Goal: Information Seeking & Learning: Compare options

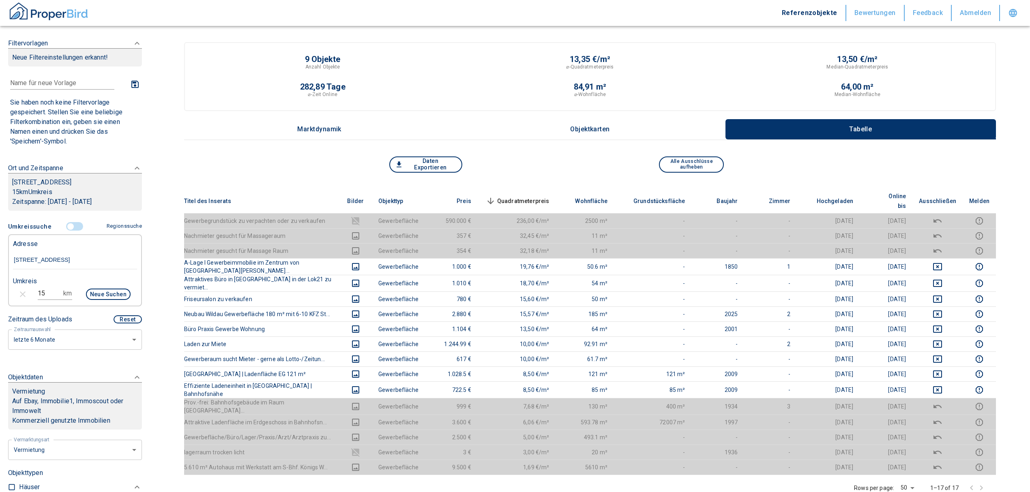
scroll to position [108, 0]
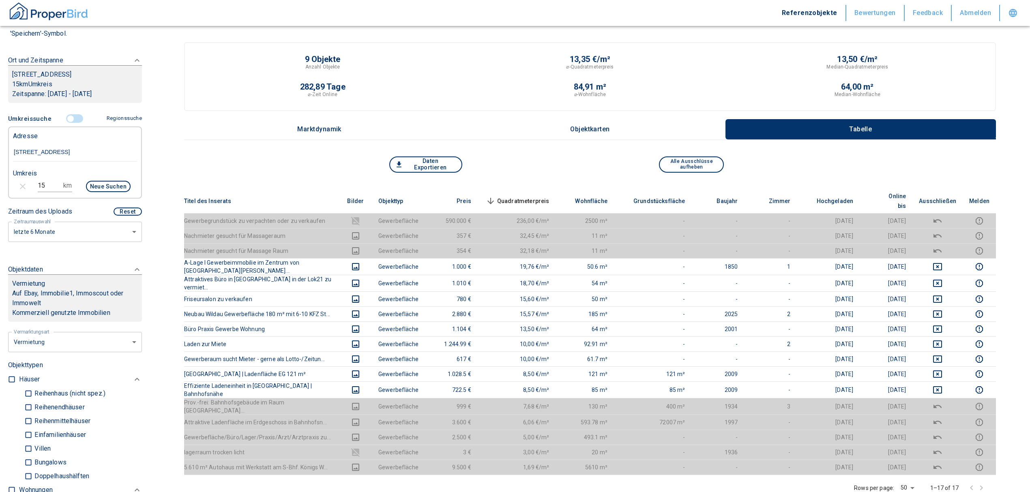
click at [71, 123] on input "controlled" at bounding box center [70, 118] width 24 height 9
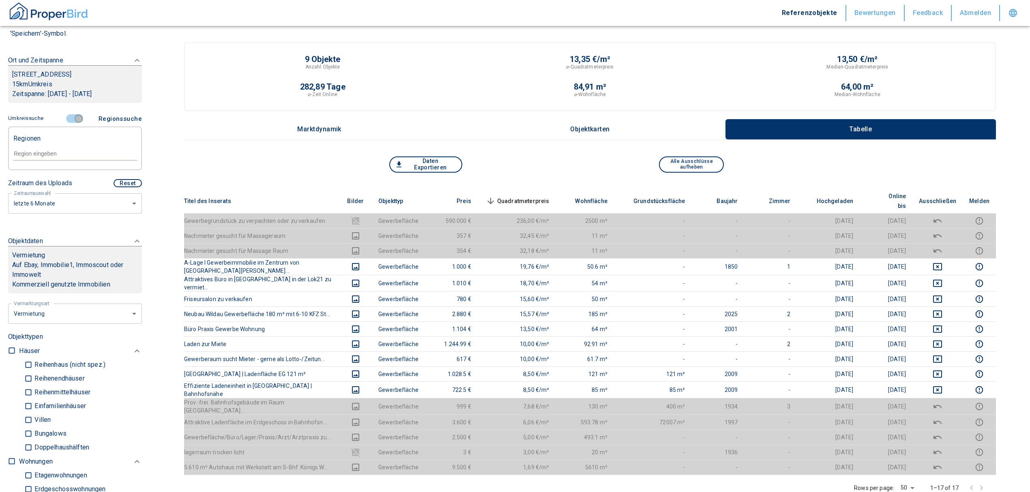
click at [71, 123] on input "controlled" at bounding box center [78, 118] width 24 height 9
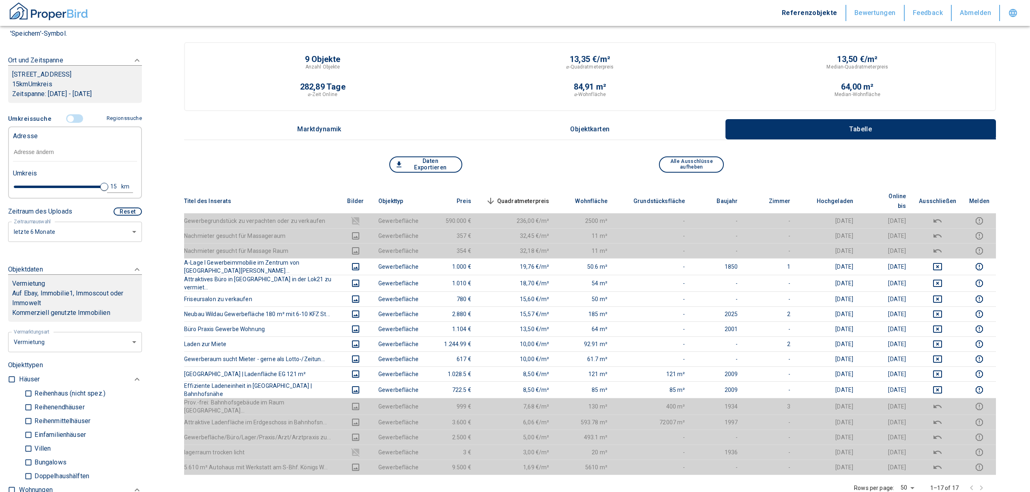
click at [68, 143] on div "Adresse" at bounding box center [75, 135] width 124 height 16
click at [36, 161] on input "text" at bounding box center [75, 152] width 124 height 19
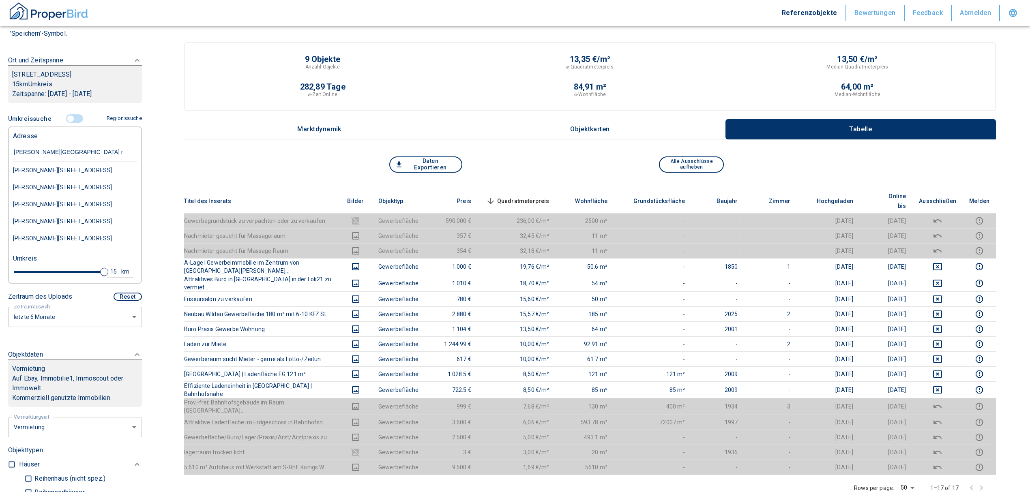
type input "[PERSON_NAME][GEOGRAPHIC_DATA]"
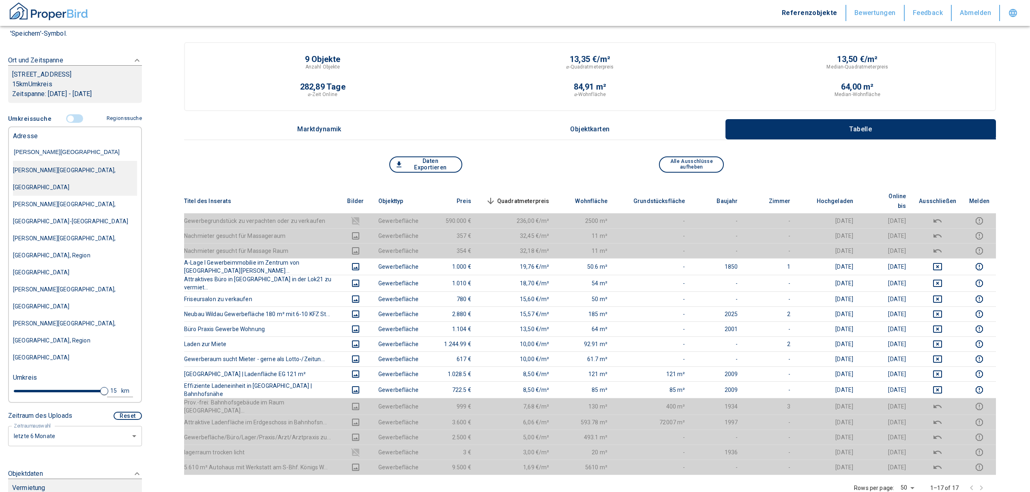
click at [72, 185] on div "[PERSON_NAME][GEOGRAPHIC_DATA], [GEOGRAPHIC_DATA]" at bounding box center [75, 179] width 124 height 34
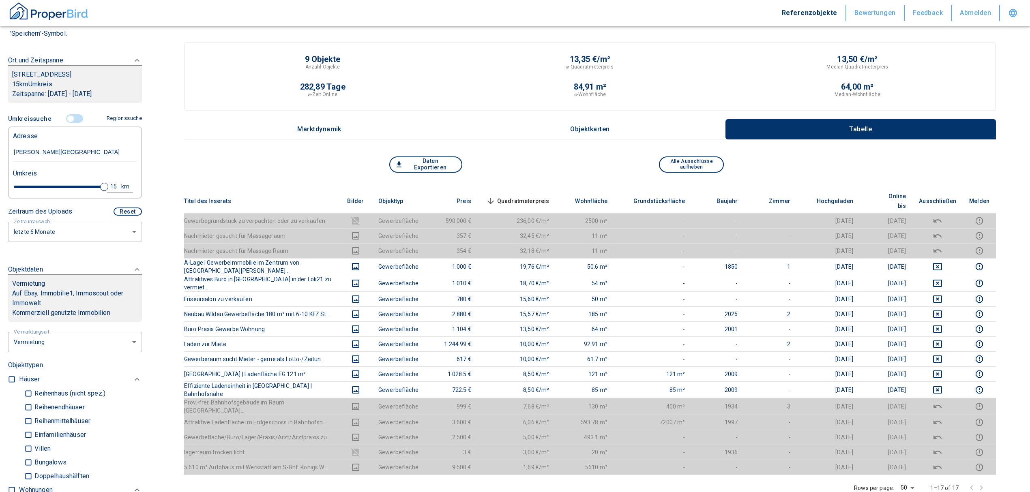
type input "2020"
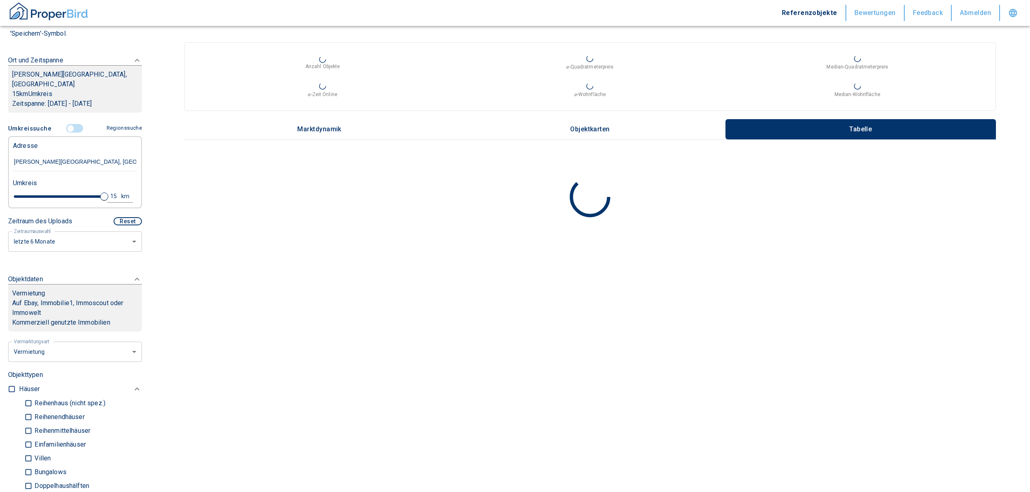
type input "[PERSON_NAME][GEOGRAPHIC_DATA], [GEOGRAPHIC_DATA]"
click at [109, 197] on div "15" at bounding box center [116, 196] width 15 height 10
drag, startPoint x: 49, startPoint y: 192, endPoint x: 0, endPoint y: 198, distance: 49.0
click at [0, 198] on div "Filtervorlagen Neue Filtereinstellungen erkannt! Name für neue Vorlage x Sie ha…" at bounding box center [75, 246] width 150 height 492
type input "1"
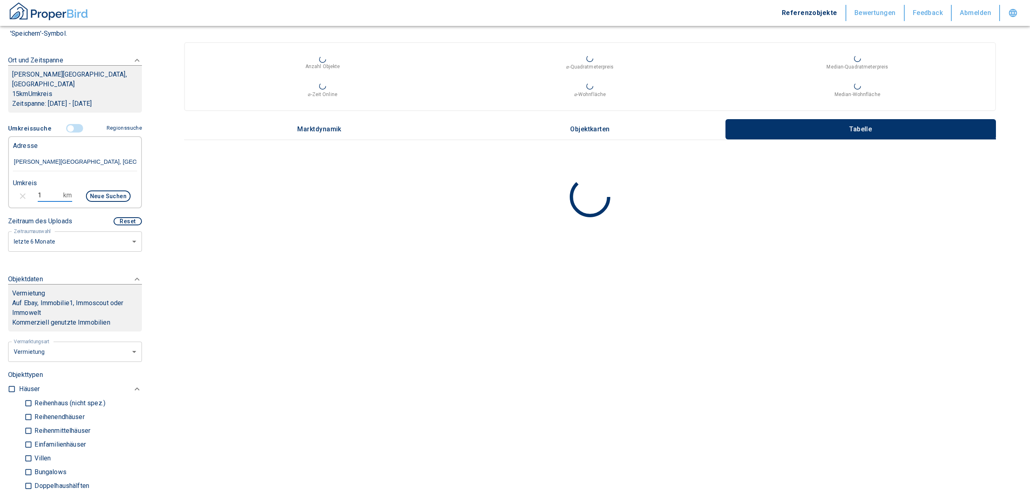
click at [96, 189] on div "Neue Suchen" at bounding box center [105, 196] width 52 height 19
click at [96, 192] on button "Neue Suchen" at bounding box center [108, 196] width 45 height 11
type input "2020"
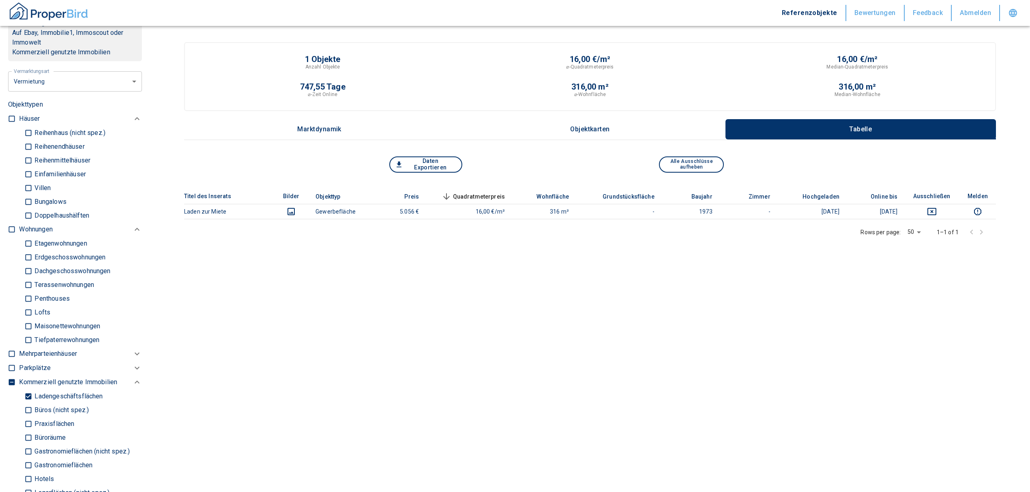
scroll to position [432, 0]
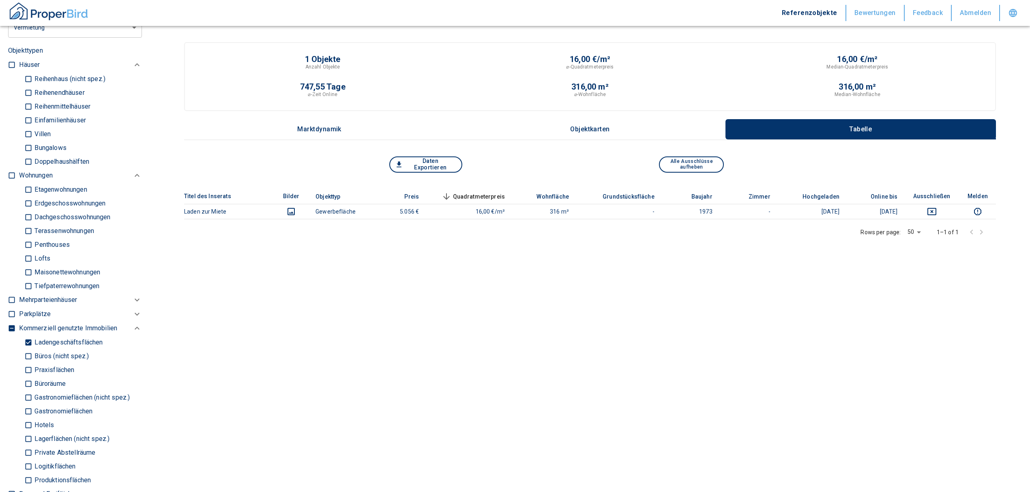
click at [28, 338] on input "Ladengeschäftsflächen" at bounding box center [28, 342] width 8 height 14
checkbox input "false"
type input "2020"
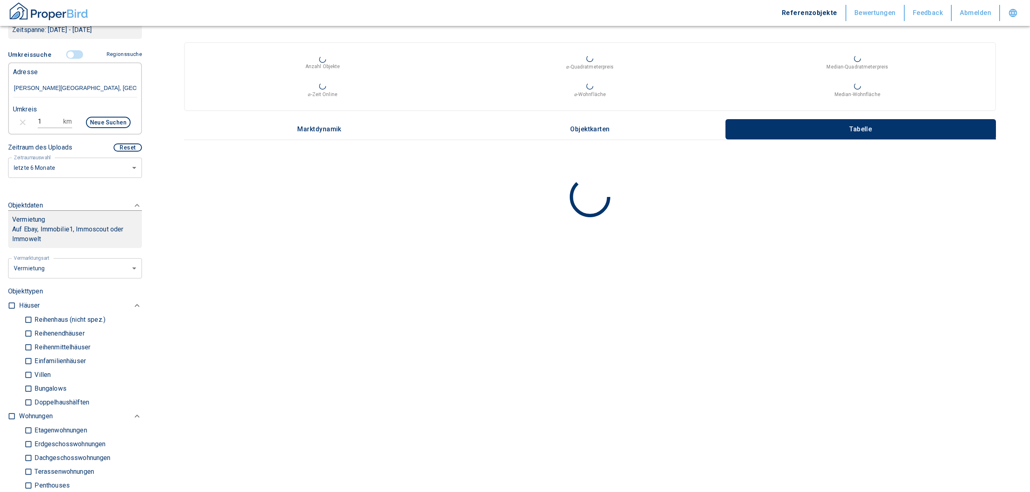
scroll to position [162, 0]
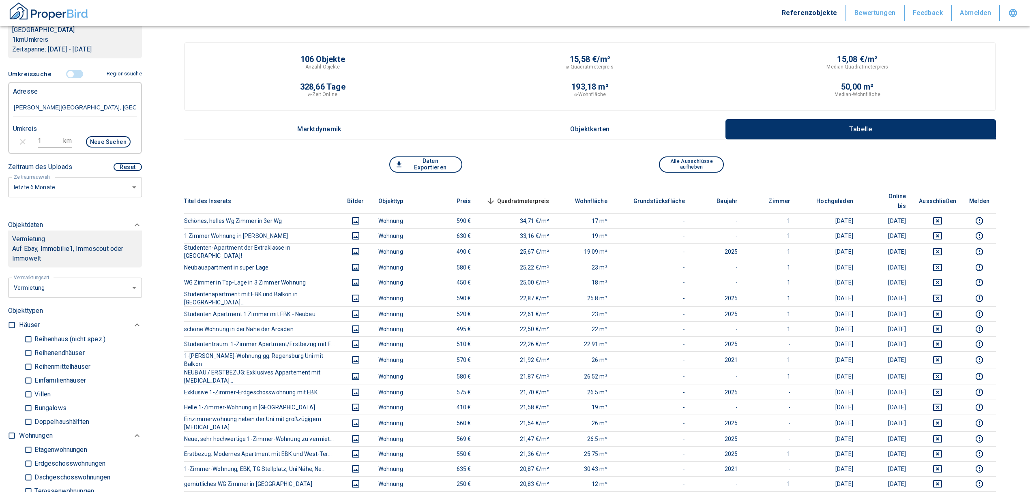
click at [10, 434] on input "checkbox" at bounding box center [12, 436] width 8 height 8
checkbox input "true"
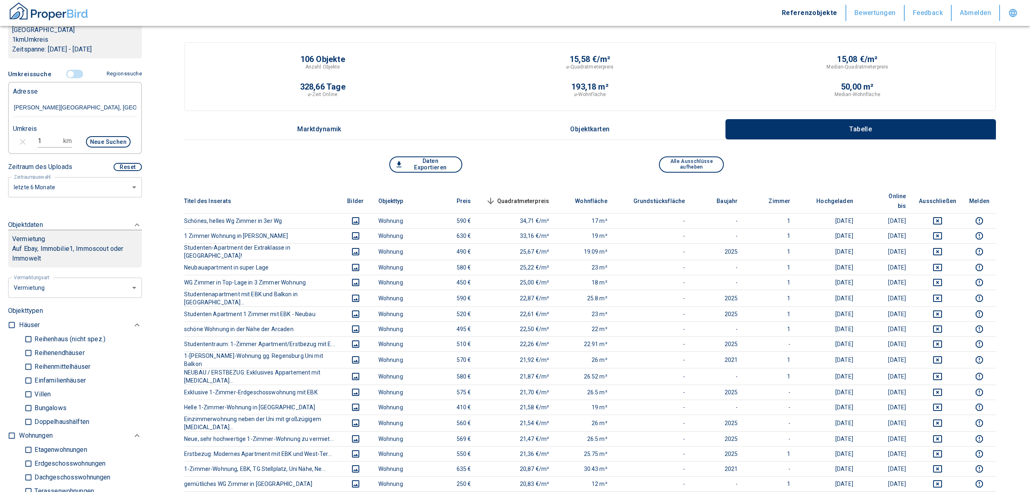
checkbox input "true"
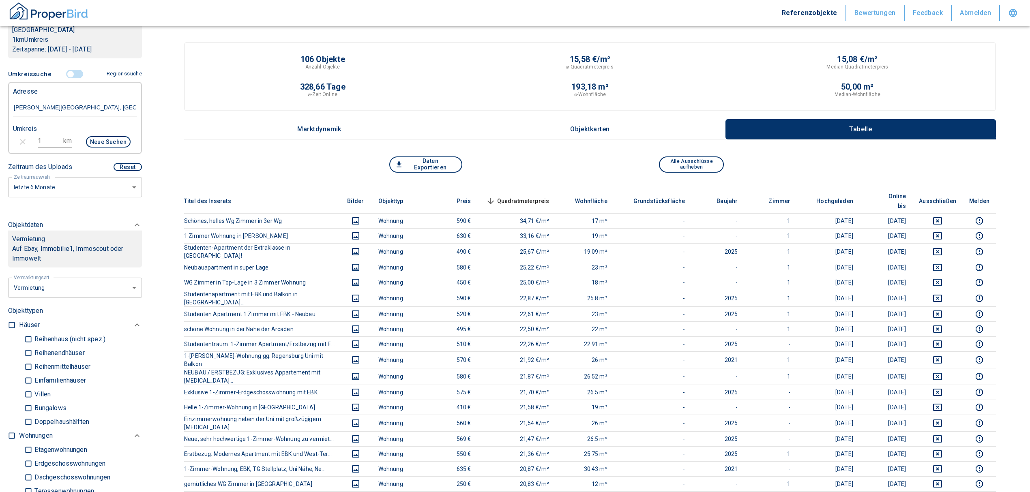
type input "2020"
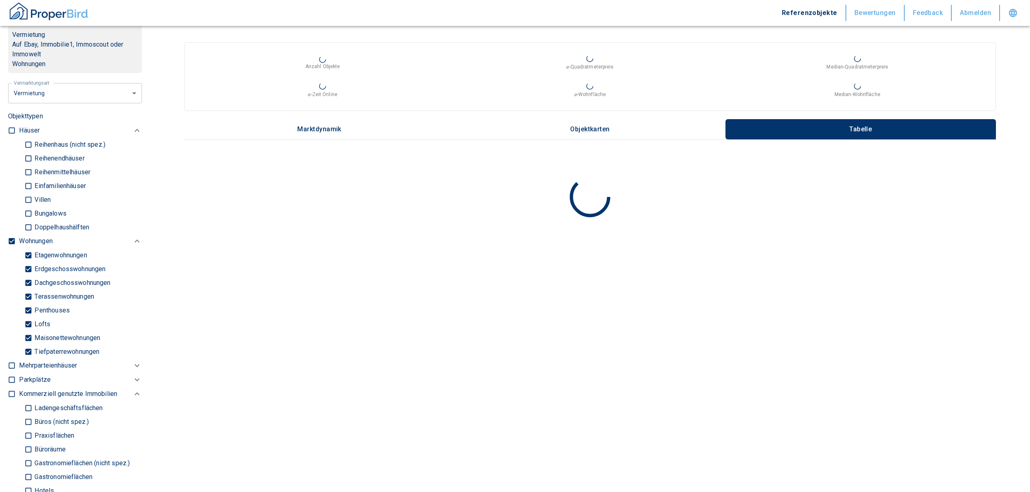
scroll to position [324, 0]
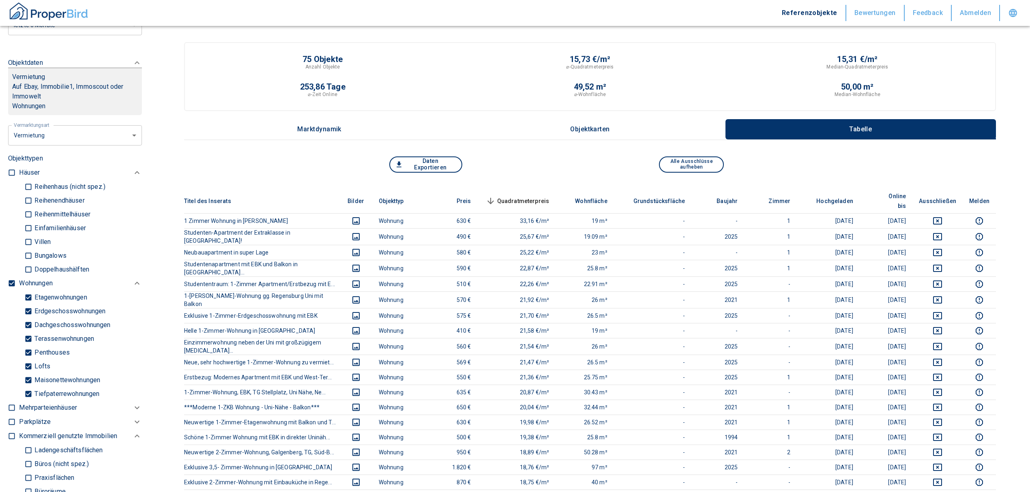
click at [30, 393] on input "Tiefpaterrewohnungen" at bounding box center [28, 394] width 8 height 14
checkbox input "false"
type input "2020"
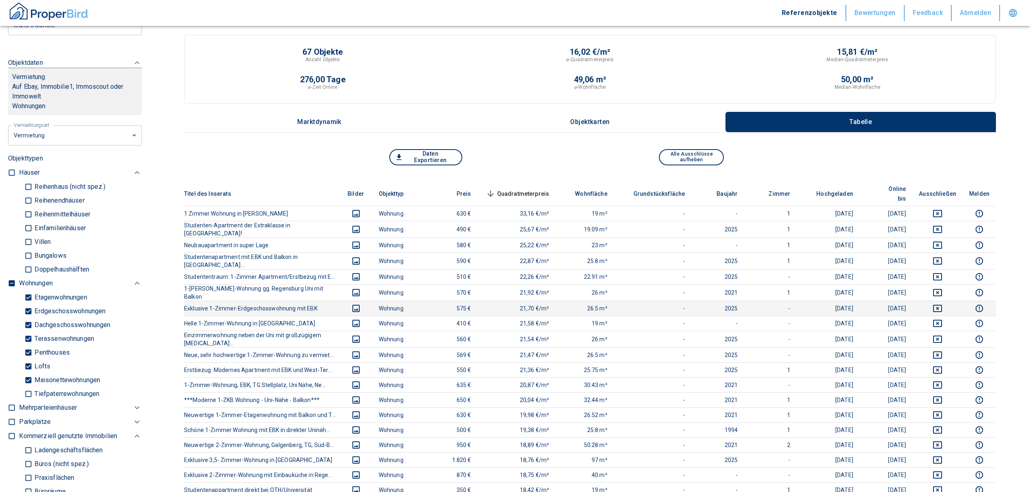
scroll to position [108, 0]
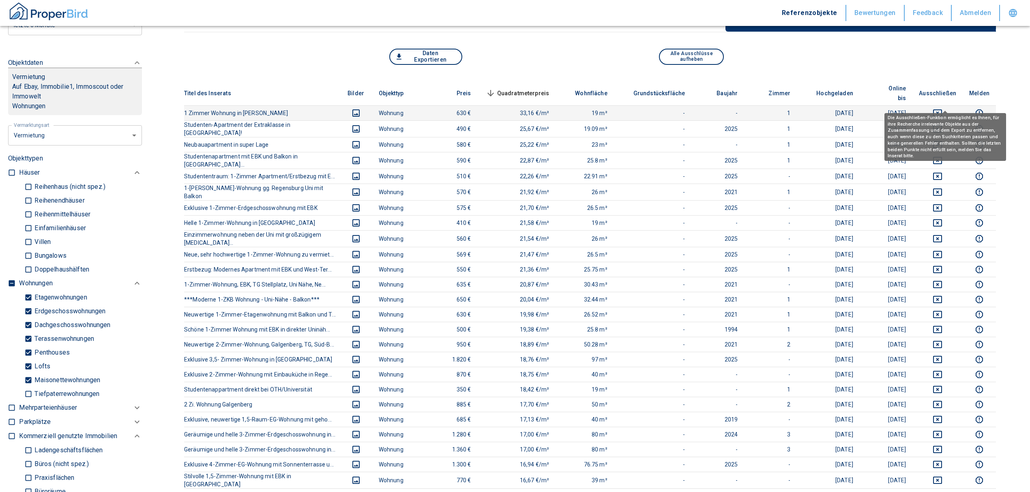
click at [942, 108] on icon "deselect this listing" at bounding box center [937, 113] width 10 height 10
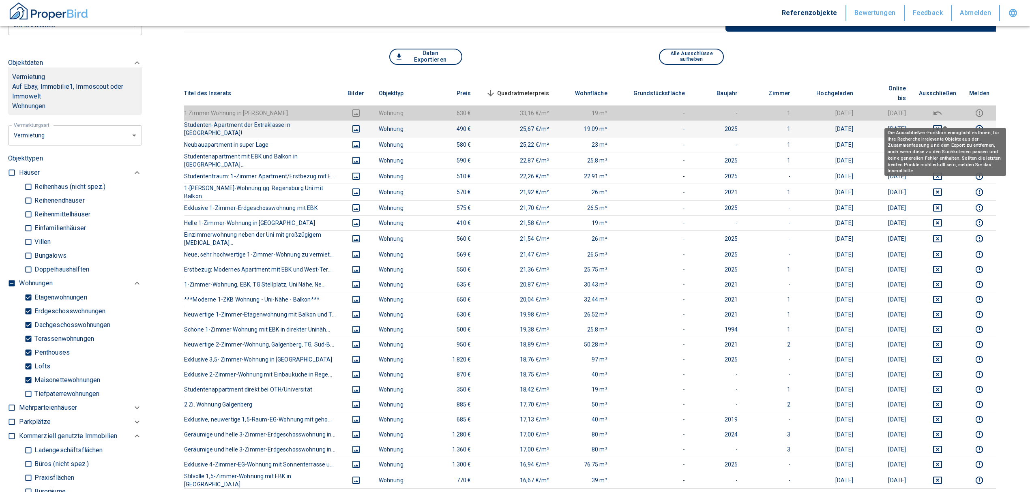
click at [942, 124] on icon "deselect this listing" at bounding box center [937, 129] width 10 height 10
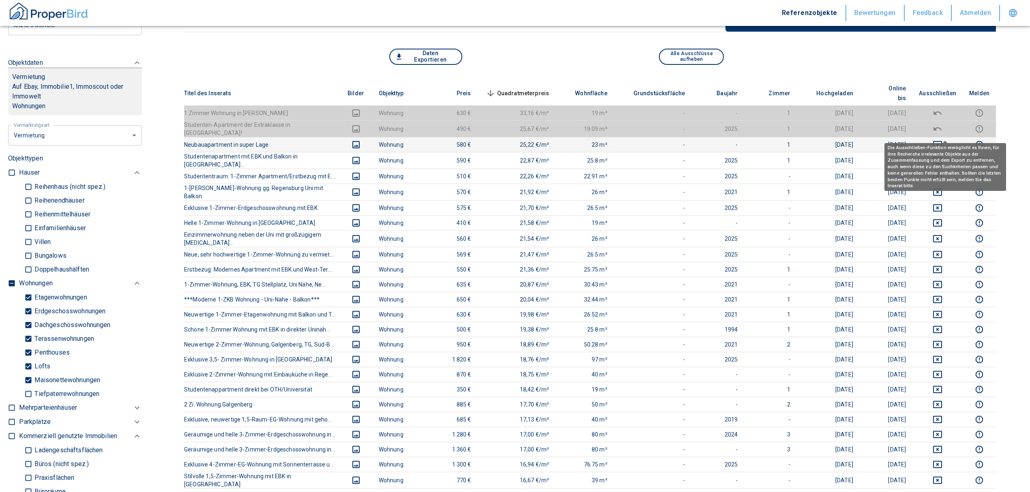
click at [942, 140] on icon "deselect this listing" at bounding box center [937, 145] width 10 height 10
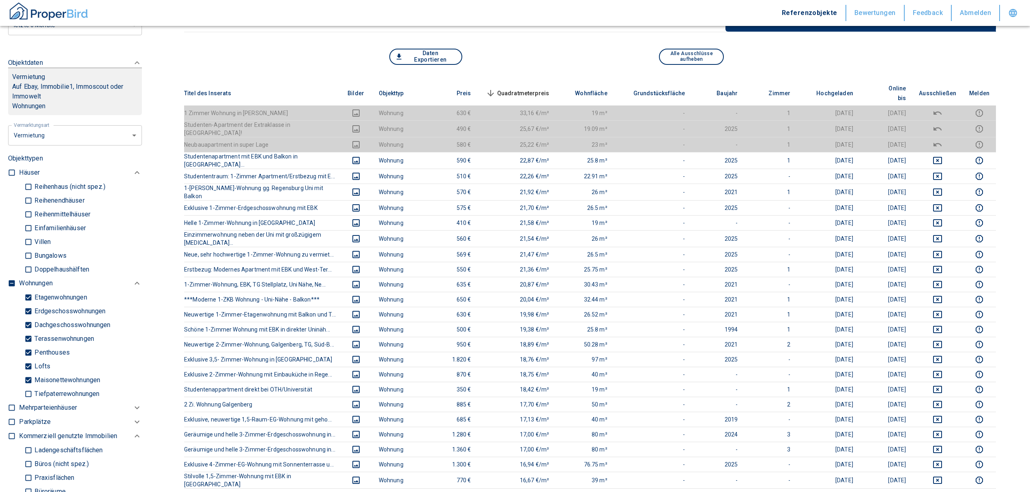
click at [525, 88] on span "Quadratmeterpreis sorted descending" at bounding box center [516, 93] width 65 height 10
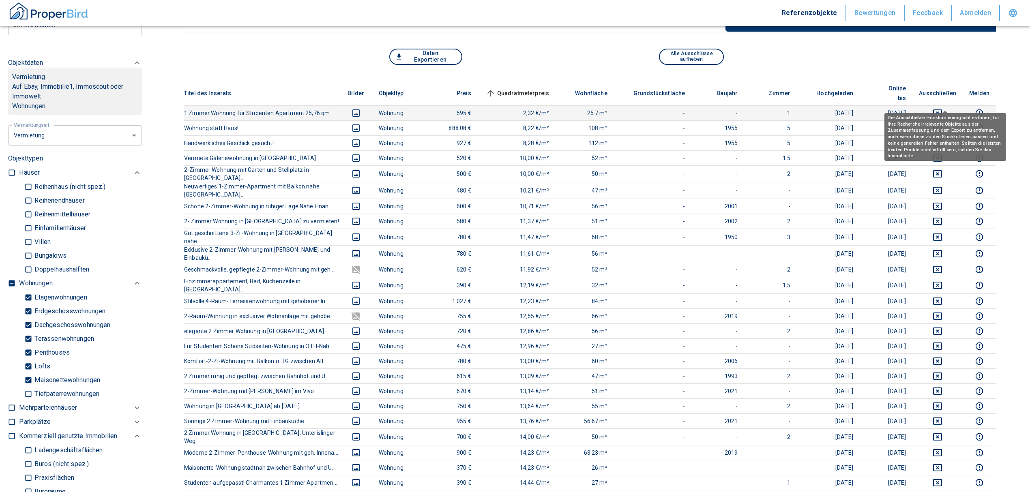
click at [942, 109] on icon "deselect this listing" at bounding box center [937, 112] width 9 height 7
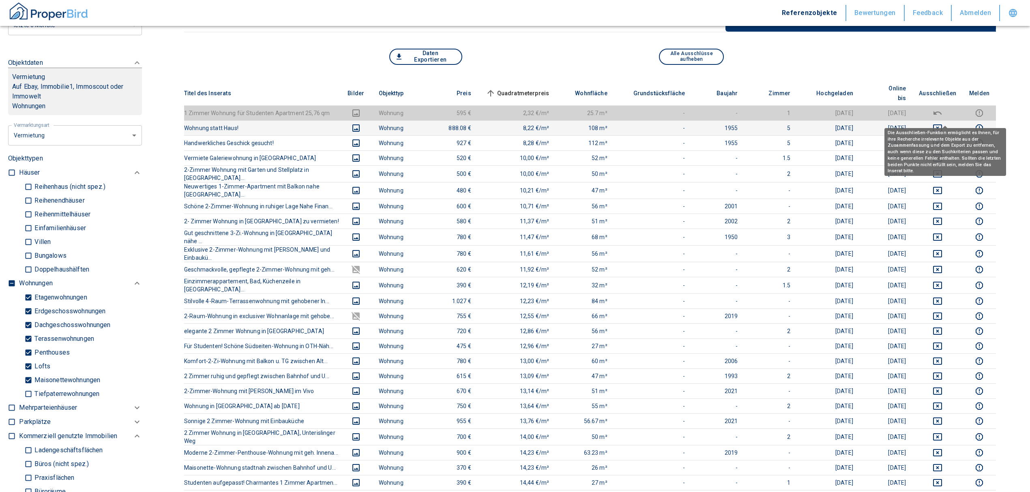
click at [942, 123] on icon "deselect this listing" at bounding box center [937, 128] width 10 height 10
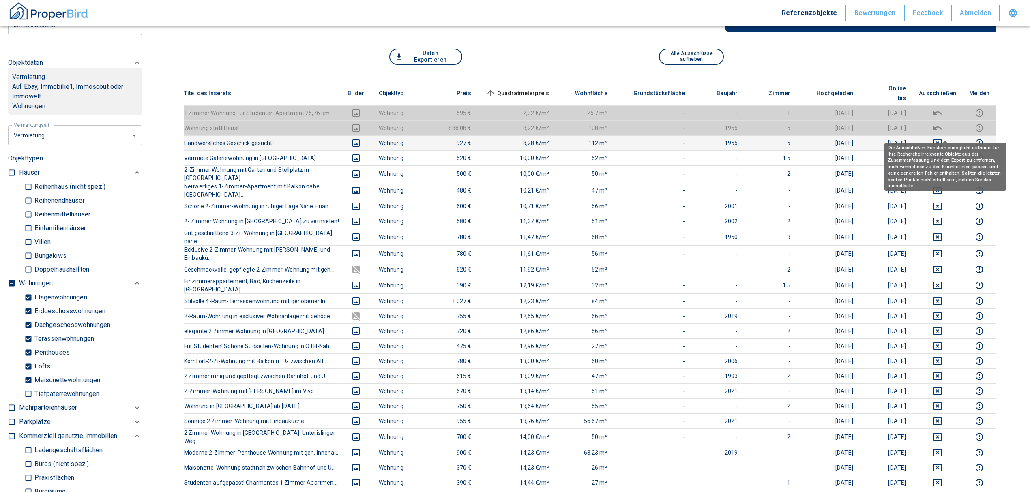
click at [942, 139] on icon "deselect this listing" at bounding box center [937, 142] width 9 height 7
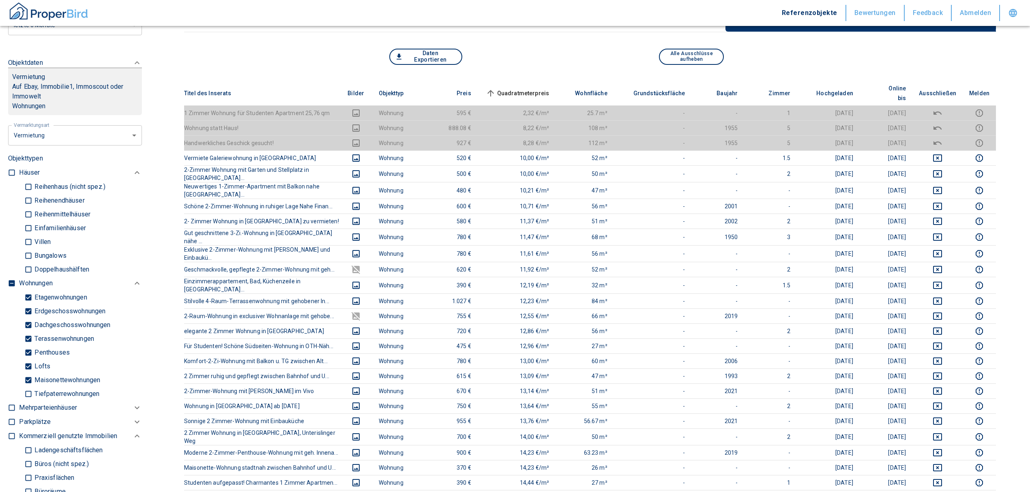
click at [532, 88] on span "Quadratmeterpreis sorted ascending" at bounding box center [516, 93] width 65 height 10
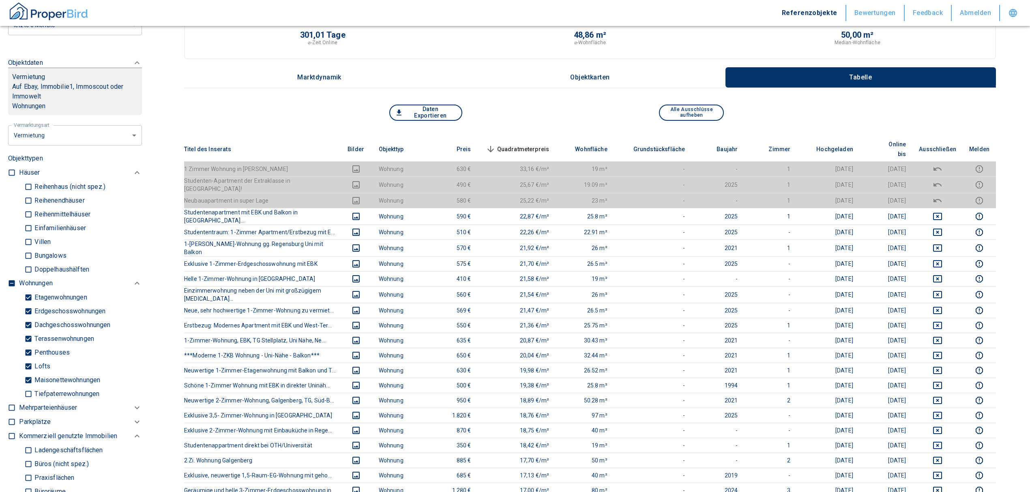
scroll to position [0, 0]
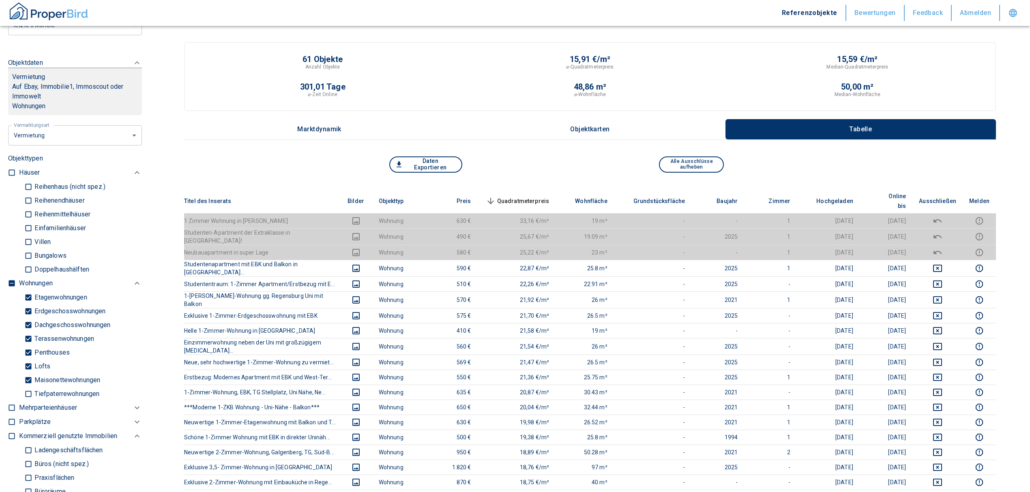
click at [495, 196] on icon at bounding box center [491, 201] width 10 height 10
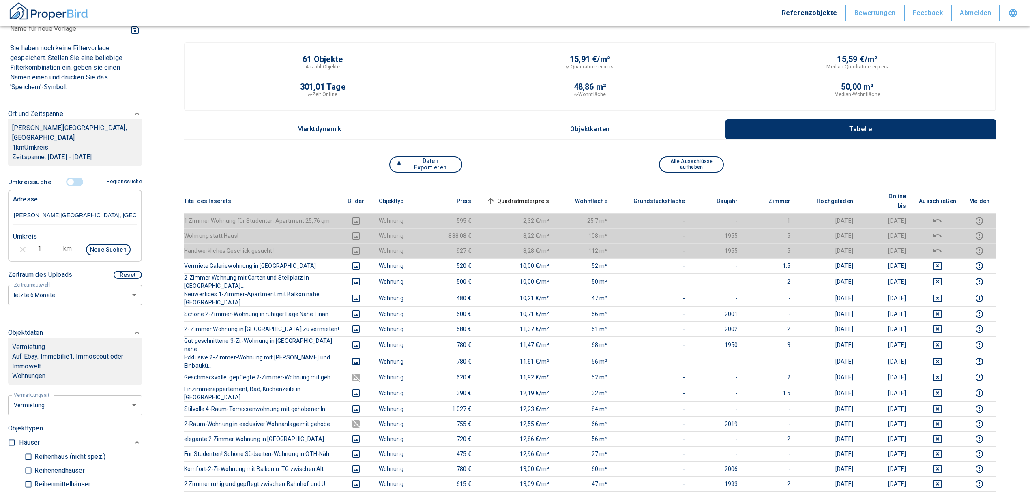
scroll to position [54, 0]
click at [67, 180] on input "controlled" at bounding box center [70, 182] width 24 height 9
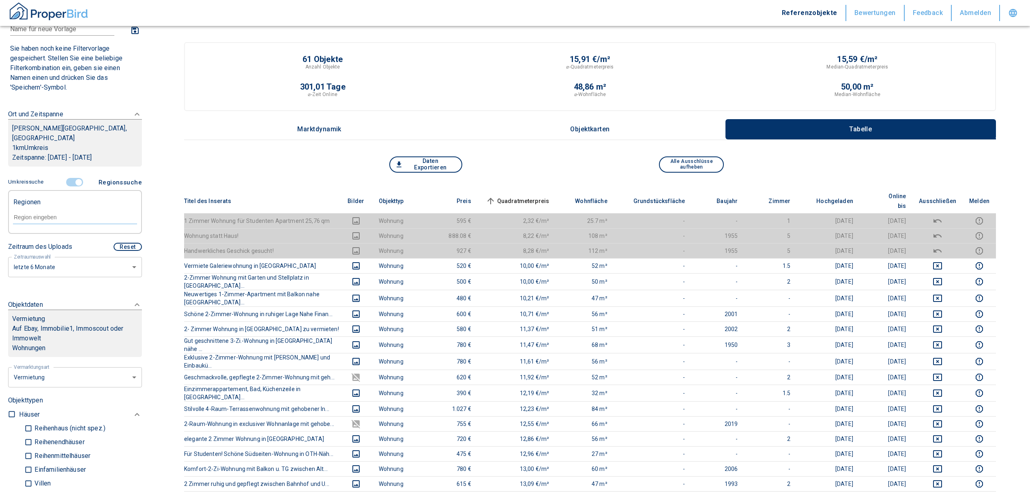
click at [33, 212] on div at bounding box center [75, 217] width 124 height 14
click at [100, 238] on li "93053 [GEOGRAPHIC_DATA]" at bounding box center [71, 236] width 116 height 15
type input "93053"
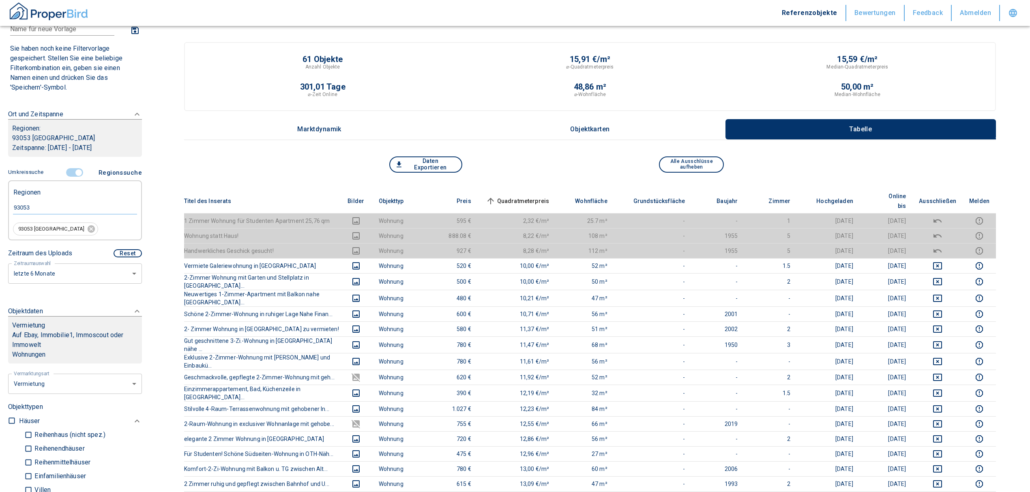
type input "2020"
type input "93053 [GEOGRAPHIC_DATA]"
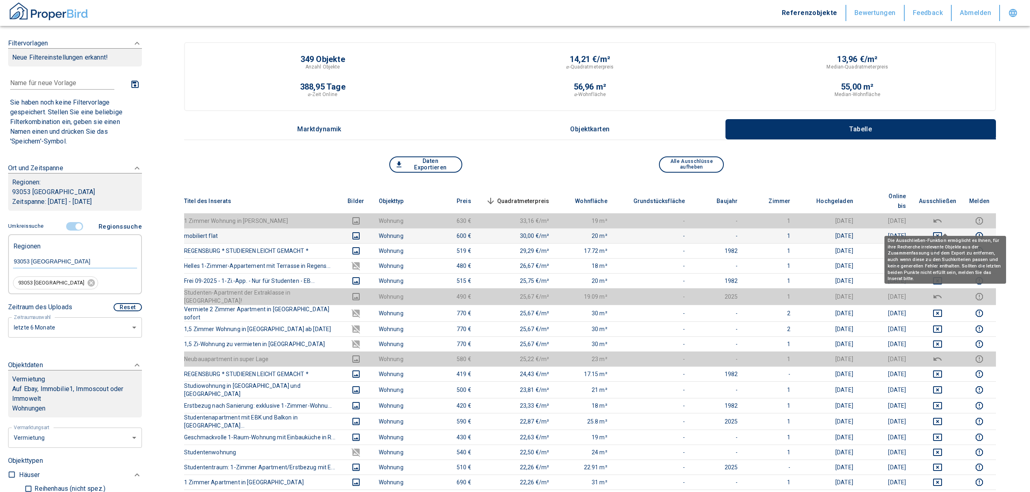
click at [942, 231] on icon "deselect this listing" at bounding box center [937, 236] width 10 height 10
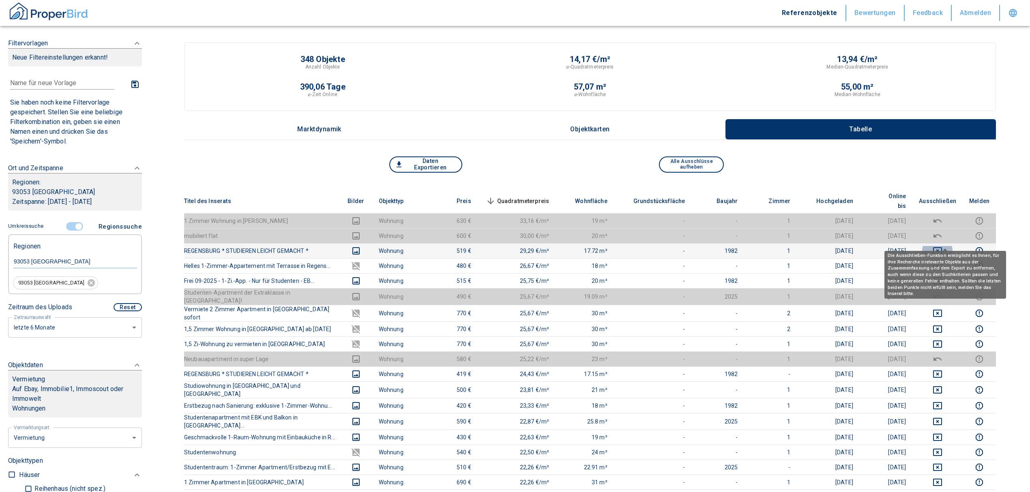
click at [942, 247] on icon "deselect this listing" at bounding box center [937, 250] width 9 height 7
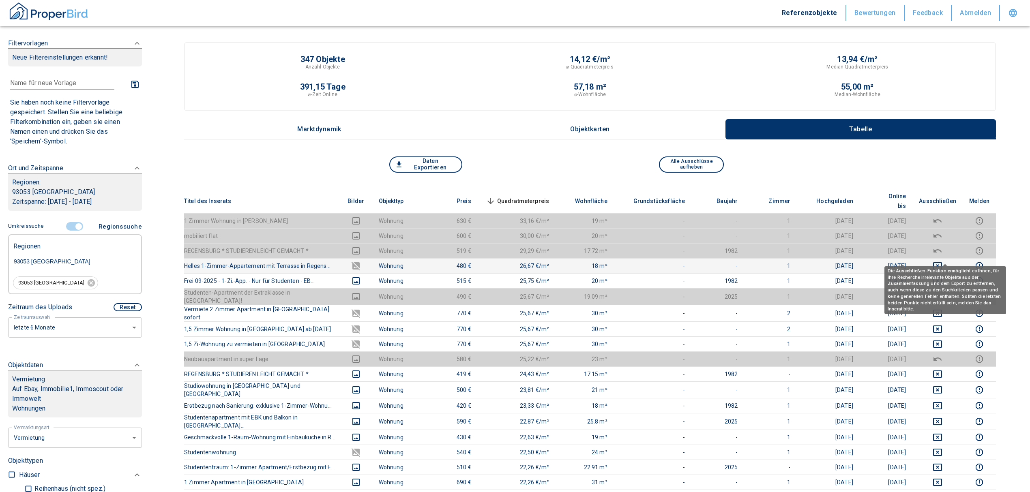
click at [942, 261] on icon "deselect this listing" at bounding box center [937, 266] width 10 height 10
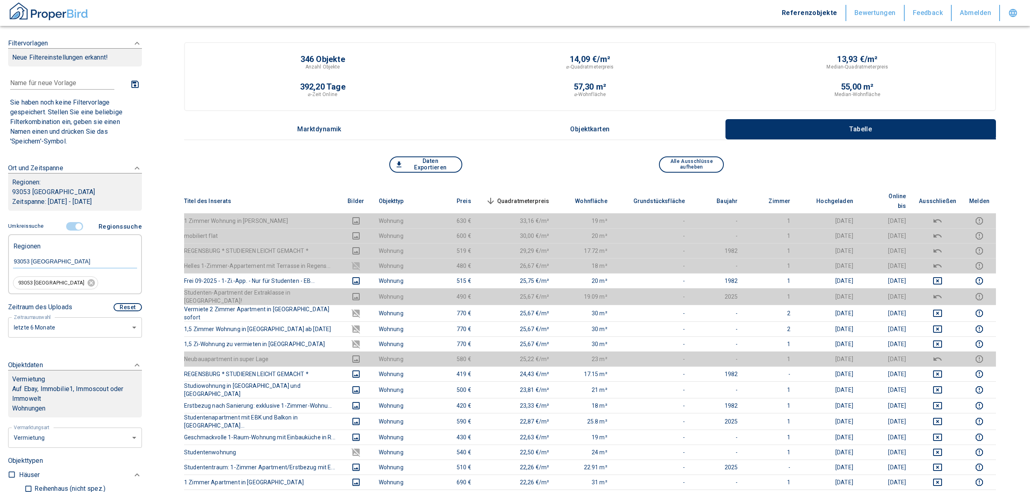
click at [510, 196] on span "Quadratmeterpreis sorted descending" at bounding box center [516, 201] width 65 height 10
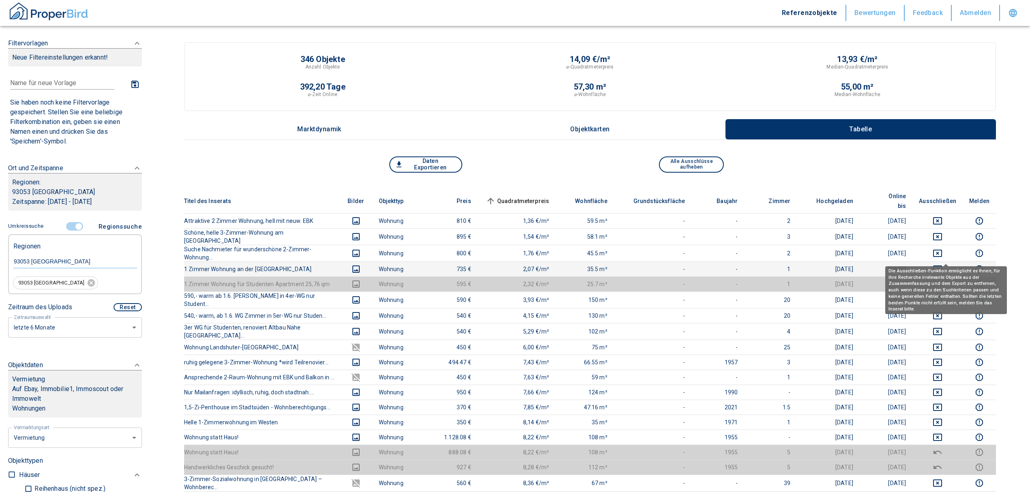
click at [942, 264] on icon "deselect this listing" at bounding box center [937, 269] width 10 height 10
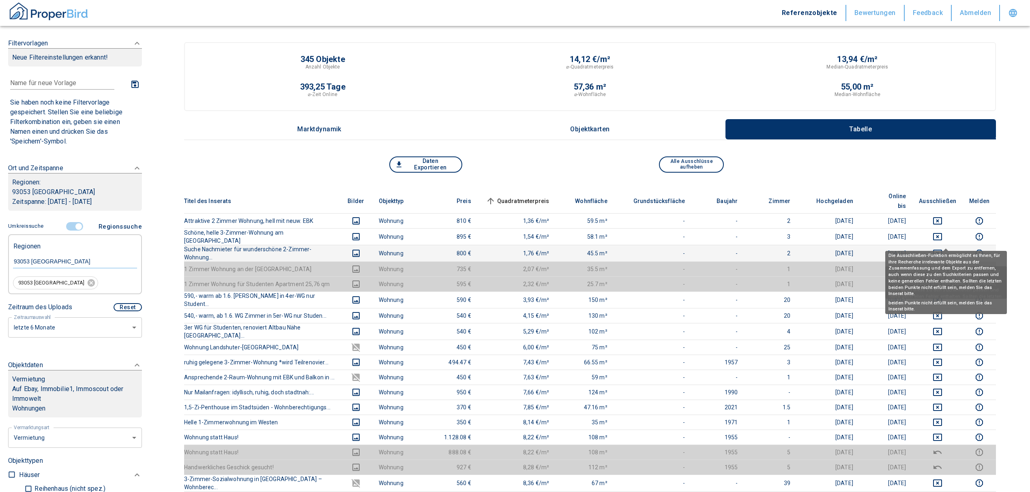
click at [942, 250] on icon "deselect this listing" at bounding box center [937, 253] width 9 height 7
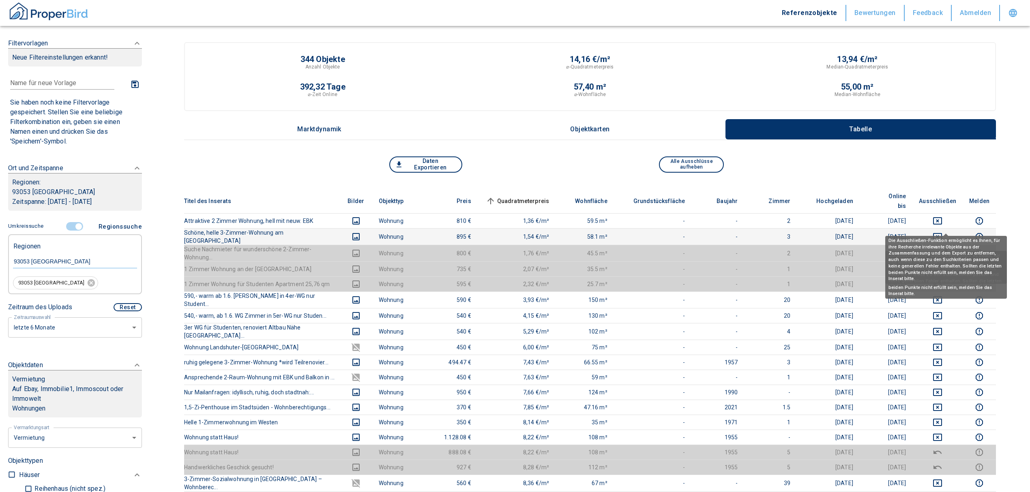
click at [945, 230] on div "Die Ausschließen-Funktion ermöglicht es Ihnen, für ihre Recherche irrelevante O…" at bounding box center [946, 257] width 122 height 54
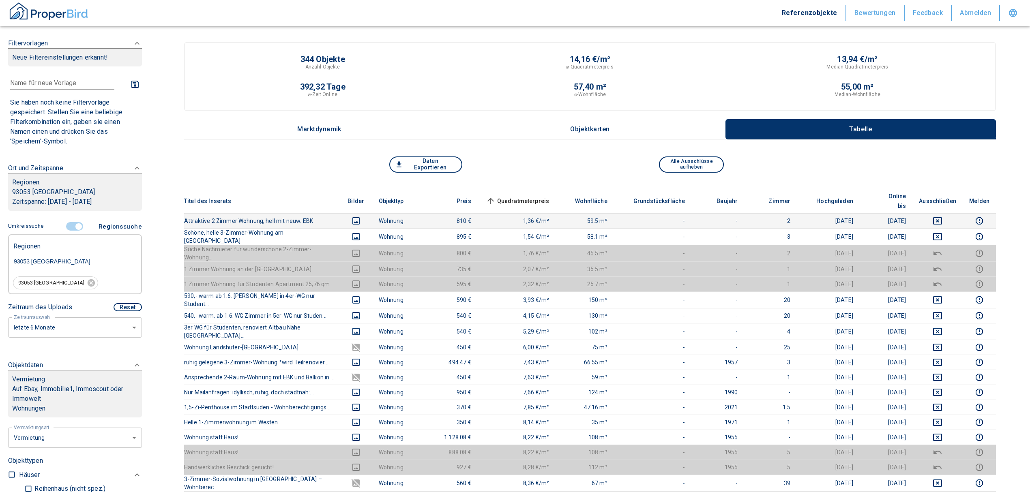
click at [941, 216] on td at bounding box center [937, 220] width 50 height 15
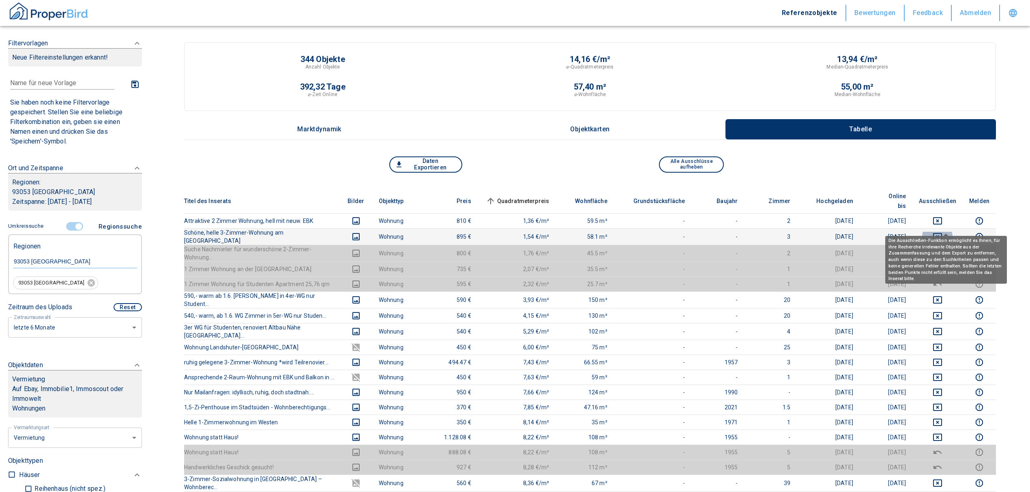
click at [942, 232] on icon "deselect this listing" at bounding box center [937, 237] width 10 height 10
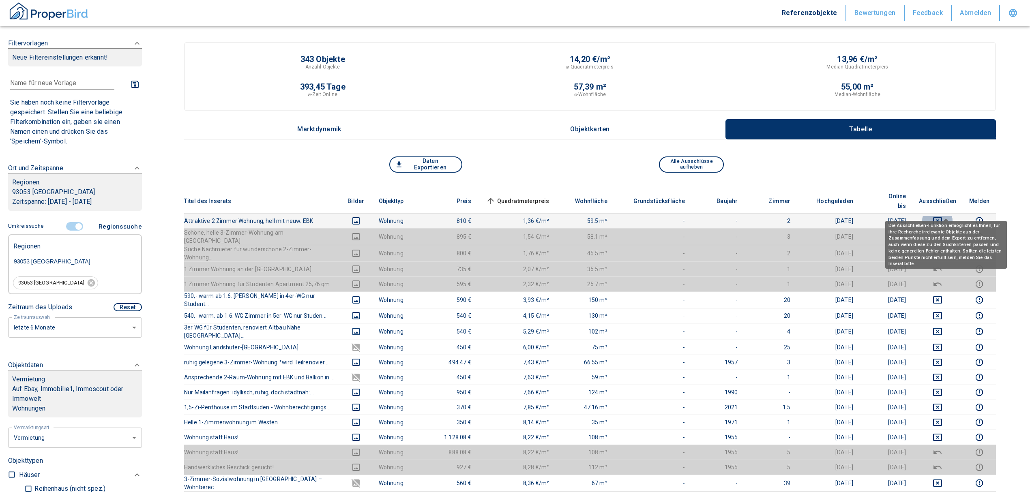
click at [942, 216] on icon "deselect this listing" at bounding box center [937, 221] width 10 height 10
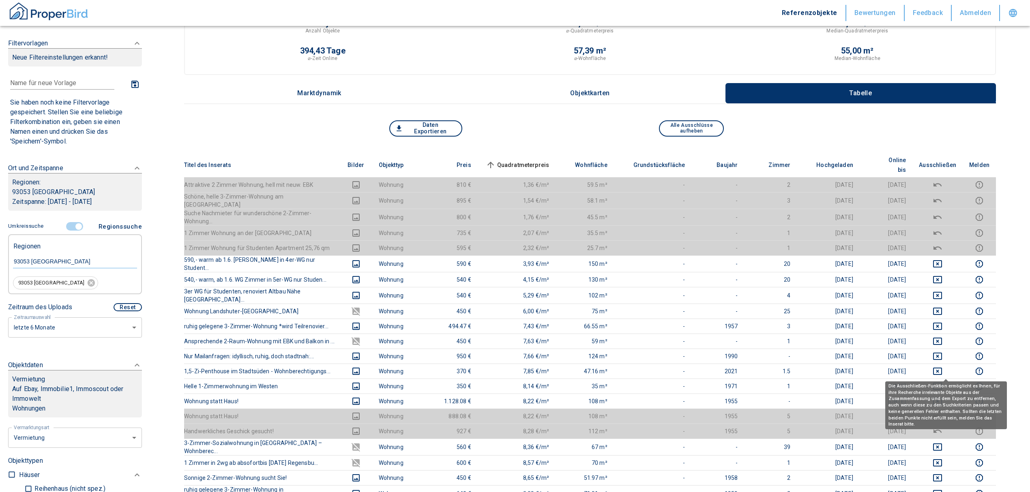
scroll to position [54, 0]
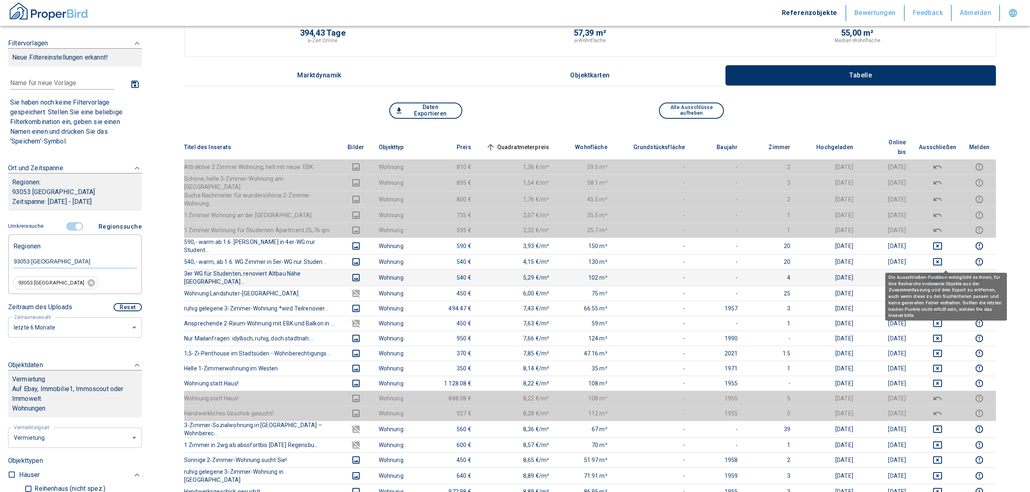
click at [942, 273] on icon "deselect this listing" at bounding box center [937, 278] width 10 height 10
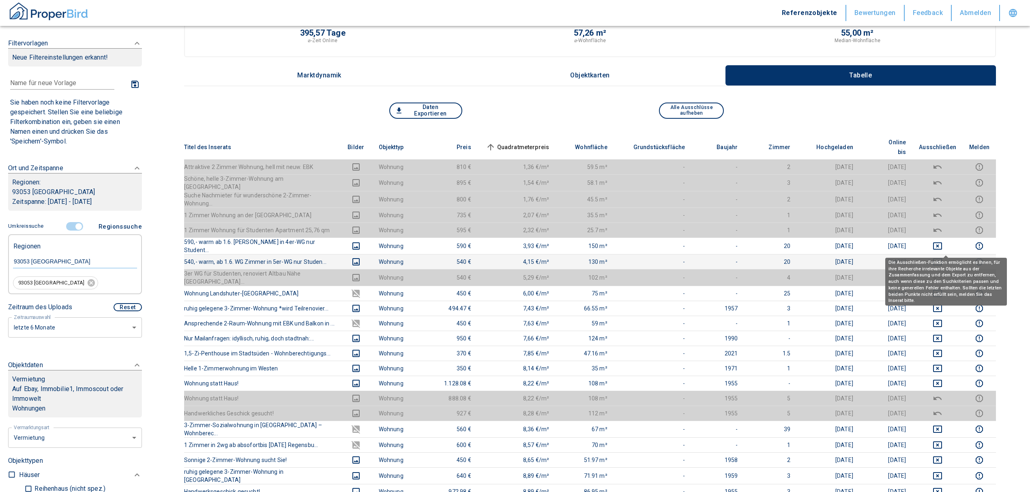
click at [942, 258] on icon "deselect this listing" at bounding box center [937, 261] width 9 height 7
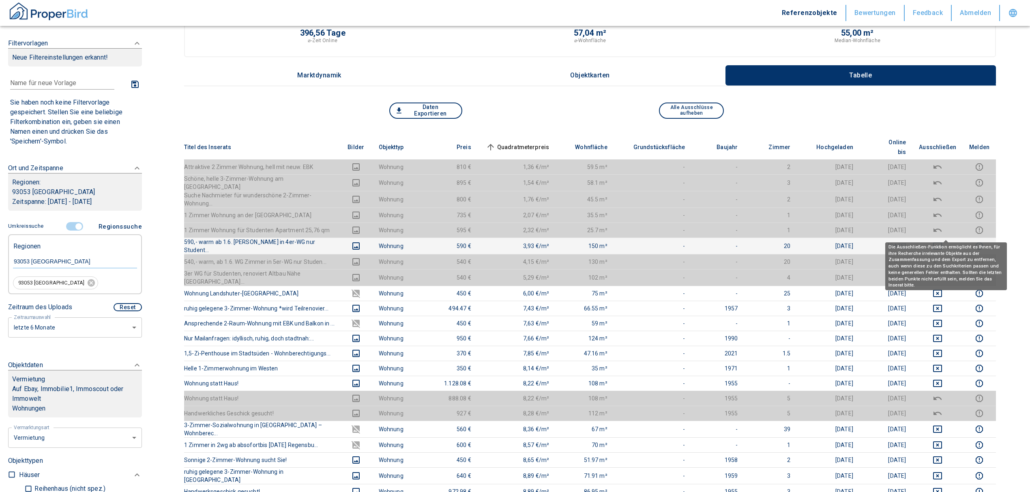
click at [942, 241] on icon "deselect this listing" at bounding box center [937, 246] width 10 height 10
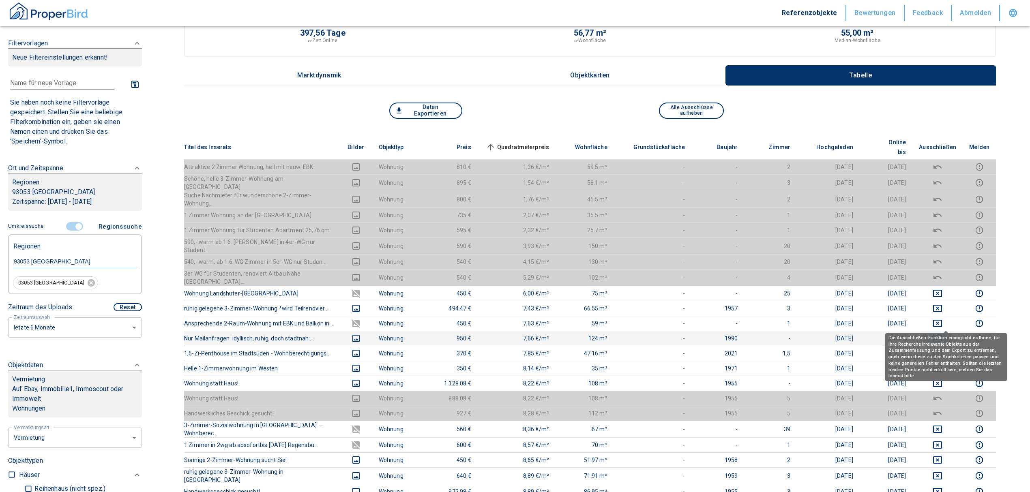
click at [942, 334] on icon "deselect this listing" at bounding box center [937, 339] width 10 height 10
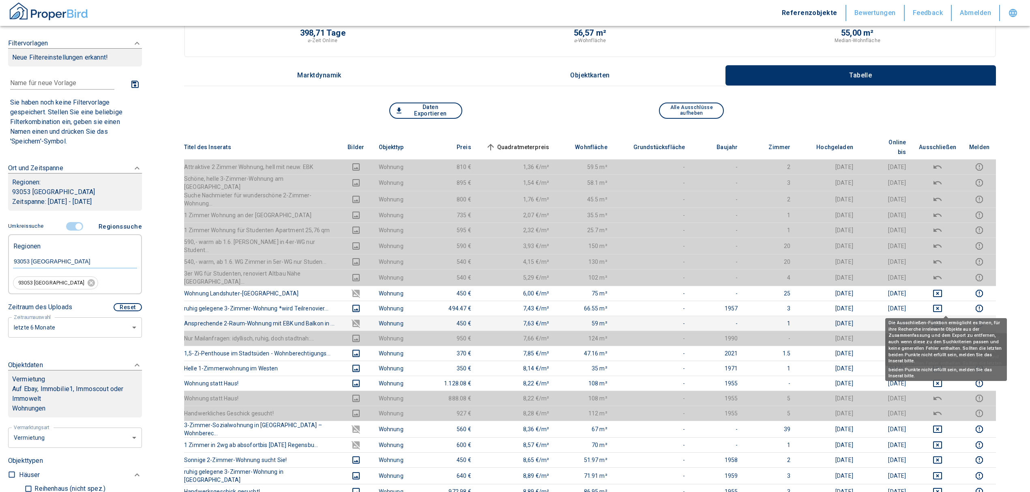
click at [942, 319] on icon "deselect this listing" at bounding box center [937, 324] width 10 height 10
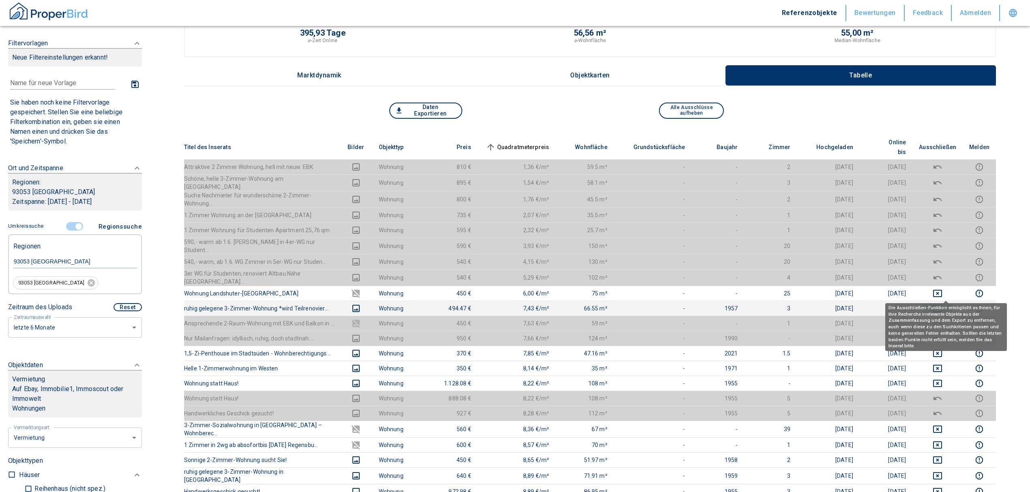
click at [942, 304] on icon "deselect this listing" at bounding box center [937, 309] width 10 height 10
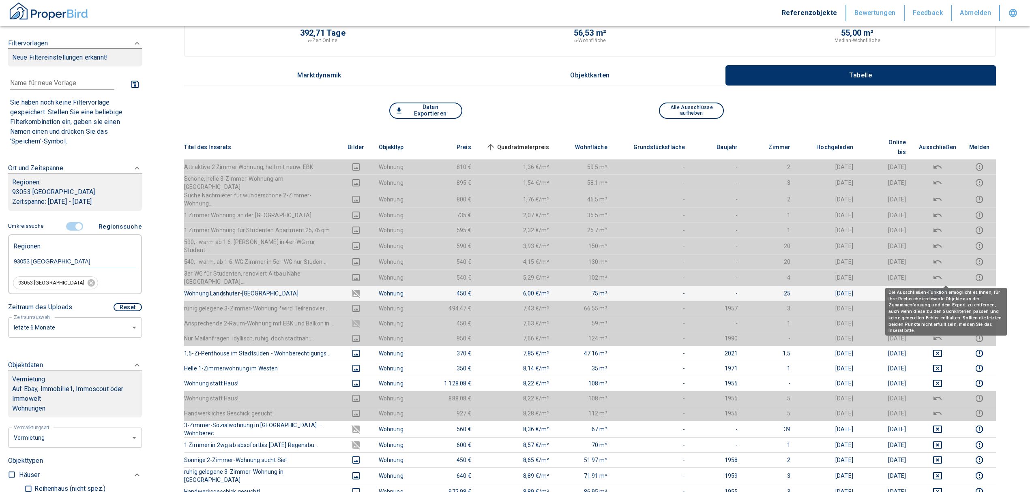
click at [942, 289] on icon "deselect this listing" at bounding box center [937, 294] width 10 height 10
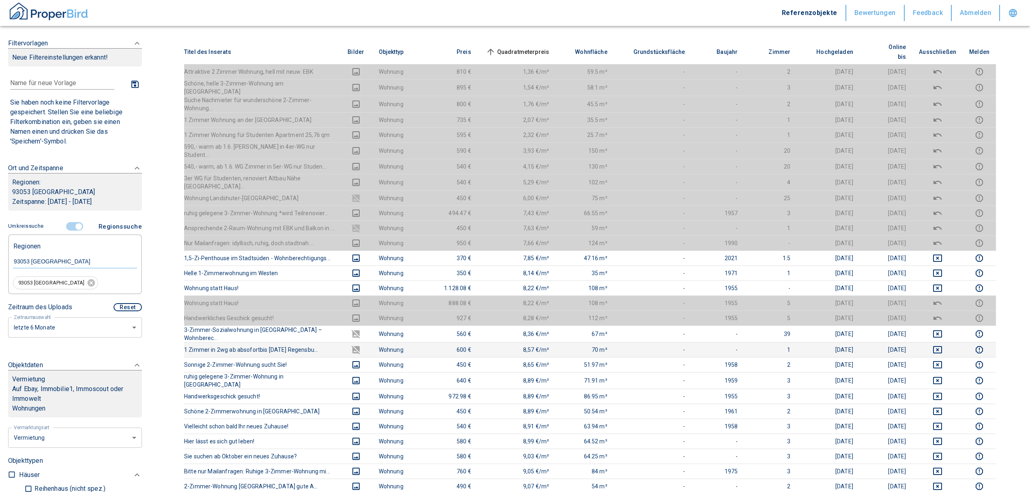
scroll to position [162, 0]
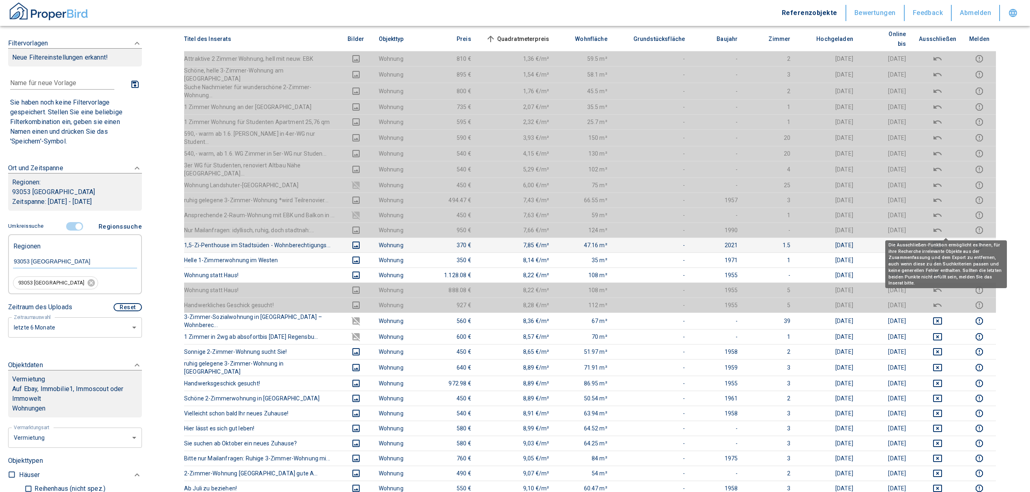
click at [942, 240] on icon "deselect this listing" at bounding box center [937, 245] width 10 height 10
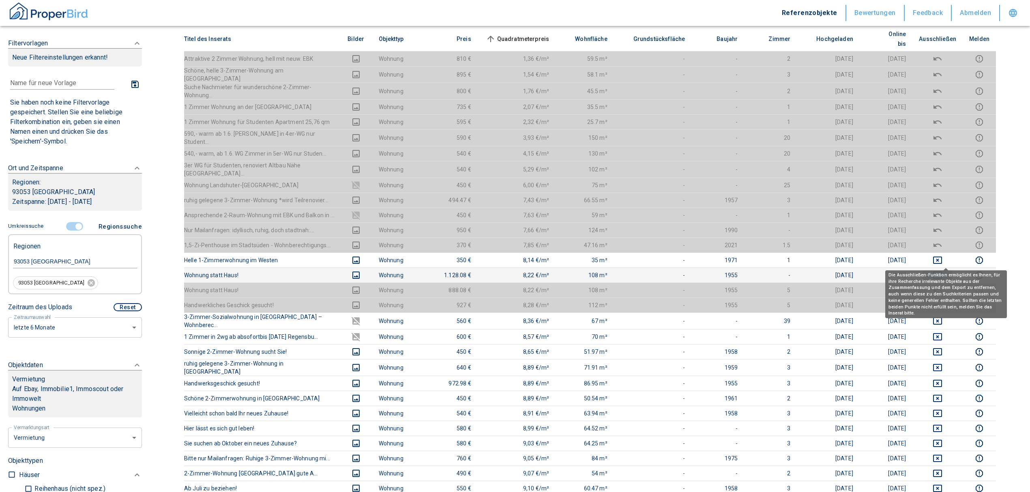
click at [942, 270] on icon "deselect this listing" at bounding box center [937, 275] width 10 height 10
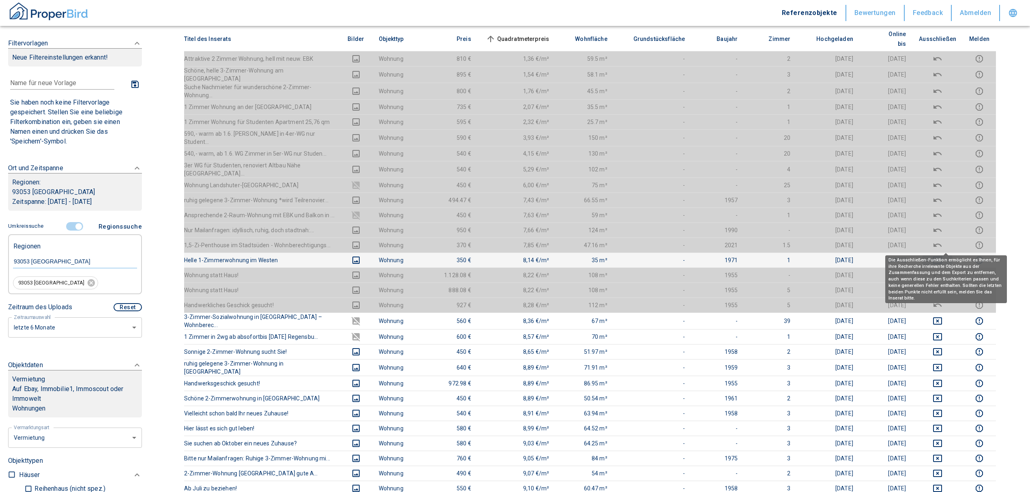
click at [942, 255] on icon "deselect this listing" at bounding box center [937, 260] width 10 height 10
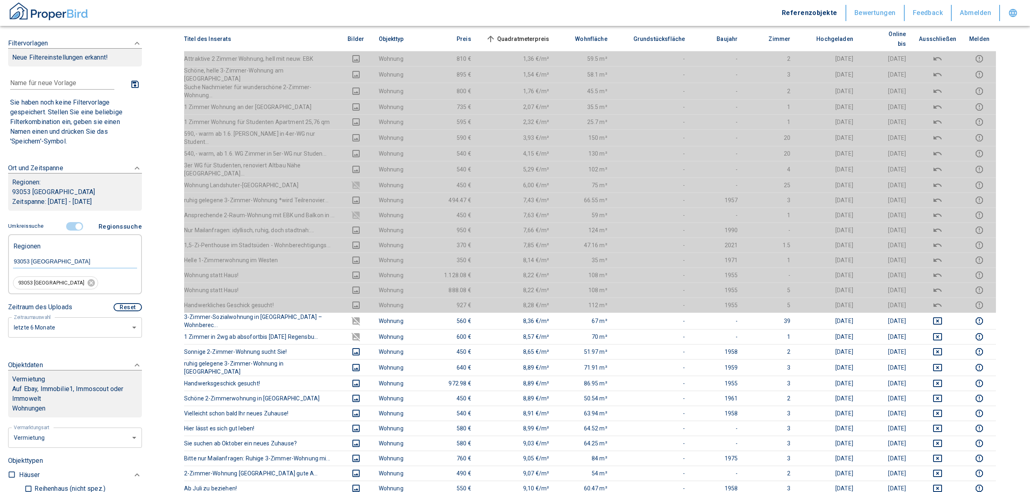
click at [508, 34] on span "Quadratmeterpreis sorted ascending" at bounding box center [516, 39] width 65 height 10
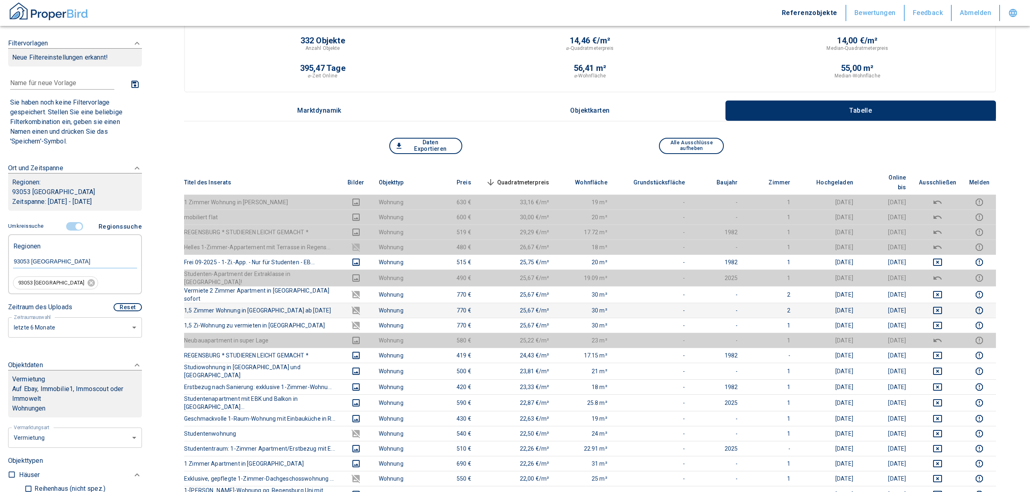
scroll to position [0, 0]
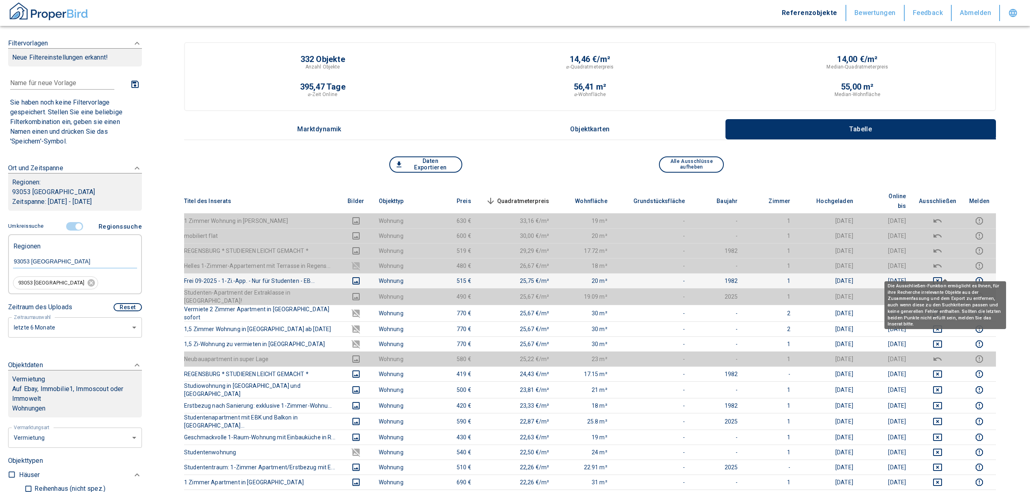
click at [942, 276] on icon "deselect this listing" at bounding box center [937, 281] width 10 height 10
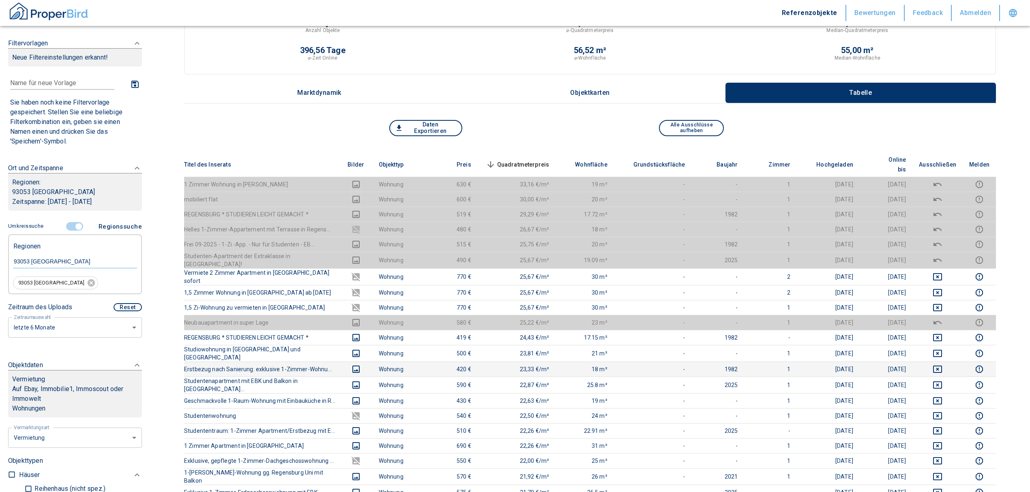
scroll to position [54, 0]
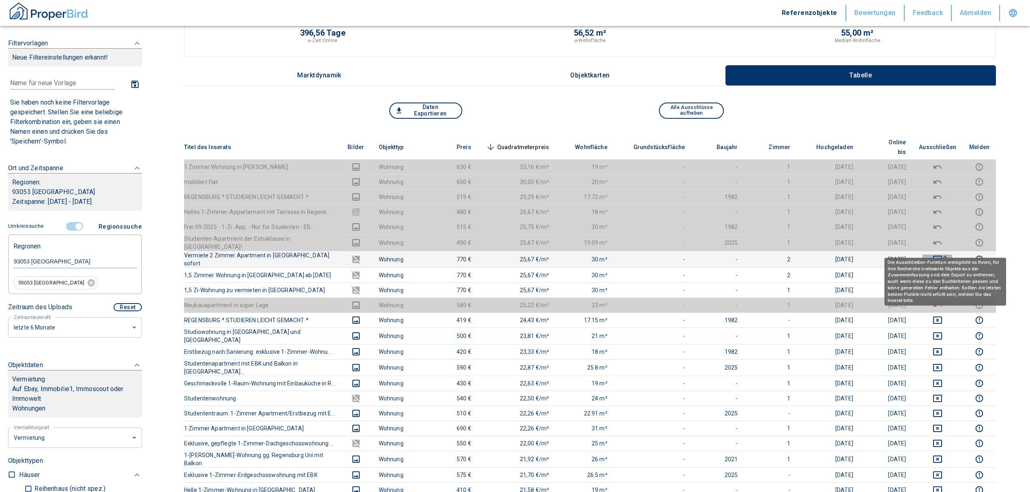
click at [942, 256] on icon "deselect this listing" at bounding box center [937, 259] width 9 height 7
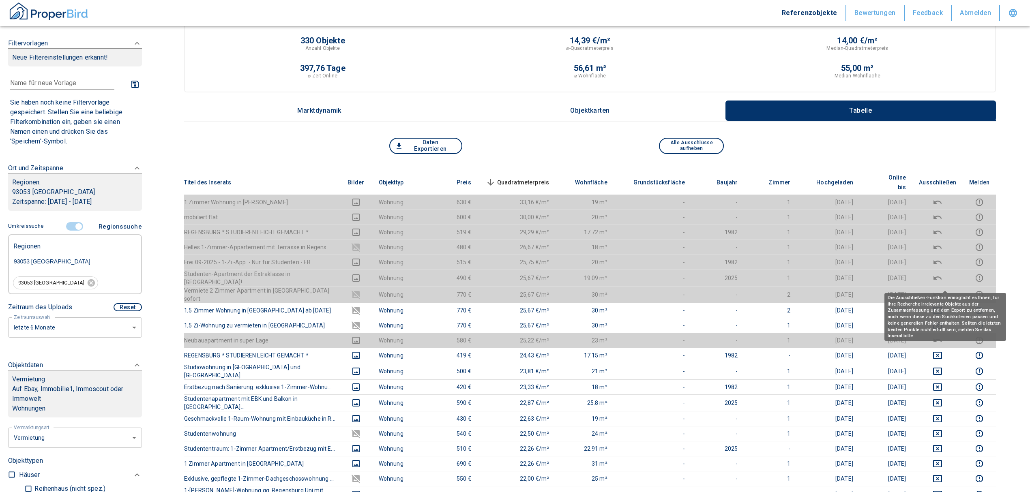
scroll to position [0, 0]
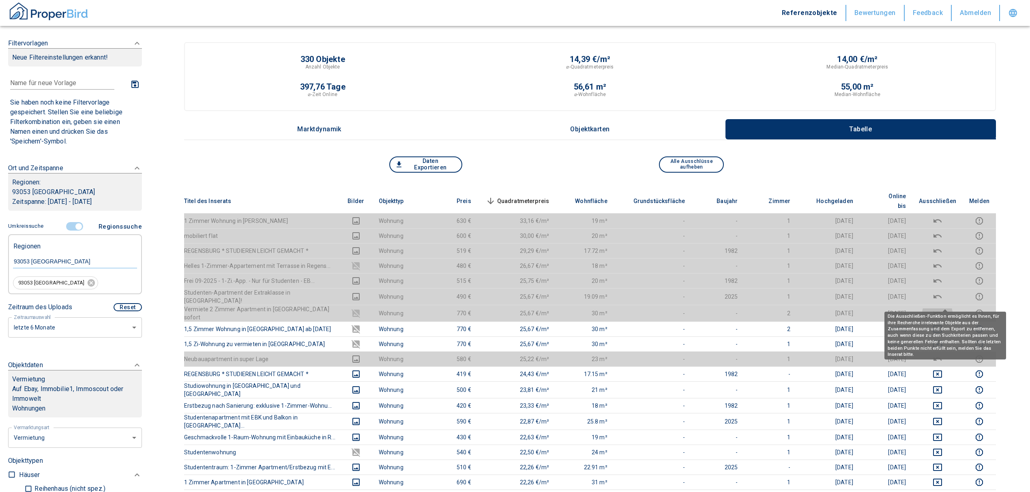
click at [942, 308] on icon "deselect this listing" at bounding box center [937, 313] width 10 height 10
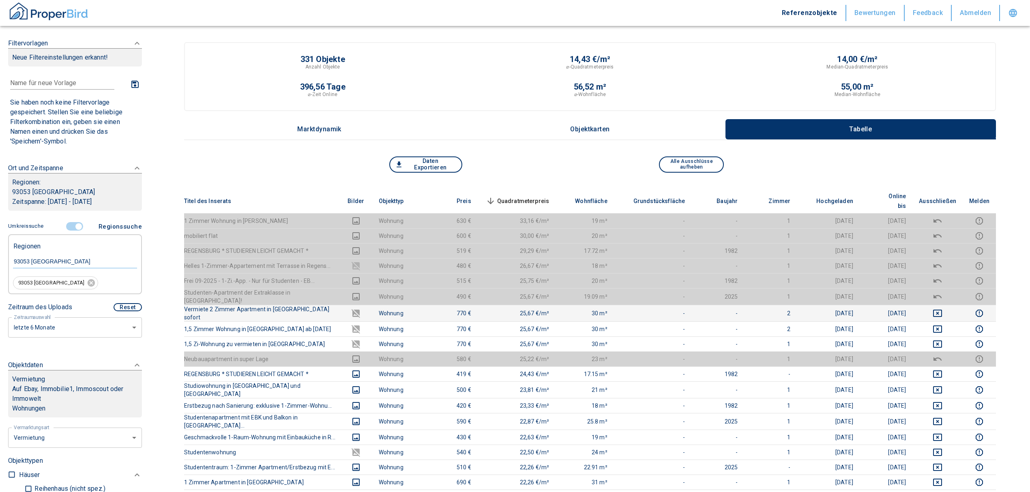
click at [531, 196] on span "Quadratmeterpreis sorted descending" at bounding box center [516, 201] width 65 height 10
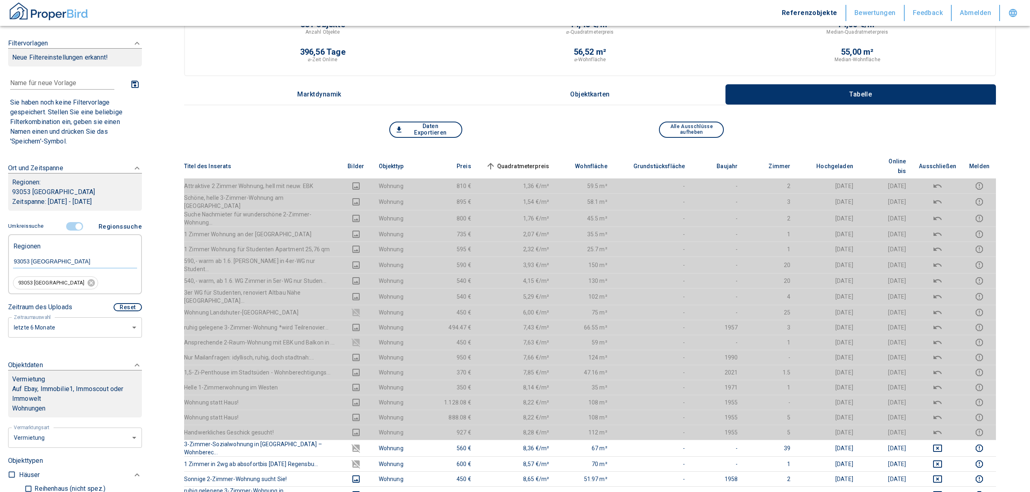
scroll to position [54, 0]
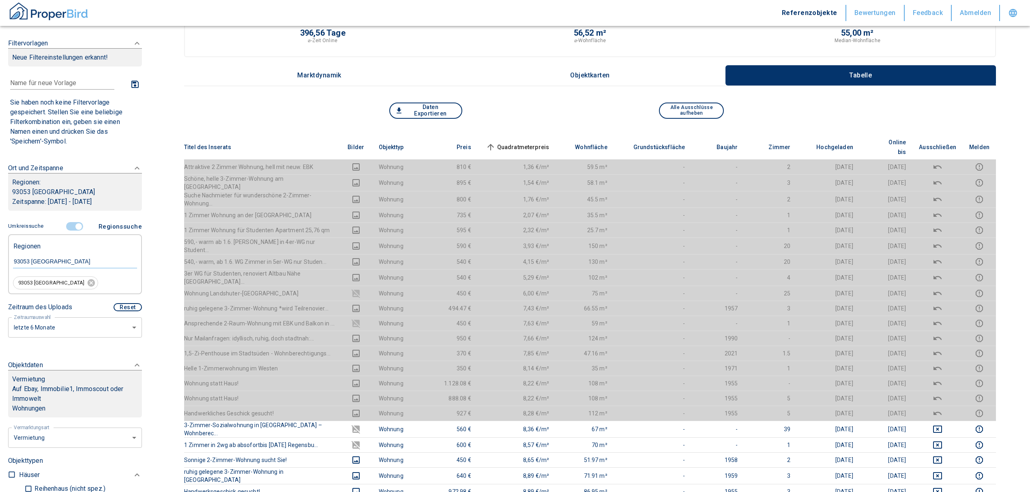
click at [77, 224] on input "controlled" at bounding box center [78, 226] width 24 height 9
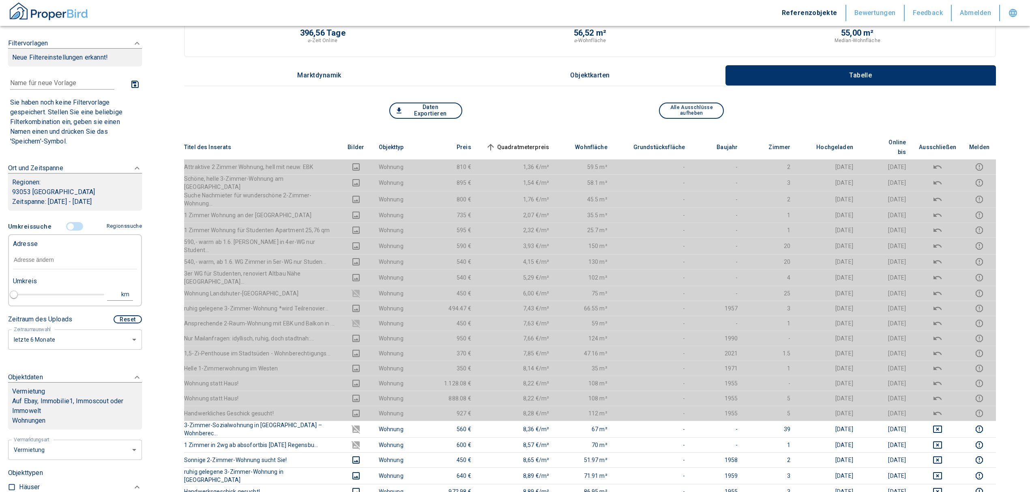
click at [49, 257] on input "text" at bounding box center [75, 260] width 124 height 19
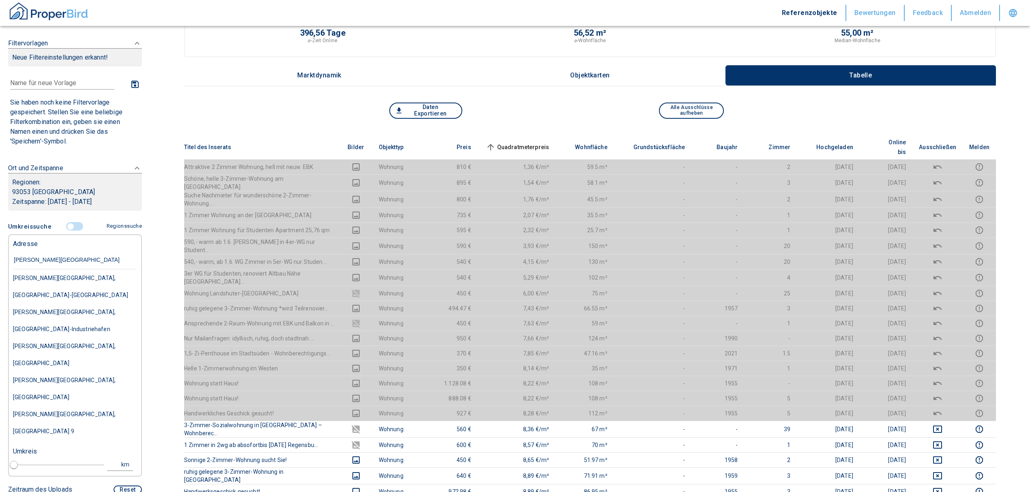
type input "[PERSON_NAME][GEOGRAPHIC_DATA]"
click at [60, 304] on div "[PERSON_NAME][GEOGRAPHIC_DATA], [GEOGRAPHIC_DATA]" at bounding box center [75, 287] width 124 height 34
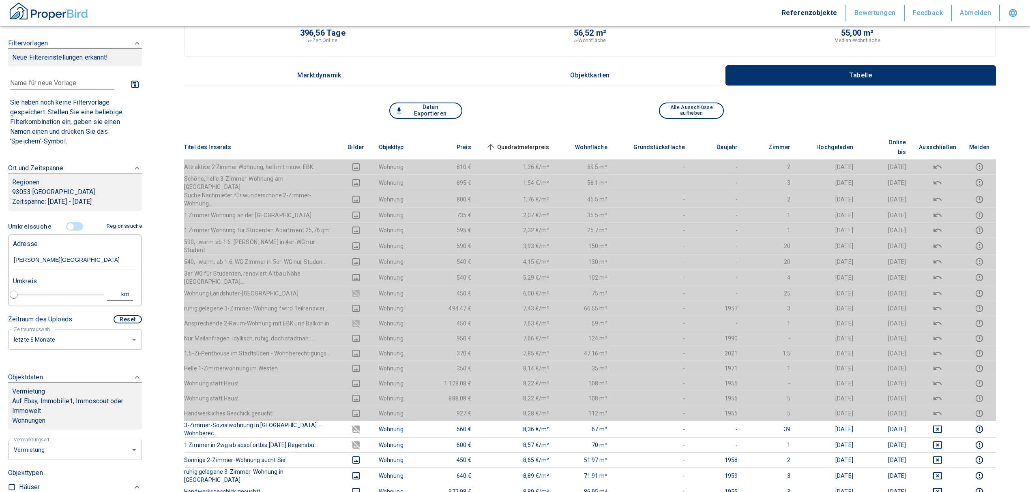
type input "2020"
type input "[PERSON_NAME][GEOGRAPHIC_DATA], [GEOGRAPHIC_DATA]"
type input "1"
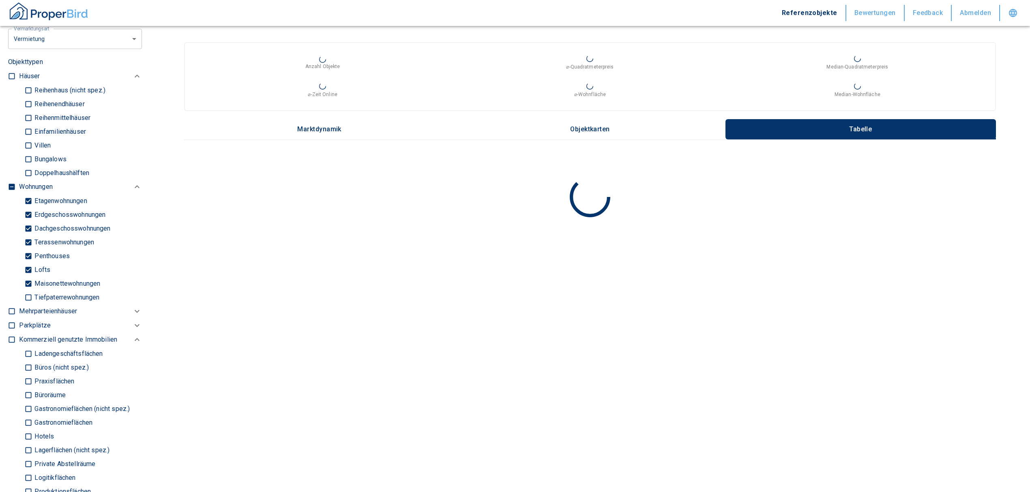
scroll to position [324, 0]
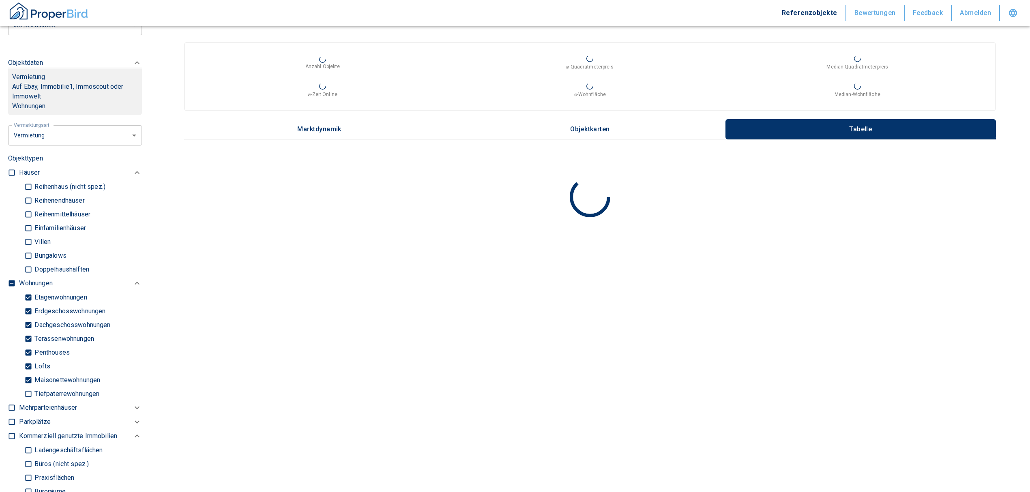
type input "[PERSON_NAME][GEOGRAPHIC_DATA], [GEOGRAPHIC_DATA]"
click at [9, 279] on input "checkbox" at bounding box center [12, 283] width 8 height 8
checkbox input "true"
type input "2020"
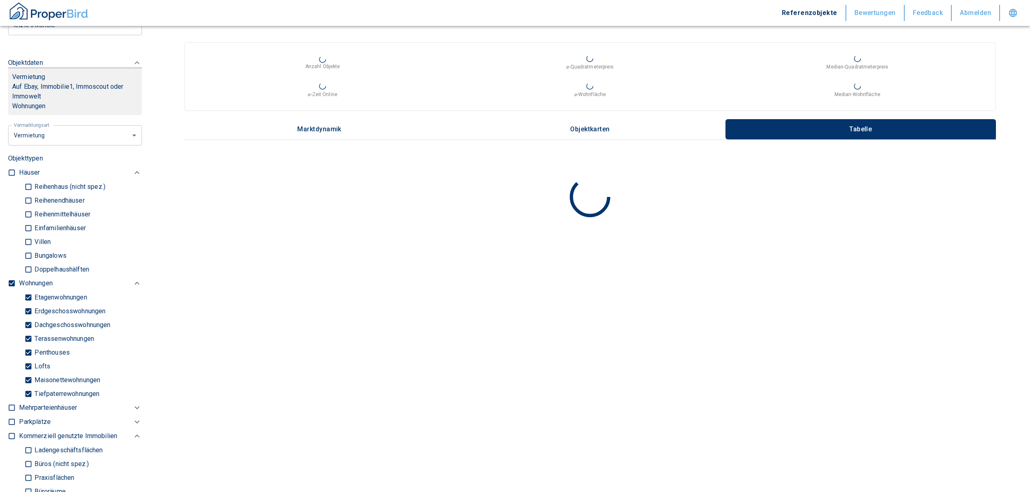
click at [11, 281] on input "checkbox" at bounding box center [12, 283] width 8 height 8
checkbox input "false"
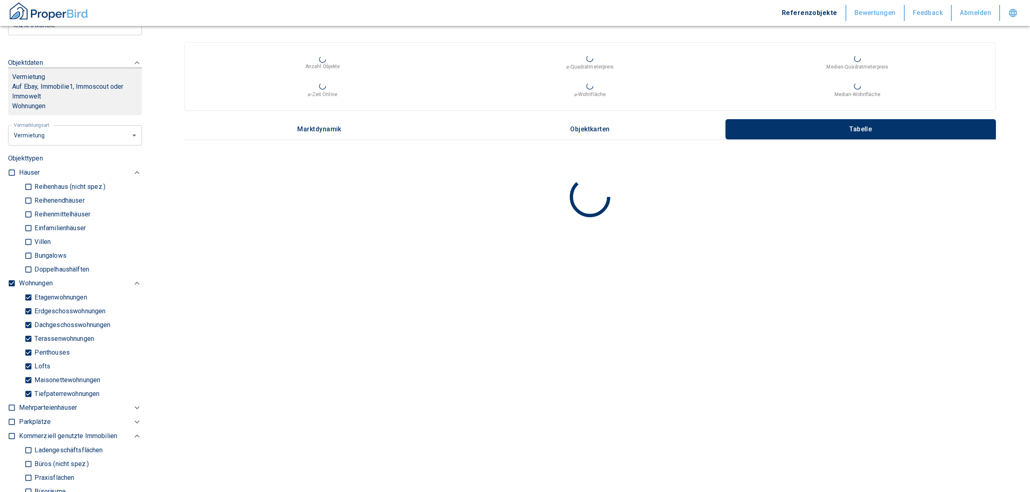
checkbox input "false"
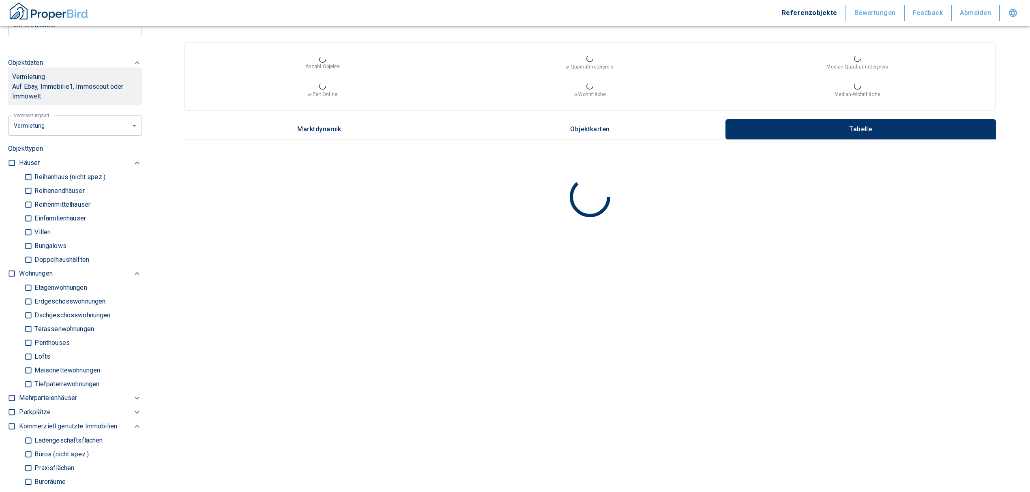
type input "2020"
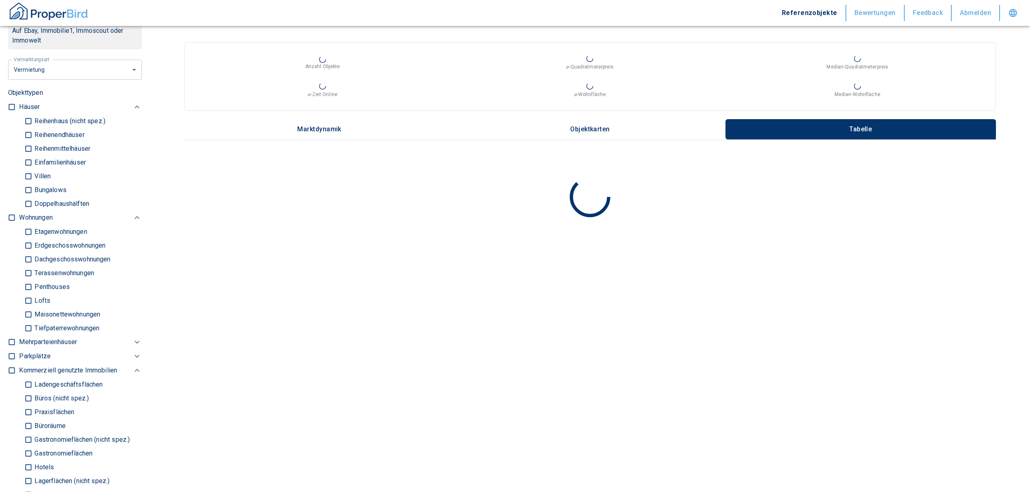
scroll to position [432, 0]
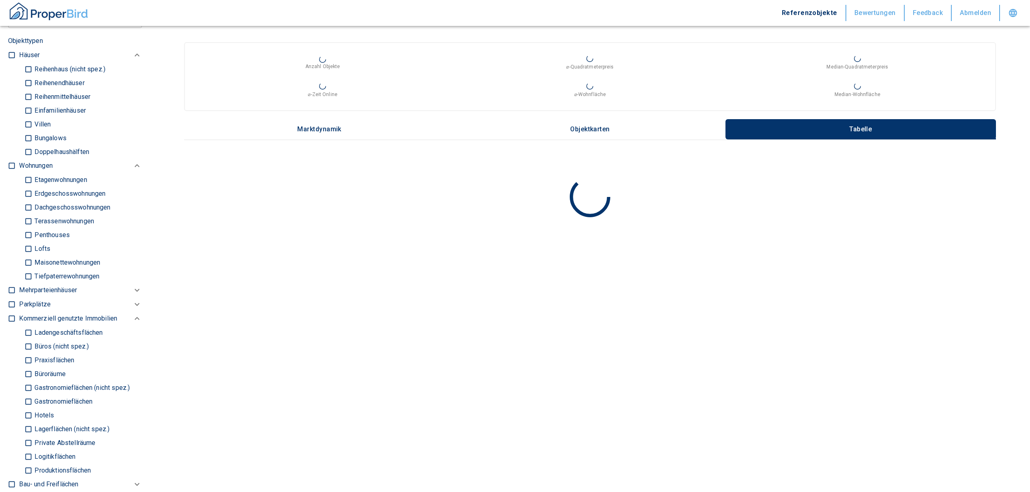
click at [28, 347] on input "Büros (nicht spez.)" at bounding box center [28, 346] width 8 height 14
checkbox input "true"
type input "2020"
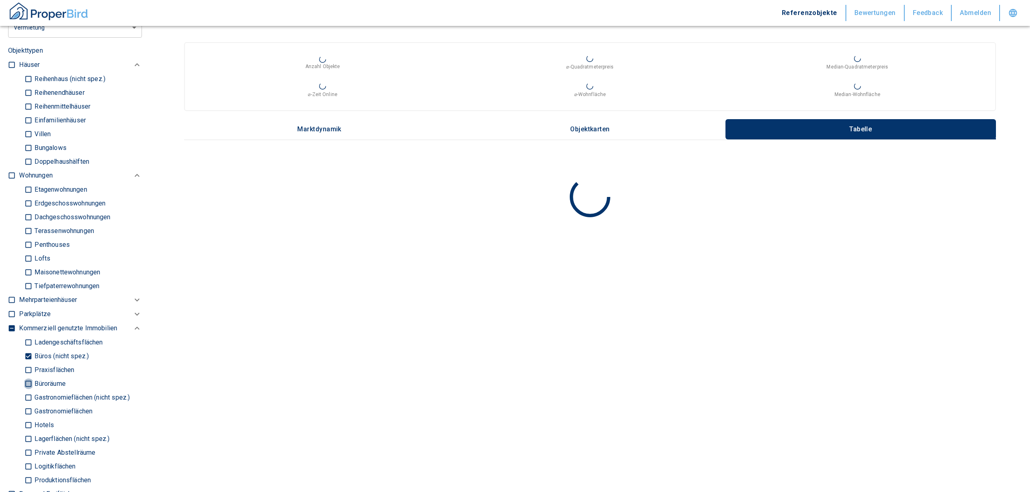
click at [28, 383] on input "Büroräume" at bounding box center [28, 384] width 8 height 14
checkbox input "true"
type input "2020"
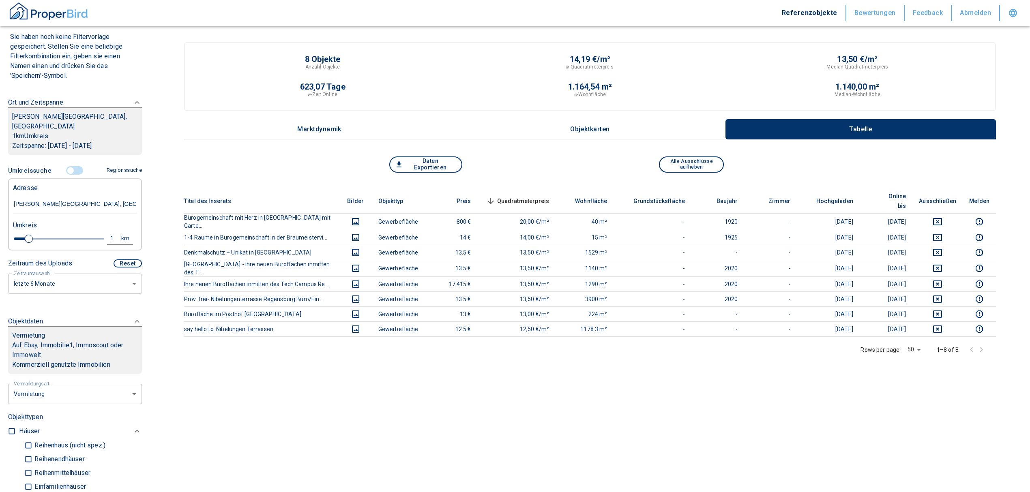
scroll to position [54, 0]
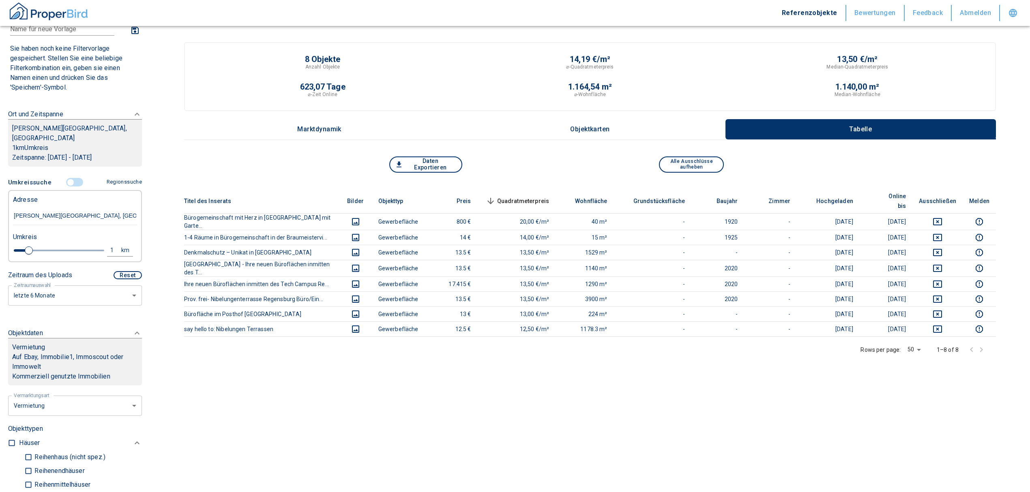
click at [112, 255] on button "1 km" at bounding box center [120, 250] width 26 height 12
drag, startPoint x: 58, startPoint y: 248, endPoint x: 35, endPoint y: 250, distance: 23.6
click at [38, 250] on div "1 km" at bounding box center [55, 249] width 34 height 13
type input "12"
click at [104, 246] on button "Neue Suchen" at bounding box center [108, 249] width 45 height 11
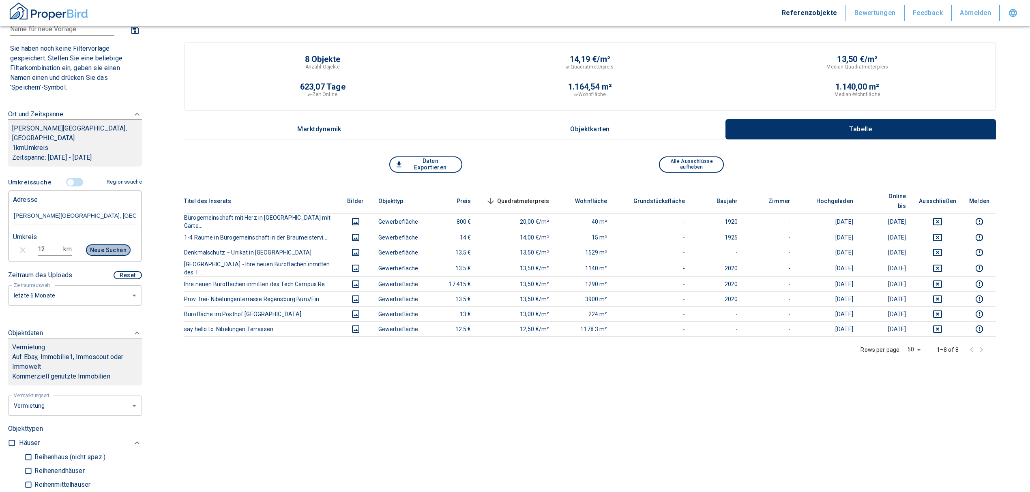
type input "2020"
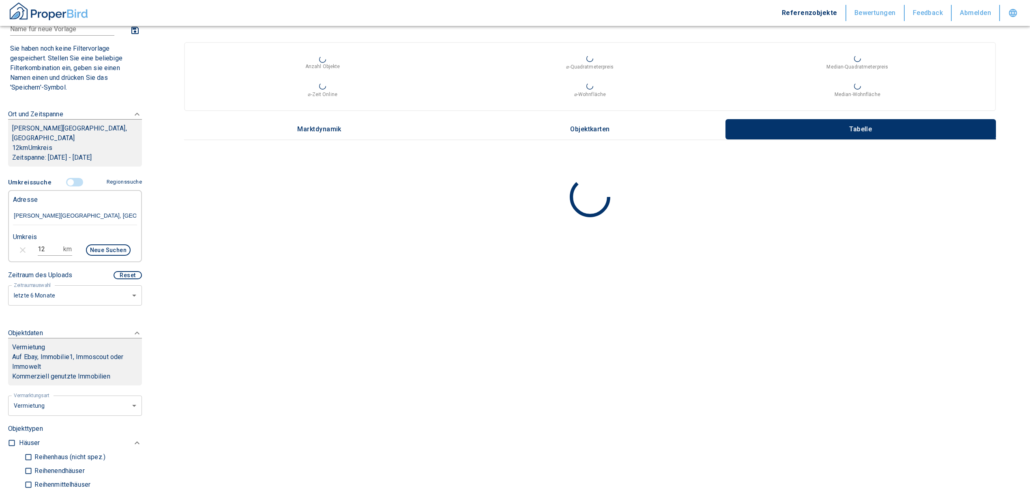
click at [51, 246] on input "12" at bounding box center [49, 249] width 23 height 13
type input "1"
type input "2"
click at [106, 247] on button "Neue Suchen" at bounding box center [108, 249] width 45 height 11
type input "2020"
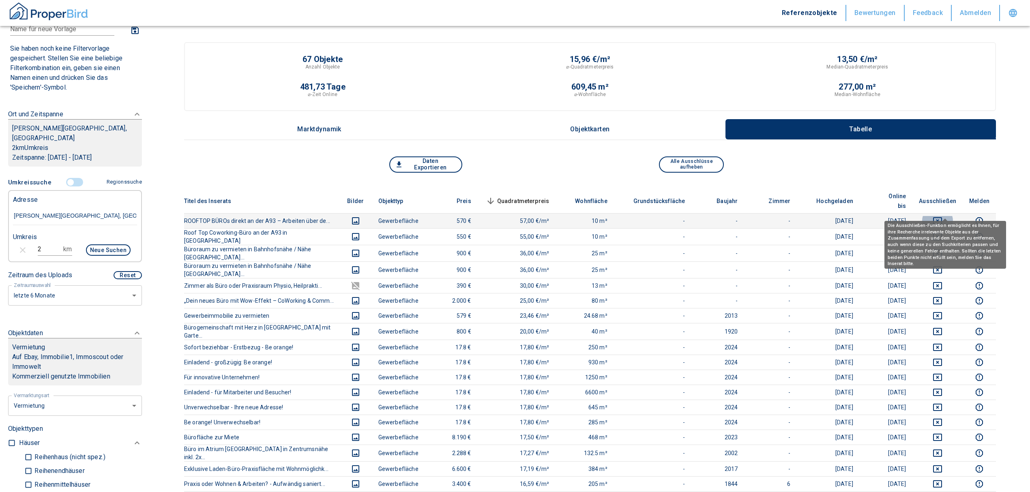
click at [939, 216] on button "deselect this listing" at bounding box center [937, 221] width 37 height 10
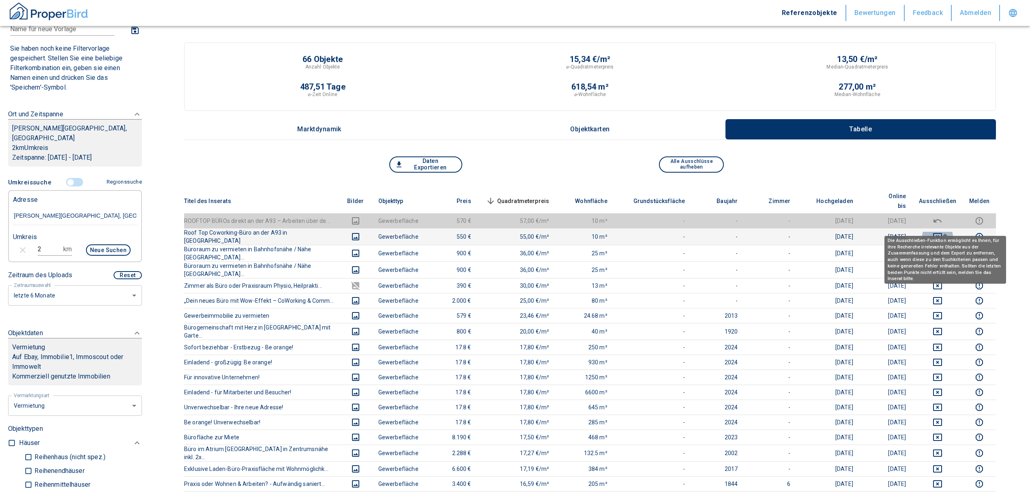
click at [942, 233] on icon "deselect this listing" at bounding box center [937, 236] width 9 height 7
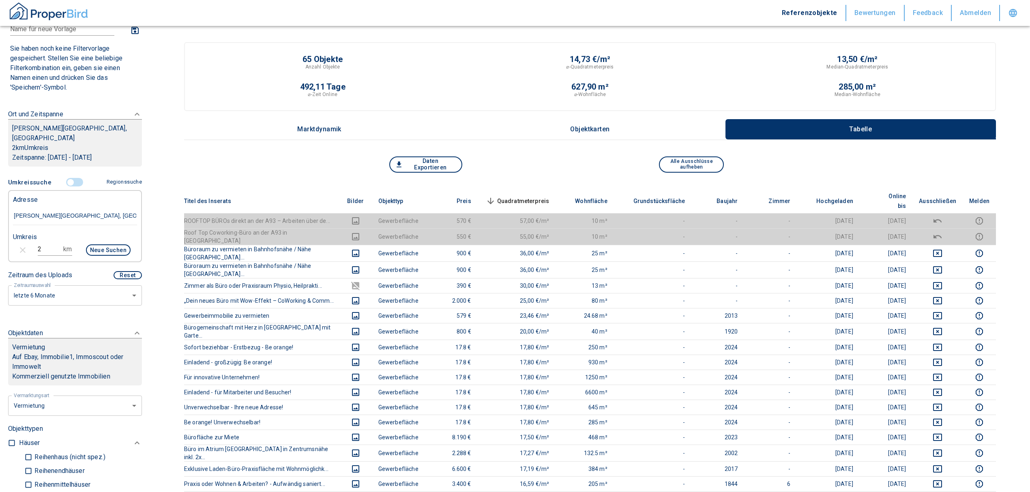
click at [534, 196] on span "Quadratmeterpreis sorted descending" at bounding box center [516, 201] width 65 height 10
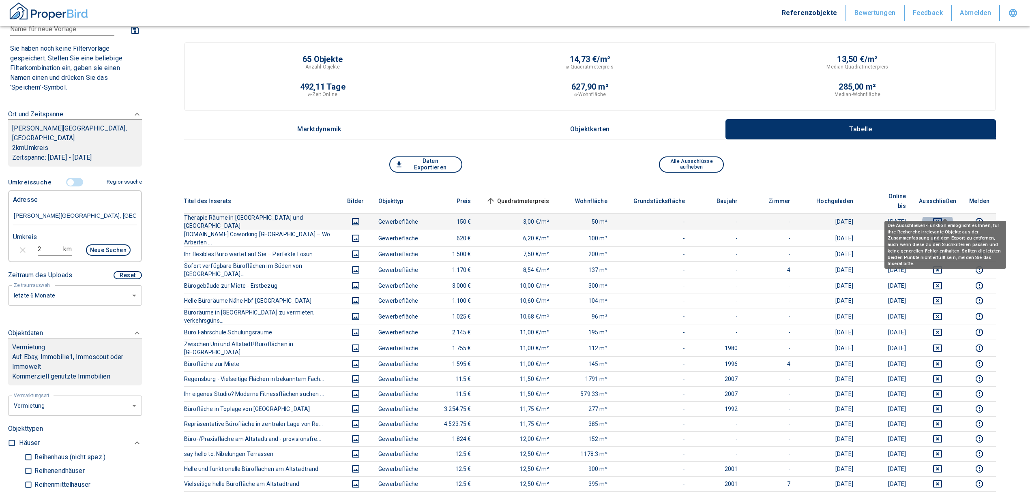
click at [942, 217] on icon "deselect this listing" at bounding box center [937, 222] width 10 height 10
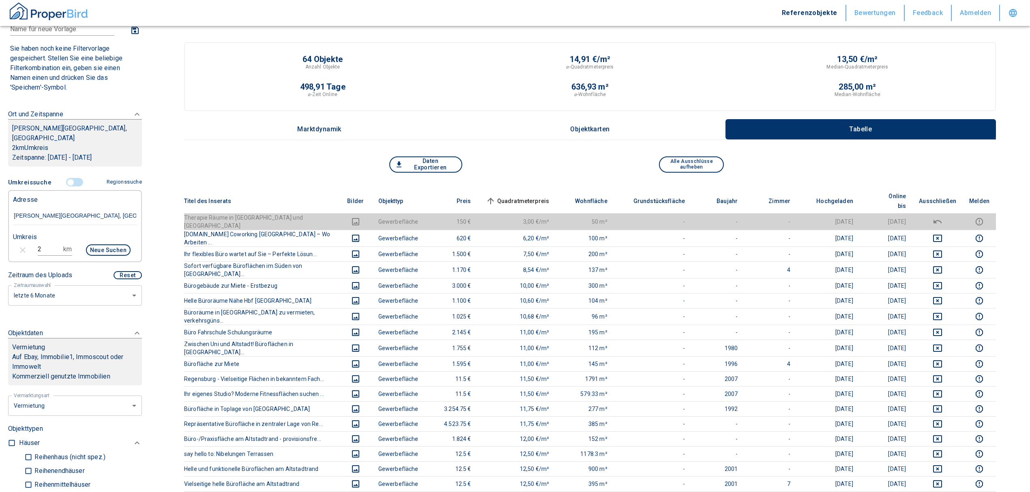
click at [957, 230] on td at bounding box center [937, 238] width 50 height 17
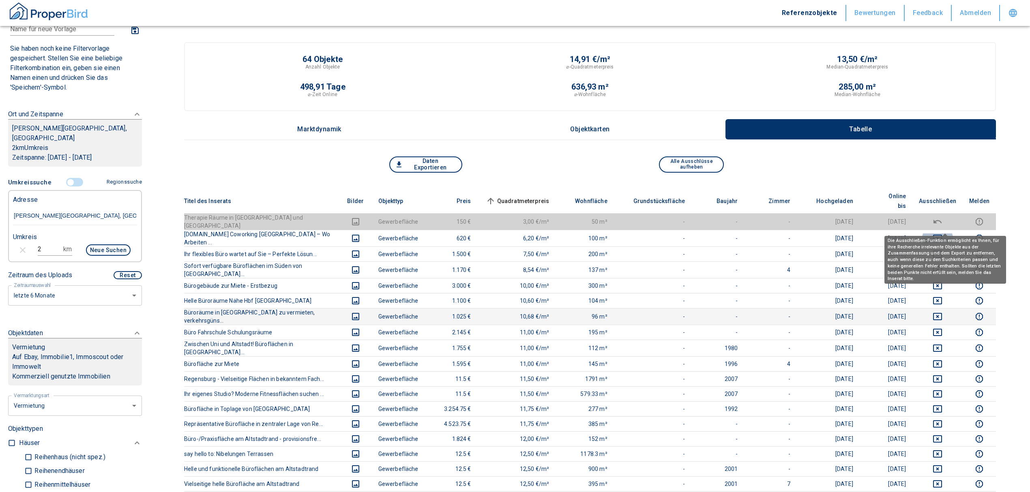
drag, startPoint x: 942, startPoint y: 221, endPoint x: 957, endPoint y: 302, distance: 82.3
click at [942, 233] on icon "deselect this listing" at bounding box center [937, 238] width 10 height 10
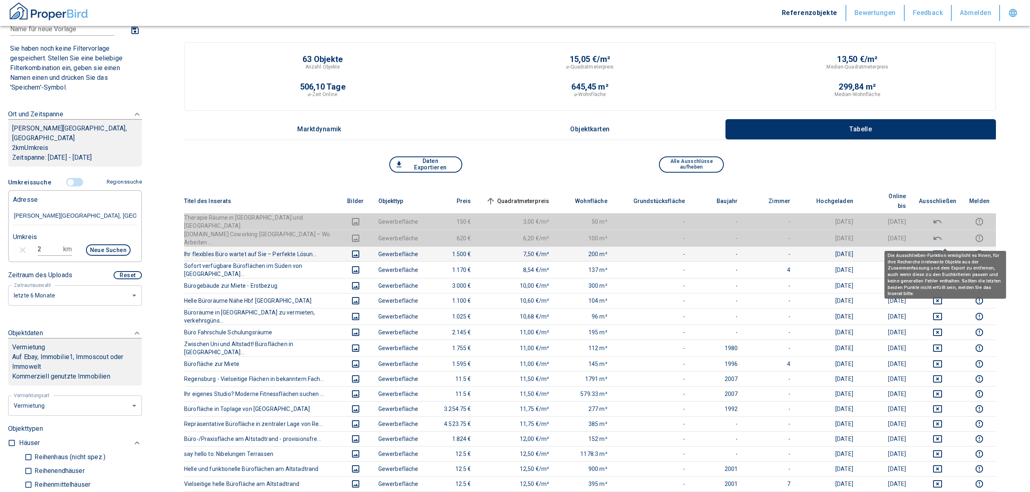
click at [942, 251] on icon "deselect this listing" at bounding box center [937, 254] width 9 height 7
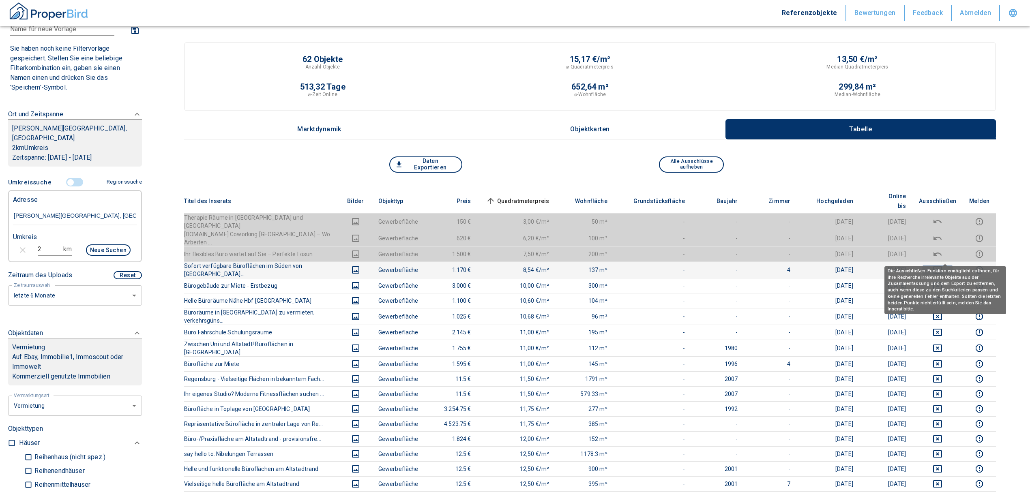
click at [942, 265] on icon "deselect this listing" at bounding box center [937, 270] width 10 height 10
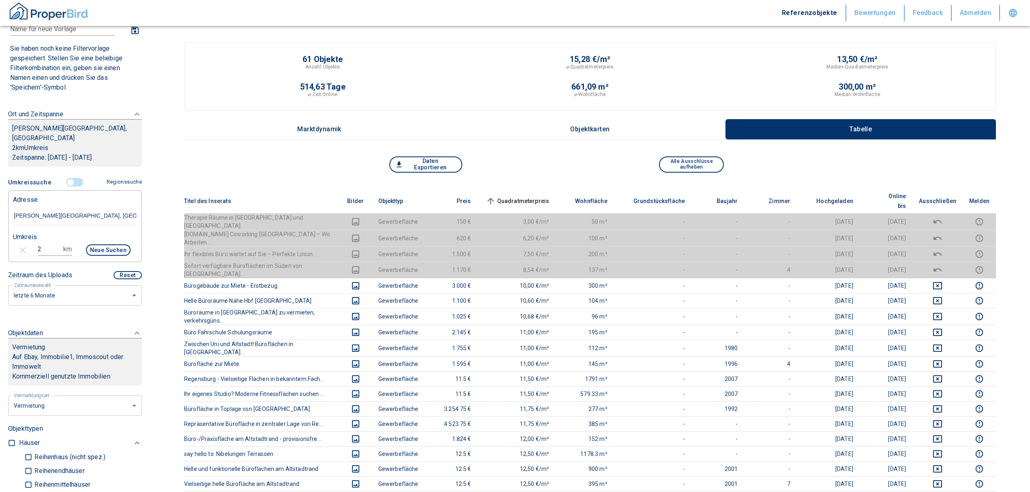
click at [518, 196] on span "Quadratmeterpreis sorted ascending" at bounding box center [516, 201] width 65 height 10
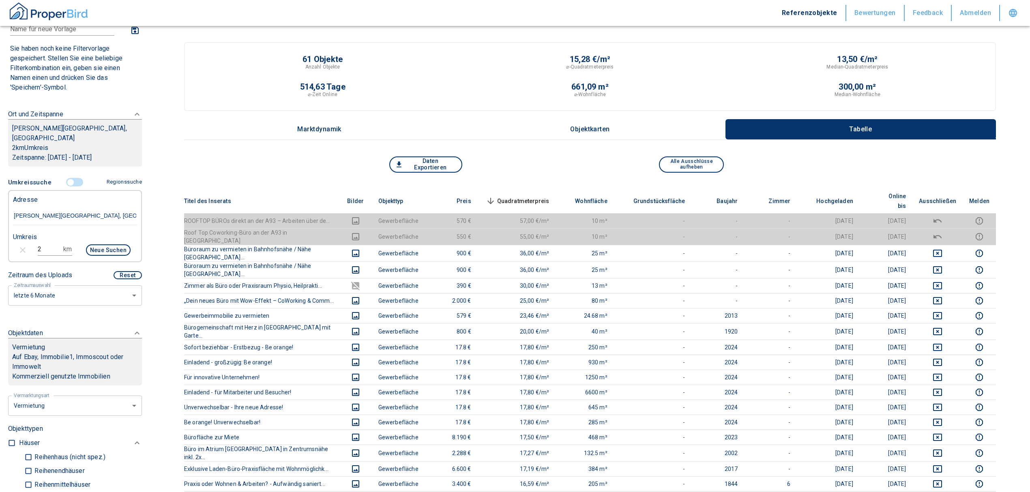
click at [67, 180] on input "controlled" at bounding box center [70, 182] width 24 height 9
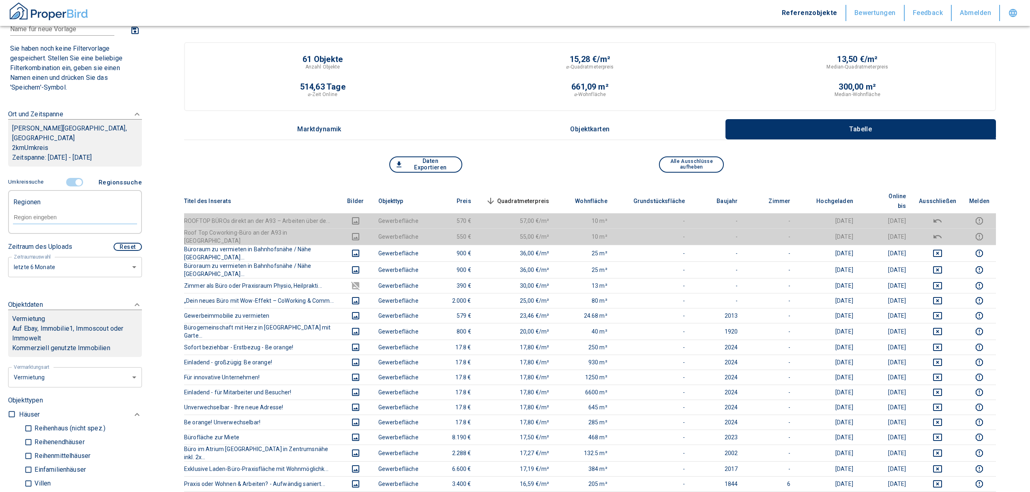
click at [45, 210] on div at bounding box center [75, 217] width 124 height 14
click at [67, 237] on li "93053 [GEOGRAPHIC_DATA]" at bounding box center [71, 236] width 116 height 15
type input "93053"
type input "2020"
type input "93053 [GEOGRAPHIC_DATA]"
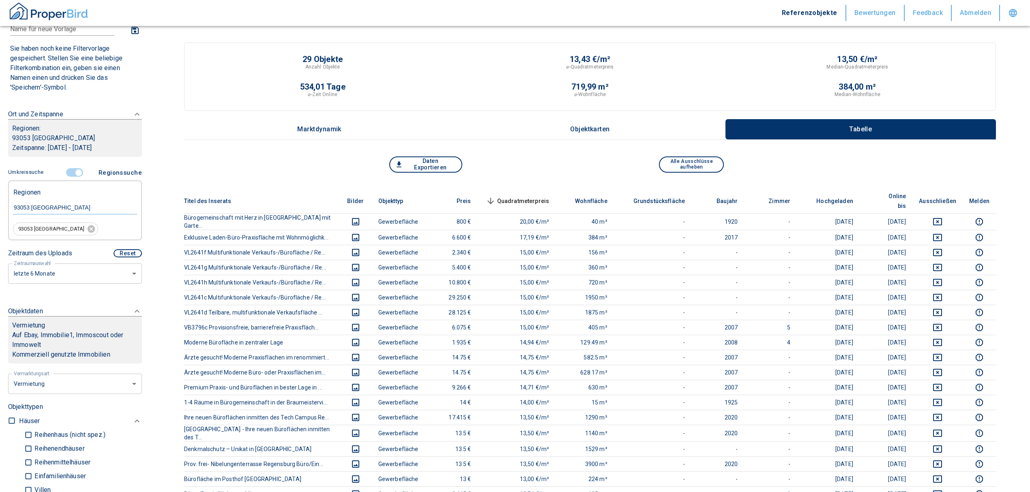
click at [533, 196] on span "Quadratmeterpreis sorted descending" at bounding box center [516, 201] width 65 height 10
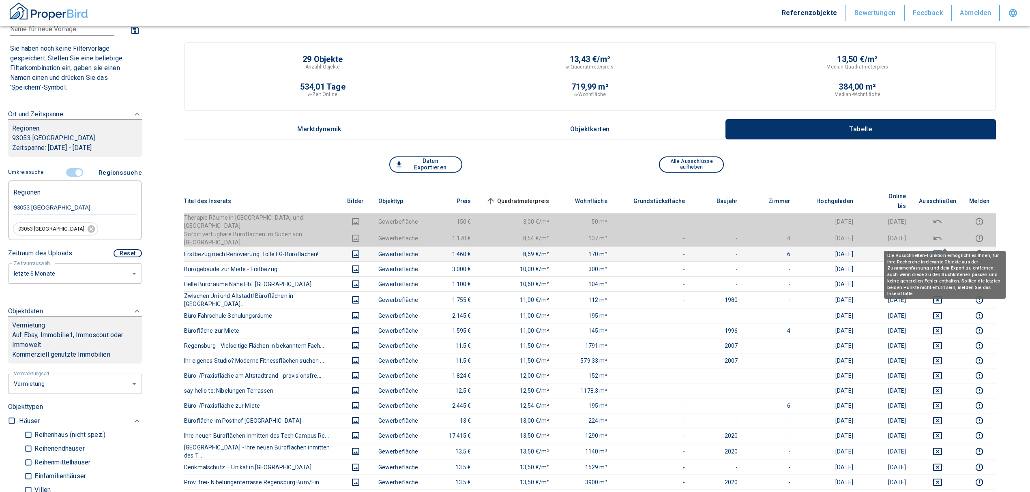
click at [941, 249] on icon "deselect this listing" at bounding box center [937, 254] width 10 height 10
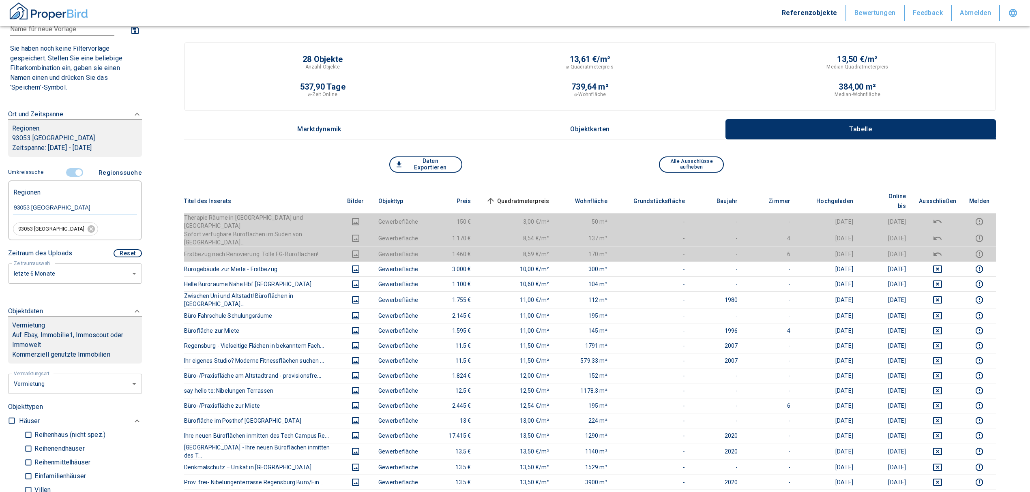
click at [516, 196] on span "Quadratmeterpreis sorted ascending" at bounding box center [516, 201] width 65 height 10
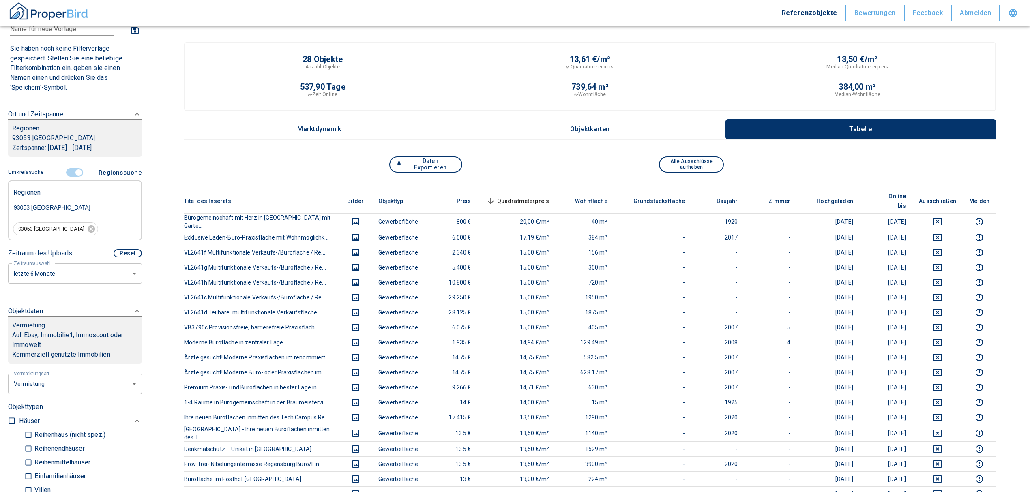
click at [514, 196] on span "Quadratmeterpreis sorted descending" at bounding box center [516, 201] width 65 height 10
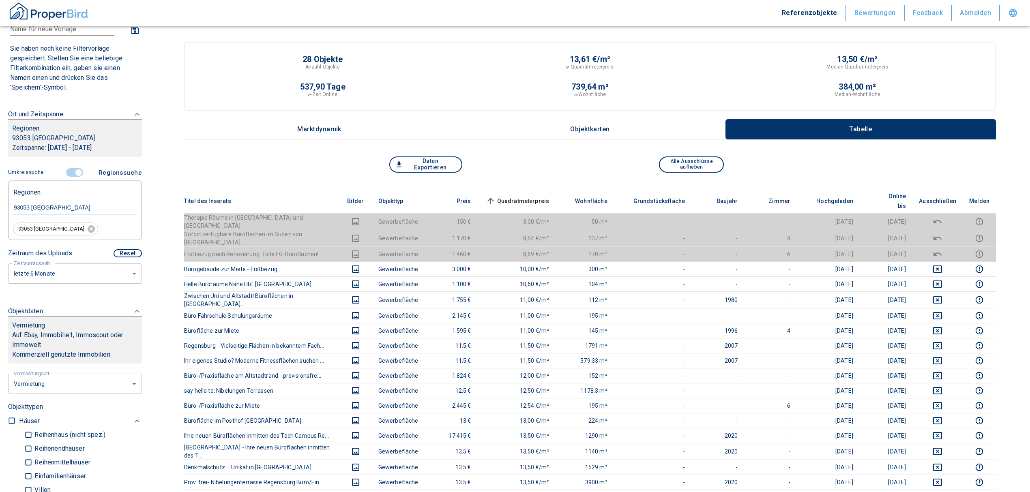
click at [535, 196] on span "Quadratmeterpreis sorted ascending" at bounding box center [516, 201] width 65 height 10
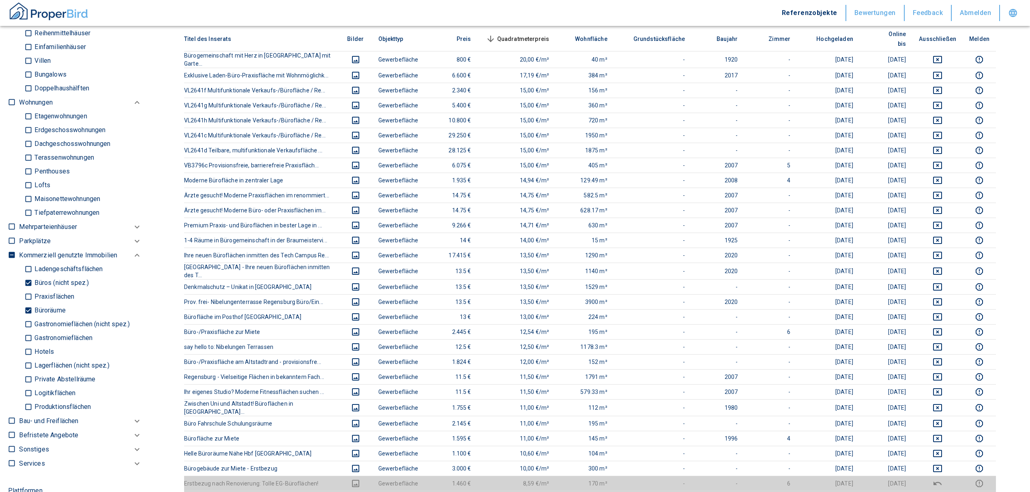
scroll to position [486, 0]
drag, startPoint x: 28, startPoint y: 305, endPoint x: 31, endPoint y: 284, distance: 21.3
click at [28, 305] on input "Büroräume" at bounding box center [28, 307] width 8 height 14
checkbox input "false"
type input "2020"
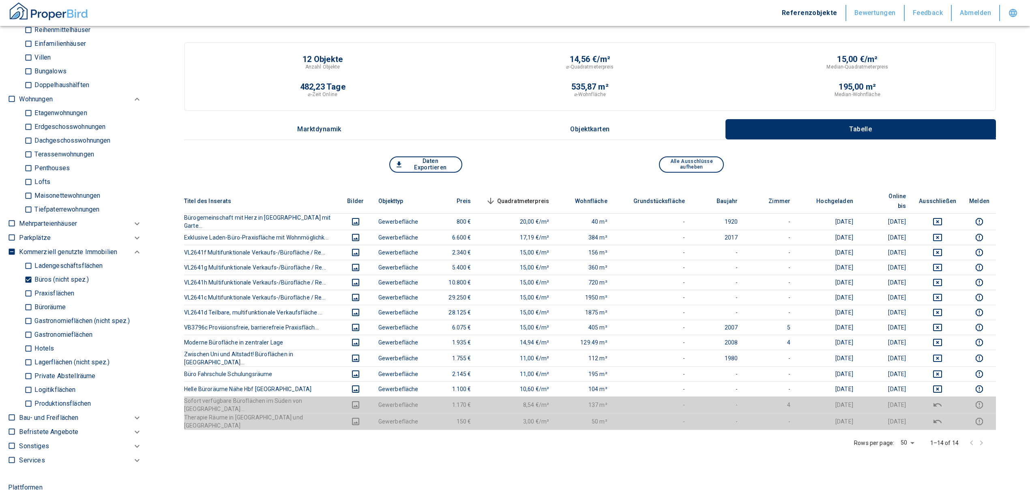
click at [30, 278] on input "Büros (nicht spez.)" at bounding box center [28, 280] width 8 height 14
checkbox input "false"
type input "2020"
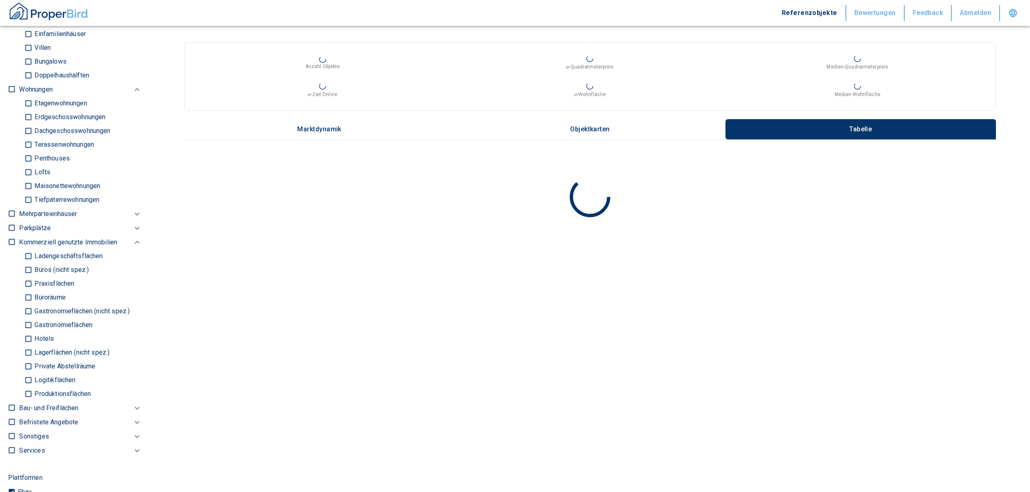
click at [25, 250] on input "Ladengeschäftsflächen" at bounding box center [28, 256] width 8 height 14
checkbox input "true"
type input "2020"
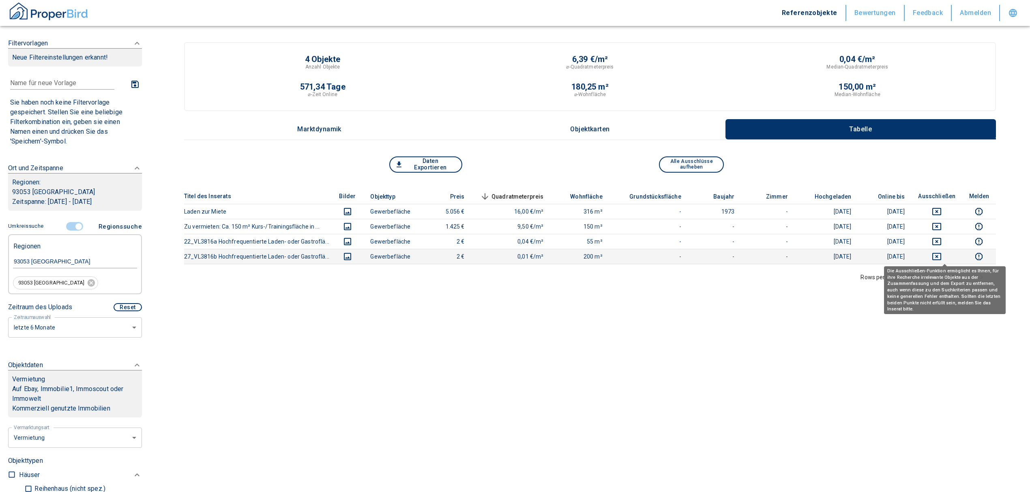
click at [941, 256] on icon "deselect this listing" at bounding box center [937, 257] width 10 height 10
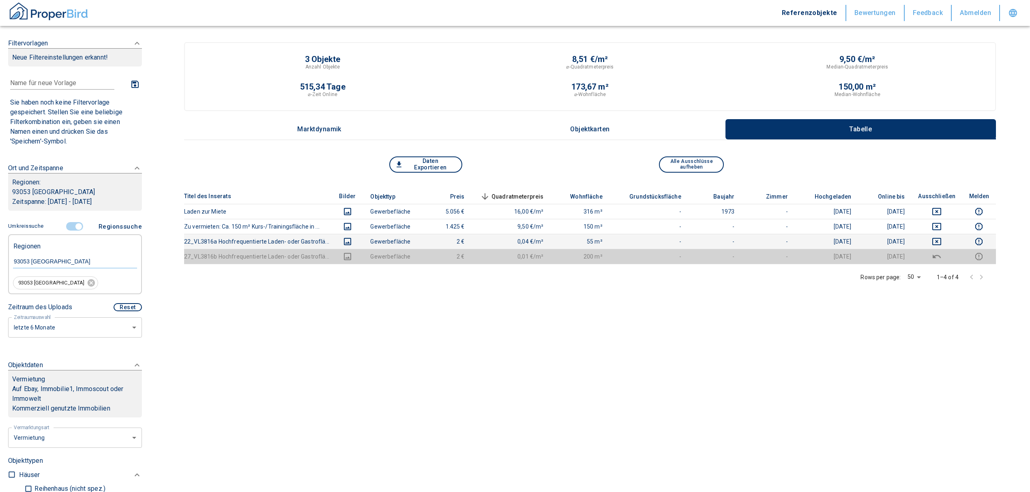
click at [941, 235] on td at bounding box center [936, 241] width 51 height 15
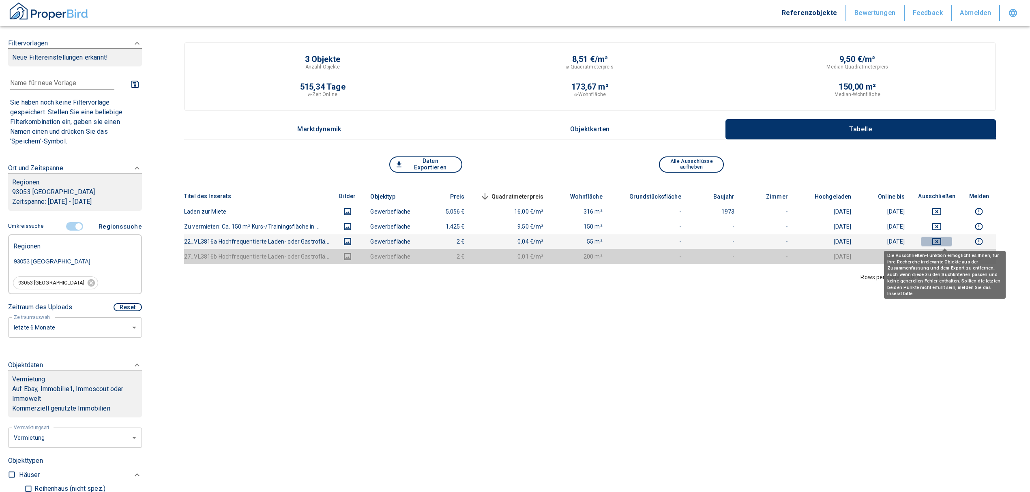
click at [941, 242] on icon "deselect this listing" at bounding box center [937, 242] width 10 height 10
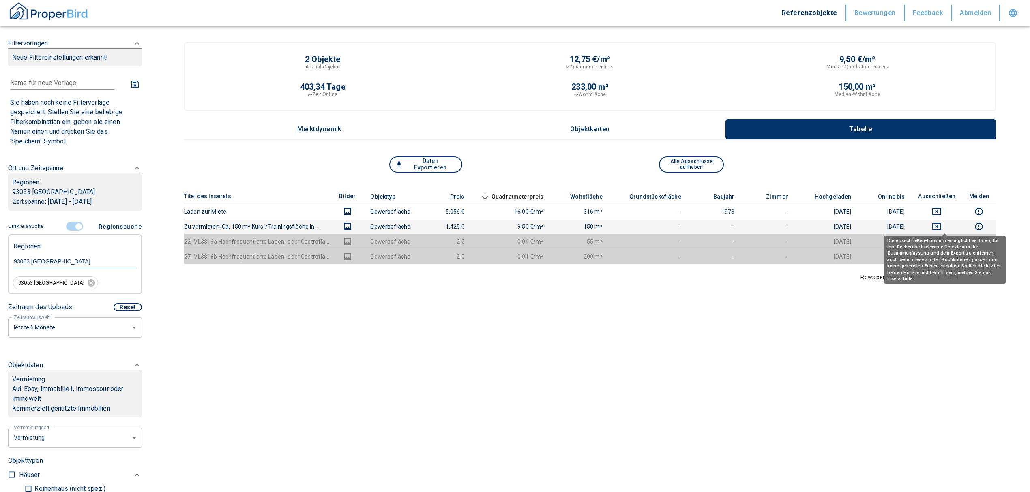
click at [941, 226] on icon "deselect this listing" at bounding box center [937, 227] width 10 height 10
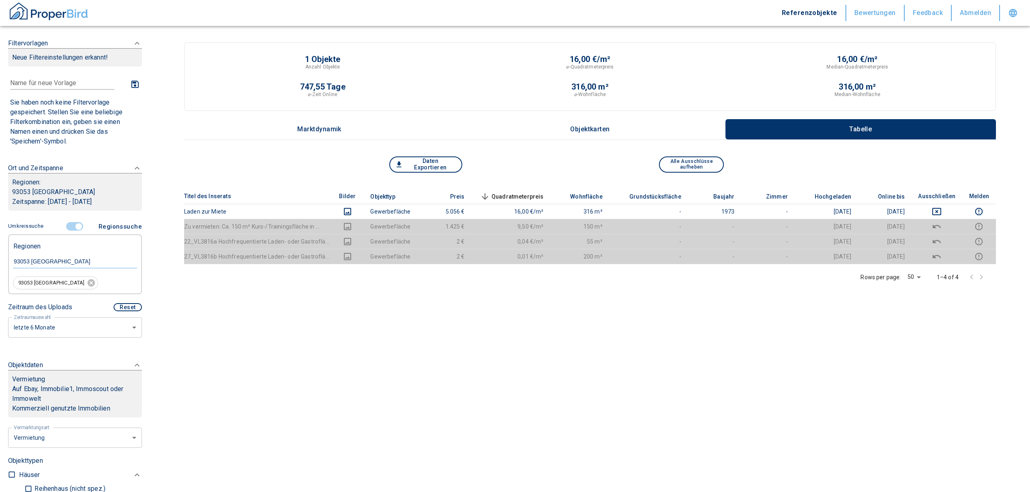
click at [71, 227] on input "controlled" at bounding box center [78, 226] width 24 height 9
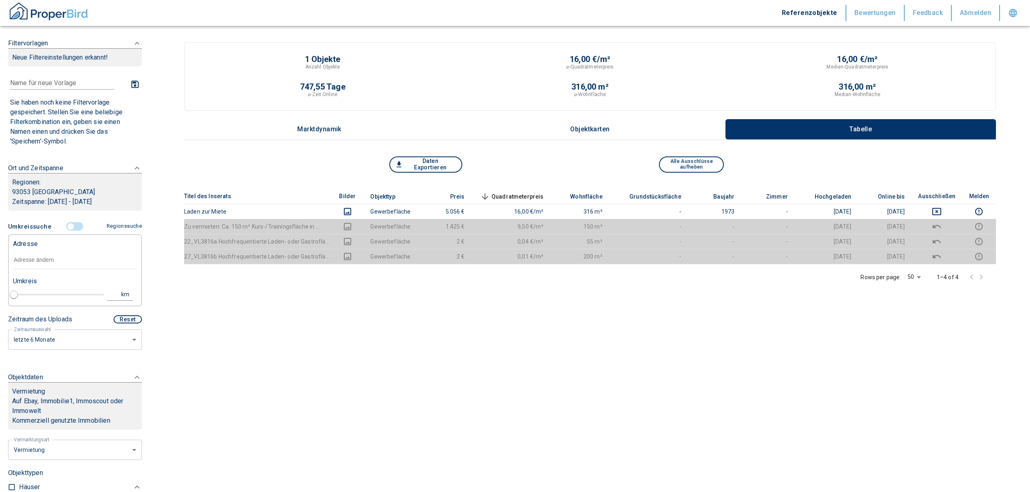
click at [49, 263] on input "text" at bounding box center [75, 260] width 124 height 19
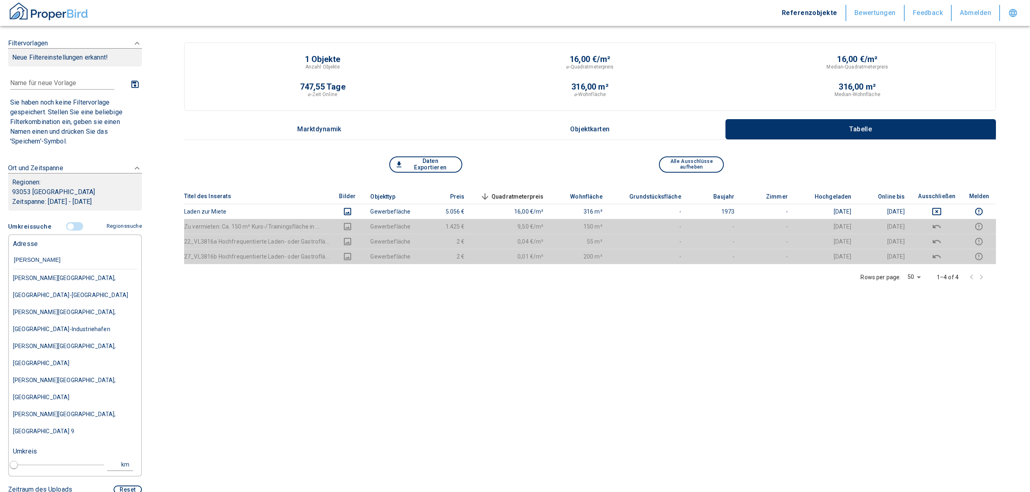
type input "[PERSON_NAME] straße"
click at [85, 304] on div "[PERSON_NAME][GEOGRAPHIC_DATA], [GEOGRAPHIC_DATA]" at bounding box center [75, 287] width 124 height 34
type input "2020"
type input "[PERSON_NAME][GEOGRAPHIC_DATA], [GEOGRAPHIC_DATA]"
type input "1"
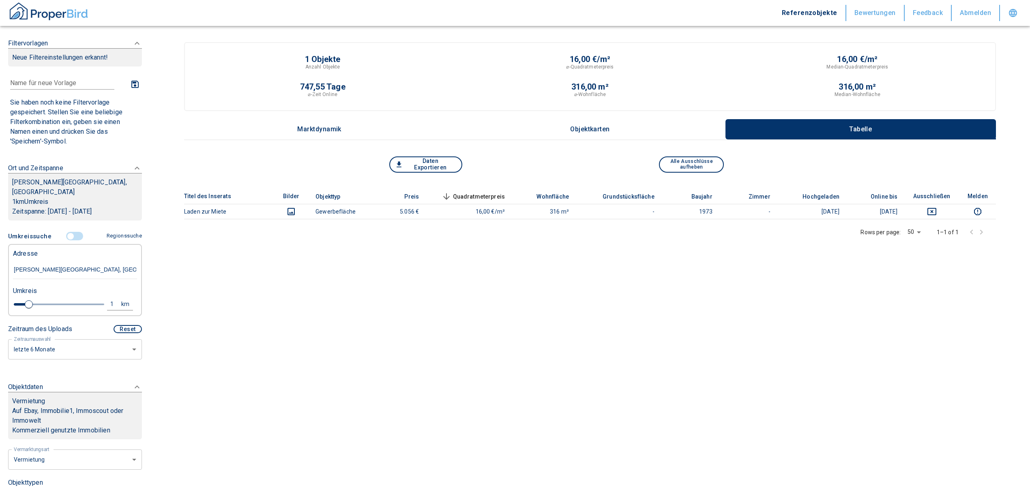
type input "[PERSON_NAME][GEOGRAPHIC_DATA], [GEOGRAPHIC_DATA]"
click at [109, 304] on div "1" at bounding box center [116, 304] width 15 height 10
drag, startPoint x: 41, startPoint y: 305, endPoint x: 15, endPoint y: 302, distance: 26.1
click at [15, 302] on div "1 km Neue Suchen" at bounding box center [68, 304] width 124 height 19
type input "5"
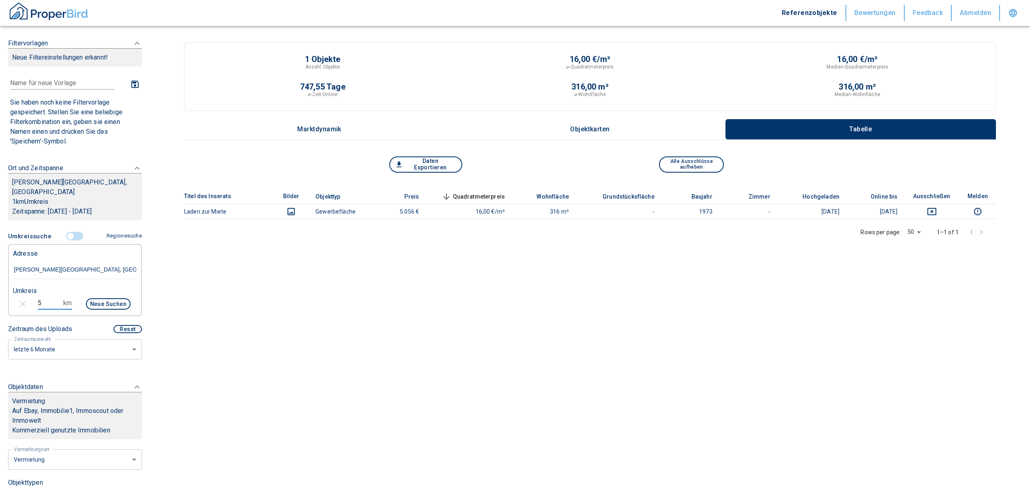
click at [100, 309] on button "Neue Suchen" at bounding box center [108, 303] width 45 height 11
type input "2020"
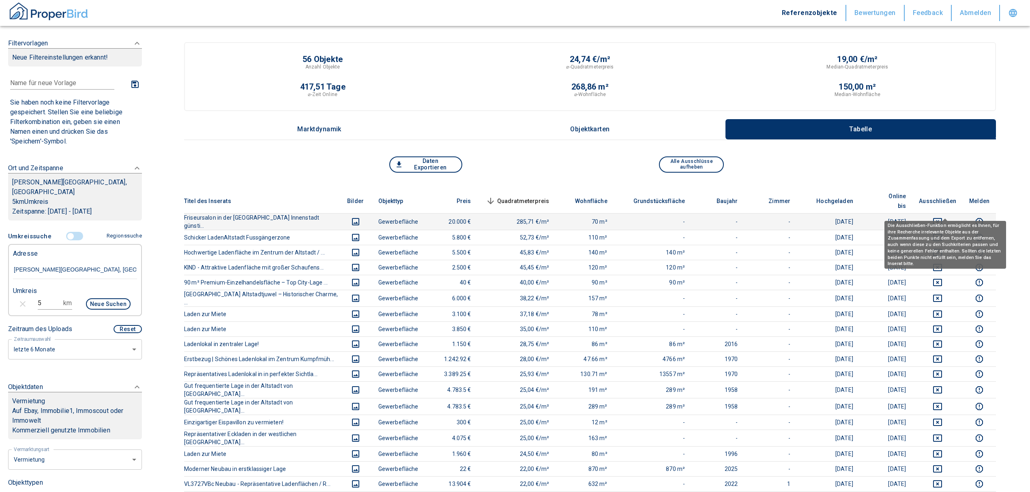
click at [940, 217] on icon "deselect this listing" at bounding box center [937, 222] width 10 height 10
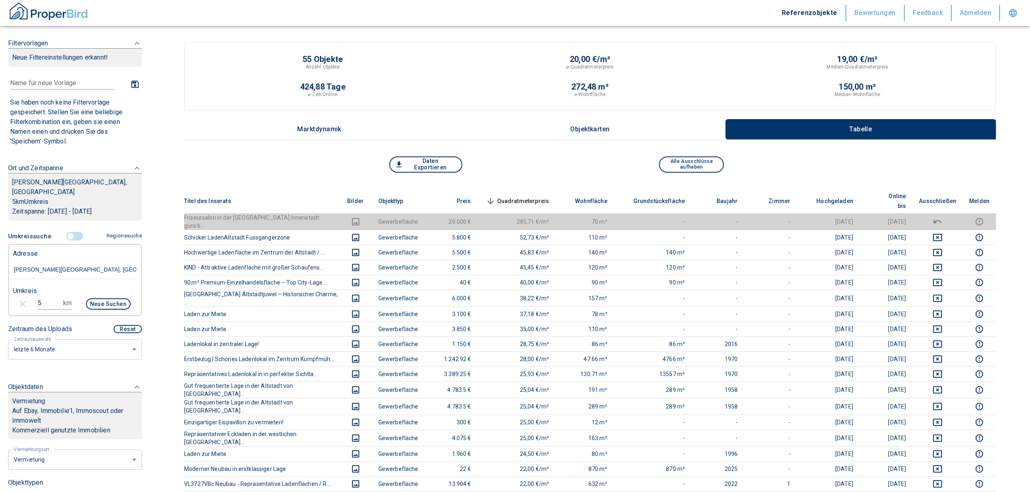
click at [525, 196] on span "Quadratmeterpreis sorted descending" at bounding box center [516, 201] width 65 height 10
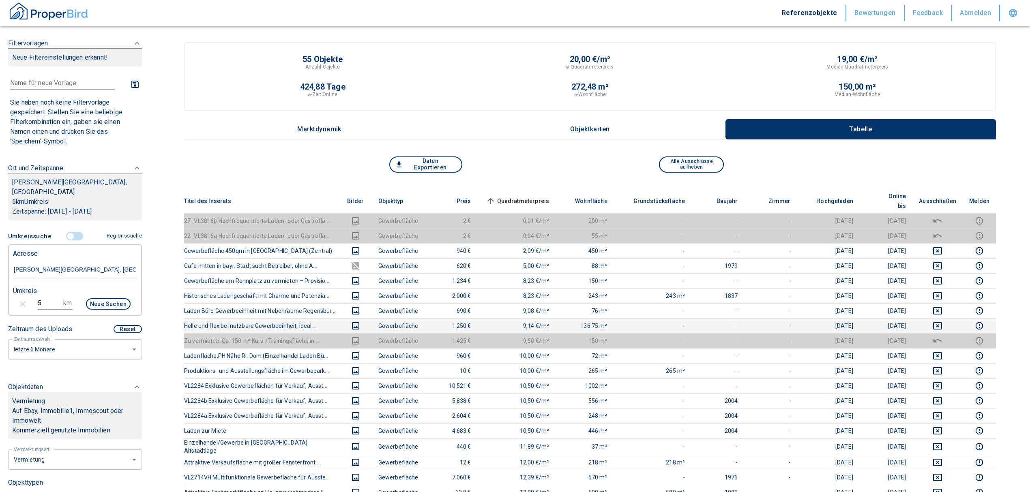
click at [946, 318] on td at bounding box center [937, 325] width 50 height 15
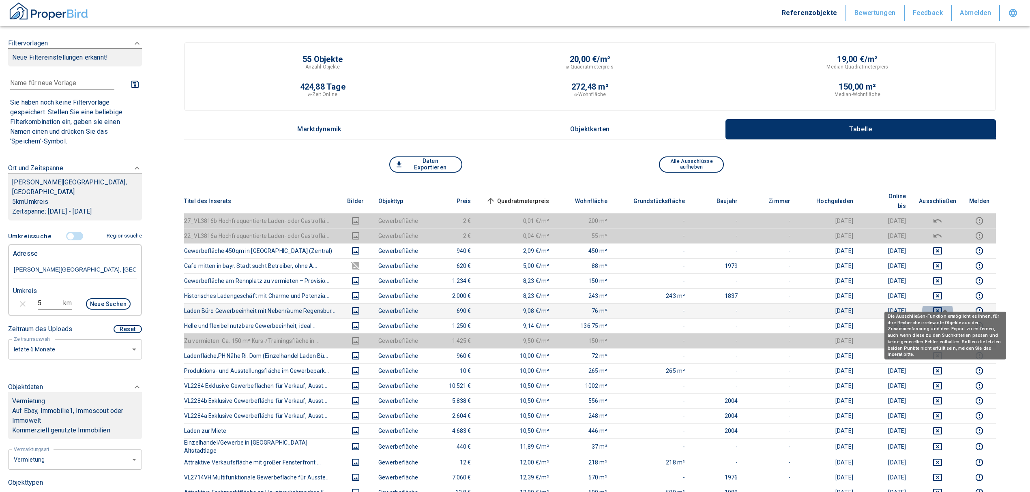
click at [942, 307] on icon "deselect this listing" at bounding box center [937, 310] width 9 height 7
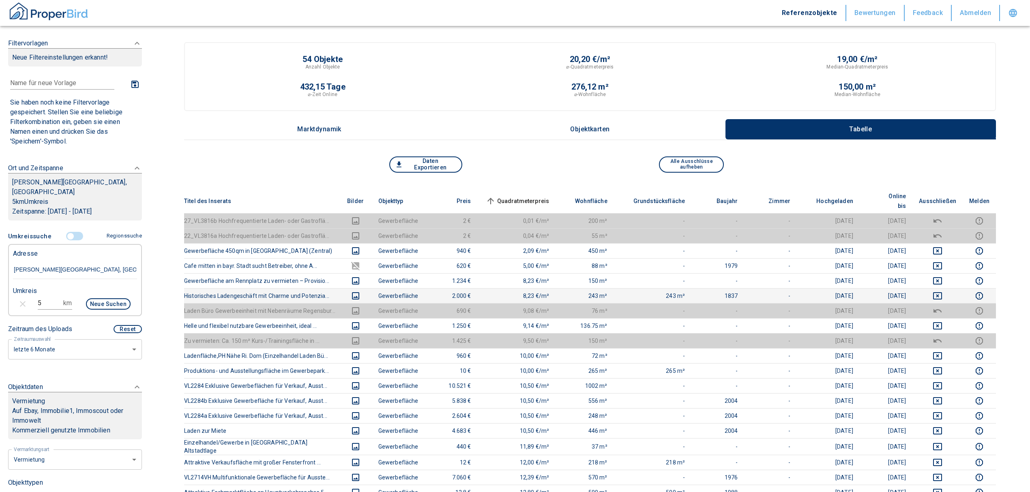
click at [943, 288] on td at bounding box center [937, 295] width 50 height 15
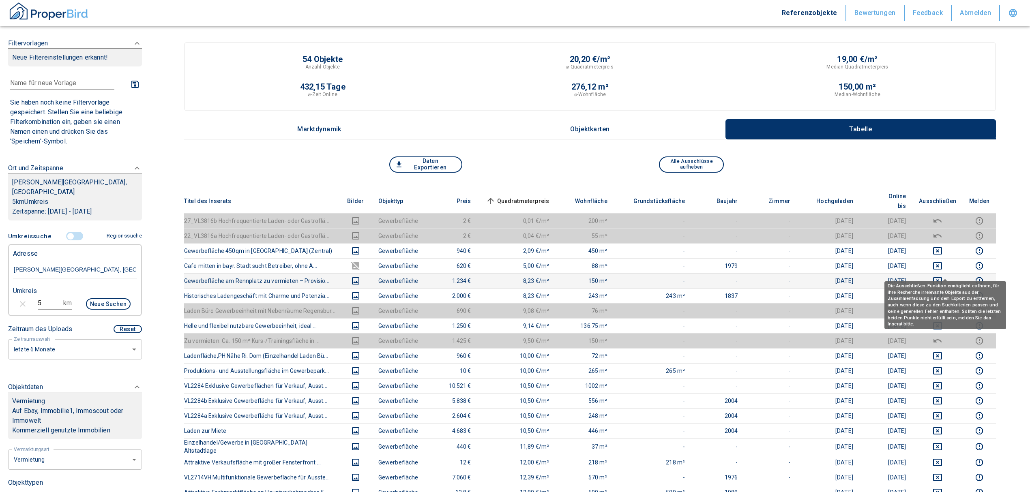
click at [942, 277] on icon "deselect this listing" at bounding box center [937, 280] width 9 height 7
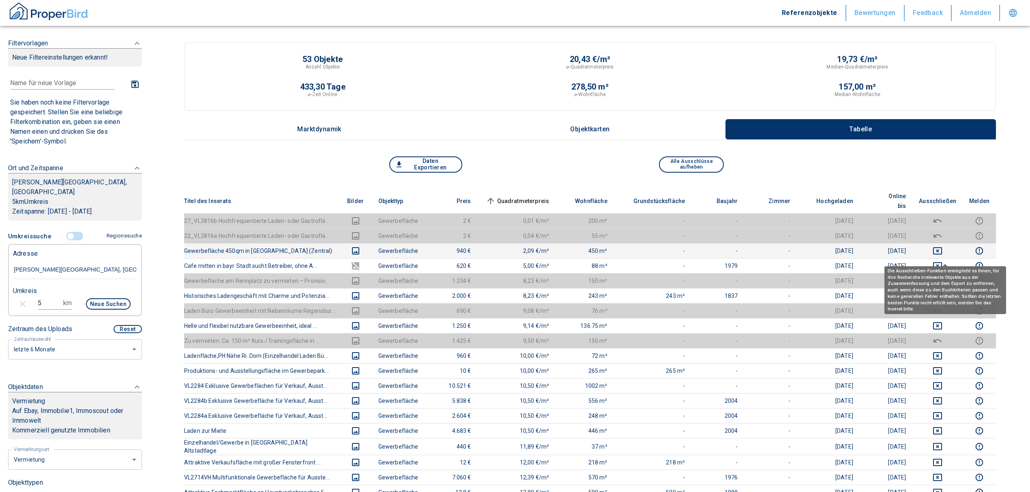
drag, startPoint x: 944, startPoint y: 251, endPoint x: 944, endPoint y: 240, distance: 11.4
click at [942, 261] on icon "deselect this listing" at bounding box center [937, 266] width 10 height 10
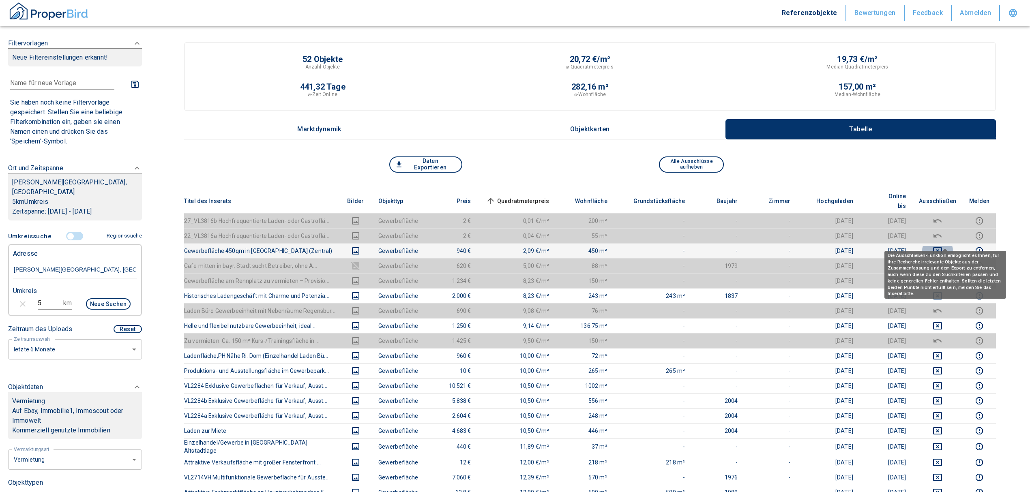
click at [942, 247] on icon "deselect this listing" at bounding box center [937, 250] width 9 height 7
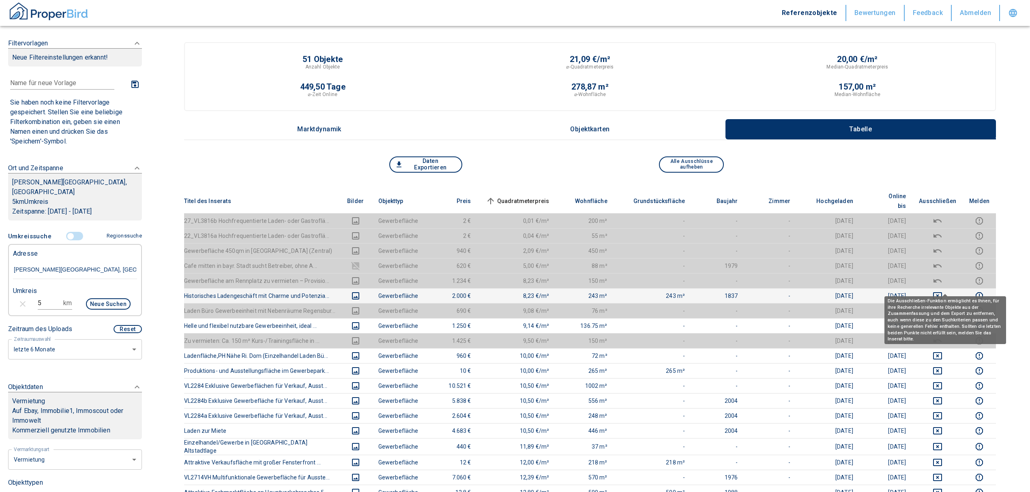
click at [946, 291] on div "Die Ausschließen-Funktion ermöglicht es Ihnen, für ihre Recherche irrelevante O…" at bounding box center [945, 318] width 122 height 54
click at [942, 292] on icon "deselect this listing" at bounding box center [937, 295] width 9 height 7
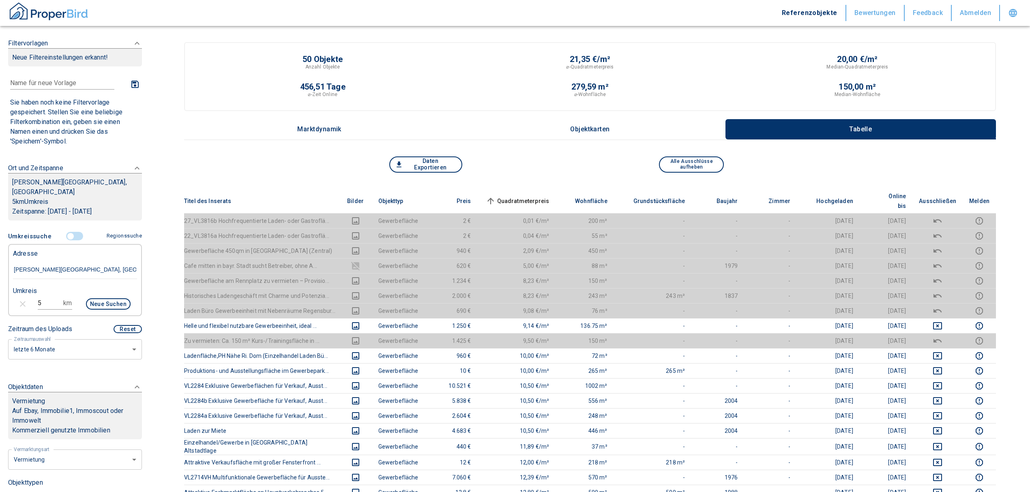
click at [528, 196] on span "Quadratmeterpreis sorted ascending" at bounding box center [516, 201] width 65 height 10
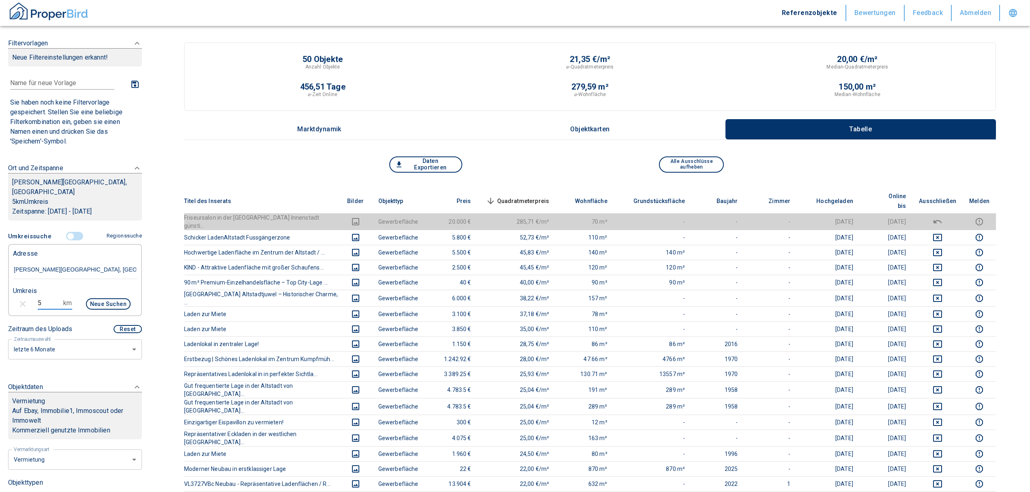
drag, startPoint x: 41, startPoint y: 302, endPoint x: 32, endPoint y: 303, distance: 9.0
click at [32, 303] on div "5 km Neue Suchen" at bounding box center [68, 304] width 124 height 19
type input "3"
click at [88, 302] on button "Neue Suchen" at bounding box center [108, 303] width 45 height 11
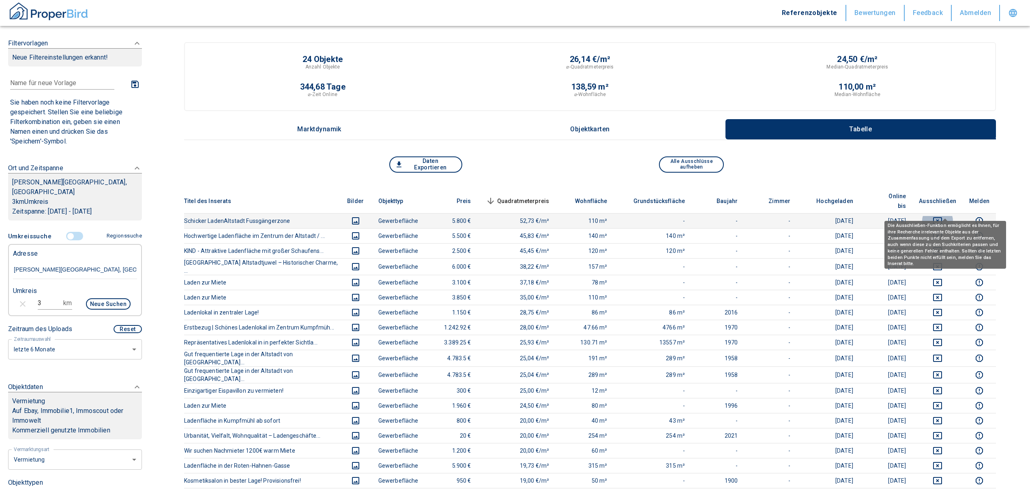
click at [942, 217] on icon "deselect this listing" at bounding box center [937, 220] width 9 height 7
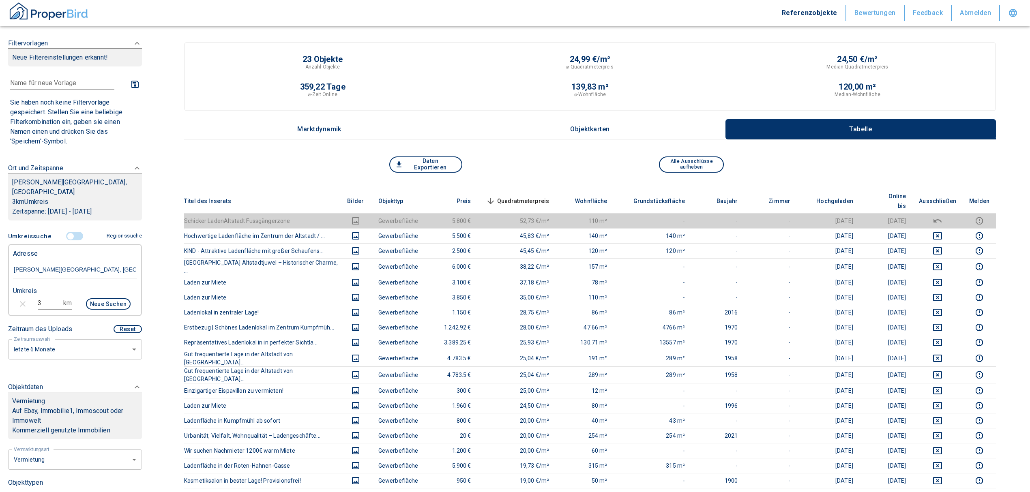
click at [526, 196] on span "Quadratmeterpreis sorted descending" at bounding box center [516, 201] width 65 height 10
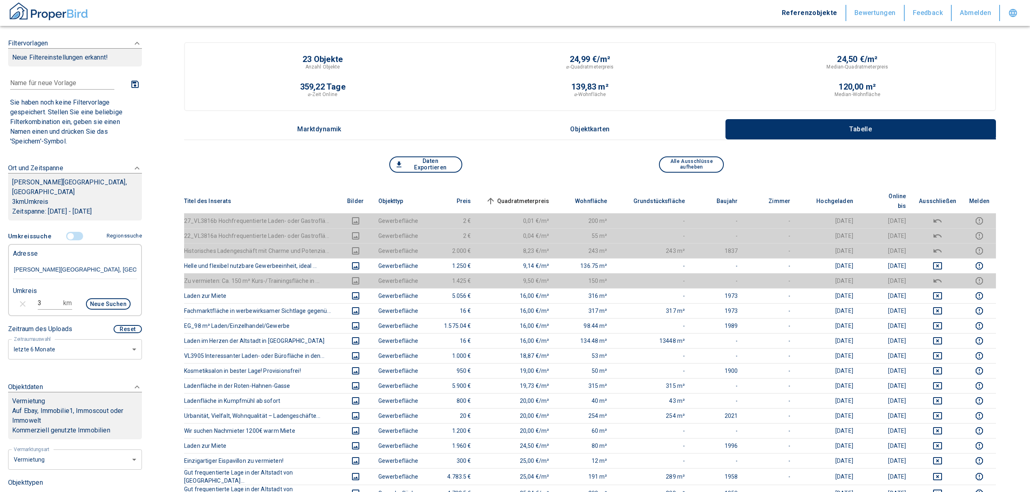
click at [535, 196] on span "Quadratmeterpreis sorted ascending" at bounding box center [516, 201] width 65 height 10
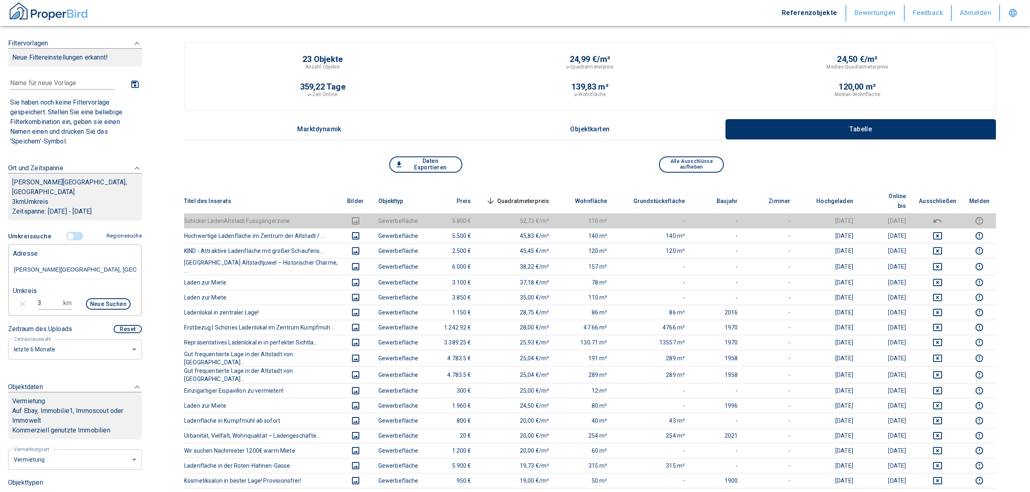
click at [64, 236] on input "controlled" at bounding box center [70, 236] width 24 height 9
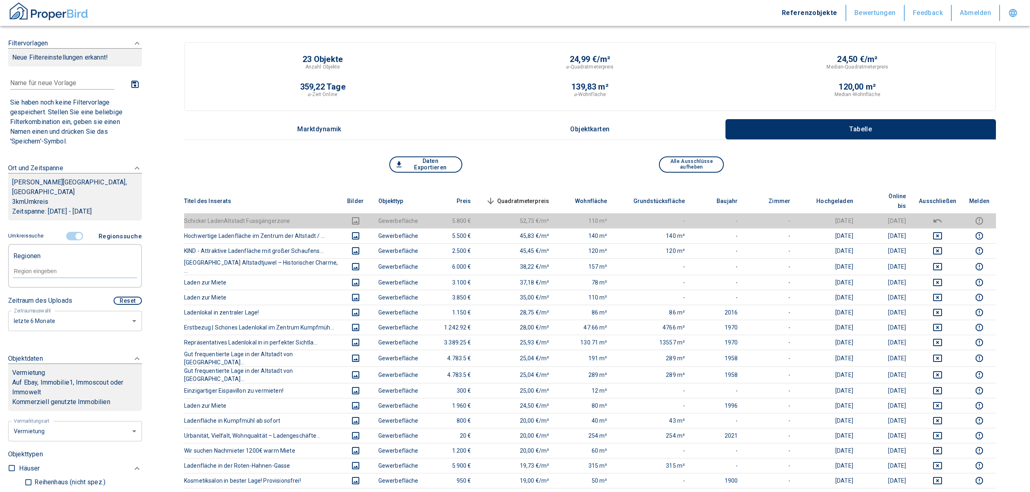
click at [70, 239] on input "controlled" at bounding box center [78, 236] width 24 height 9
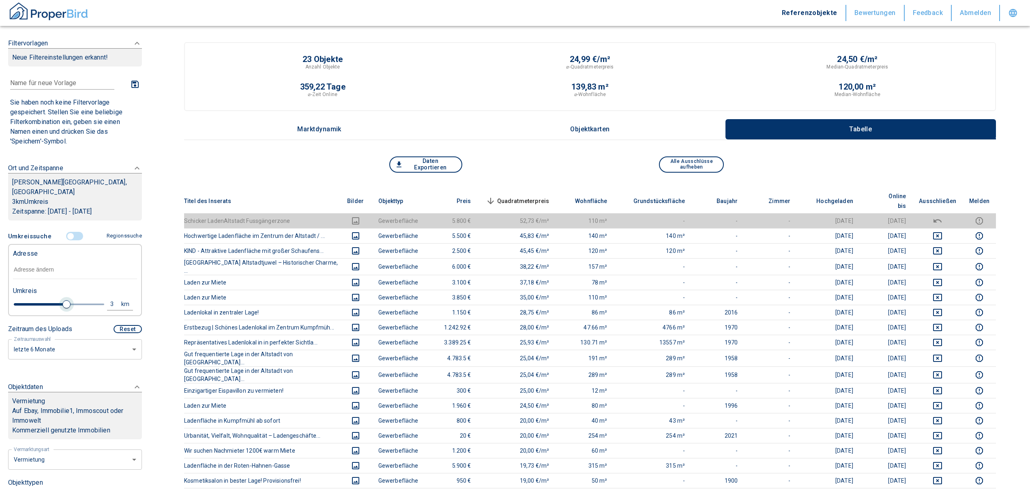
type input "2020"
type input "2.8"
type input "2020"
type input "2.6"
type input "2020"
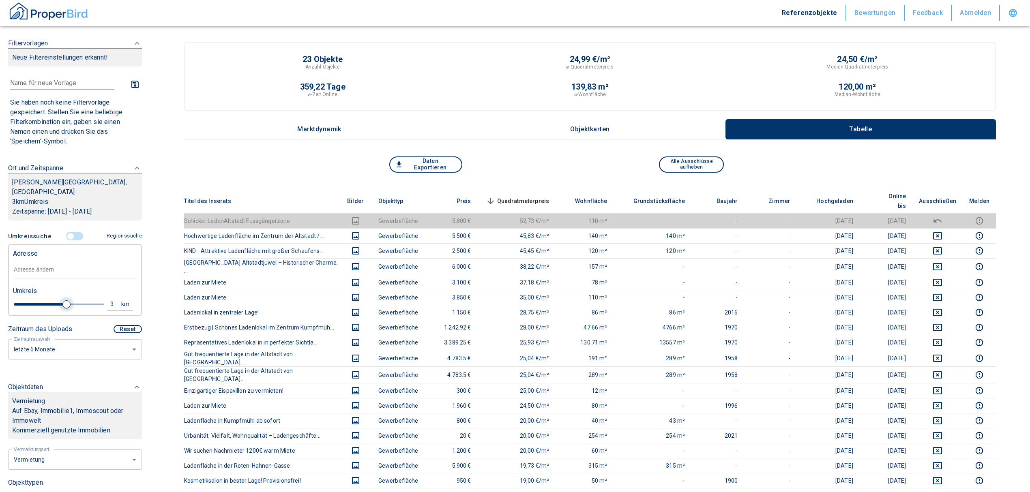
type input "2.2"
type input "2020"
type input "1.8"
type input "2020"
type input "1.6"
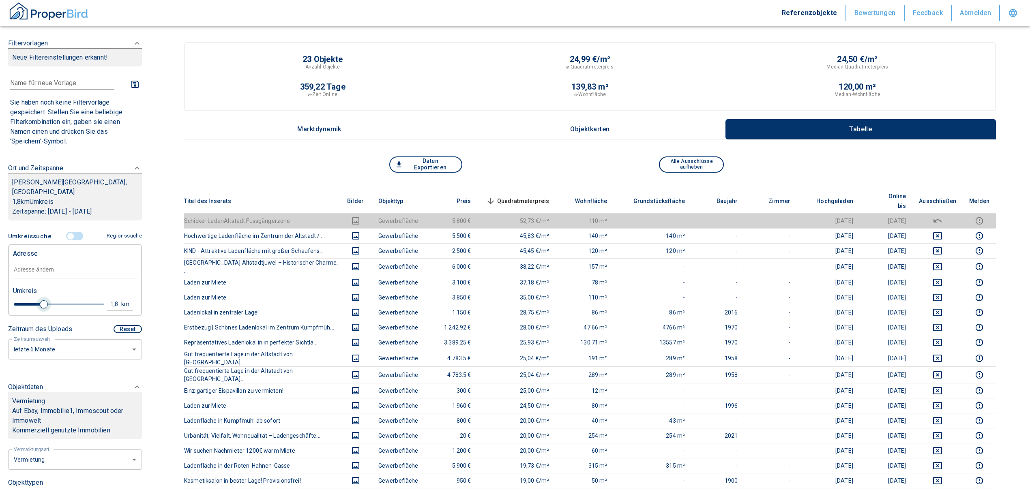
type input "2020"
type input "0.8"
type input "2020"
type input "1"
type input "2020"
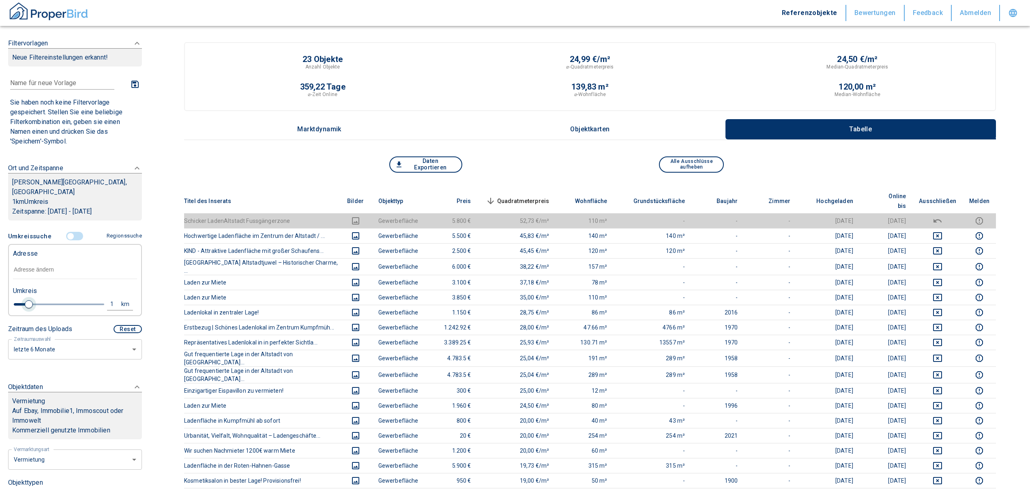
type input "1.2"
type input "2020"
type input "1"
drag, startPoint x: 60, startPoint y: 305, endPoint x: 28, endPoint y: 305, distance: 32.0
click at [28, 305] on span at bounding box center [29, 304] width 8 height 8
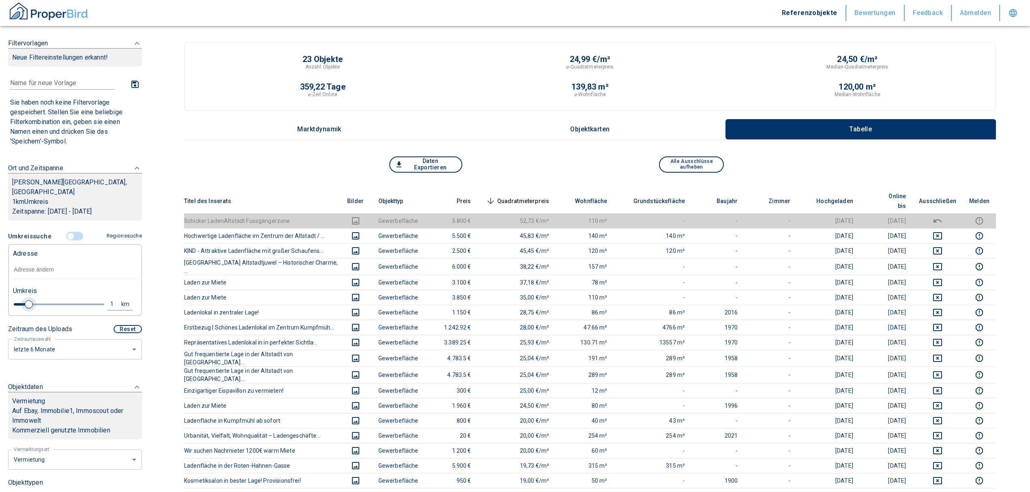
type input "2020"
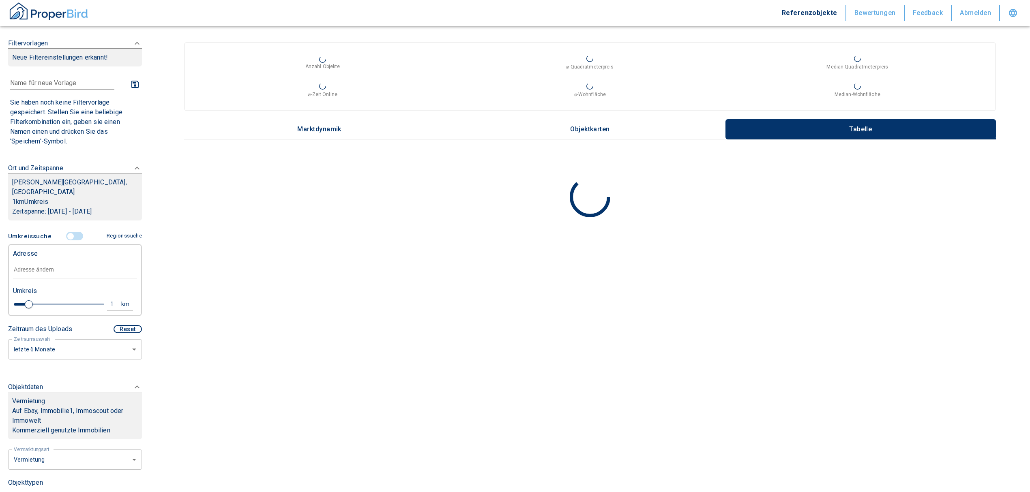
click at [56, 272] on input "text" at bounding box center [75, 270] width 124 height 19
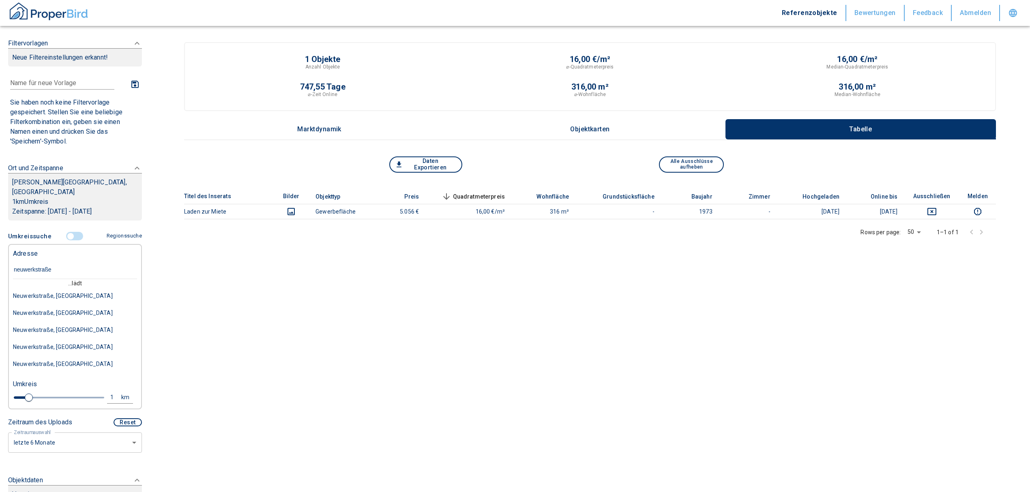
type input "[STREET_ADDRESS]"
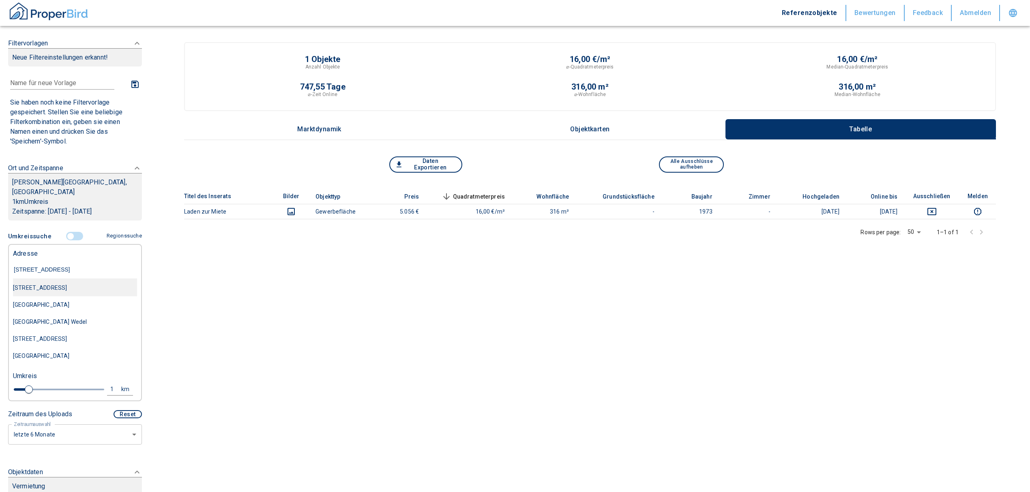
click at [68, 283] on div "[STREET_ADDRESS]" at bounding box center [75, 287] width 124 height 17
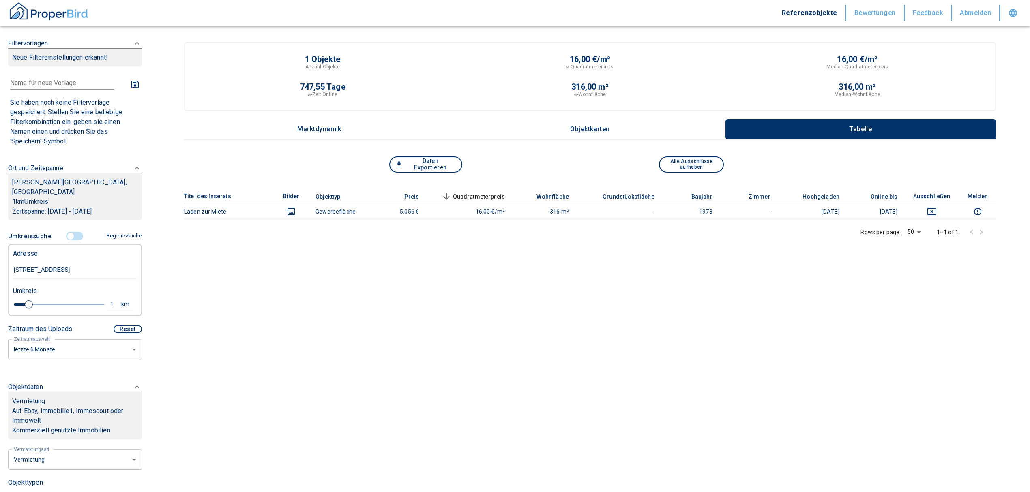
type input "2020"
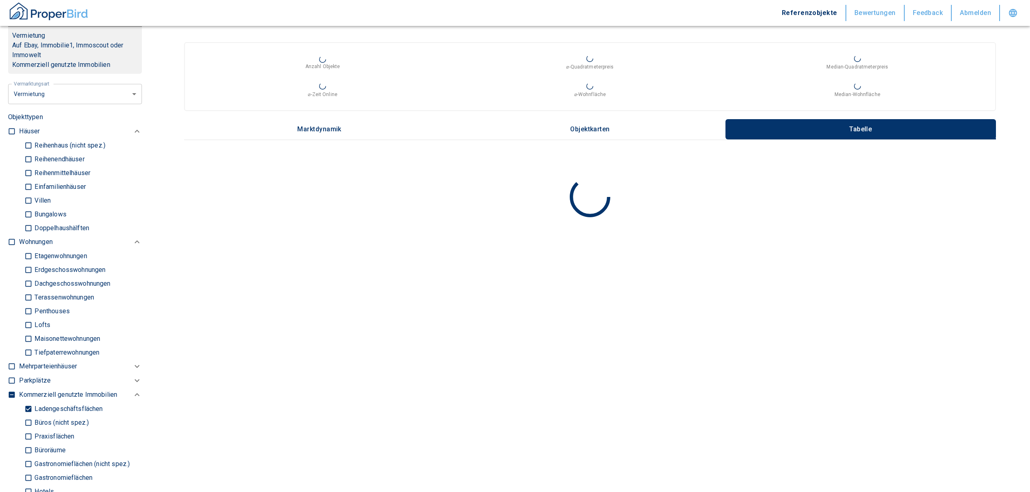
scroll to position [378, 0]
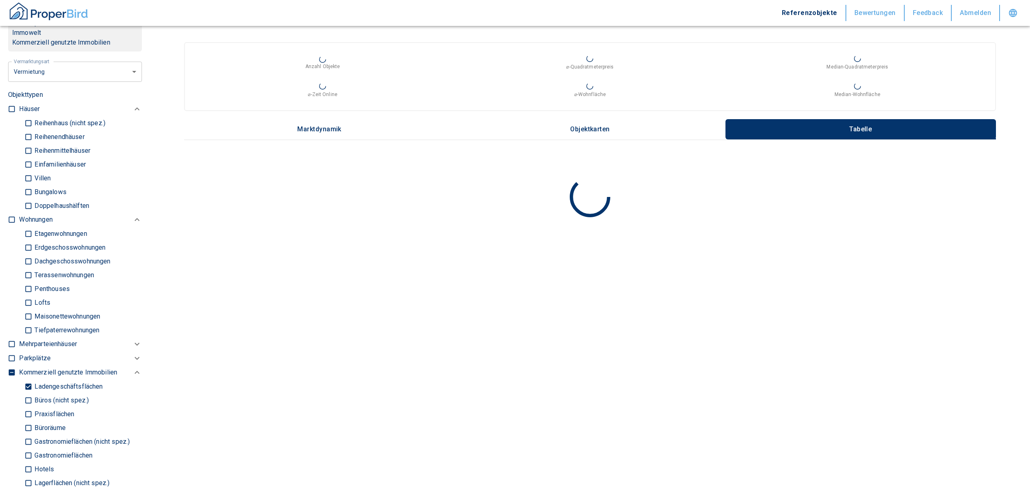
type input "[STREET_ADDRESS]"
click at [25, 384] on input "Ladengeschäftsflächen" at bounding box center [28, 386] width 8 height 14
checkbox input "false"
type input "2020"
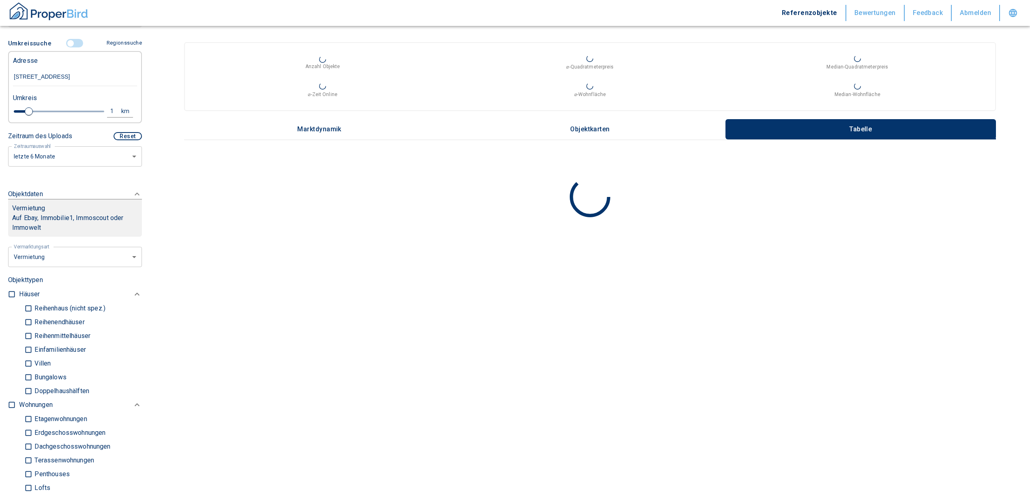
scroll to position [162, 0]
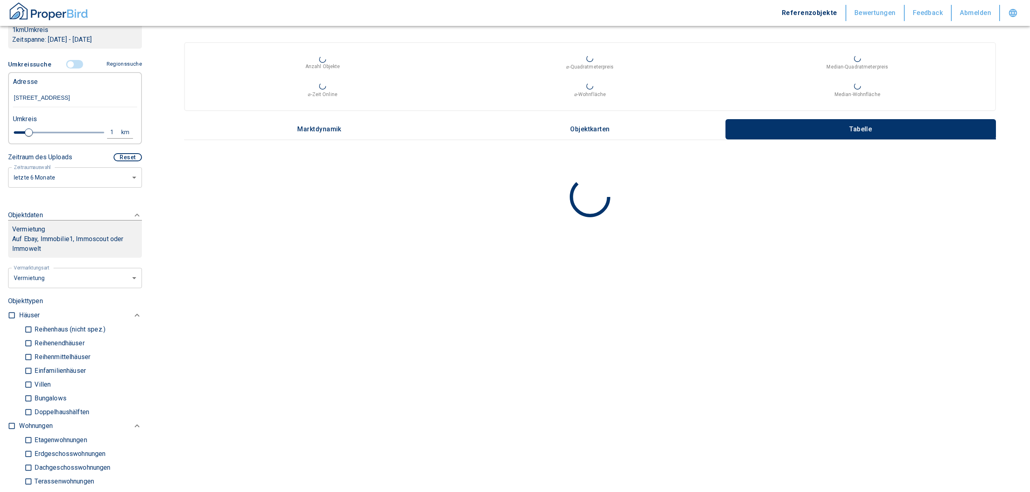
click at [12, 422] on input "checkbox" at bounding box center [12, 426] width 8 height 8
checkbox input "true"
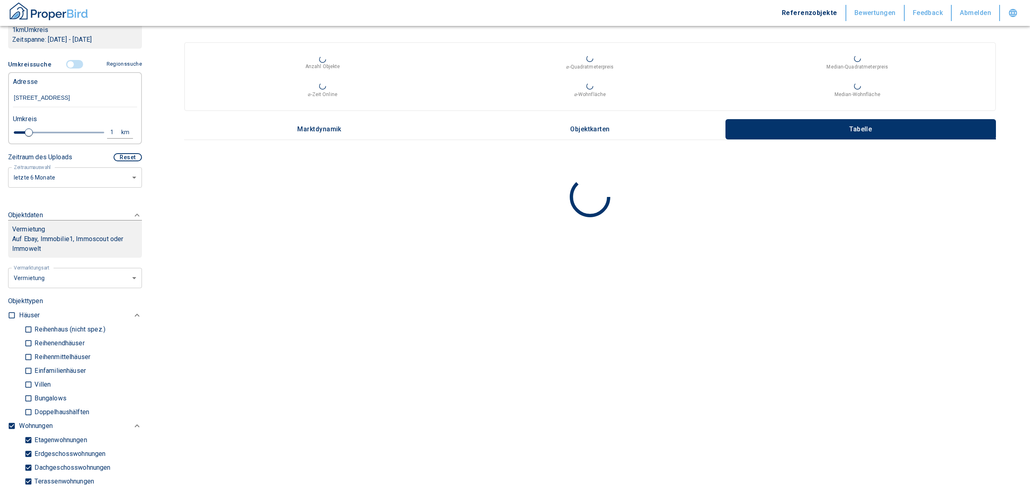
checkbox input "true"
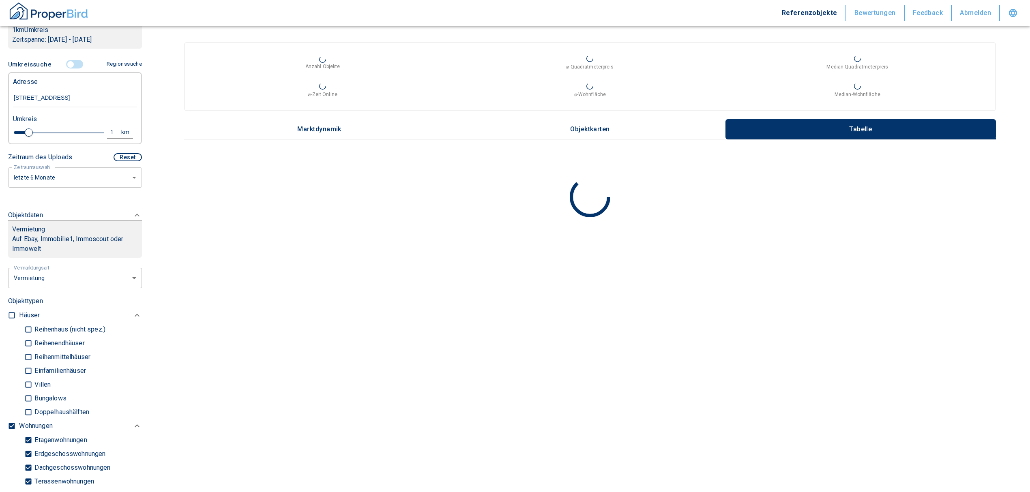
type input "2020"
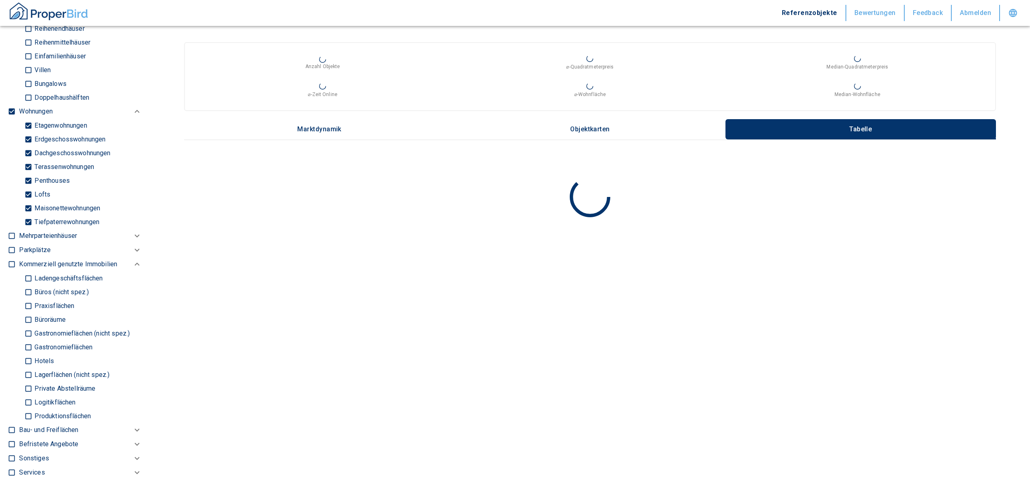
click at [26, 221] on input "Tiefpaterrewohnungen" at bounding box center [28, 222] width 8 height 14
checkbox input "false"
type input "2020"
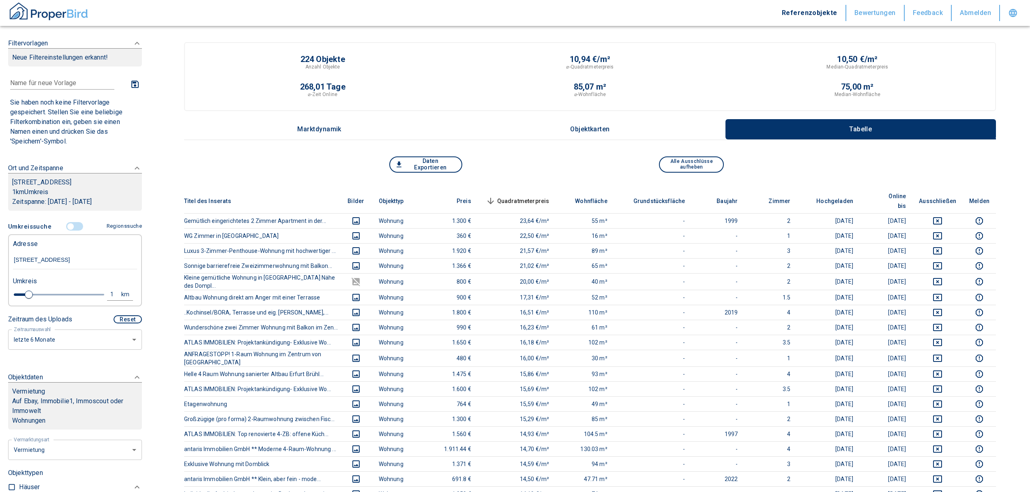
click at [542, 196] on span "Quadratmeterpreis sorted descending" at bounding box center [516, 201] width 65 height 10
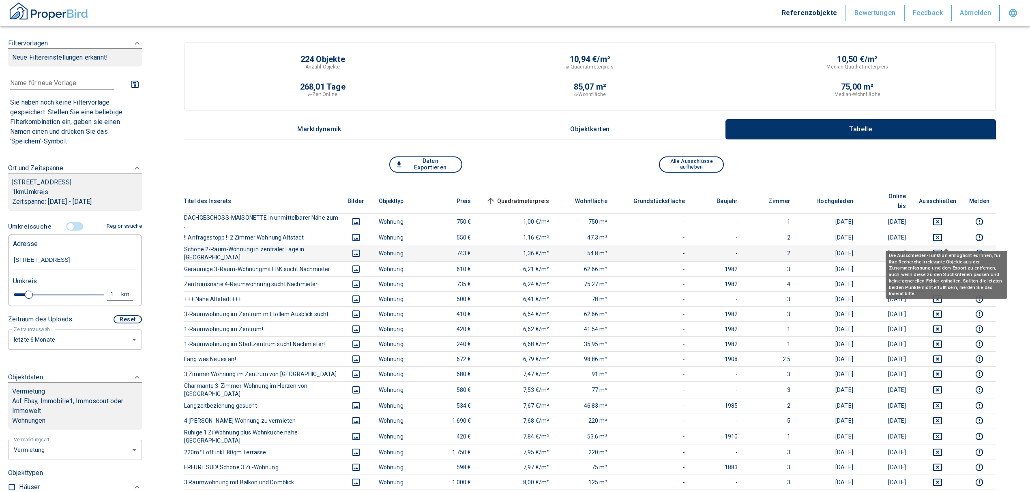
click at [942, 248] on icon "deselect this listing" at bounding box center [937, 253] width 10 height 10
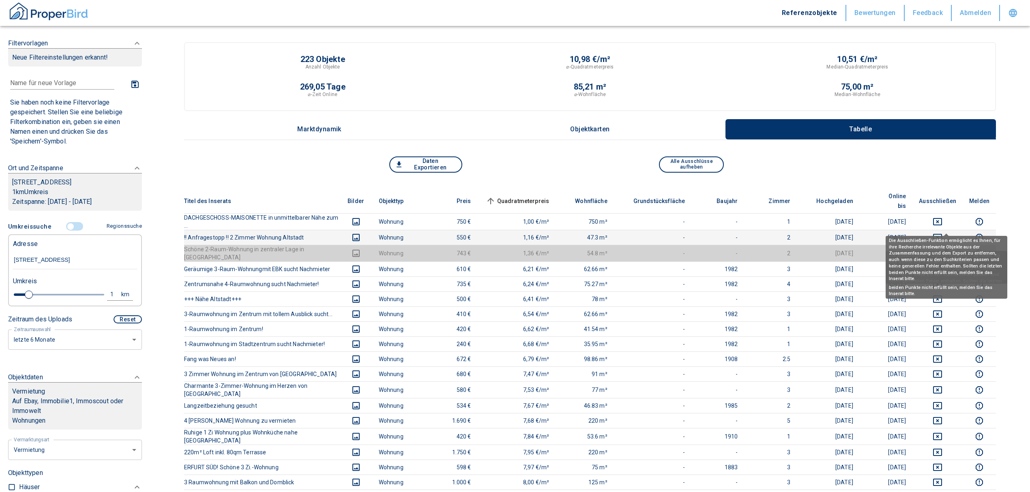
click at [942, 233] on icon "deselect this listing" at bounding box center [937, 238] width 10 height 10
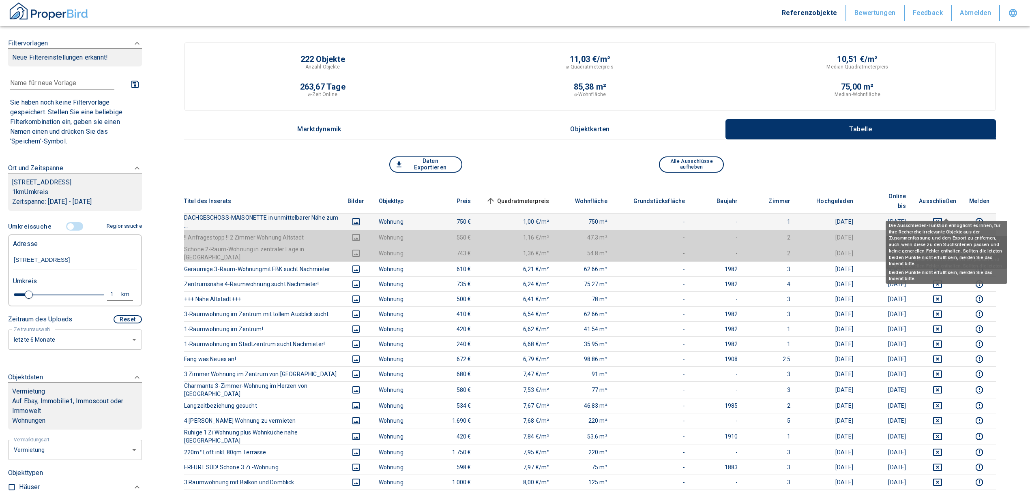
click at [942, 218] on icon "deselect this listing" at bounding box center [937, 221] width 9 height 7
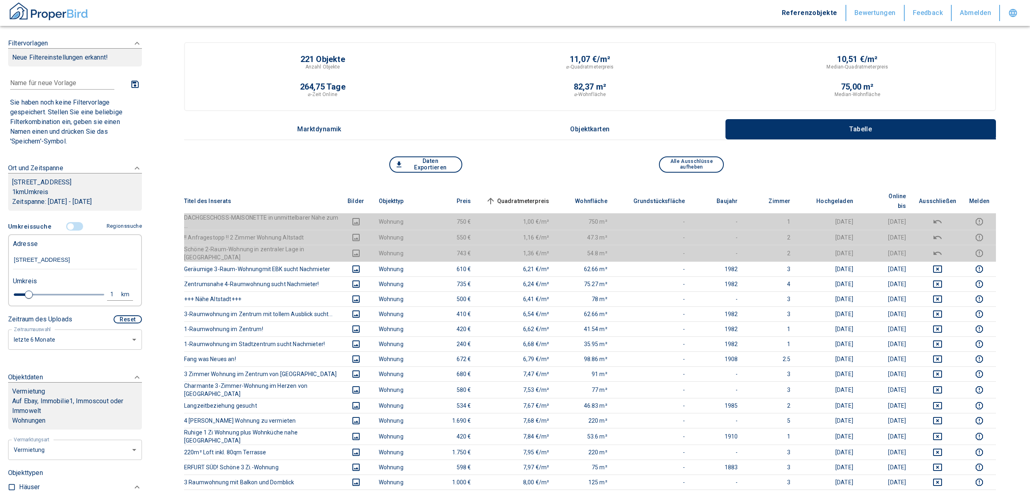
click at [529, 196] on span "Quadratmeterpreis sorted ascending" at bounding box center [516, 201] width 65 height 10
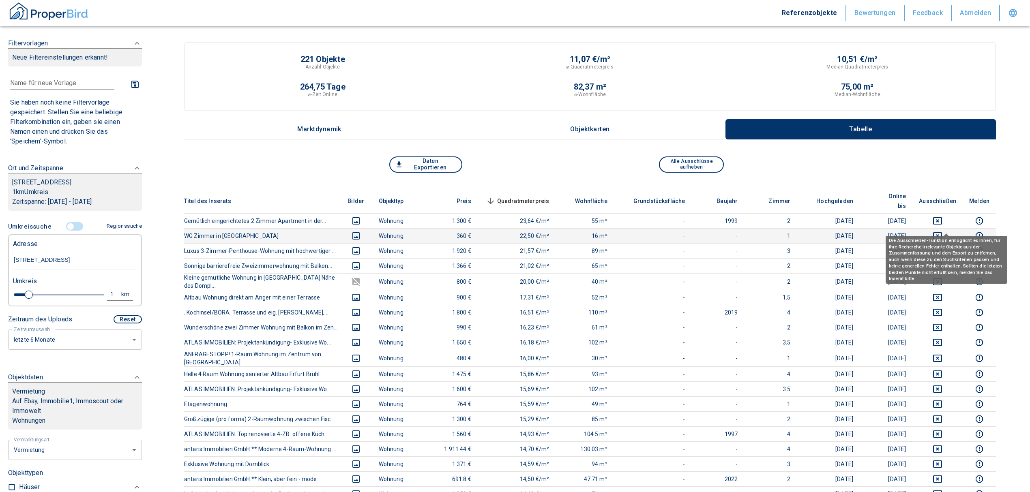
click at [942, 231] on icon "deselect this listing" at bounding box center [937, 236] width 10 height 10
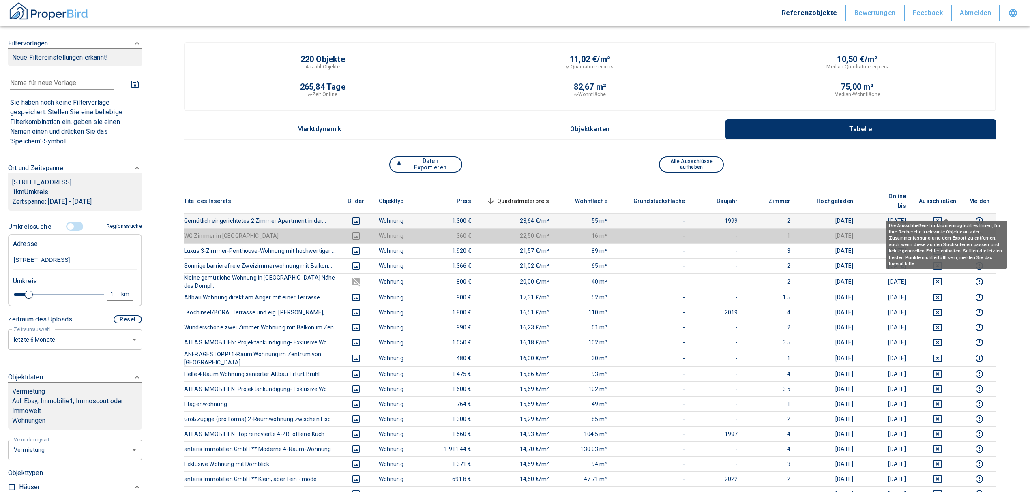
click at [942, 216] on icon "deselect this listing" at bounding box center [937, 221] width 10 height 10
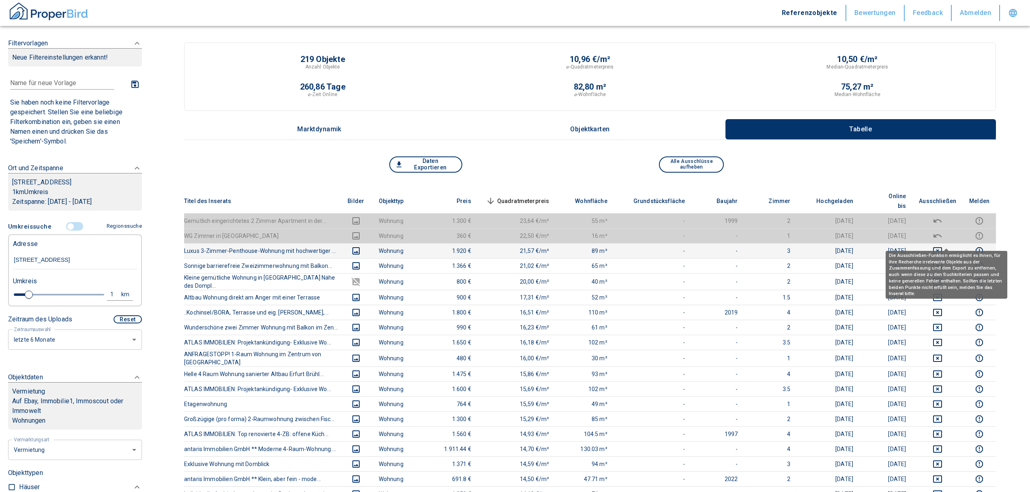
click at [942, 247] on icon "deselect this listing" at bounding box center [937, 250] width 9 height 7
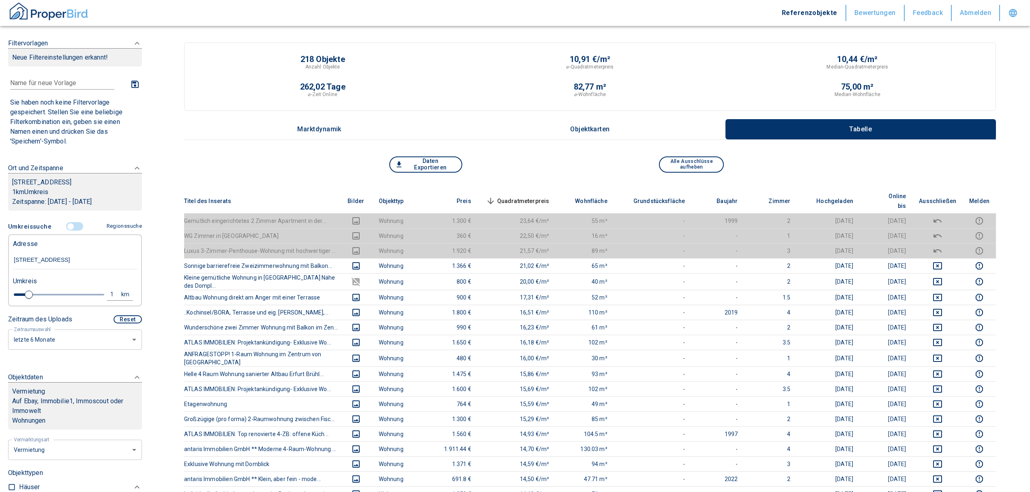
click at [109, 292] on div "1" at bounding box center [116, 294] width 15 height 10
click at [52, 291] on input "1" at bounding box center [49, 293] width 23 height 13
type input "0,5"
click at [102, 294] on button "Neue Suchen" at bounding box center [108, 294] width 45 height 11
type input "2020"
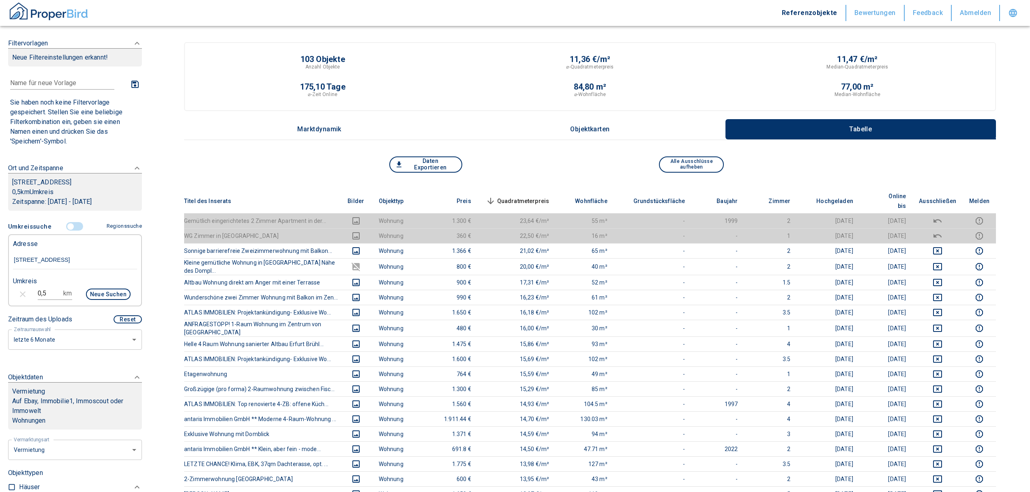
click at [546, 189] on th "Quadratmeterpreis sorted descending" at bounding box center [517, 201] width 78 height 25
click at [527, 196] on span "Quadratmeterpreis sorted descending" at bounding box center [516, 201] width 65 height 10
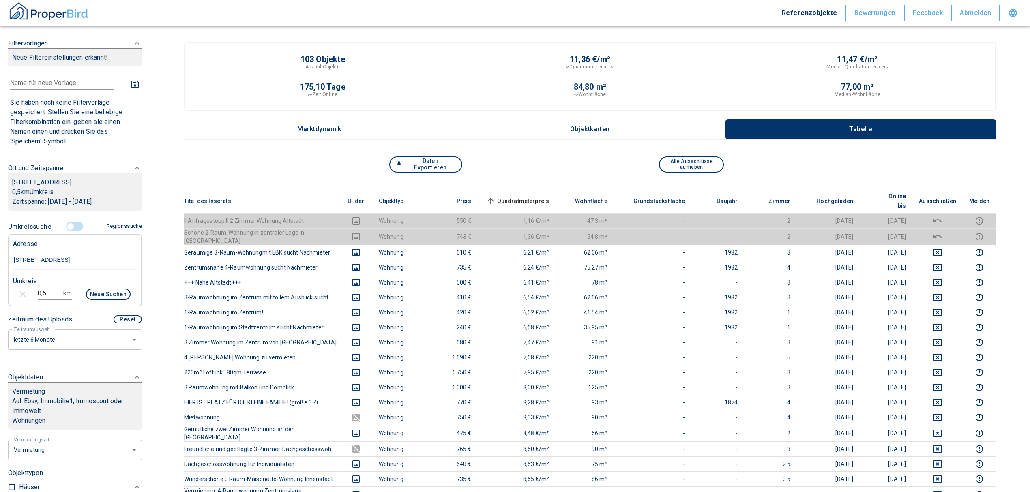
click at [62, 226] on input "controlled" at bounding box center [70, 226] width 24 height 9
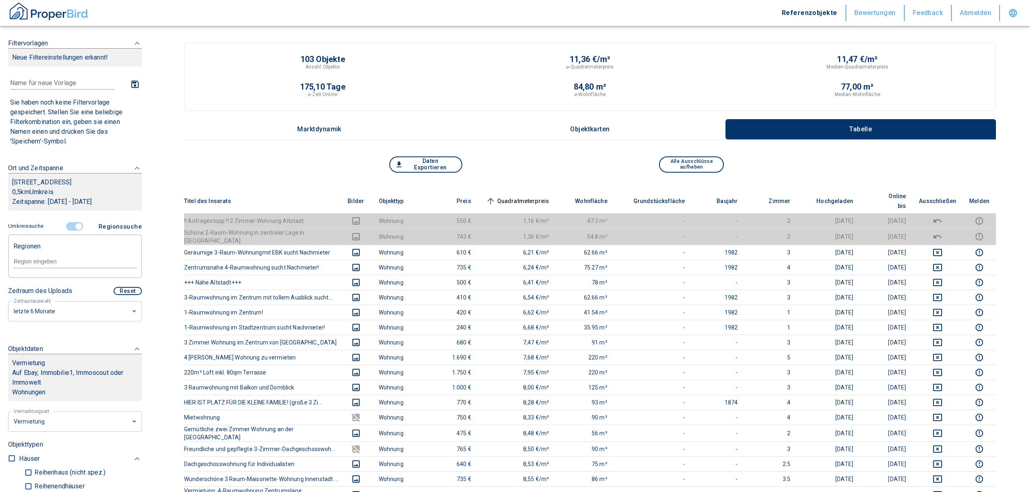
click at [44, 258] on input "text" at bounding box center [75, 261] width 124 height 7
click at [68, 281] on li "99084 [GEOGRAPHIC_DATA]" at bounding box center [71, 280] width 116 height 15
type input "99084"
type input "2020"
type input "99084 [GEOGRAPHIC_DATA]"
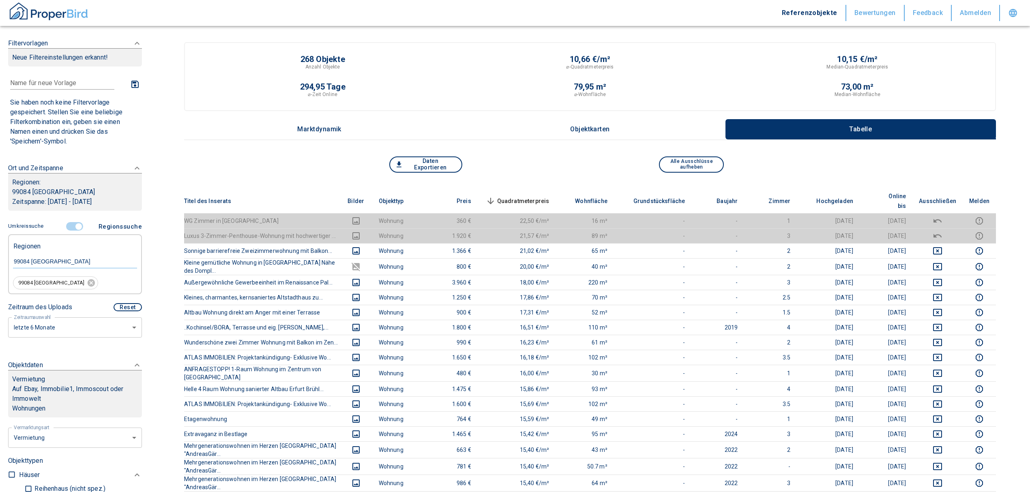
drag, startPoint x: 528, startPoint y: 189, endPoint x: 533, endPoint y: 195, distance: 7.5
click at [528, 189] on th "Quadratmeterpreis sorted descending" at bounding box center [517, 201] width 78 height 25
click at [533, 196] on span "Quadratmeterpreis sorted descending" at bounding box center [516, 201] width 65 height 10
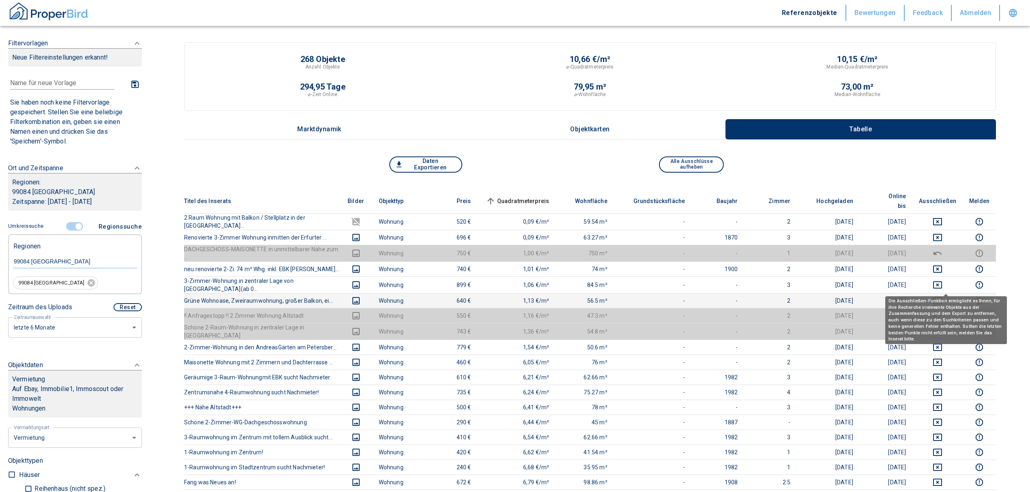
click at [942, 296] on icon "deselect this listing" at bounding box center [937, 301] width 10 height 10
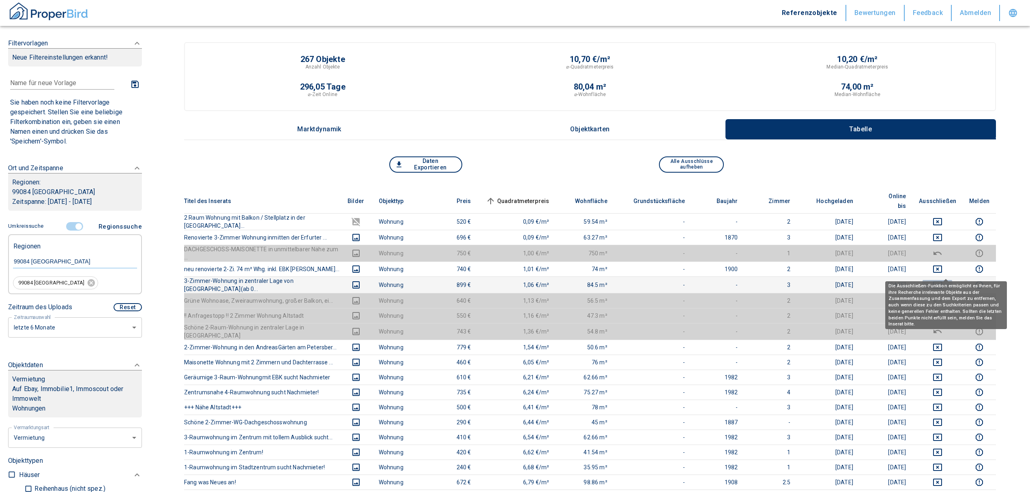
click at [942, 280] on icon "deselect this listing" at bounding box center [937, 285] width 10 height 10
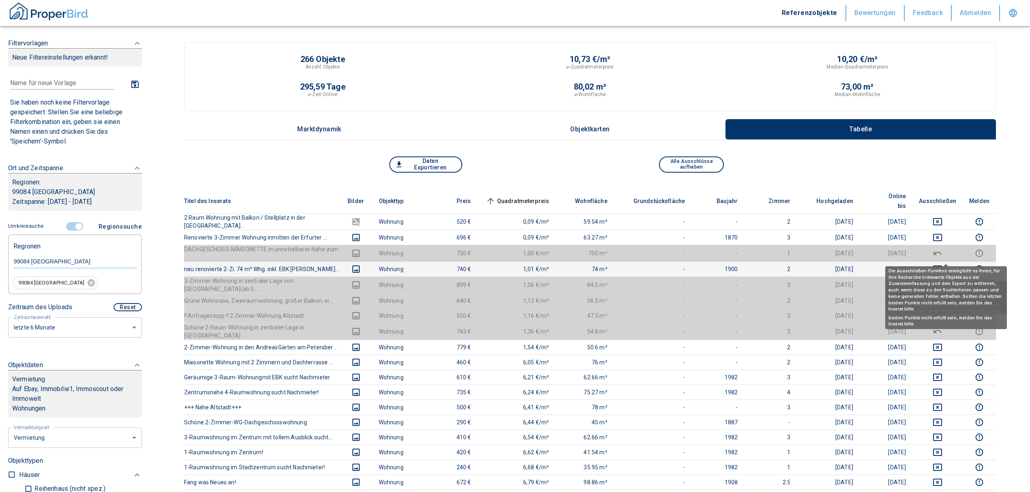
click at [942, 266] on icon "deselect this listing" at bounding box center [937, 269] width 9 height 7
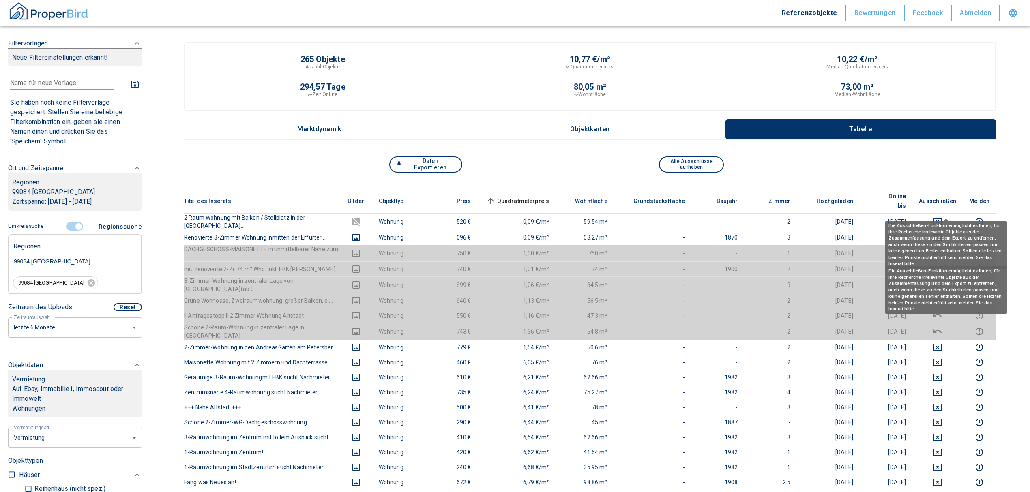
click at [944, 219] on span at bounding box center [945, 219] width 4 height 3
drag, startPoint x: 946, startPoint y: 224, endPoint x: 947, endPoint y: 219, distance: 4.9
click at [946, 223] on div "Die Ausschließen-Funktion ermöglicht es Ihnen, für ihre Recherche irrelevante O…" at bounding box center [946, 245] width 122 height 48
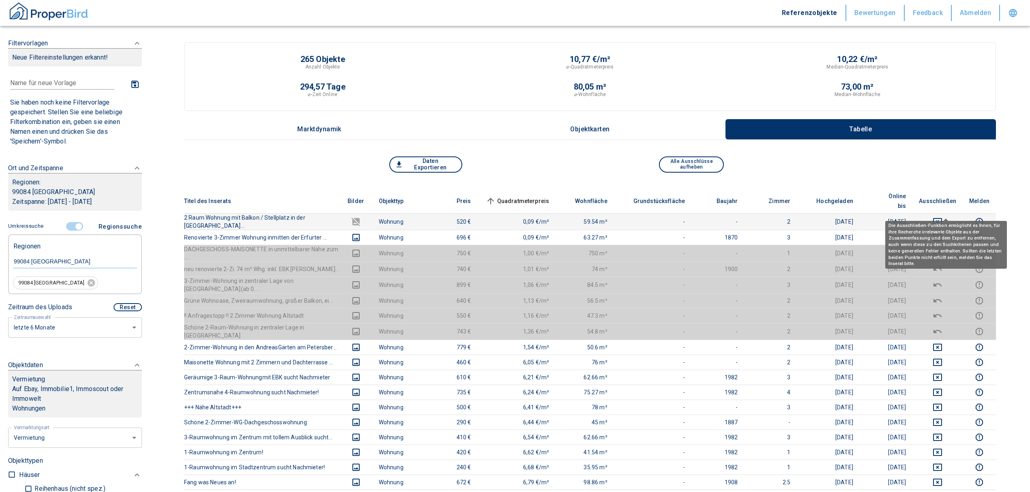
click at [942, 217] on icon "deselect this listing" at bounding box center [937, 222] width 10 height 10
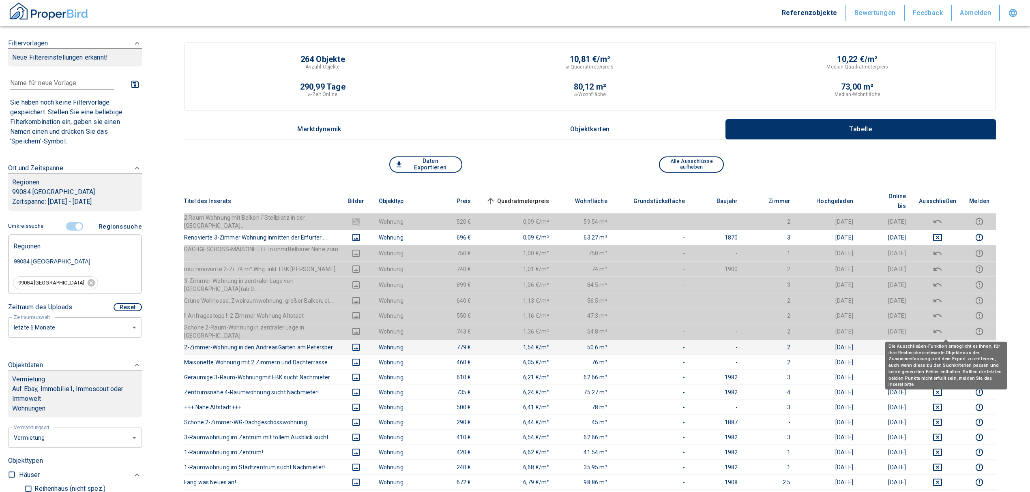
click at [942, 344] on icon "deselect this listing" at bounding box center [937, 347] width 9 height 7
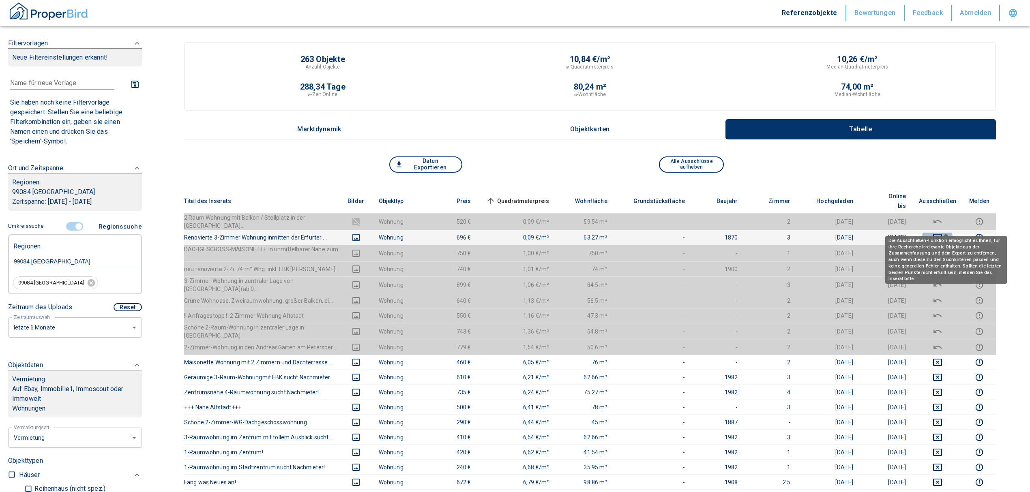
click at [942, 234] on icon "deselect this listing" at bounding box center [937, 237] width 9 height 7
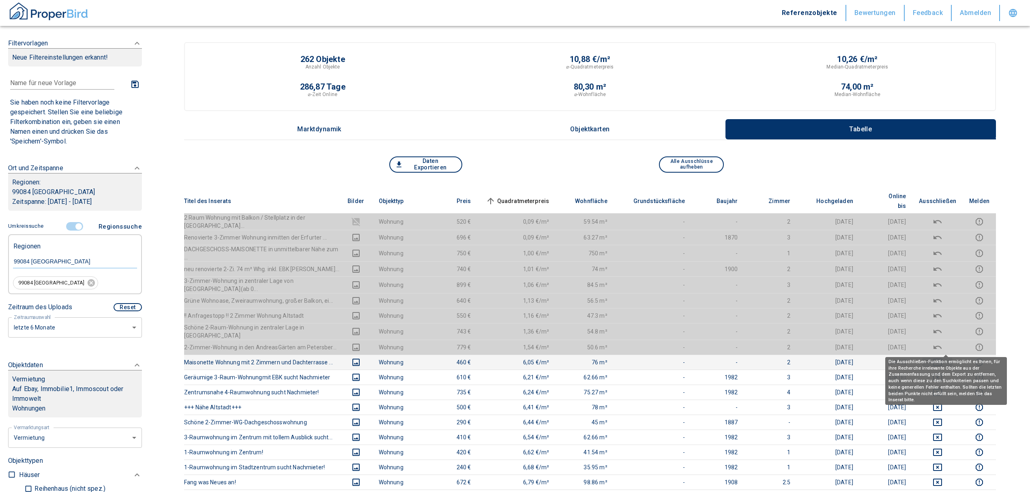
click at [942, 358] on icon "deselect this listing" at bounding box center [937, 363] width 10 height 10
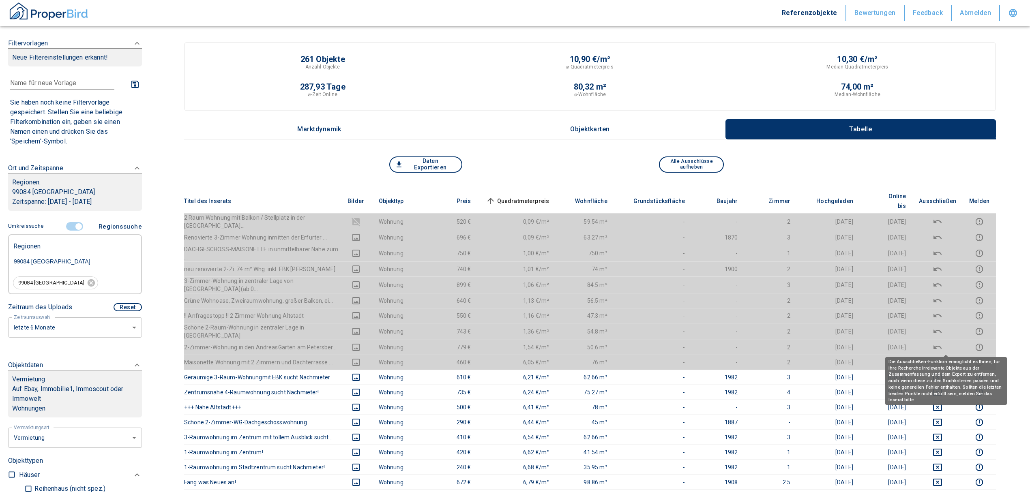
click at [549, 196] on span "Quadratmeterpreis sorted ascending" at bounding box center [516, 201] width 65 height 10
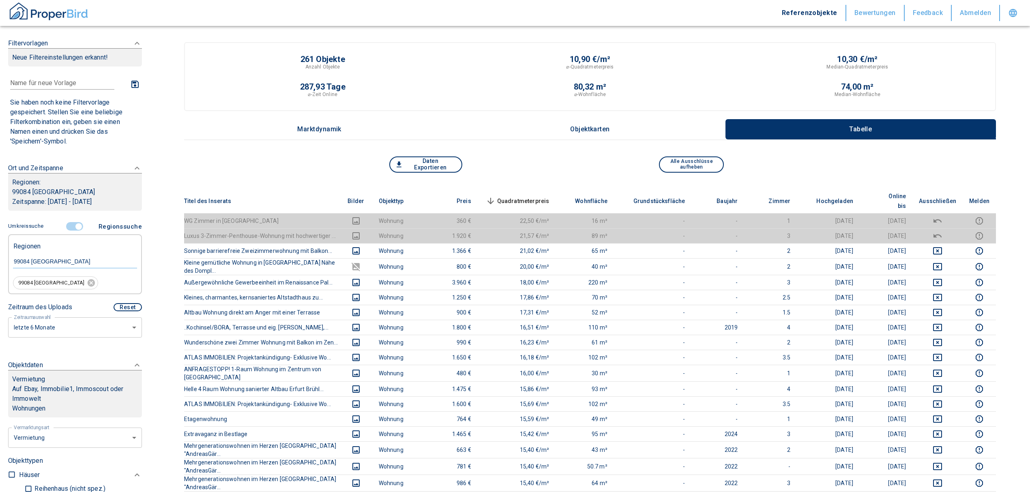
click at [524, 196] on span "Quadratmeterpreis sorted descending" at bounding box center [516, 201] width 65 height 10
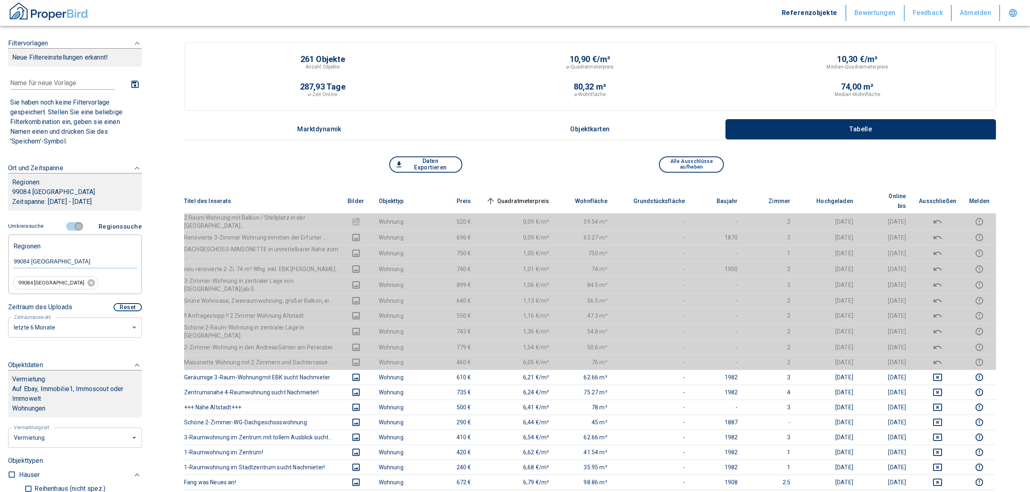
click at [77, 223] on input "controlled" at bounding box center [78, 226] width 24 height 9
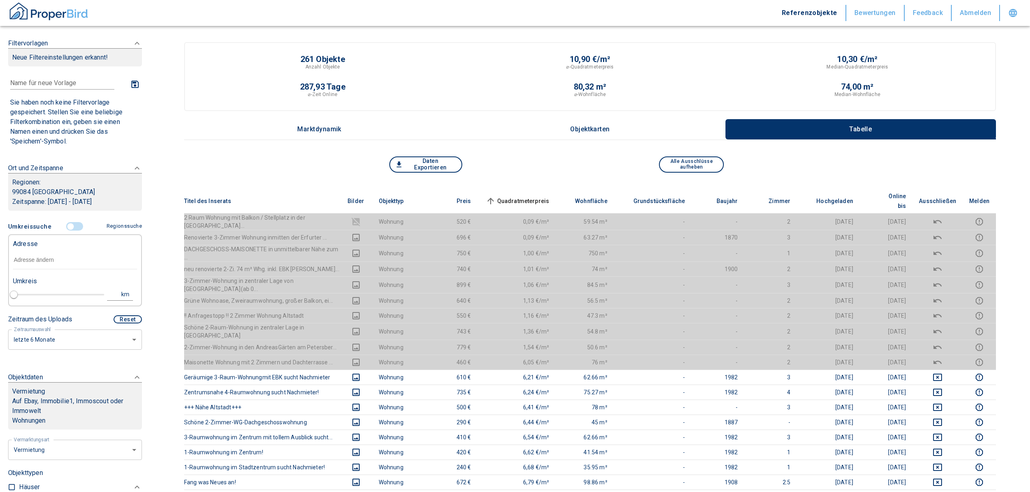
click at [58, 253] on input "text" at bounding box center [75, 260] width 124 height 19
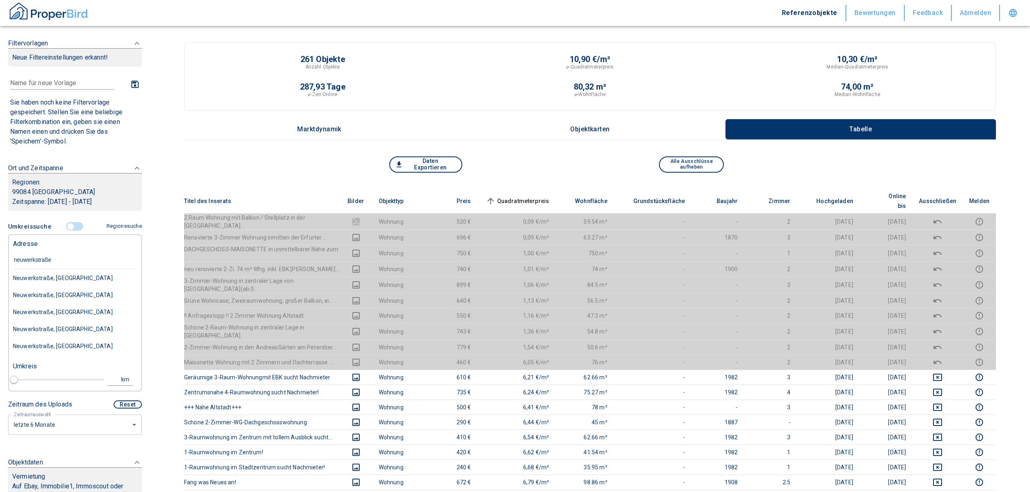
type input "[STREET_ADDRESS]"
click at [68, 281] on div "[STREET_ADDRESS]" at bounding box center [75, 278] width 124 height 17
type input "2020"
type input "[STREET_ADDRESS]"
type input "1"
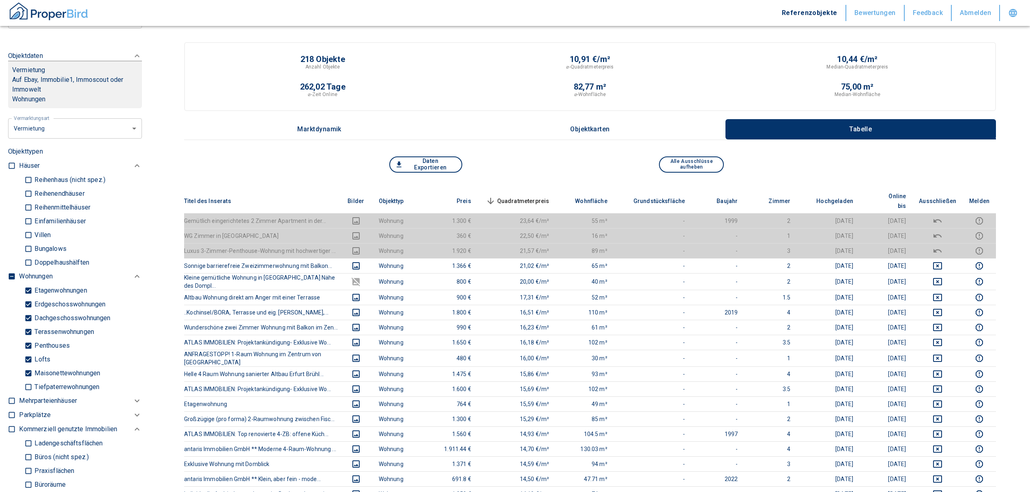
scroll to position [324, 0]
type input "[STREET_ADDRESS]"
click at [13, 270] on input "checkbox" at bounding box center [12, 274] width 8 height 8
checkbox input "true"
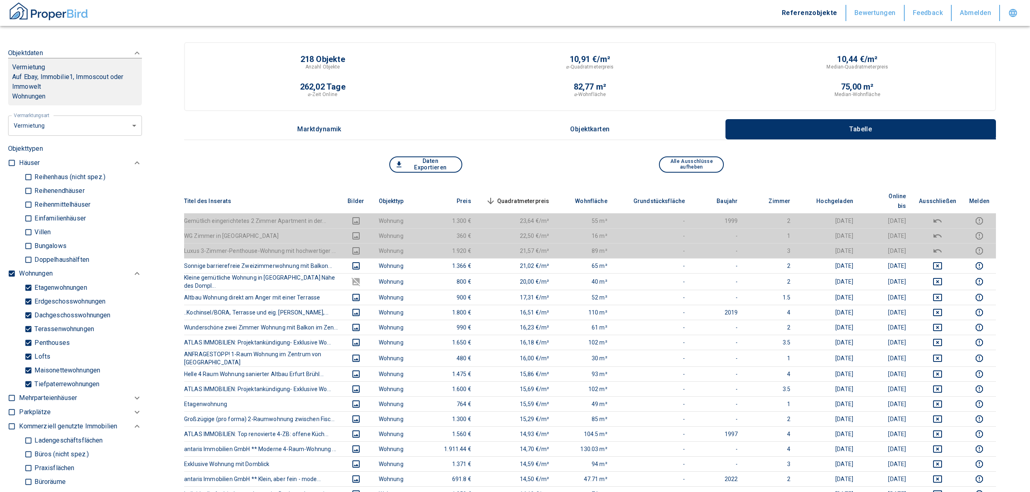
type input "2020"
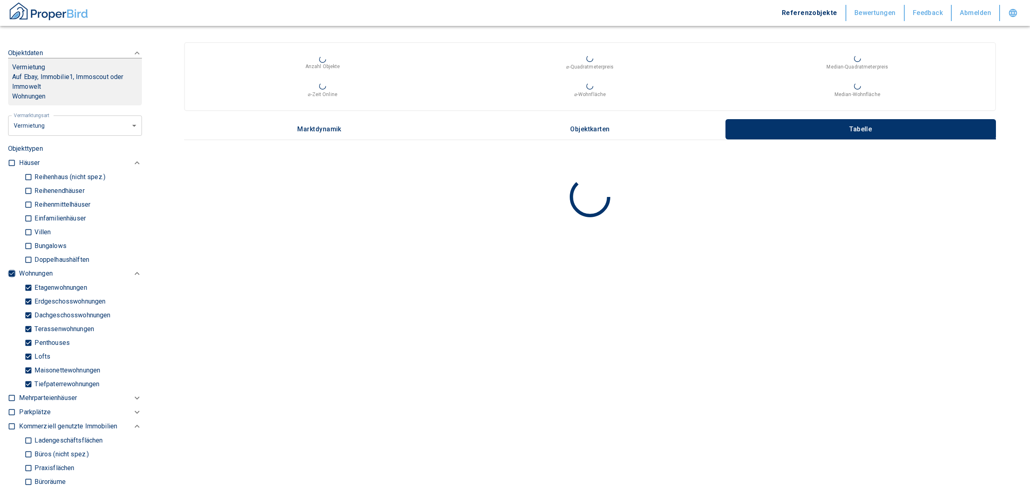
click at [11, 276] on input "checkbox" at bounding box center [12, 274] width 8 height 8
checkbox input "false"
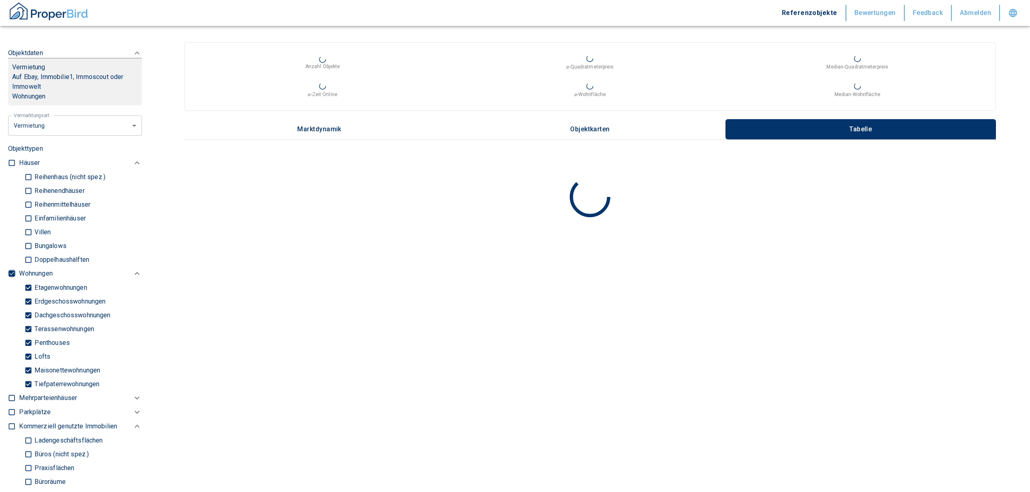
checkbox input "false"
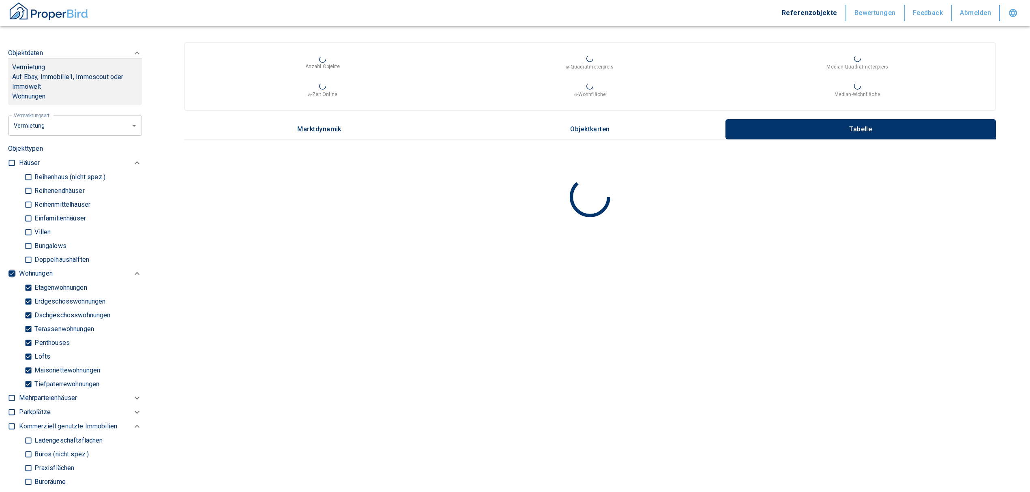
type input "2020"
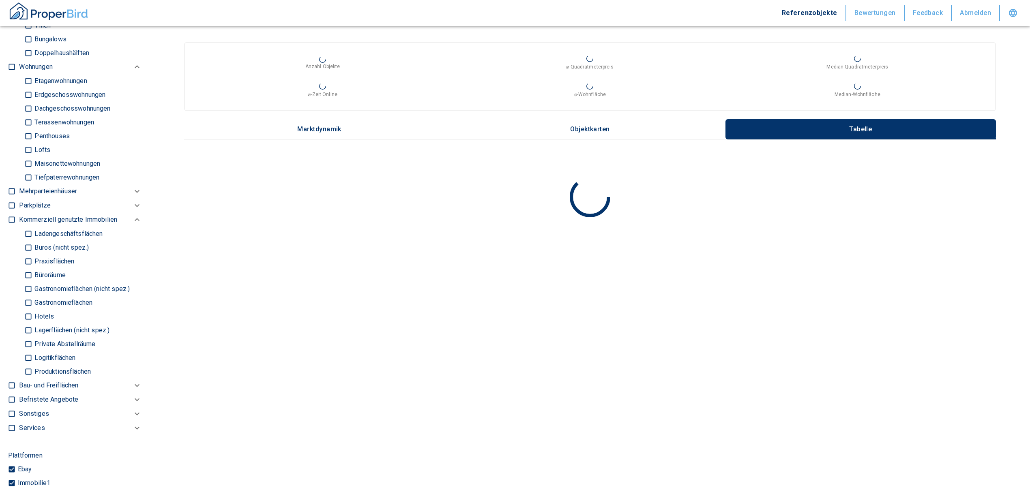
scroll to position [540, 0]
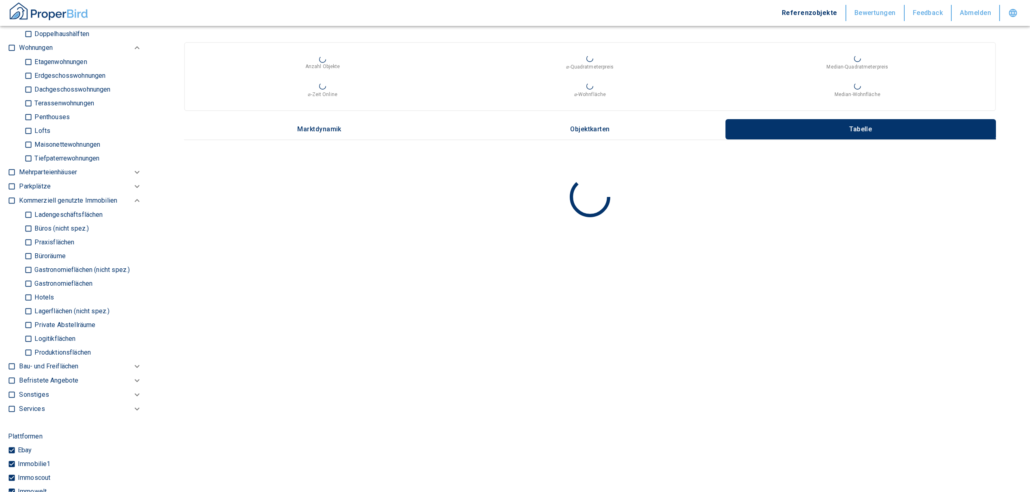
click at [26, 226] on input "Büros (nicht spez.)" at bounding box center [28, 228] width 8 height 14
checkbox input "true"
type input "2020"
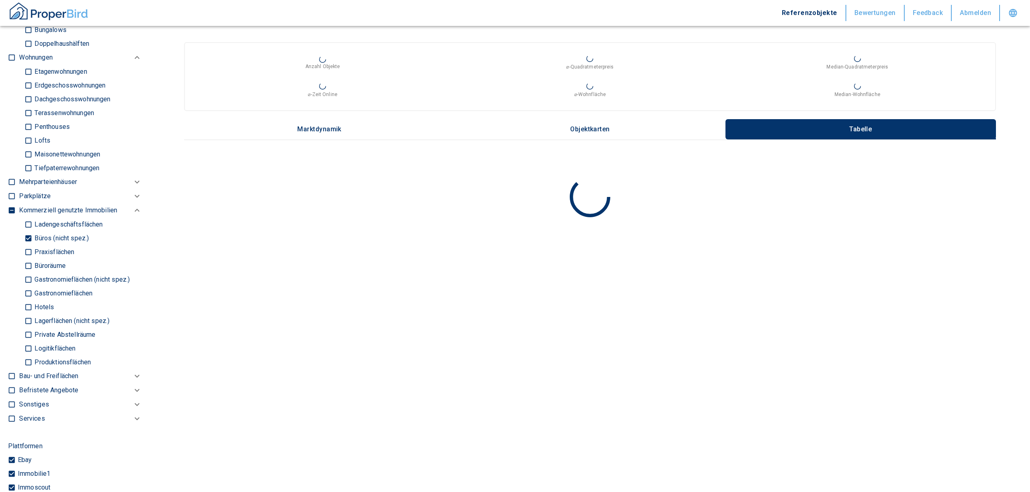
click at [27, 266] on input "Büroräume" at bounding box center [28, 266] width 8 height 14
checkbox input "true"
type input "2020"
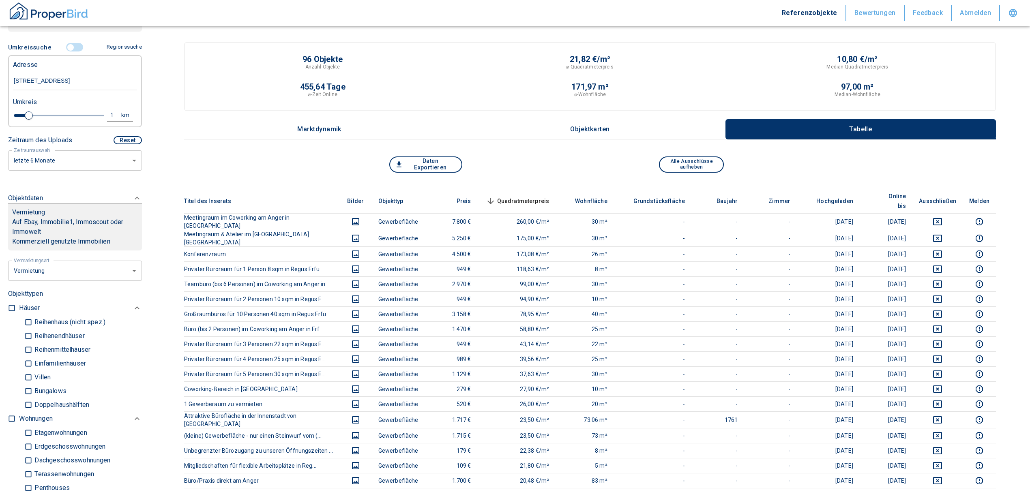
scroll to position [162, 0]
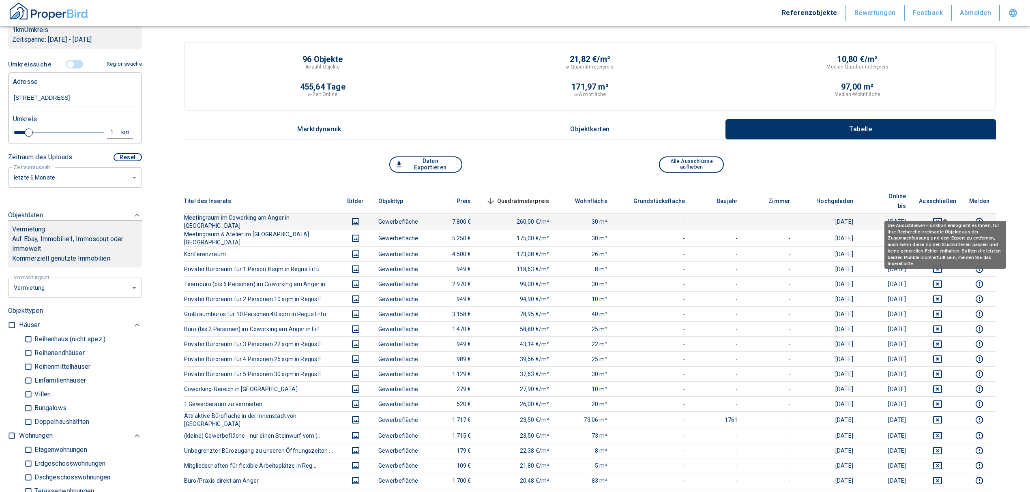
click at [942, 218] on icon "deselect this listing" at bounding box center [937, 221] width 9 height 7
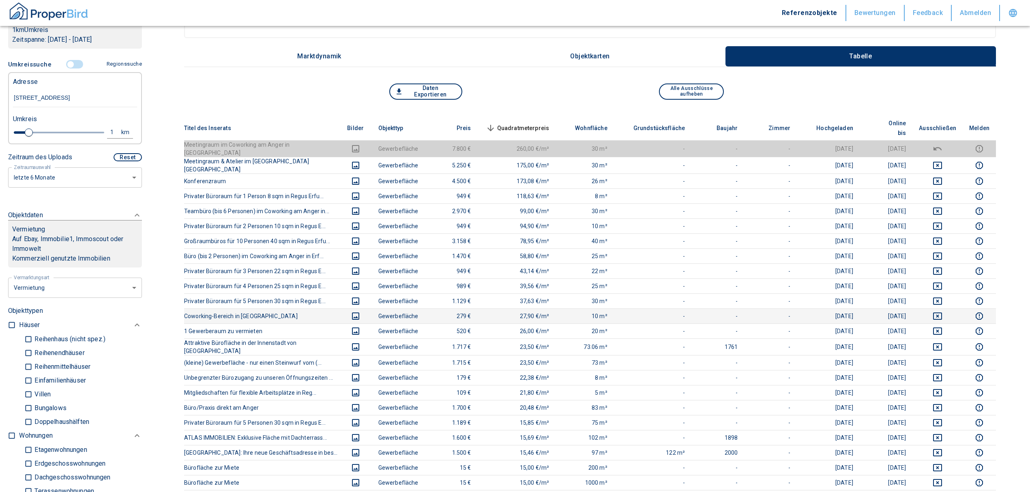
scroll to position [54, 0]
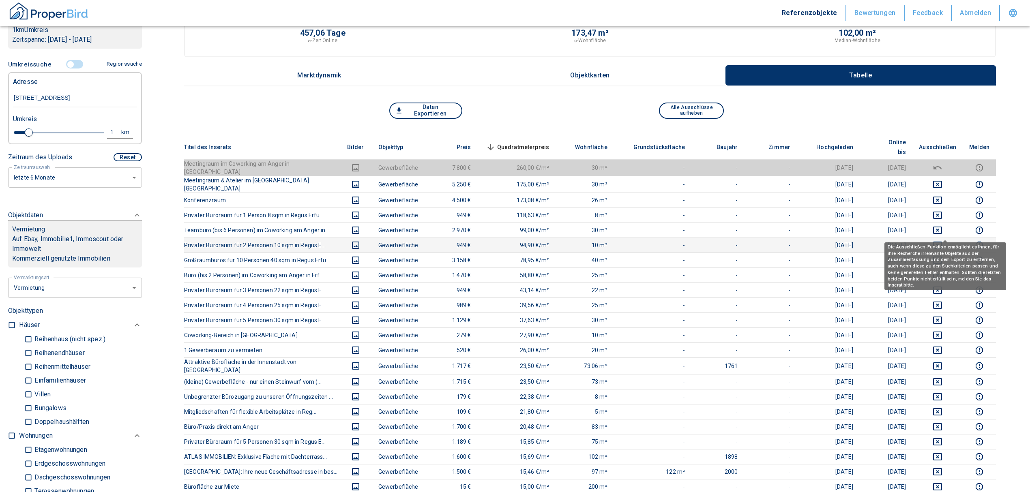
drag, startPoint x: 944, startPoint y: 231, endPoint x: 942, endPoint y: 223, distance: 8.5
click at [942, 240] on icon "deselect this listing" at bounding box center [937, 245] width 10 height 10
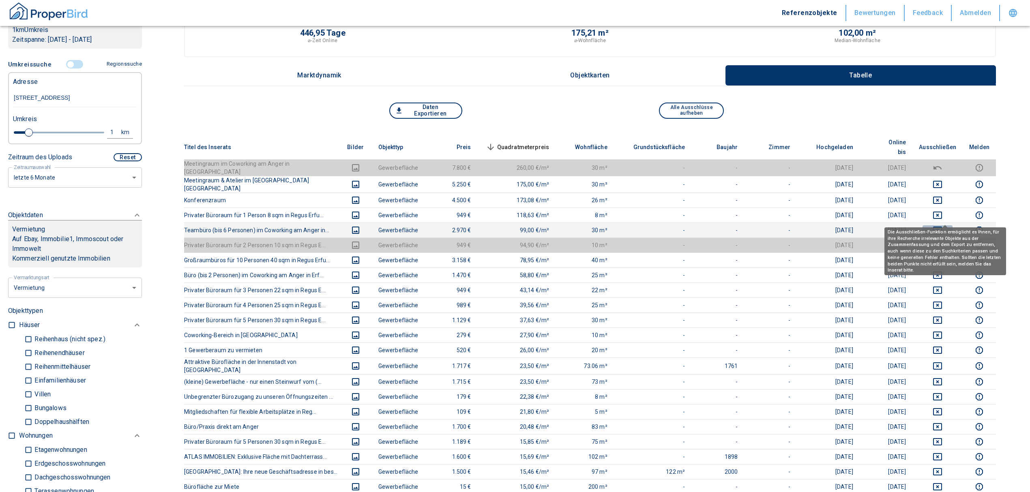
click at [941, 225] on icon "deselect this listing" at bounding box center [937, 230] width 10 height 10
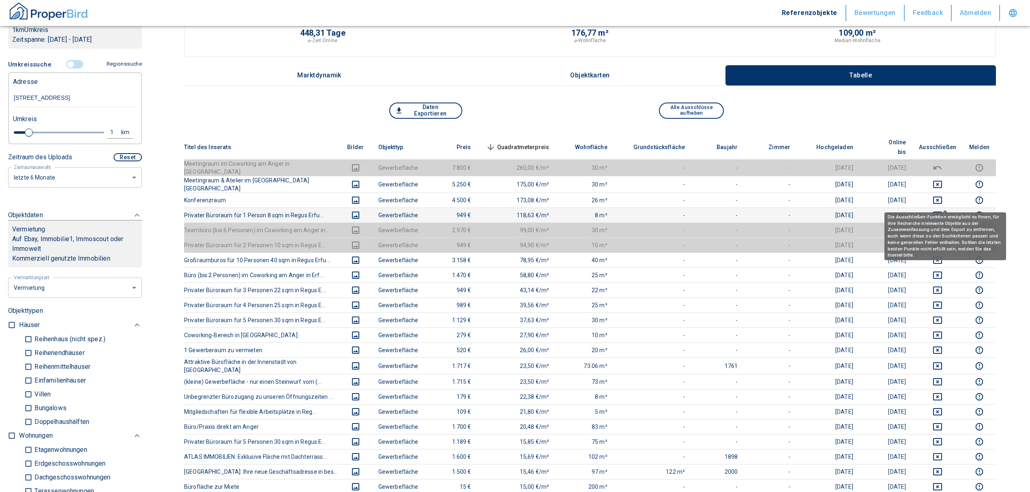
click at [942, 210] on icon "deselect this listing" at bounding box center [937, 215] width 10 height 10
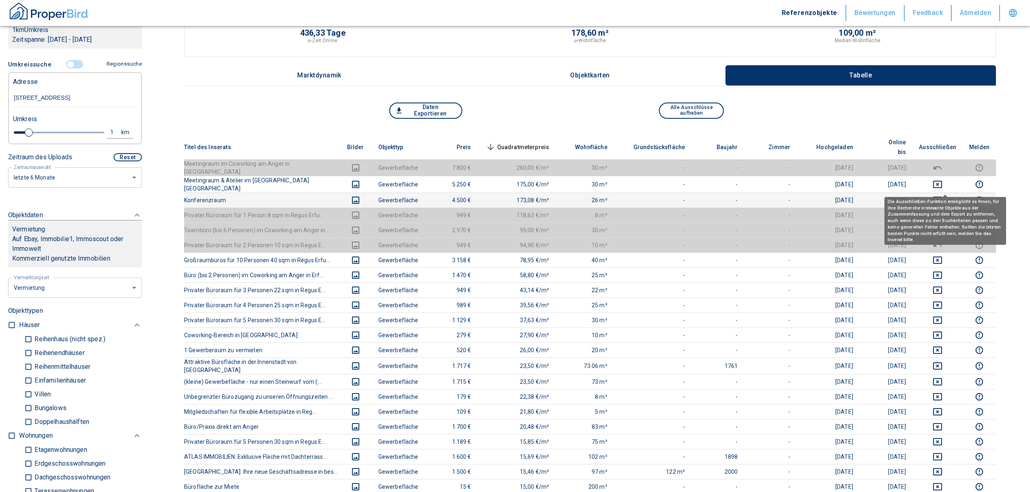
click at [942, 197] on icon "deselect this listing" at bounding box center [937, 200] width 9 height 7
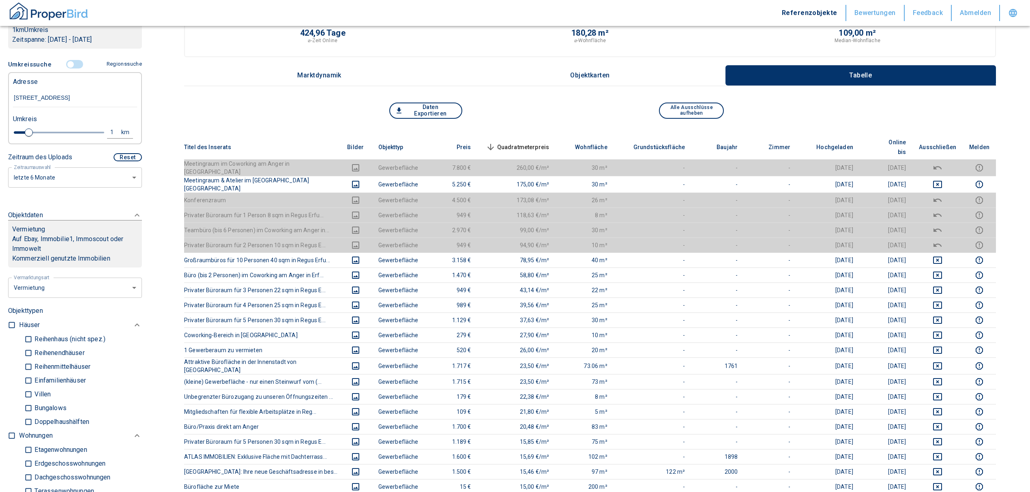
click at [944, 161] on td at bounding box center [937, 167] width 50 height 17
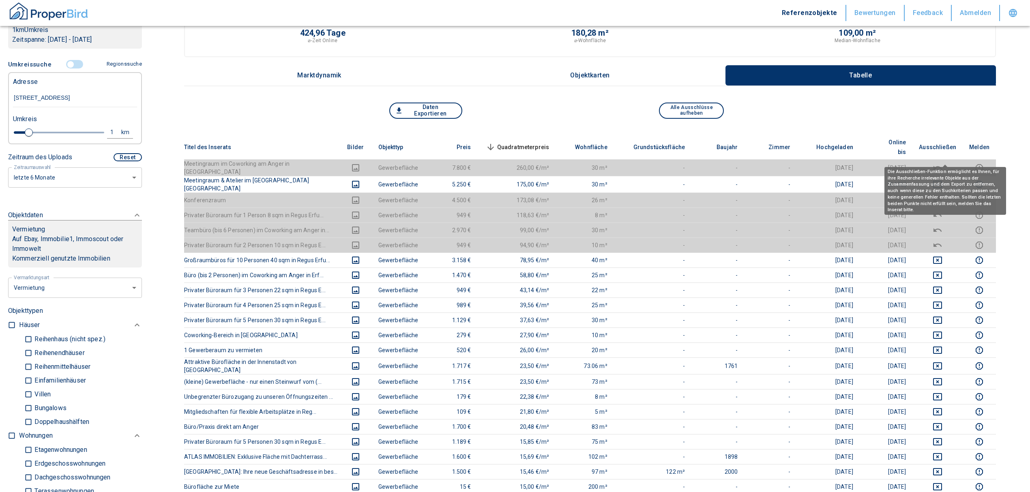
click at [942, 163] on icon "deselect this listing" at bounding box center [937, 168] width 10 height 10
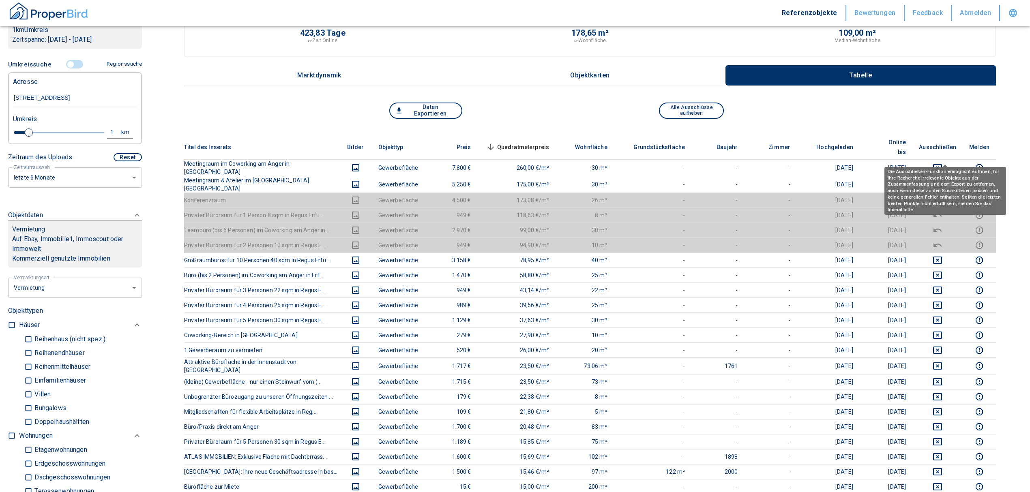
click at [942, 163] on icon "deselect this listing" at bounding box center [937, 168] width 10 height 10
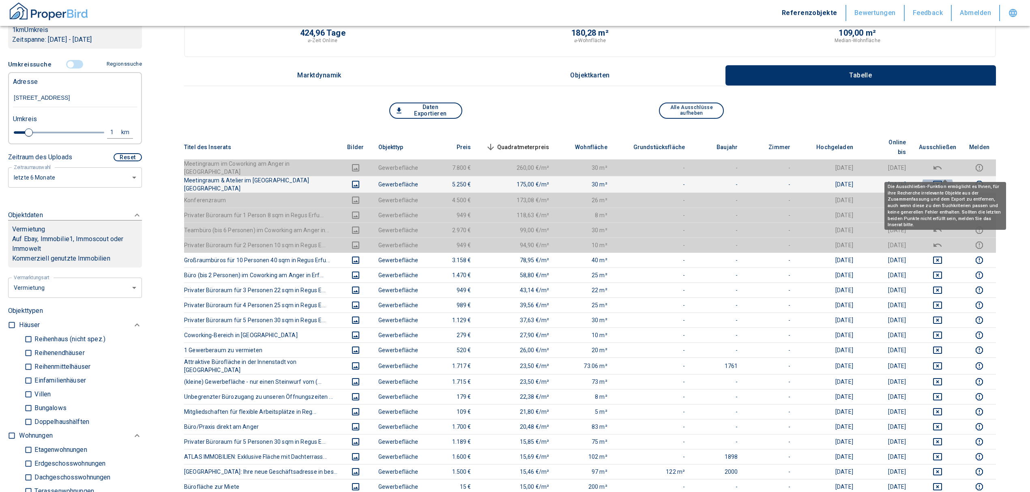
click at [942, 181] on icon "deselect this listing" at bounding box center [937, 184] width 9 height 7
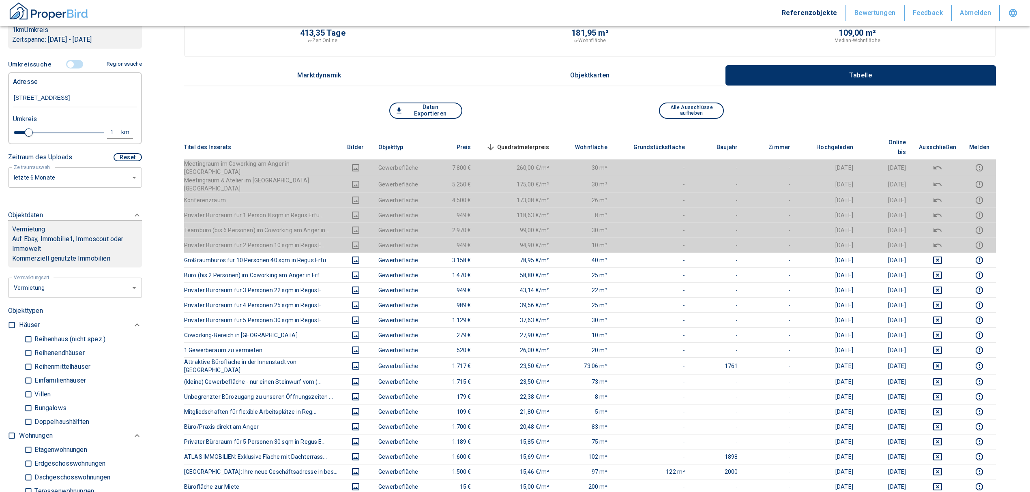
click at [529, 142] on span "Quadratmeterpreis sorted descending" at bounding box center [516, 147] width 65 height 10
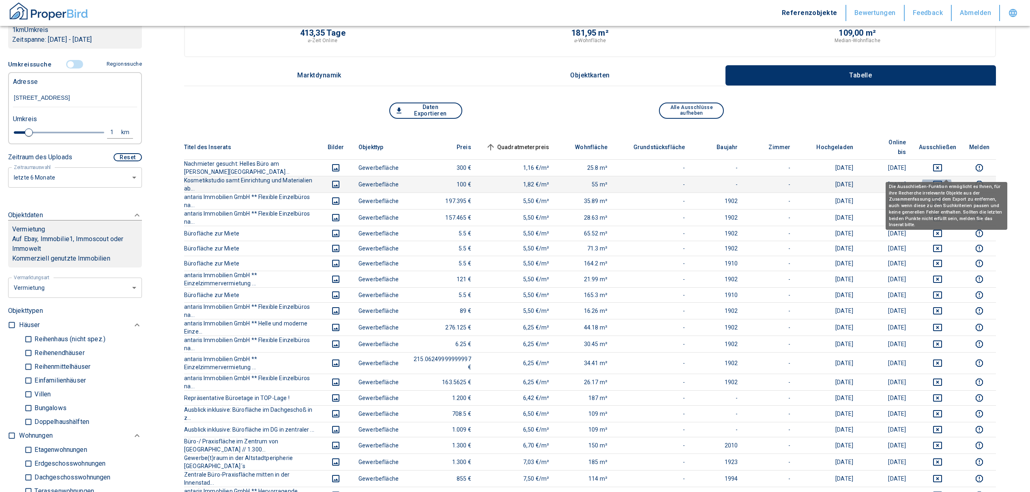
click at [942, 180] on icon "deselect this listing" at bounding box center [937, 185] width 10 height 10
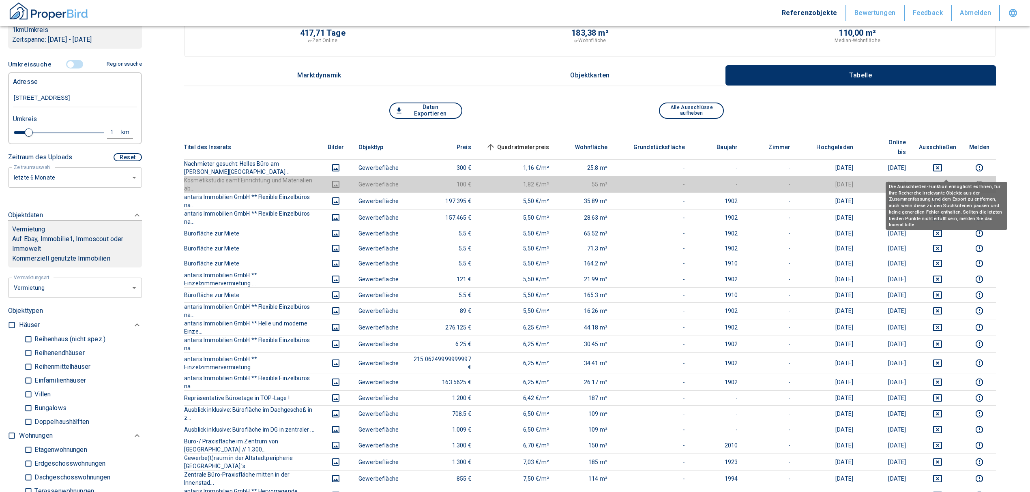
click at [942, 146] on th "Ausschließen" at bounding box center [937, 147] width 50 height 25
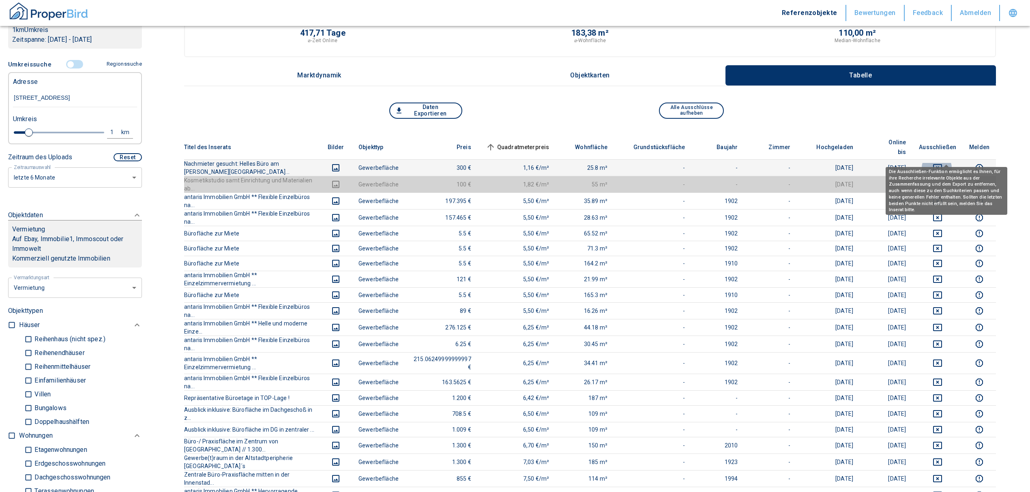
click at [942, 164] on icon "deselect this listing" at bounding box center [937, 167] width 9 height 7
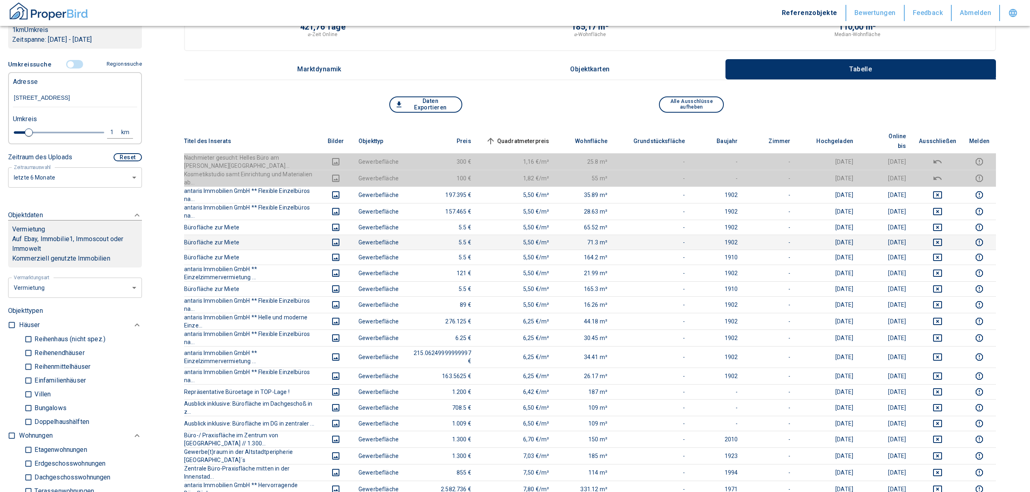
scroll to position [0, 0]
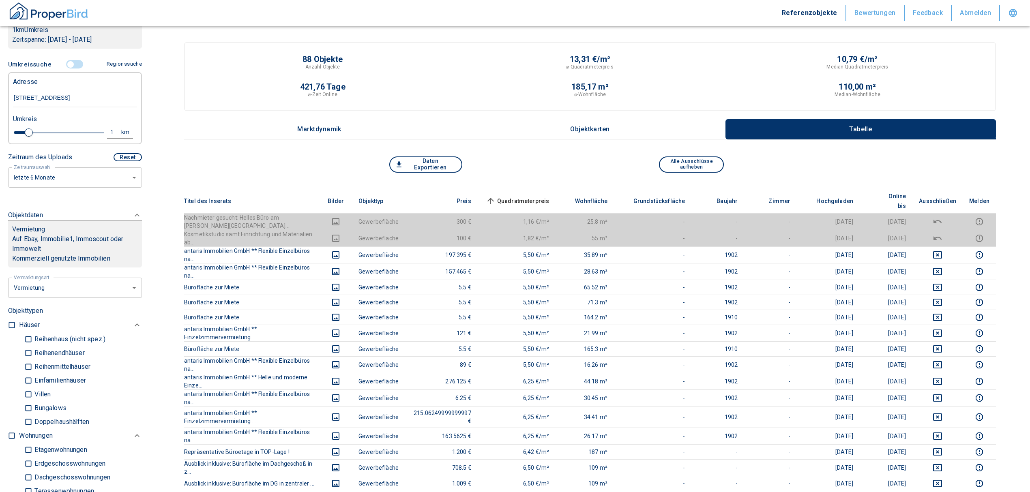
click at [534, 196] on span "Quadratmeterpreis sorted ascending" at bounding box center [516, 201] width 65 height 10
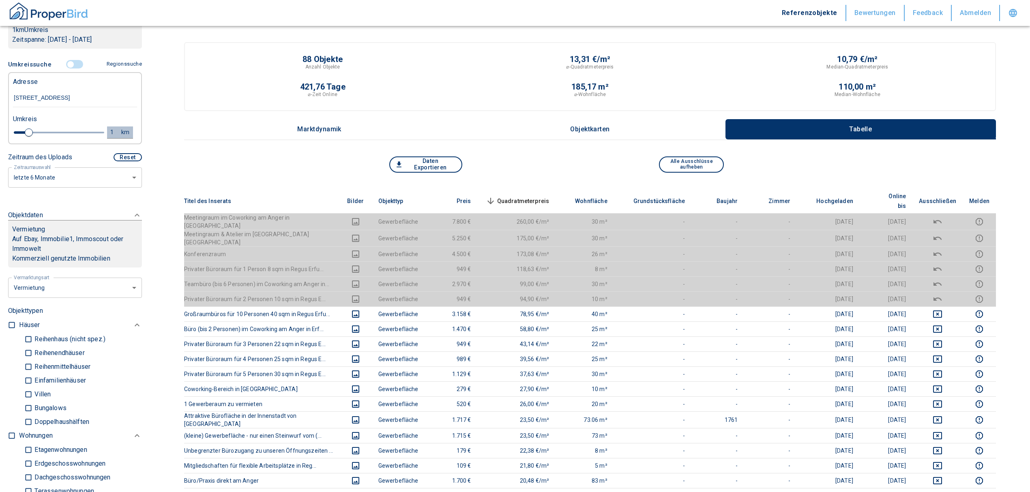
click at [107, 130] on button "1 km" at bounding box center [120, 132] width 26 height 12
click at [38, 133] on input "1" at bounding box center [49, 131] width 23 height 13
type input "0,5"
click at [104, 130] on button "Neue Suchen" at bounding box center [108, 131] width 45 height 11
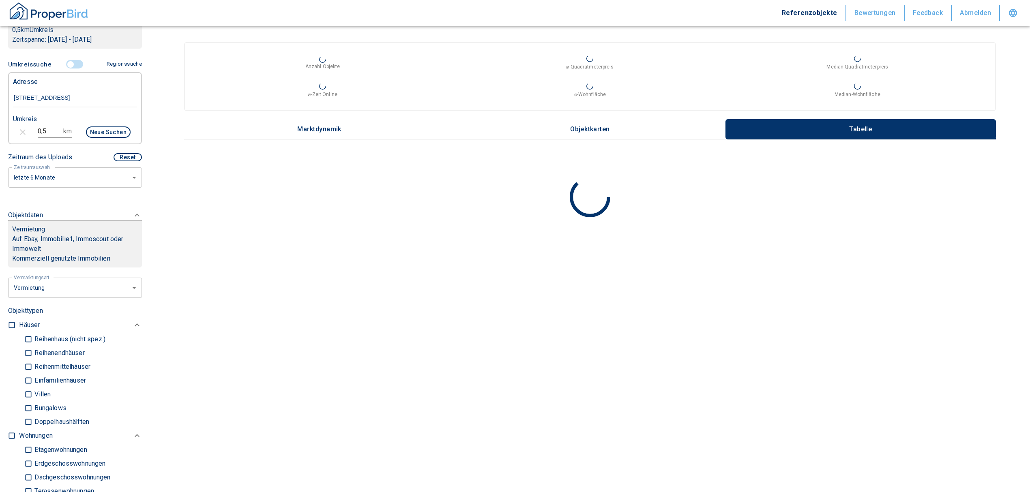
type input "2020"
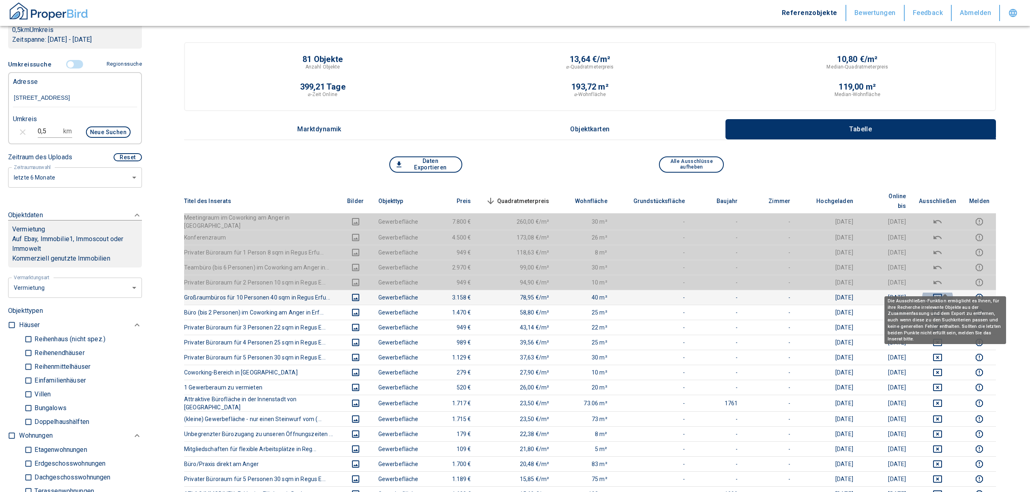
click at [937, 293] on button "deselect this listing" at bounding box center [937, 298] width 37 height 10
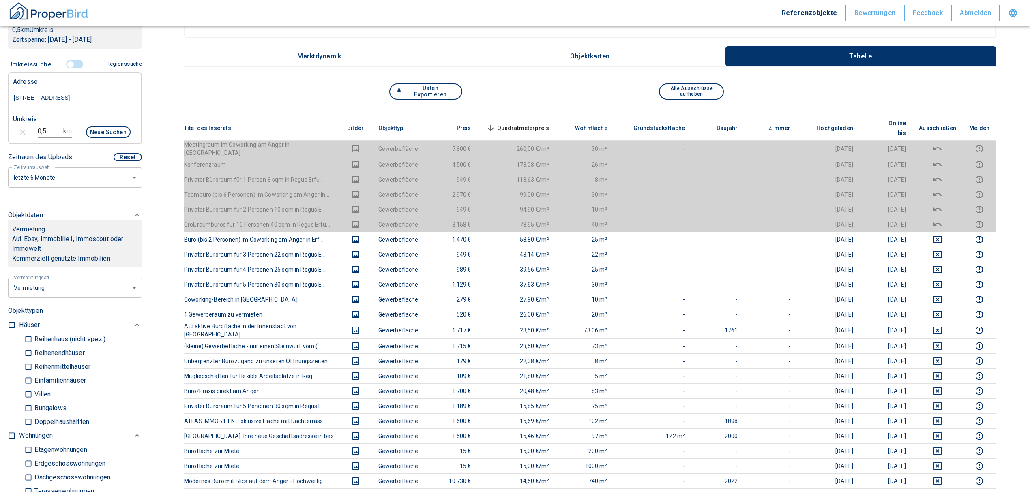
scroll to position [54, 0]
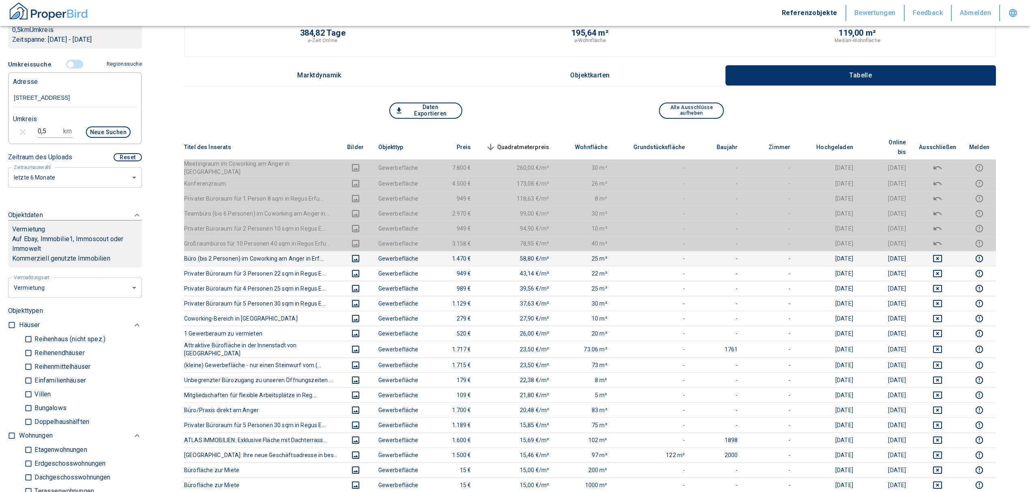
click at [944, 251] on td at bounding box center [937, 258] width 50 height 15
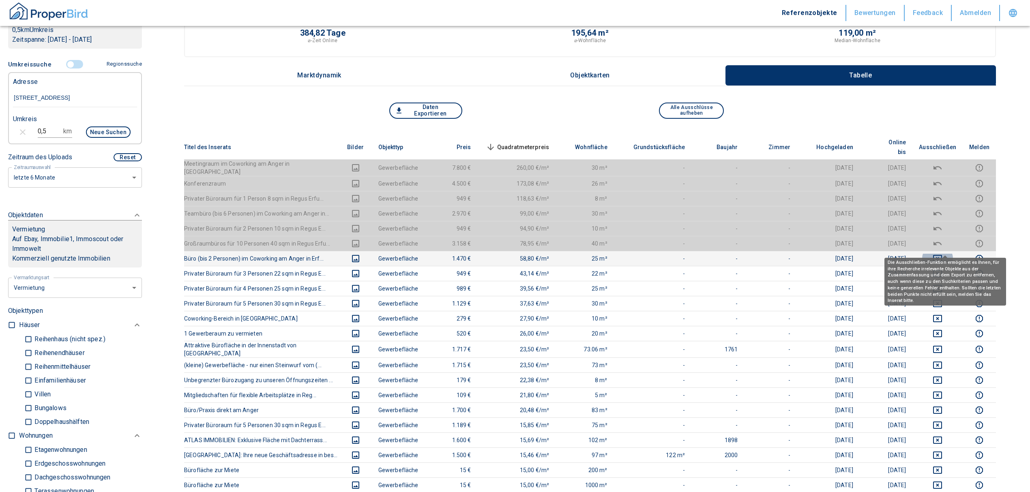
click at [942, 255] on icon "deselect this listing" at bounding box center [937, 258] width 9 height 7
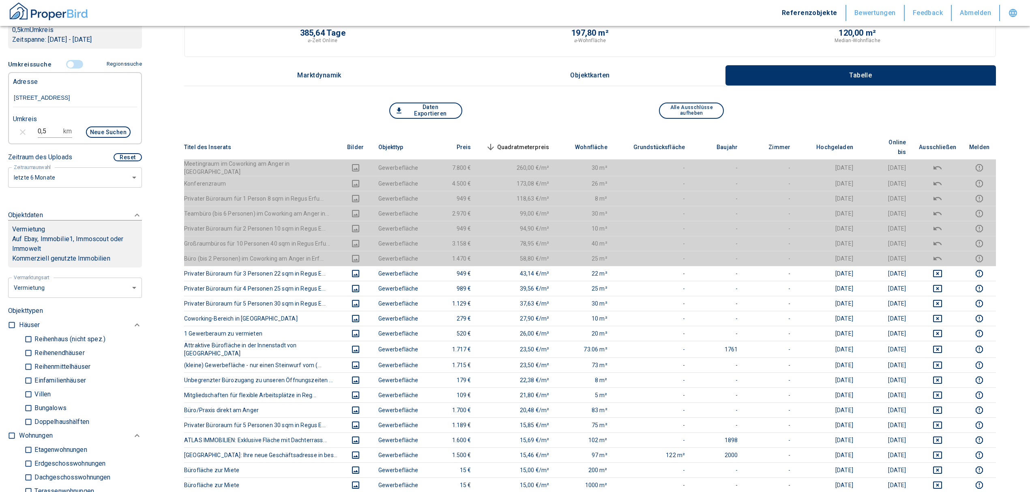
click at [534, 142] on span "Quadratmeterpreis sorted descending" at bounding box center [516, 147] width 65 height 10
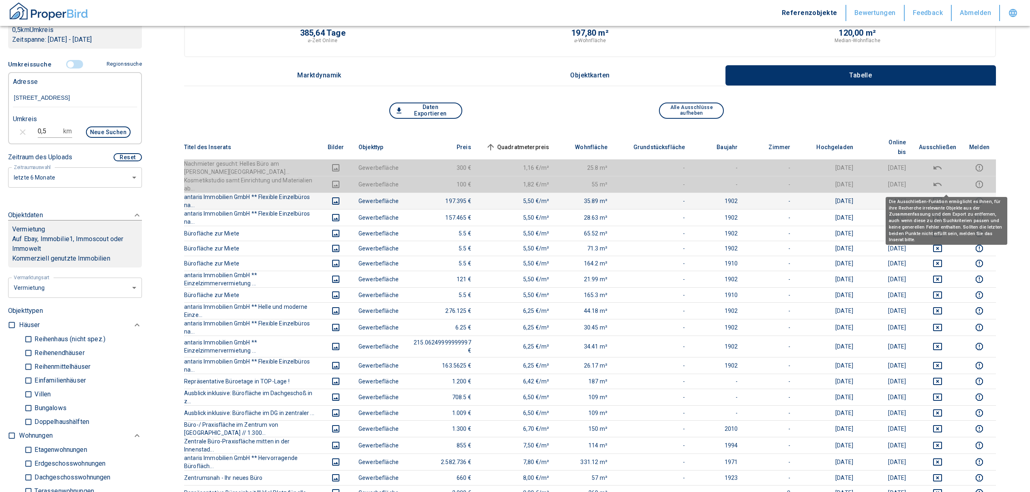
click at [942, 197] on icon "deselect this listing" at bounding box center [937, 200] width 9 height 7
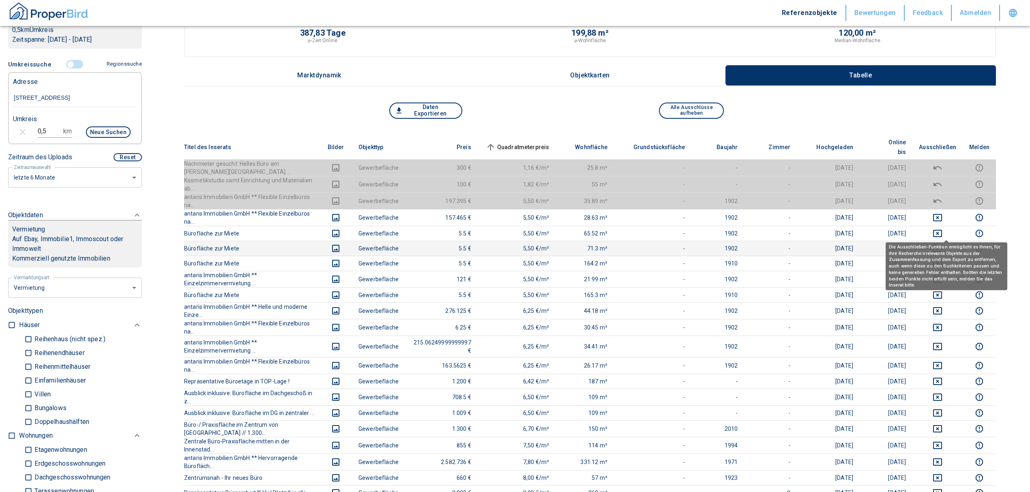
click at [942, 245] on icon "deselect this listing" at bounding box center [937, 248] width 9 height 7
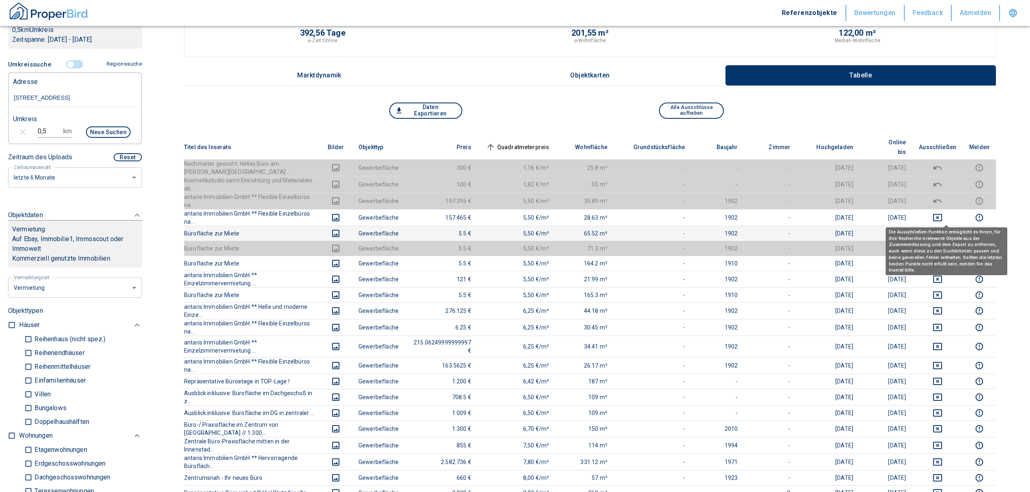
click at [942, 229] on icon "deselect this listing" at bounding box center [937, 234] width 10 height 10
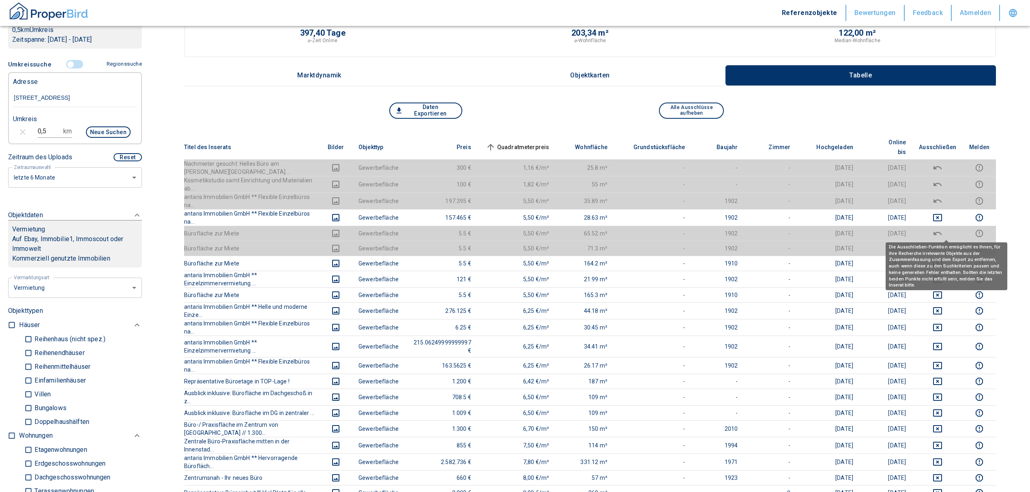
click at [946, 245] on div "Die Ausschließen-Funktion ermöglicht es Ihnen, für ihre Recherche irrelevante O…" at bounding box center [946, 266] width 122 height 48
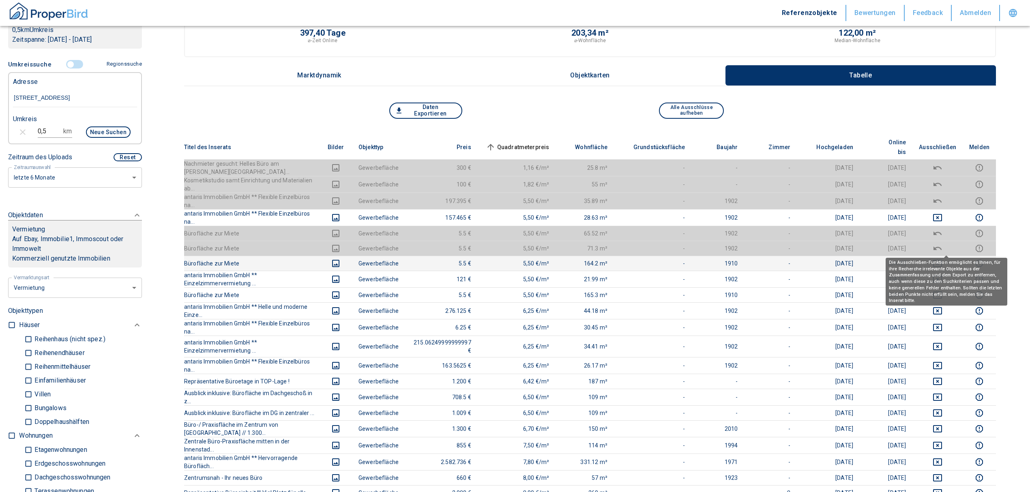
click at [942, 259] on icon "deselect this listing" at bounding box center [937, 264] width 10 height 10
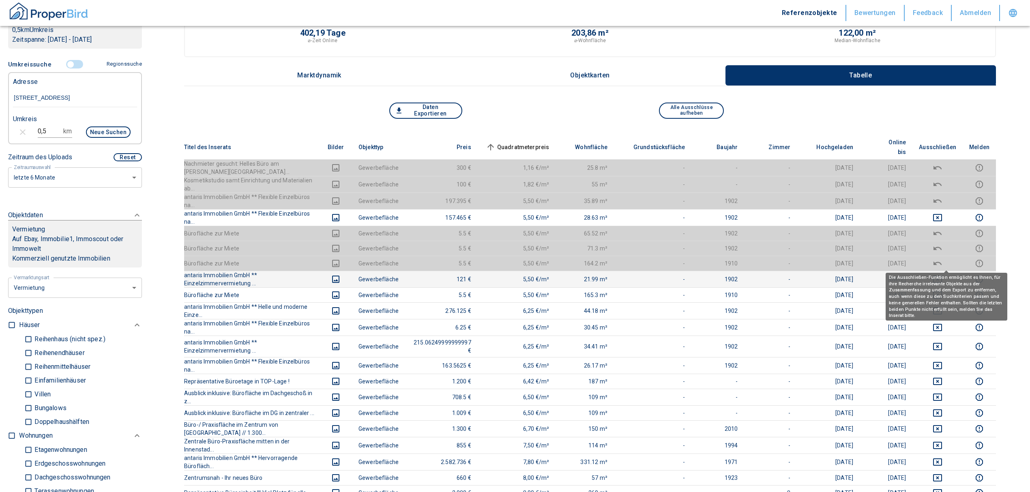
click at [942, 276] on icon "deselect this listing" at bounding box center [937, 279] width 9 height 7
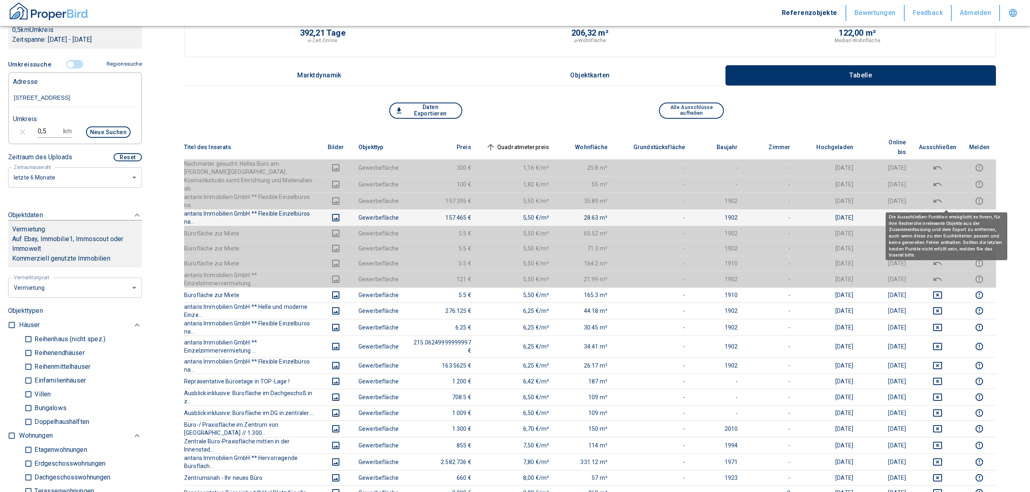
click at [942, 213] on icon "deselect this listing" at bounding box center [937, 218] width 10 height 10
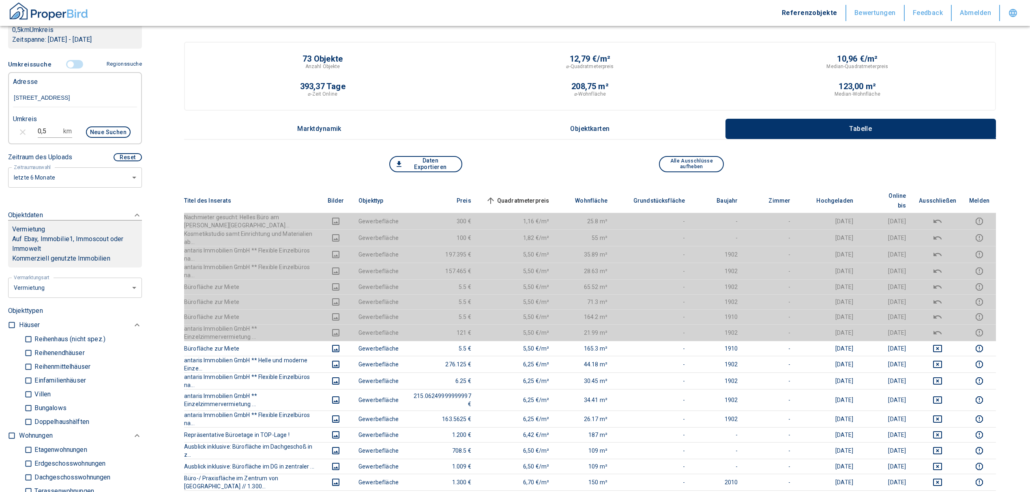
scroll to position [0, 0]
click at [533, 196] on span "Quadratmeterpreis sorted ascending" at bounding box center [516, 201] width 65 height 10
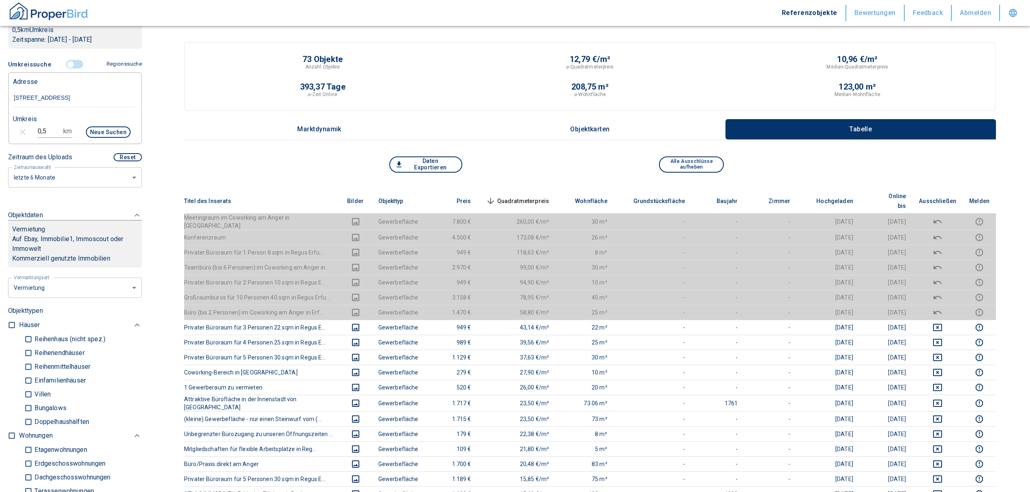
click at [533, 196] on span "Quadratmeterpreis sorted descending" at bounding box center [516, 201] width 65 height 10
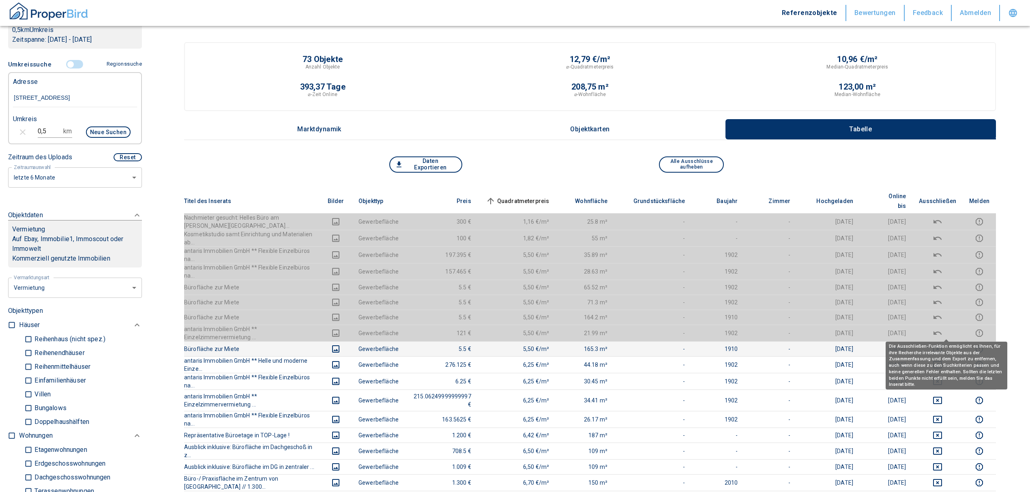
click at [942, 344] on icon "deselect this listing" at bounding box center [937, 349] width 10 height 10
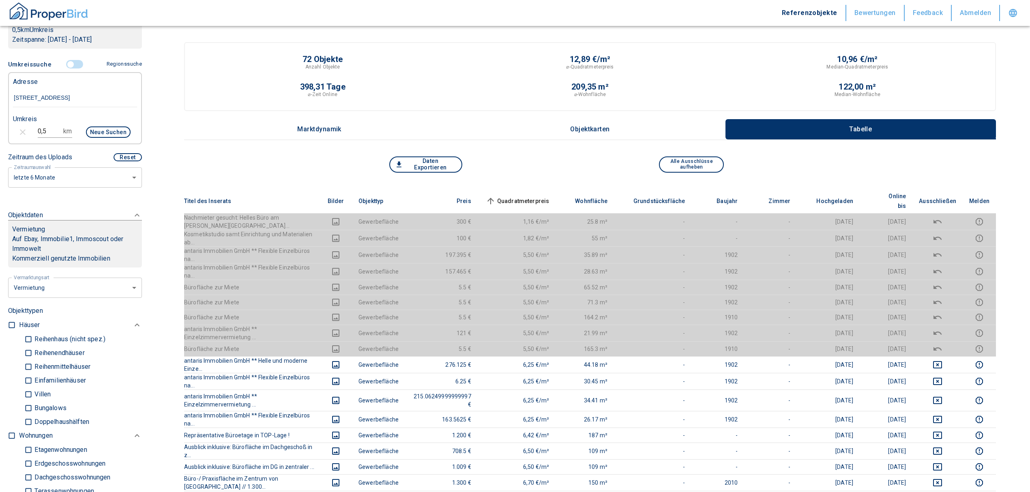
click at [540, 196] on span "Quadratmeterpreis sorted ascending" at bounding box center [516, 201] width 65 height 10
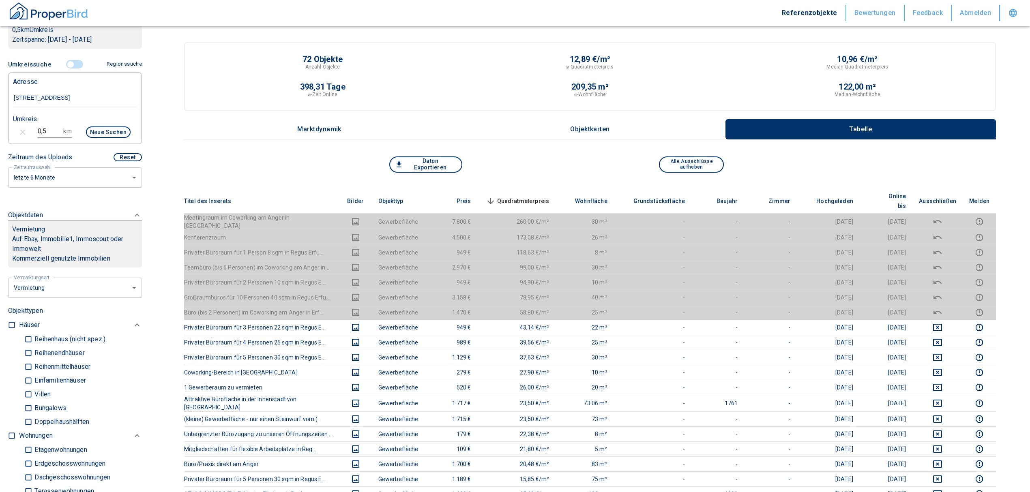
click at [526, 196] on span "Quadratmeterpreis sorted descending" at bounding box center [516, 201] width 65 height 10
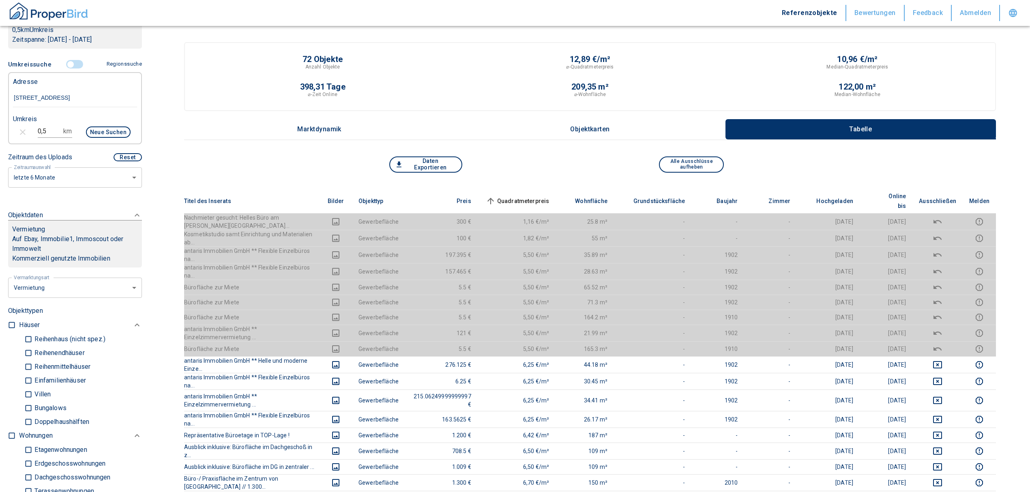
click at [62, 64] on input "controlled" at bounding box center [70, 64] width 24 height 9
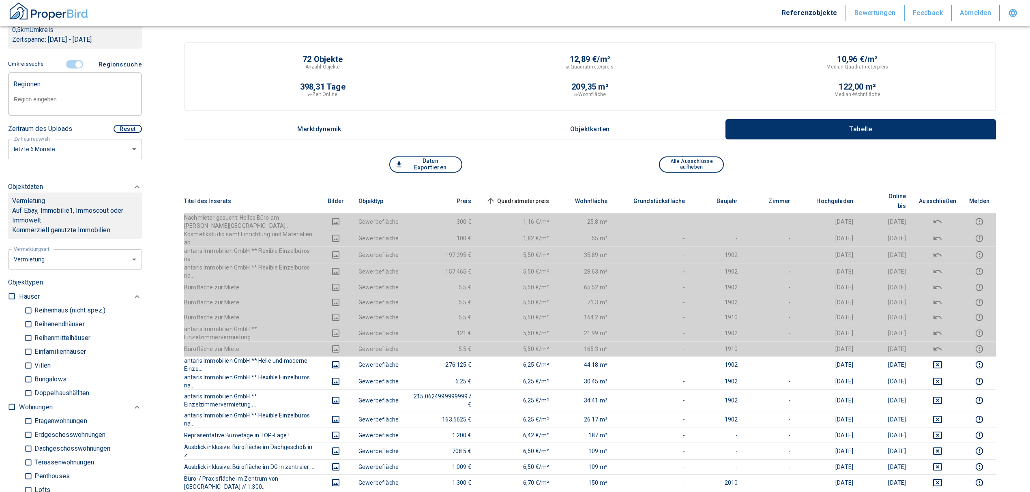
click at [66, 101] on input "text" at bounding box center [75, 99] width 124 height 7
click at [61, 112] on li "99084 [GEOGRAPHIC_DATA]" at bounding box center [71, 118] width 116 height 15
type input "99084"
type input "2020"
type input "99084 [GEOGRAPHIC_DATA]"
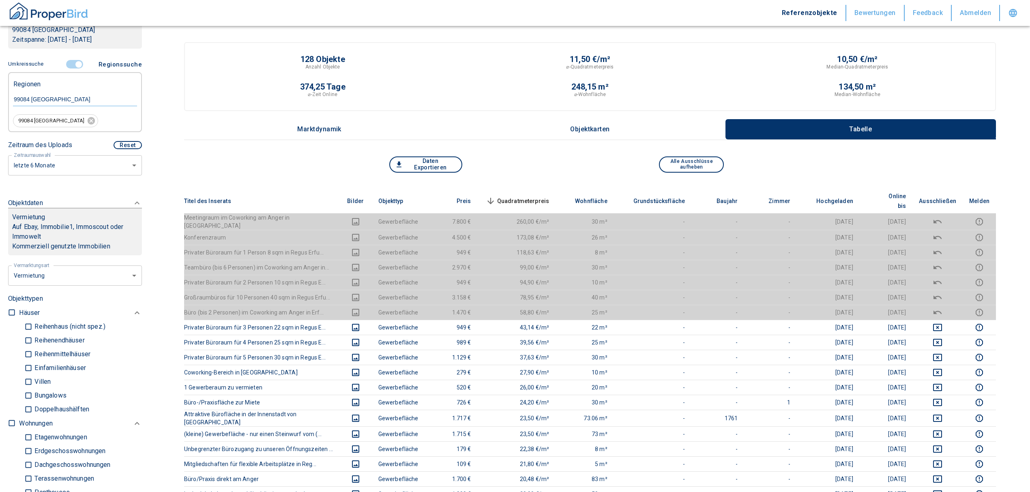
click at [516, 197] on span "Quadratmeterpreis sorted descending" at bounding box center [516, 201] width 65 height 10
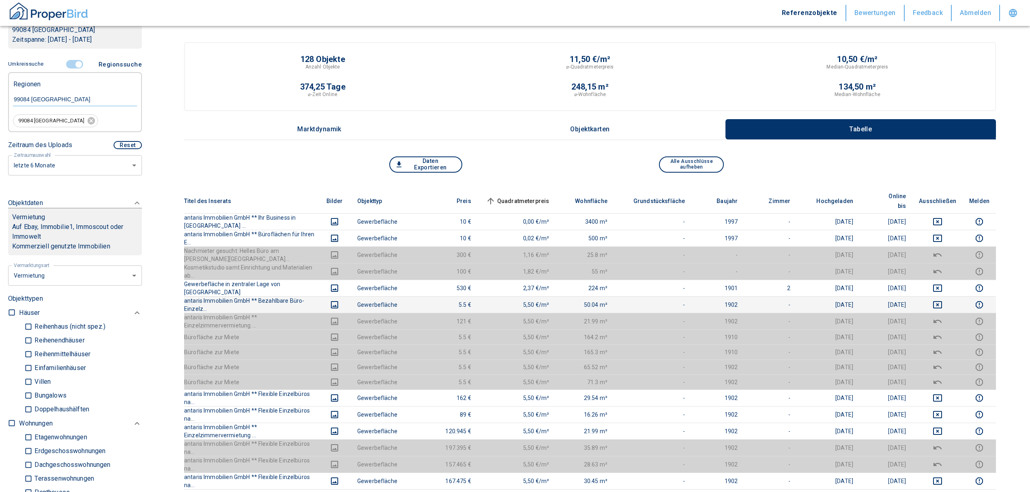
click at [942, 300] on icon "deselect this listing" at bounding box center [937, 305] width 10 height 10
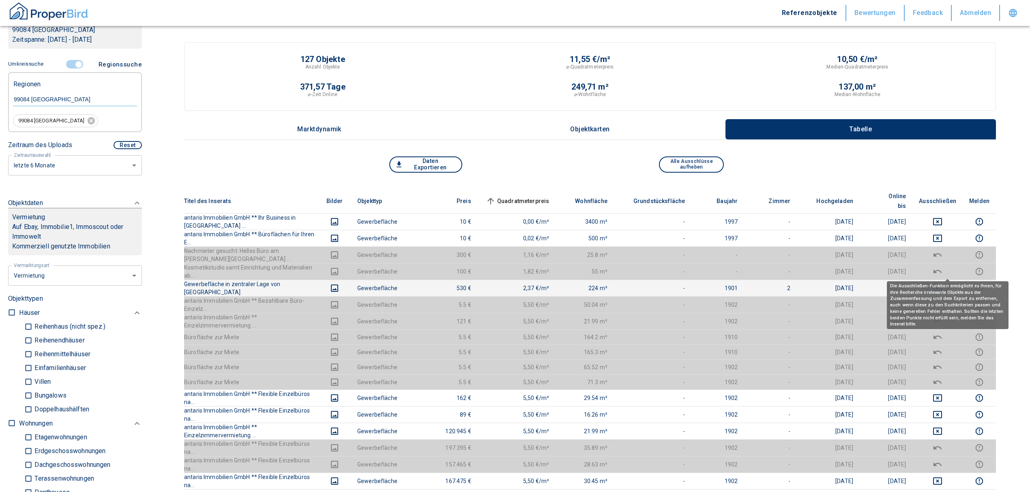
click at [942, 283] on icon "deselect this listing" at bounding box center [937, 288] width 10 height 10
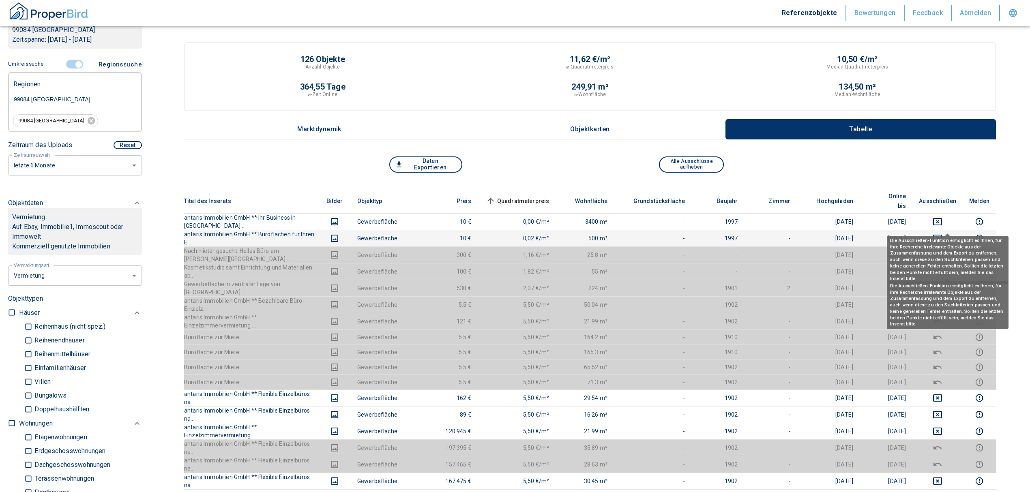
click at [942, 233] on icon "deselect this listing" at bounding box center [937, 238] width 10 height 10
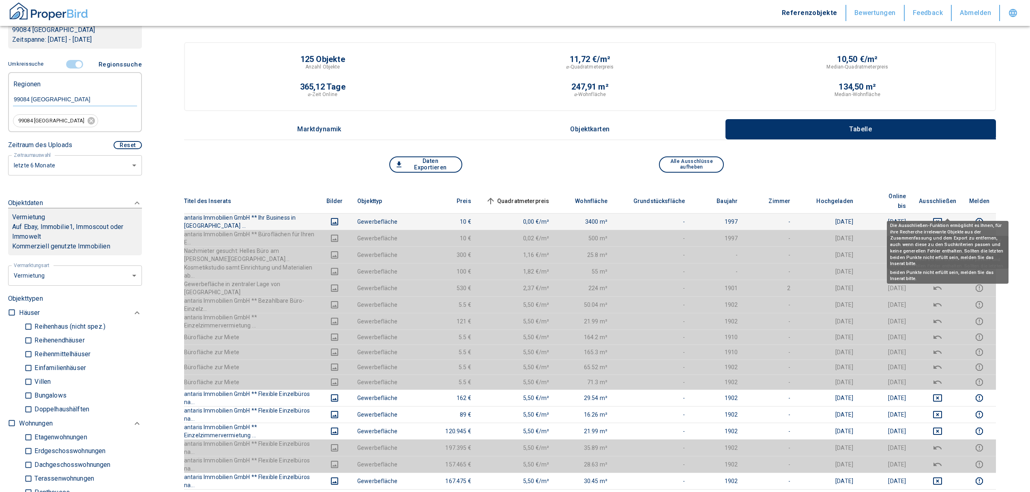
click at [942, 217] on icon "deselect this listing" at bounding box center [937, 222] width 10 height 10
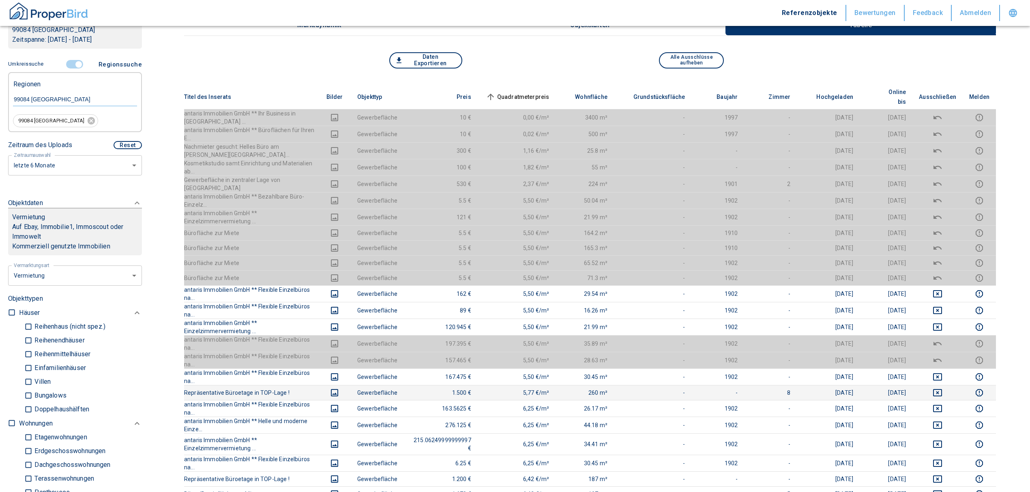
scroll to position [108, 0]
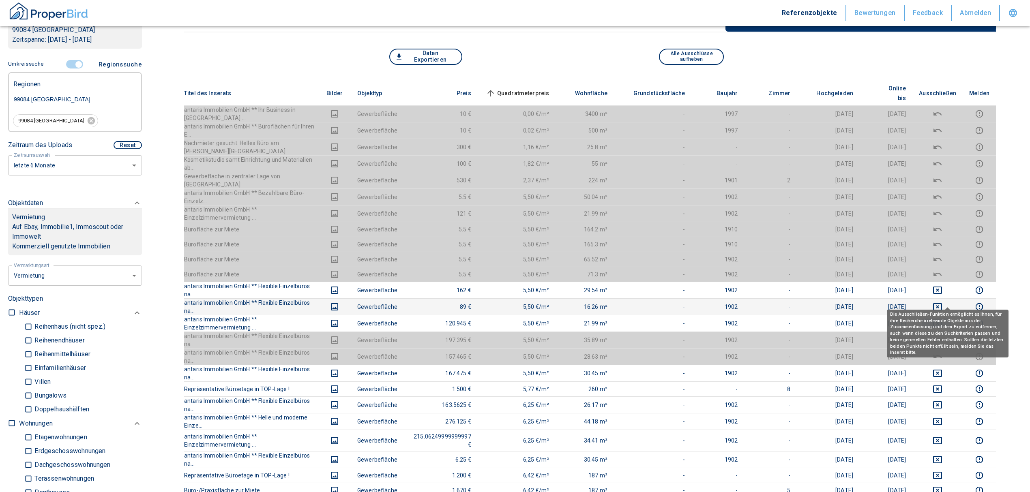
drag, startPoint x: 948, startPoint y: 294, endPoint x: 946, endPoint y: 281, distance: 12.7
click at [948, 315] on td at bounding box center [937, 323] width 50 height 17
drag, startPoint x: 946, startPoint y: 281, endPoint x: 946, endPoint y: 276, distance: 5.7
click at [942, 302] on icon "deselect this listing" at bounding box center [937, 307] width 10 height 10
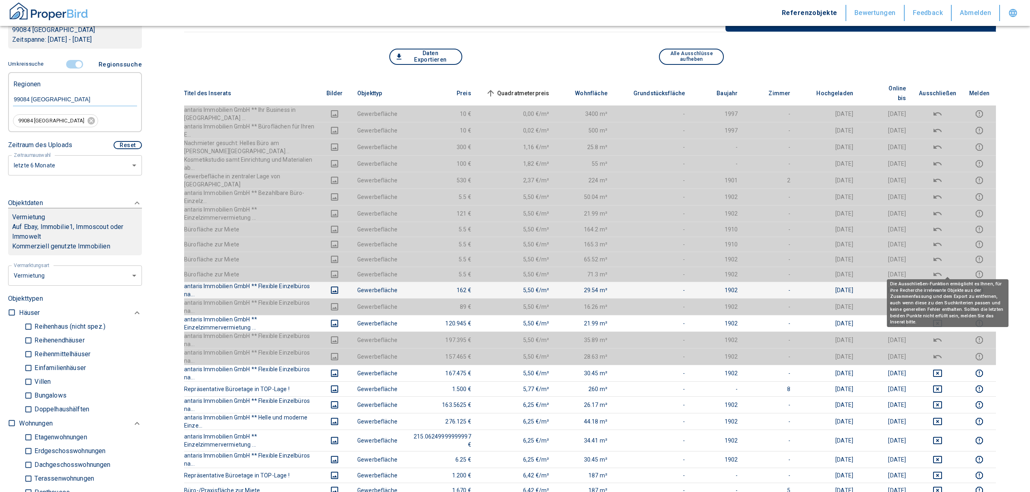
click at [942, 285] on icon "deselect this listing" at bounding box center [937, 290] width 10 height 10
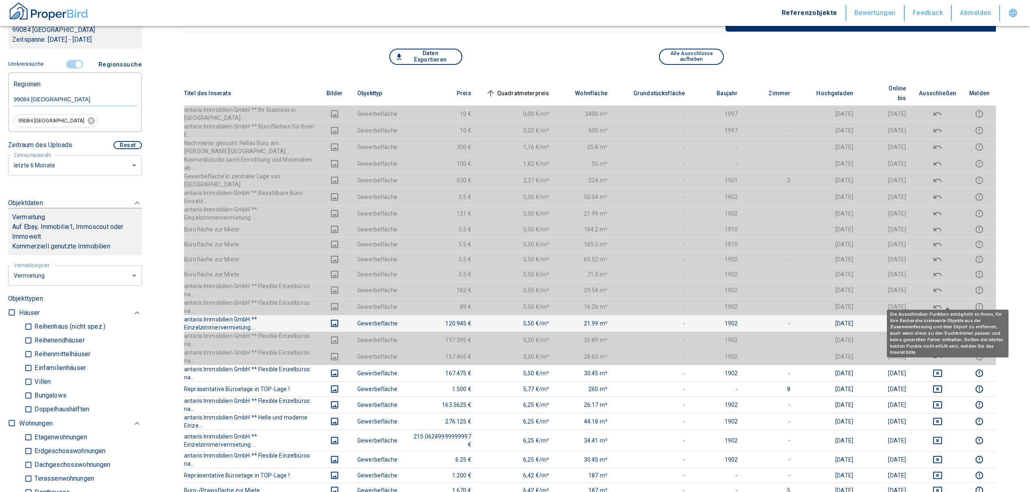
click at [942, 319] on icon "deselect this listing" at bounding box center [937, 324] width 10 height 10
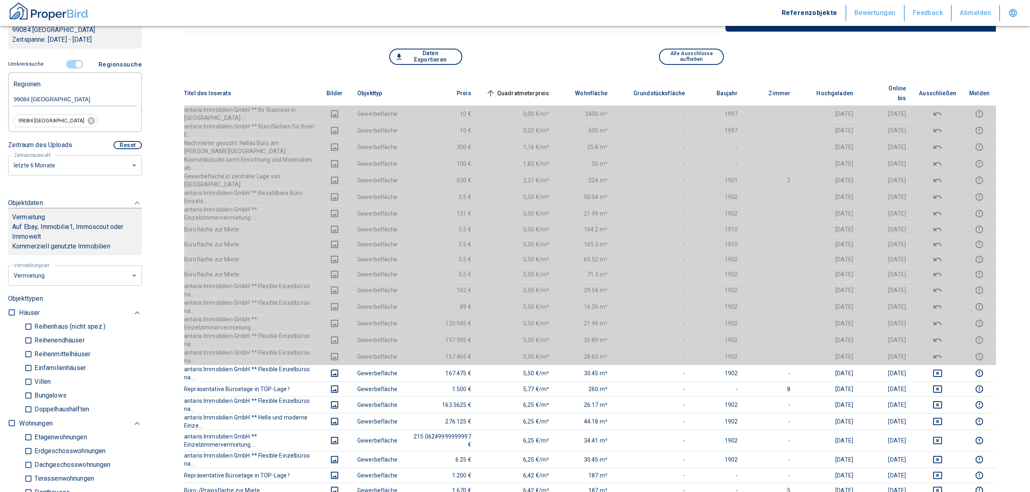
click at [529, 88] on span "Quadratmeterpreis sorted ascending" at bounding box center [516, 93] width 65 height 10
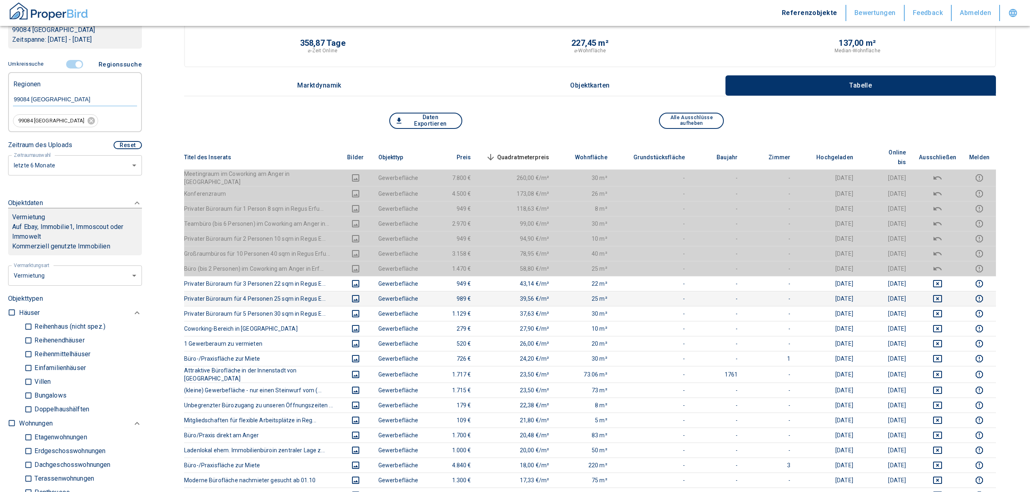
scroll to position [0, 0]
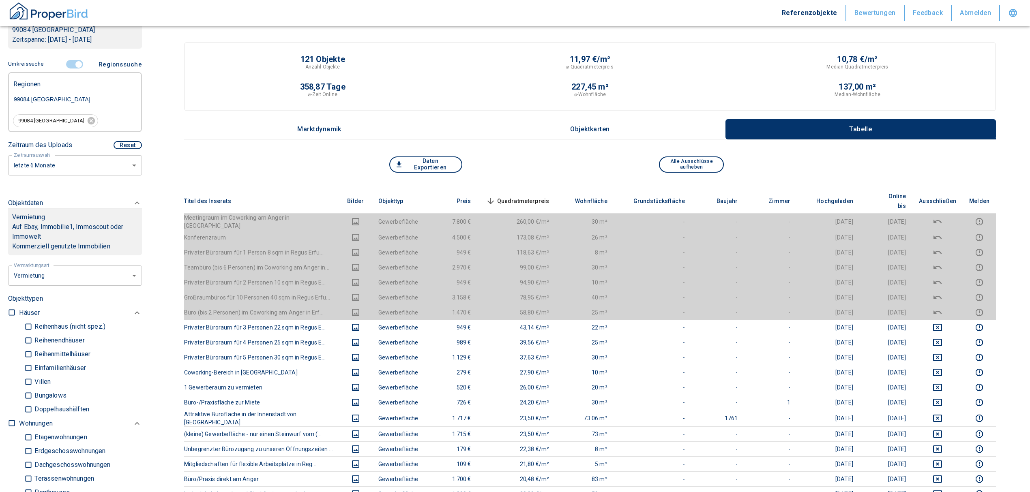
click at [524, 196] on span "Quadratmeterpreis sorted descending" at bounding box center [516, 201] width 65 height 10
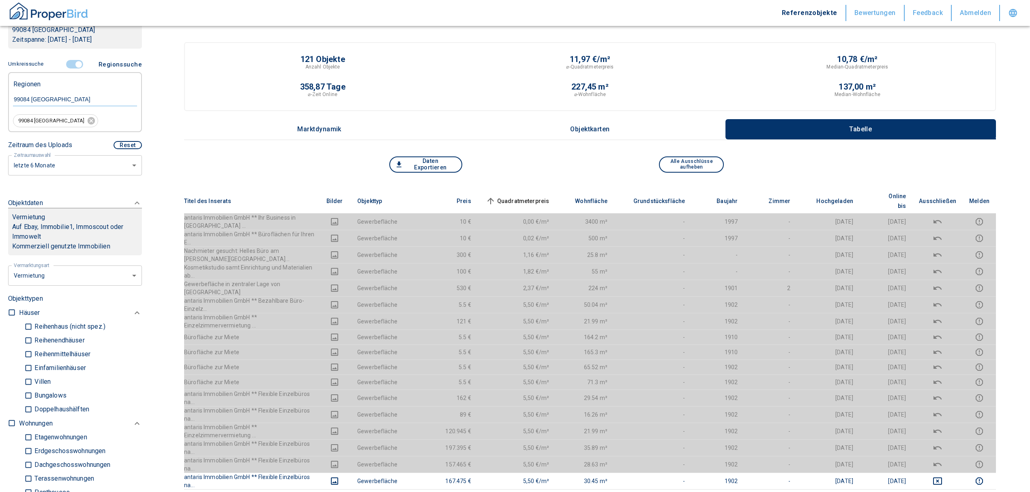
click at [542, 196] on span "Quadratmeterpreis sorted ascending" at bounding box center [516, 201] width 65 height 10
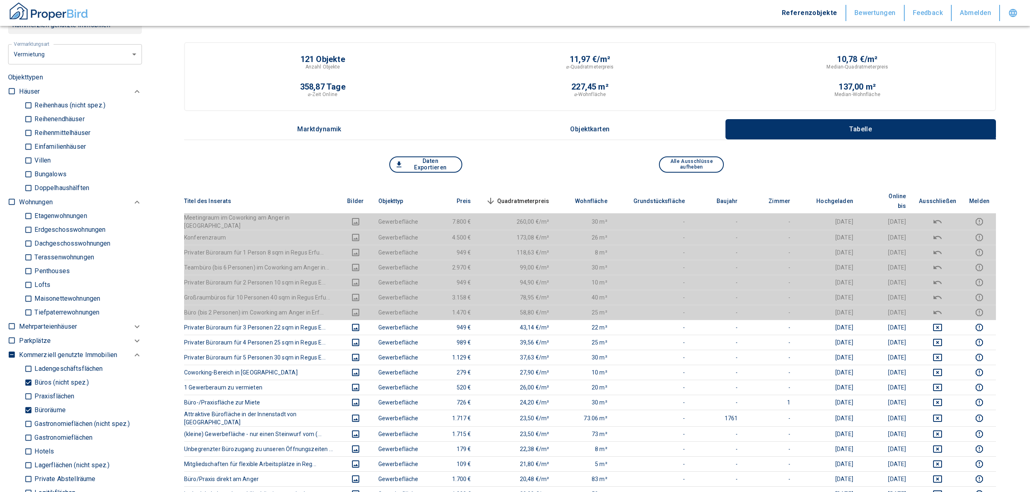
scroll to position [378, 0]
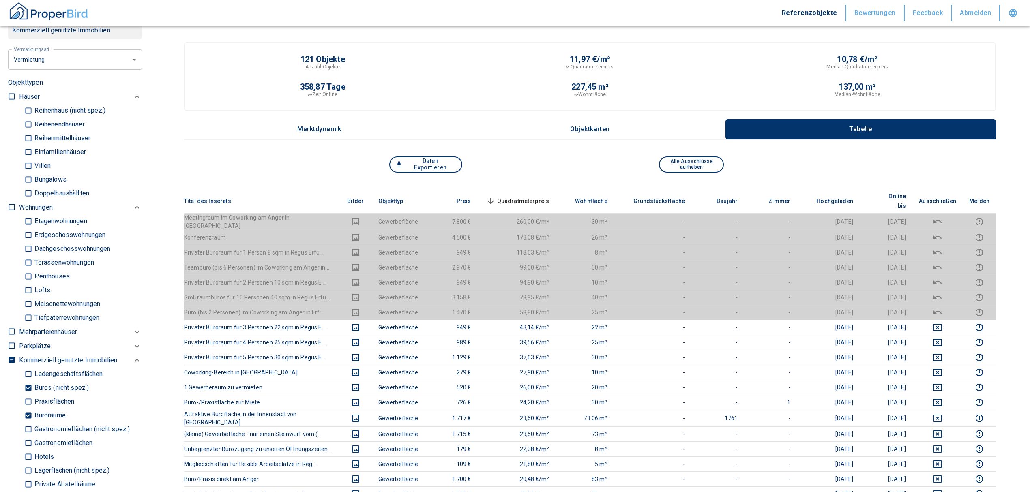
click at [28, 416] on input "Büroräume" at bounding box center [28, 416] width 8 height 14
checkbox input "false"
type input "2020"
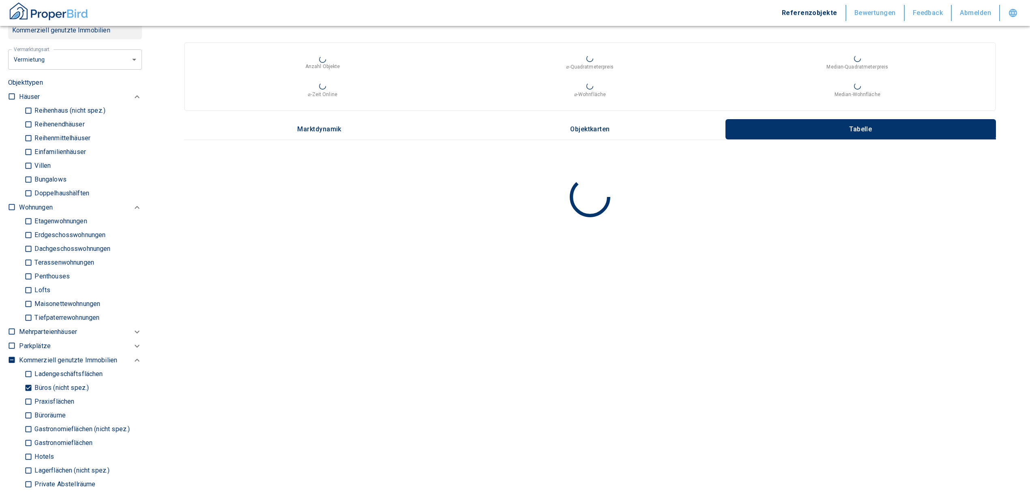
click at [29, 385] on input "Büros (nicht spez.)" at bounding box center [28, 388] width 8 height 14
checkbox input "false"
type input "2020"
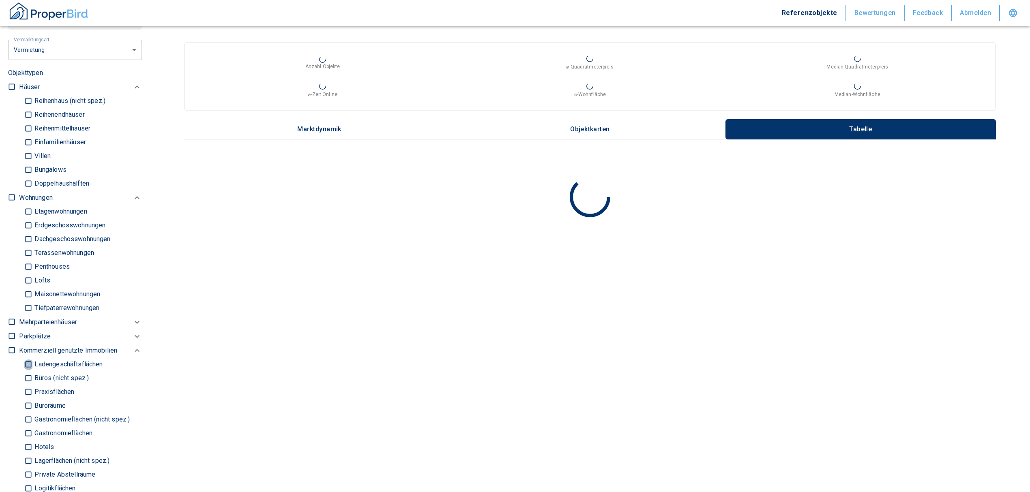
click at [25, 366] on input "Ladengeschäftsflächen" at bounding box center [28, 365] width 8 height 14
checkbox input "true"
type input "2020"
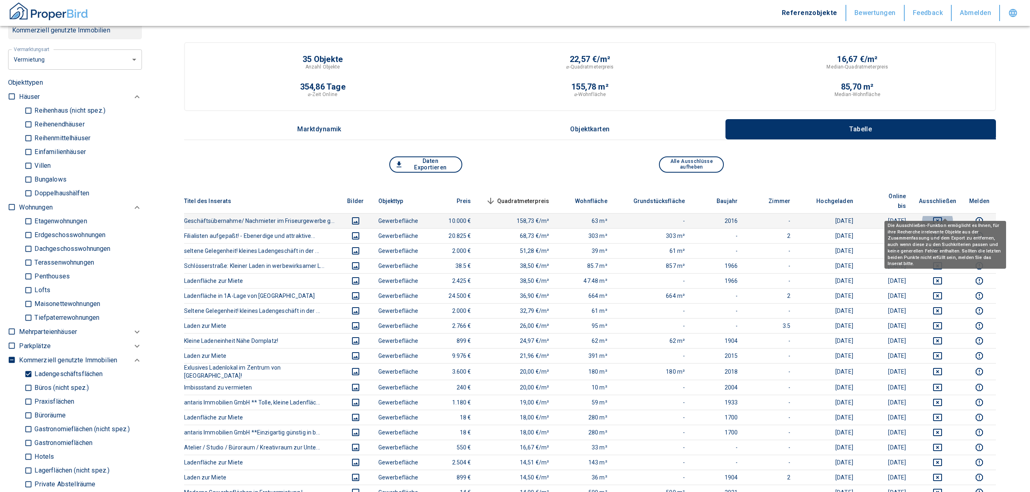
click at [942, 216] on icon "deselect this listing" at bounding box center [937, 221] width 10 height 10
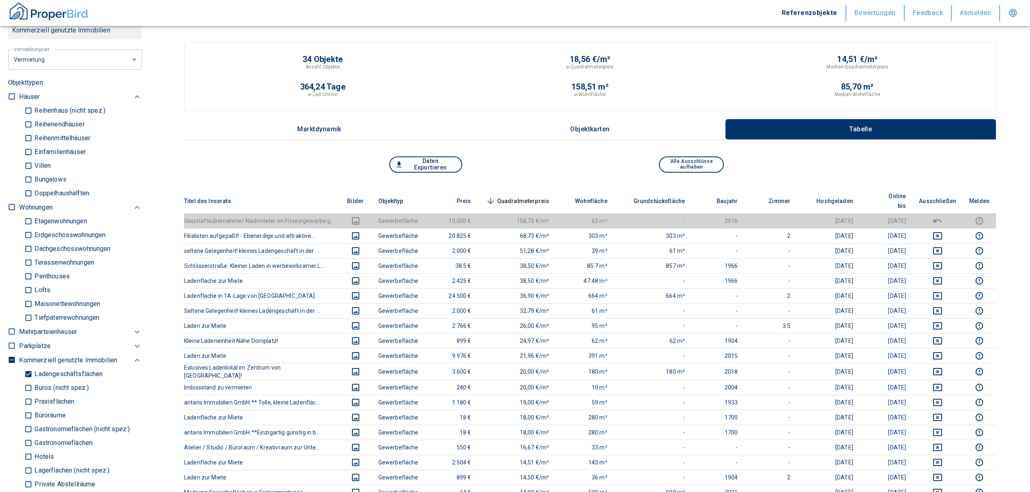
click at [526, 189] on th "Quadratmeterpreis sorted descending" at bounding box center [517, 201] width 78 height 25
click at [526, 196] on span "Quadratmeterpreis sorted descending" at bounding box center [516, 201] width 65 height 10
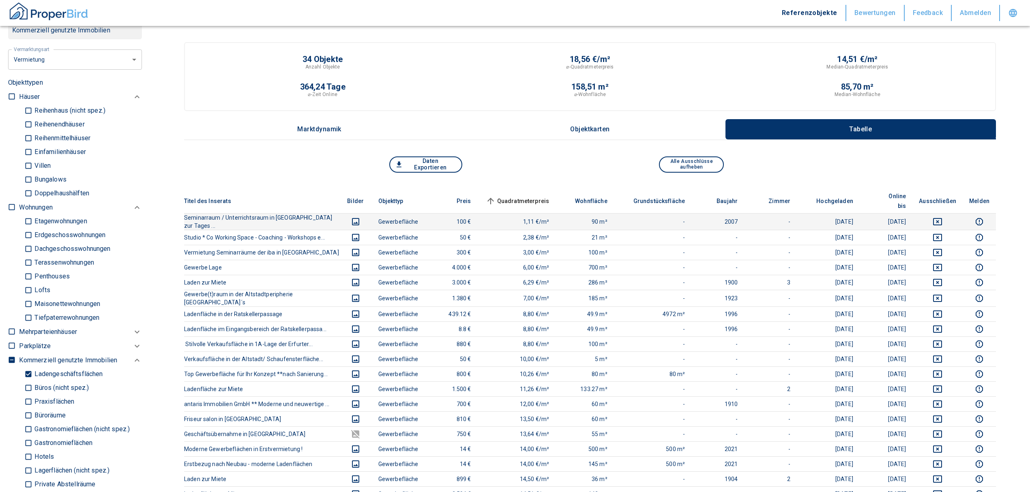
click at [942, 218] on icon "deselect this listing" at bounding box center [937, 221] width 9 height 7
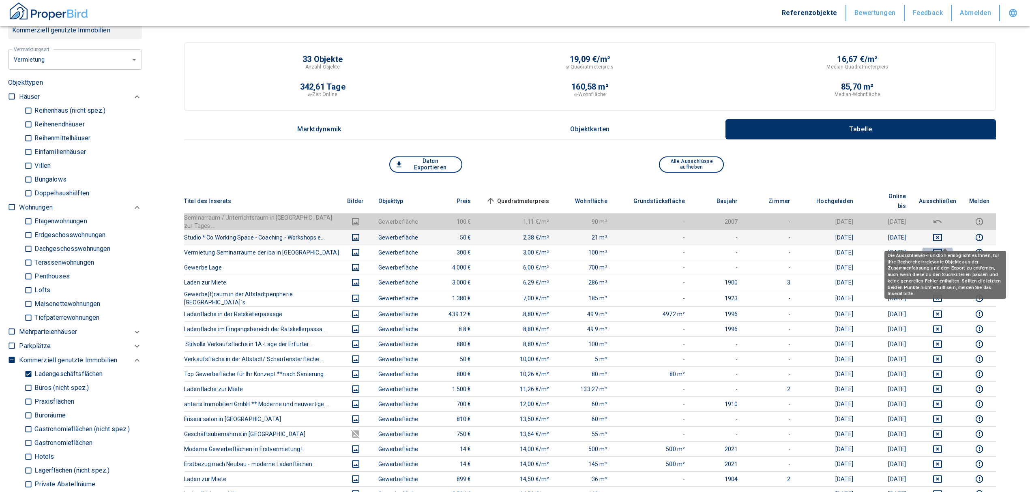
drag, startPoint x: 945, startPoint y: 241, endPoint x: 945, endPoint y: 229, distance: 11.4
click at [942, 248] on icon "deselect this listing" at bounding box center [937, 253] width 10 height 10
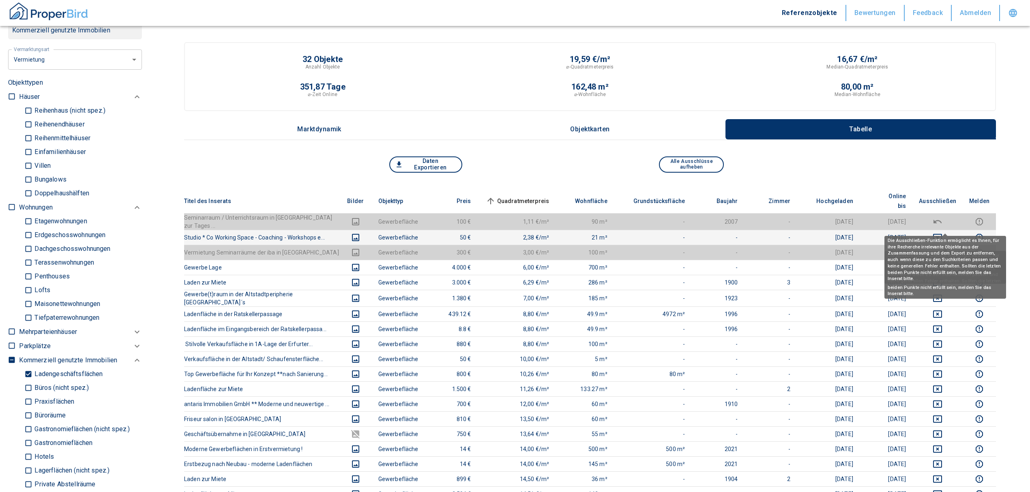
click at [942, 233] on icon "deselect this listing" at bounding box center [937, 238] width 10 height 10
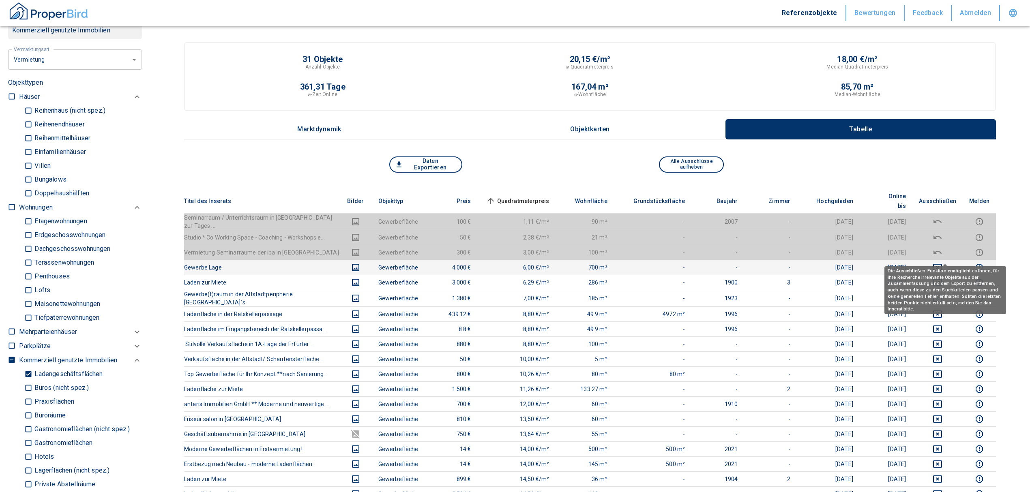
click at [942, 263] on icon "deselect this listing" at bounding box center [937, 268] width 10 height 10
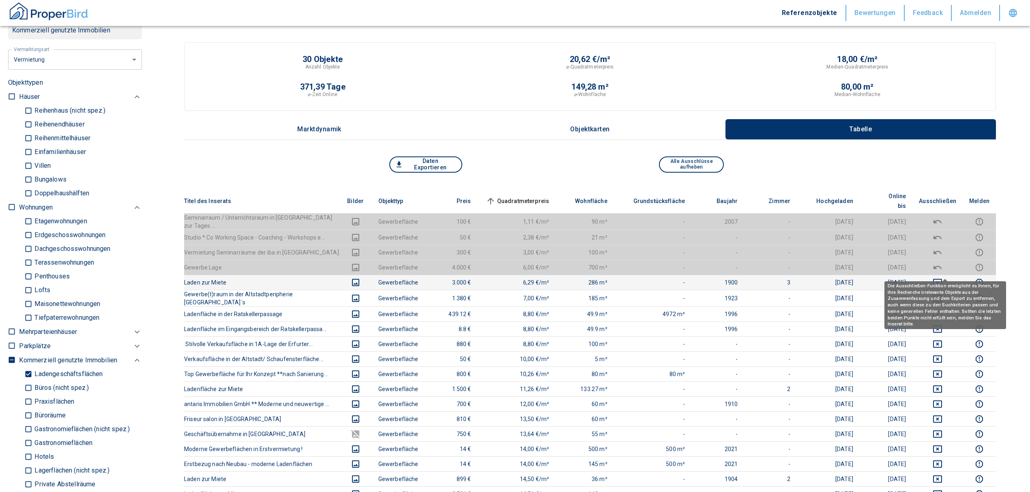
click at [942, 278] on icon "deselect this listing" at bounding box center [937, 283] width 10 height 10
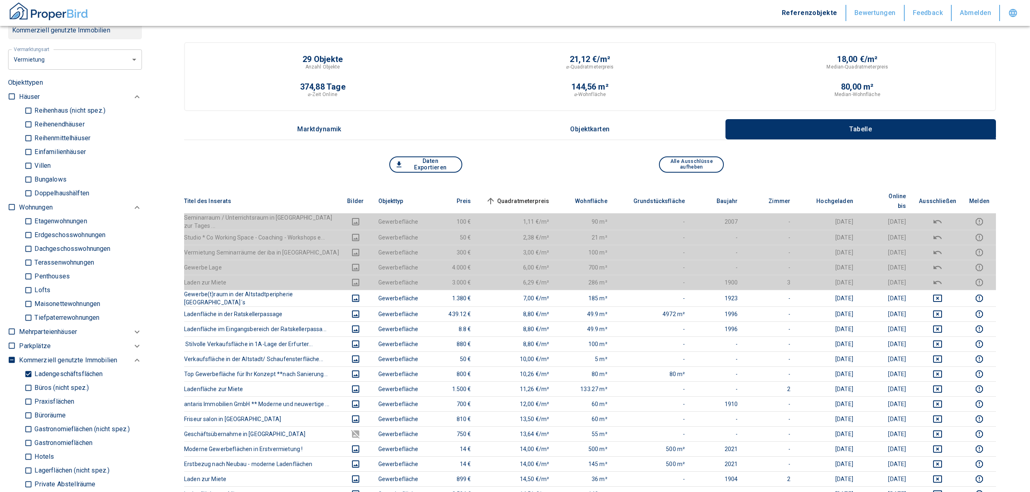
click at [519, 196] on span "Quadratmeterpreis sorted ascending" at bounding box center [516, 201] width 65 height 10
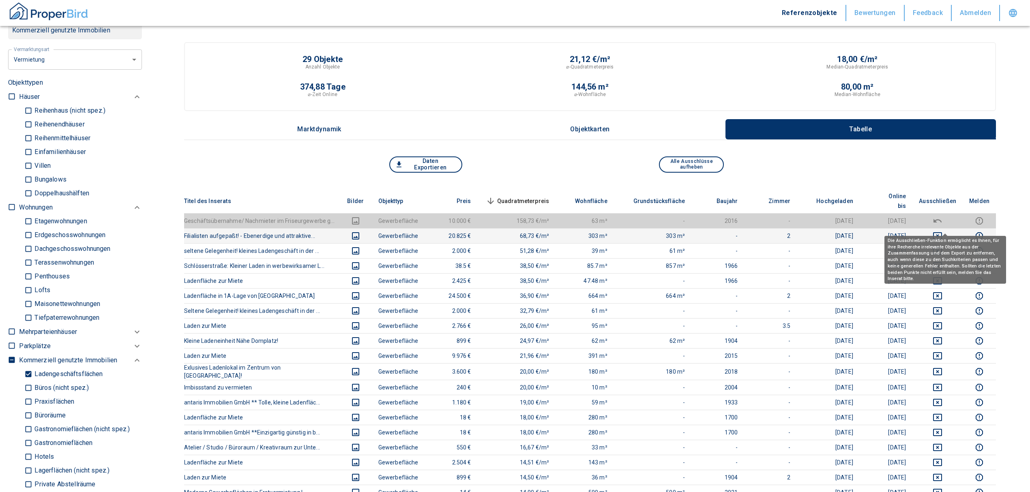
click at [942, 231] on icon "deselect this listing" at bounding box center [937, 236] width 10 height 10
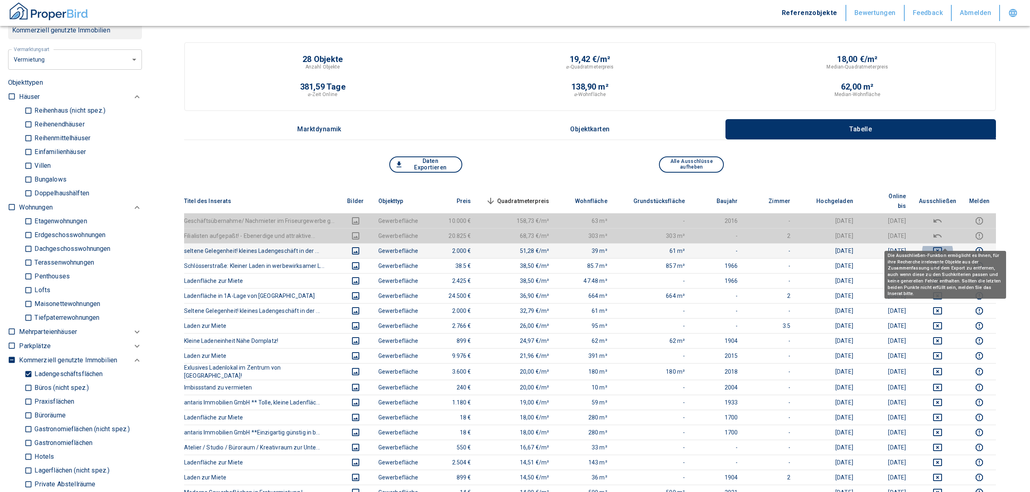
click at [942, 246] on icon "deselect this listing" at bounding box center [937, 251] width 10 height 10
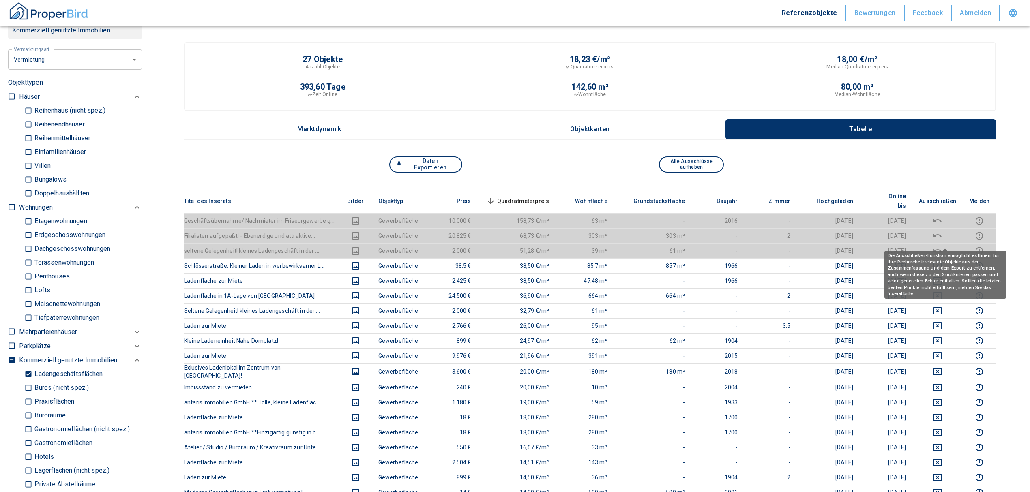
click at [541, 196] on span "Quadratmeterpreis sorted descending" at bounding box center [516, 201] width 65 height 10
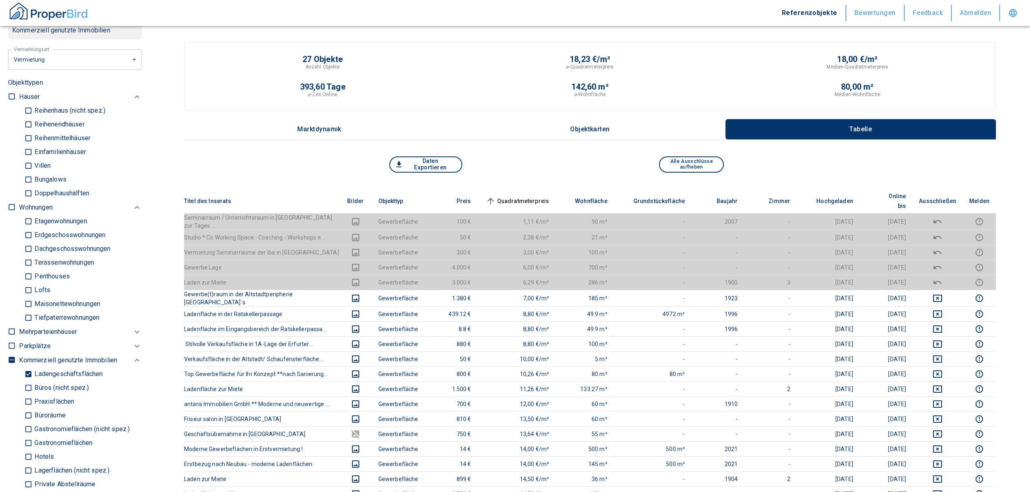
click at [539, 196] on span "Quadratmeterpreis sorted ascending" at bounding box center [516, 201] width 65 height 10
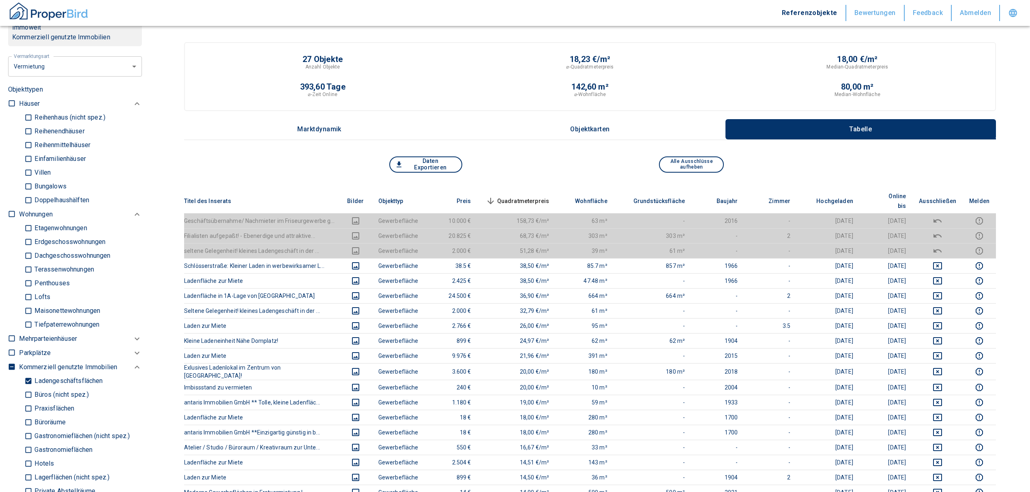
scroll to position [378, 0]
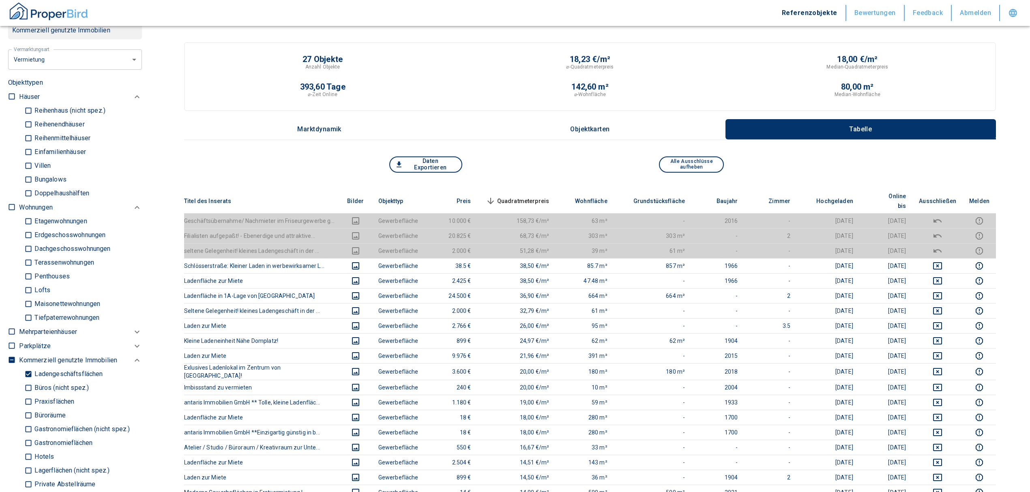
click at [527, 196] on span "Quadratmeterpreis sorted descending" at bounding box center [516, 201] width 65 height 10
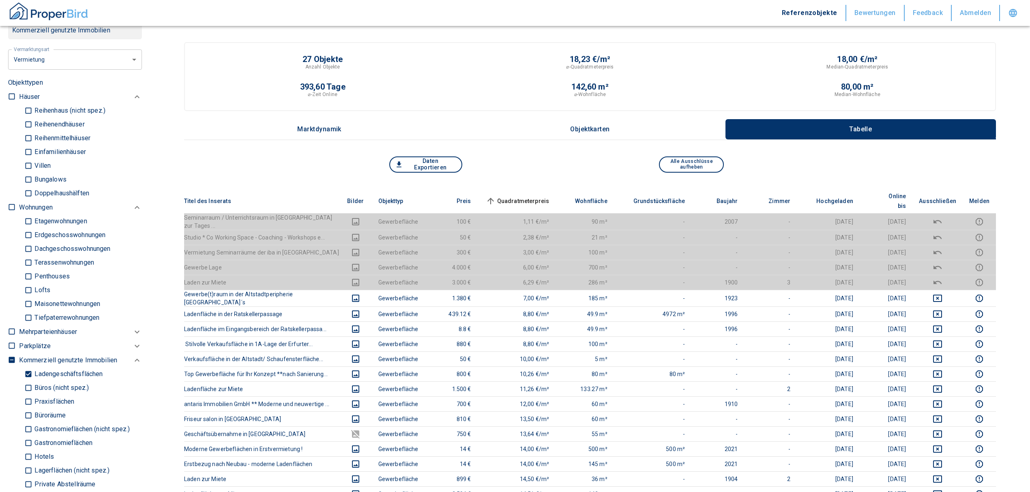
click at [544, 184] on div "Daten Exportieren Alle Ausschlüsse aufheben" at bounding box center [590, 172] width 812 height 32
click at [528, 187] on div "Daten Exportieren Alle Ausschlüsse aufheben" at bounding box center [590, 172] width 812 height 32
click at [528, 189] on th "Quadratmeterpreis sorted ascending" at bounding box center [517, 201] width 78 height 25
click at [529, 196] on span "Quadratmeterpreis sorted ascending" at bounding box center [516, 201] width 65 height 10
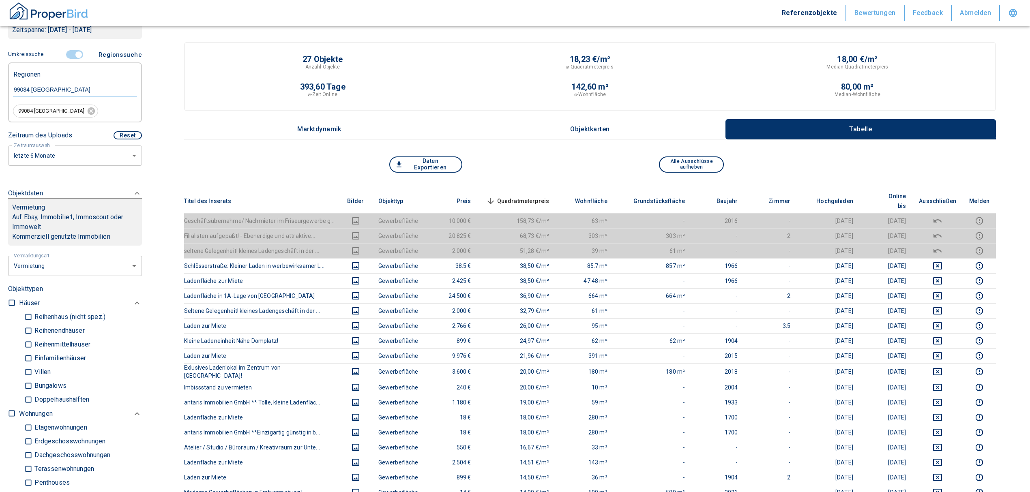
scroll to position [108, 0]
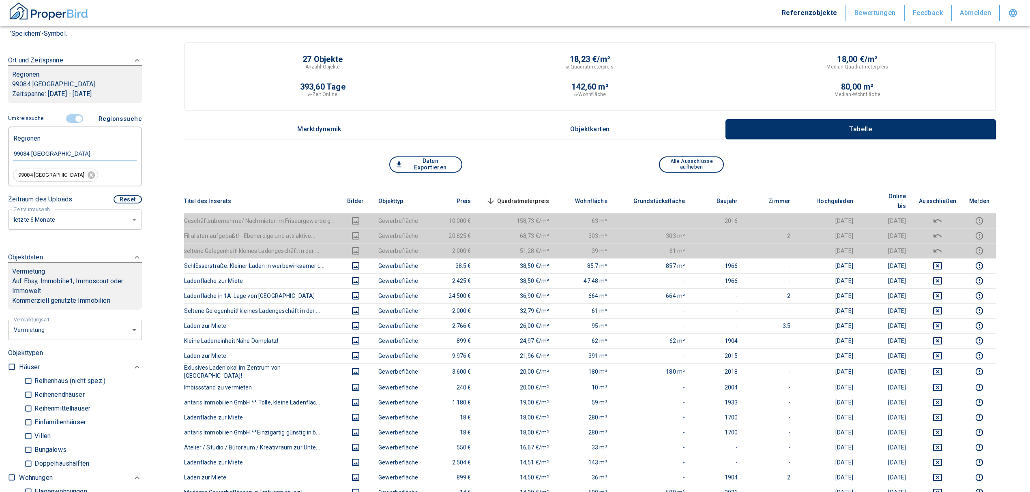
click at [72, 117] on input "controlled" at bounding box center [78, 118] width 24 height 9
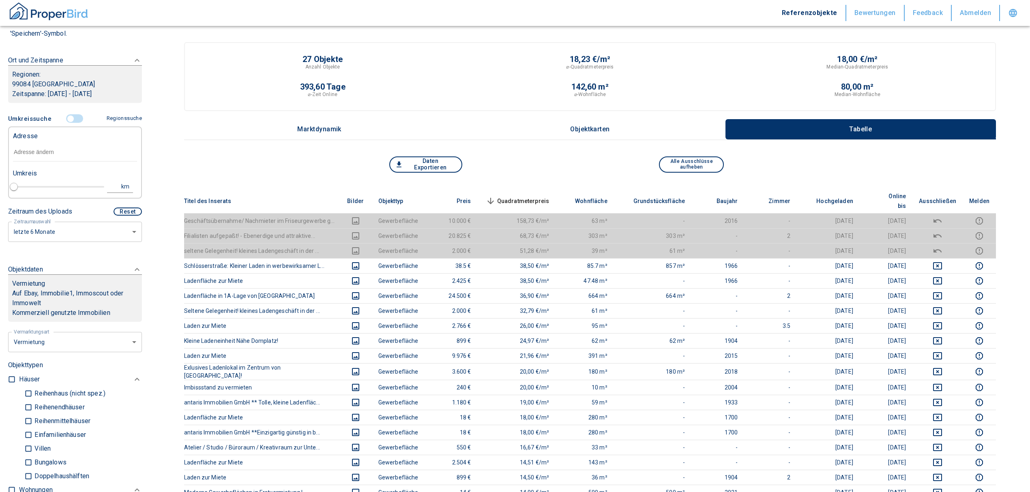
click at [34, 150] on input "text" at bounding box center [75, 152] width 124 height 19
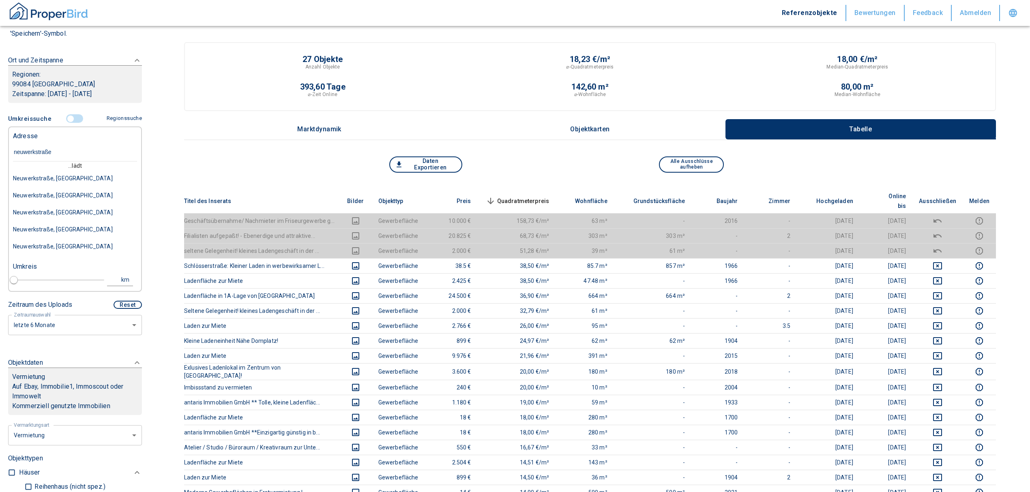
type input "[STREET_ADDRESS]"
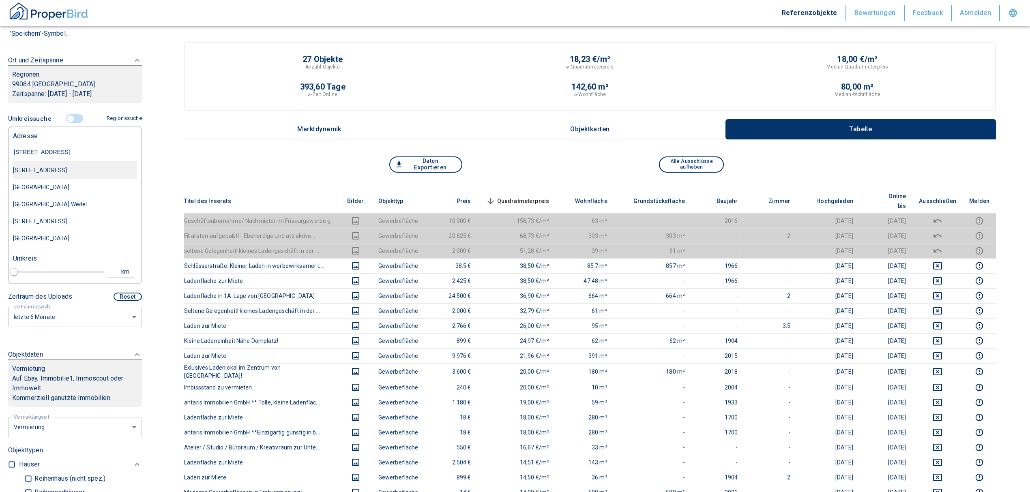
click at [48, 174] on div "[STREET_ADDRESS]" at bounding box center [75, 170] width 124 height 17
type input "2020"
type input "[STREET_ADDRESS]"
type input "1"
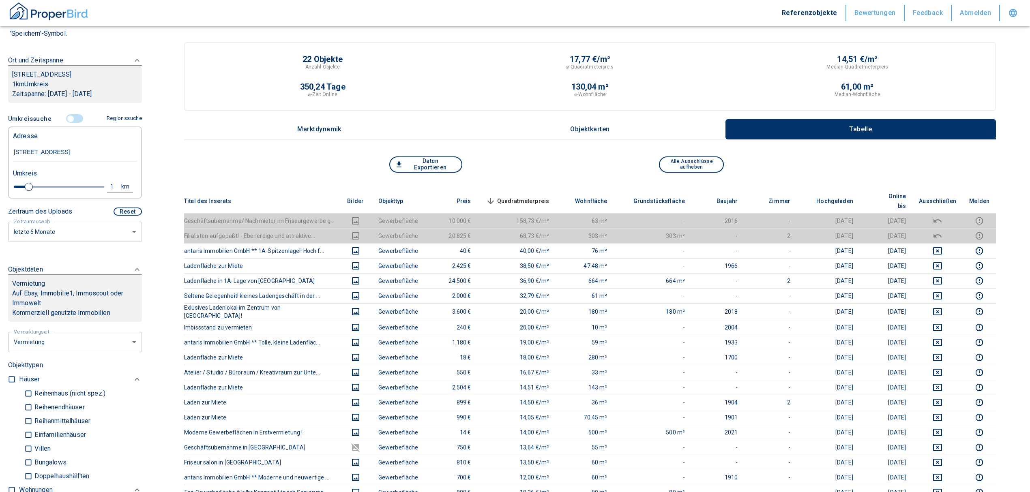
type input "[STREET_ADDRESS]"
click at [512, 196] on span "Quadratmeterpreis sorted descending" at bounding box center [516, 201] width 65 height 10
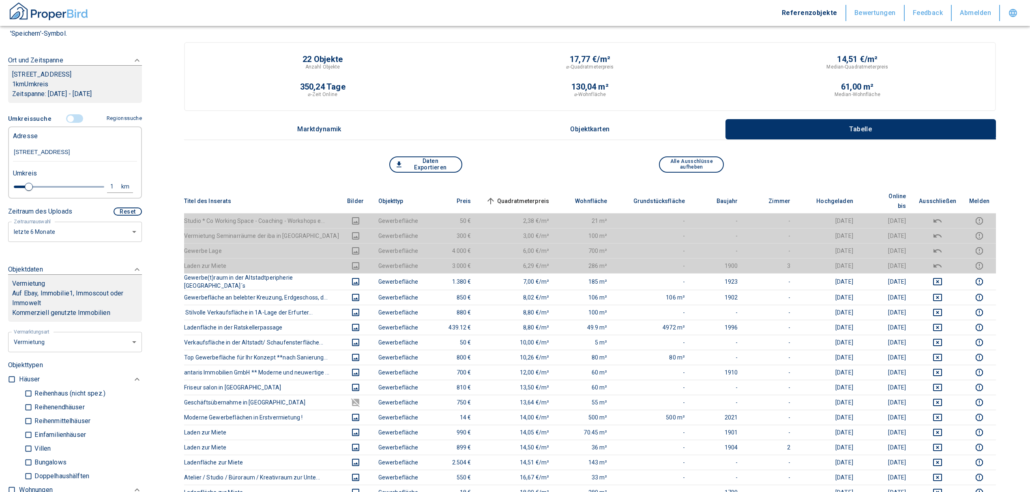
click at [512, 196] on span "Quadratmeterpreis sorted ascending" at bounding box center [516, 201] width 65 height 10
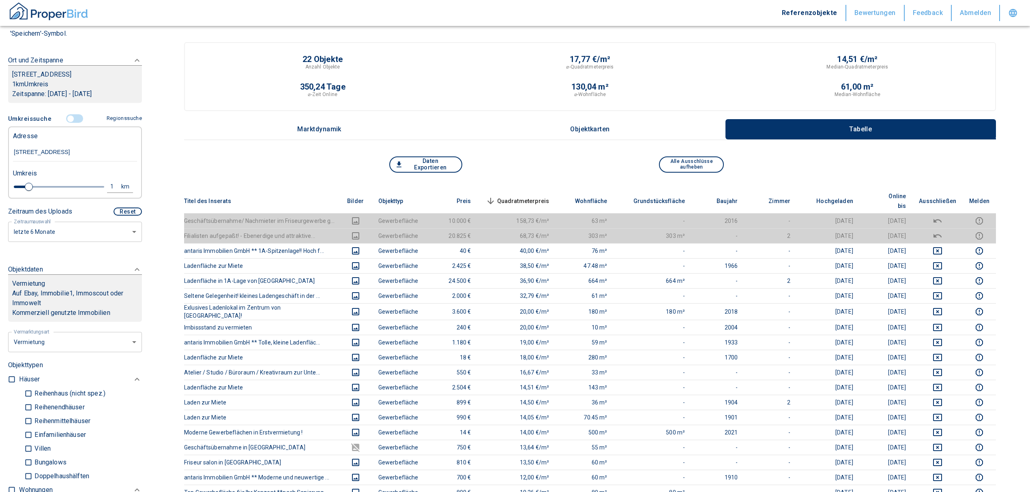
click at [512, 196] on span "Quadratmeterpreis sorted descending" at bounding box center [516, 201] width 65 height 10
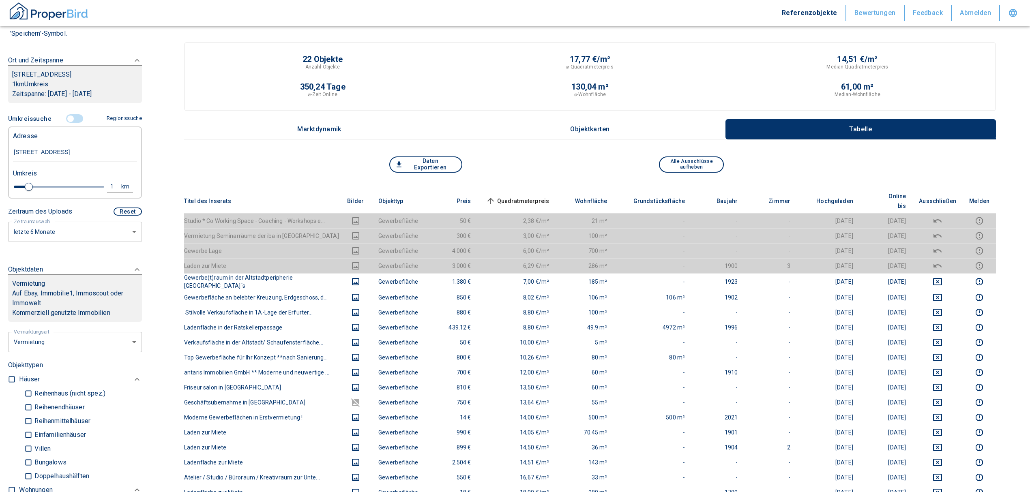
click at [512, 196] on span "Quadratmeterpreis sorted ascending" at bounding box center [516, 201] width 65 height 10
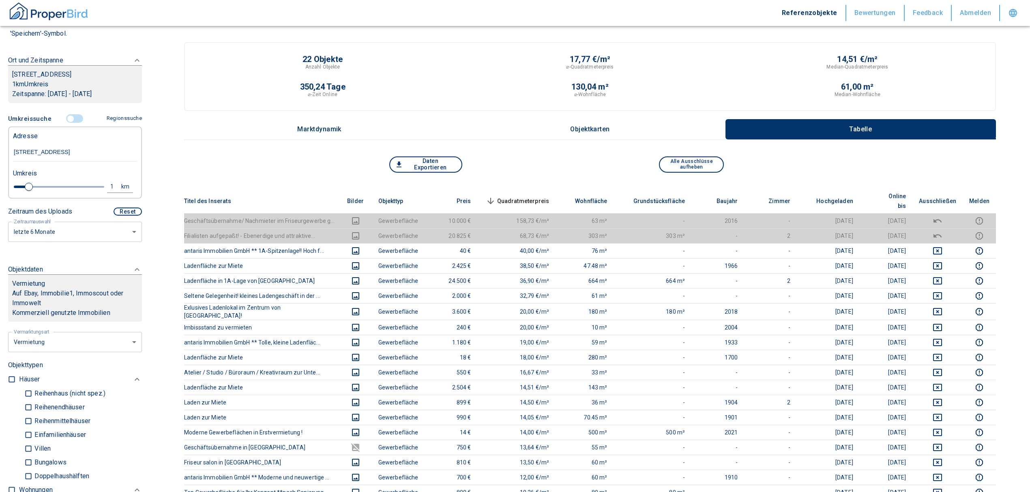
click at [527, 190] on th "Quadratmeterpreis sorted descending" at bounding box center [517, 201] width 78 height 25
click at [524, 196] on span "Quadratmeterpreis sorted descending" at bounding box center [516, 201] width 65 height 10
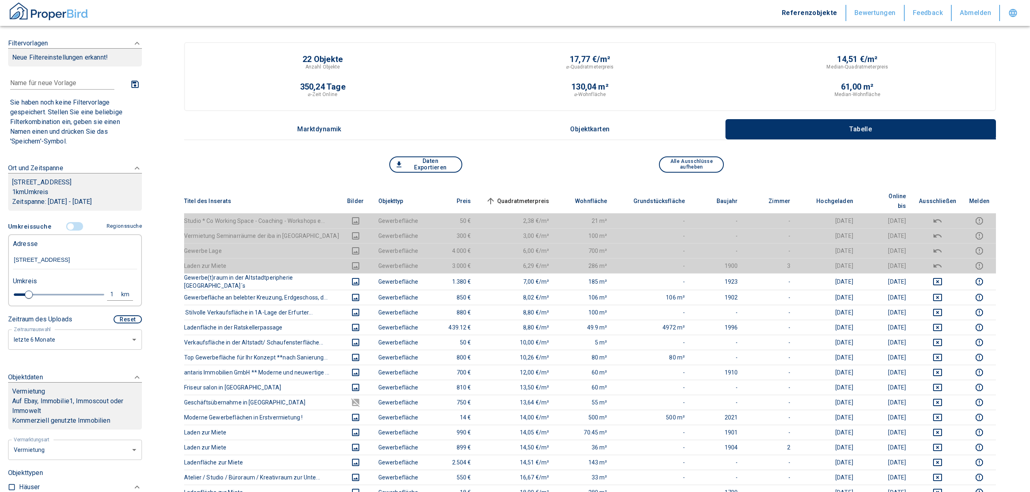
click at [69, 224] on input "controlled" at bounding box center [70, 226] width 24 height 9
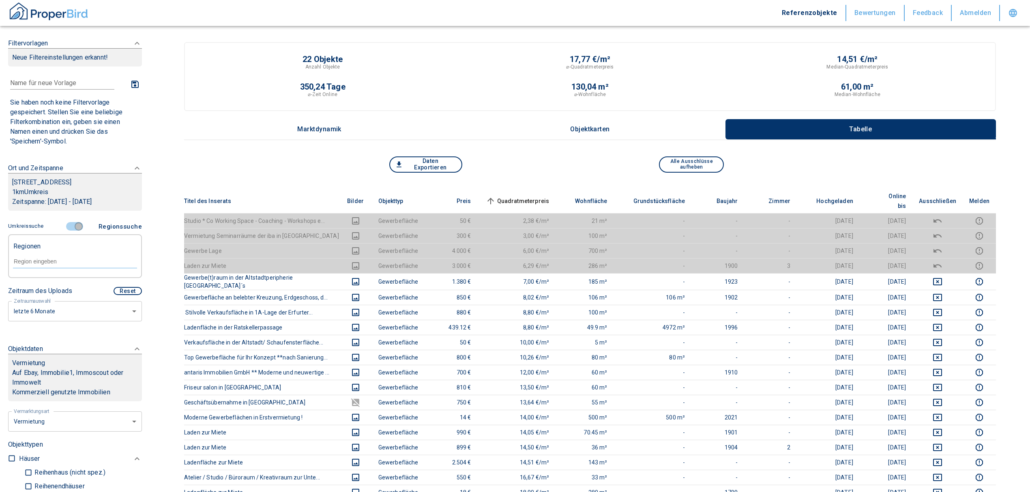
click at [72, 226] on input "controlled" at bounding box center [78, 226] width 24 height 9
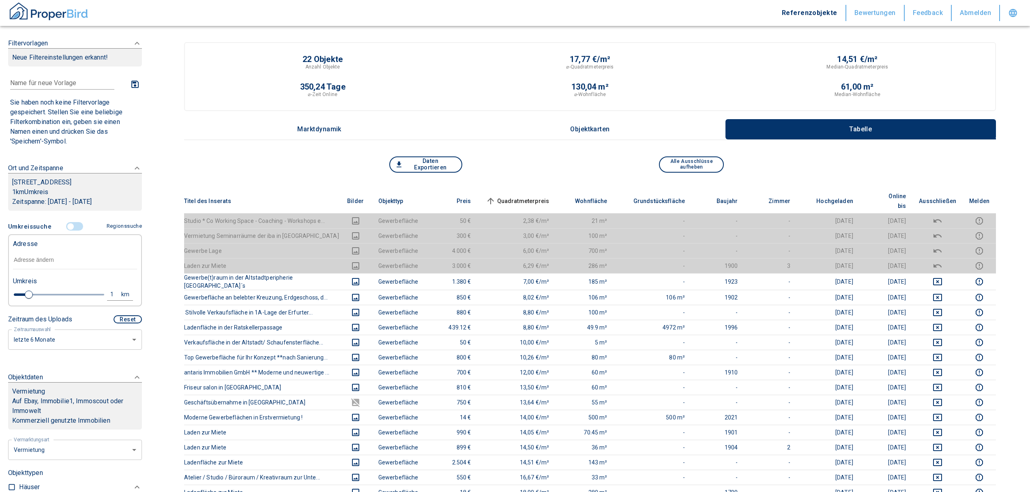
click at [44, 258] on input "text" at bounding box center [75, 260] width 124 height 19
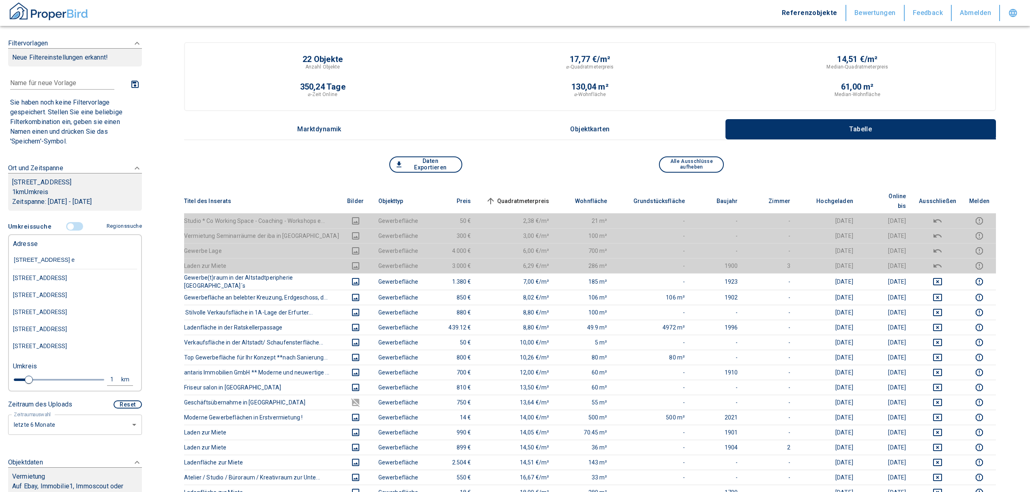
type input "[STREET_ADDRESS] er"
click at [77, 287] on div "[STREET_ADDRESS]" at bounding box center [75, 278] width 124 height 17
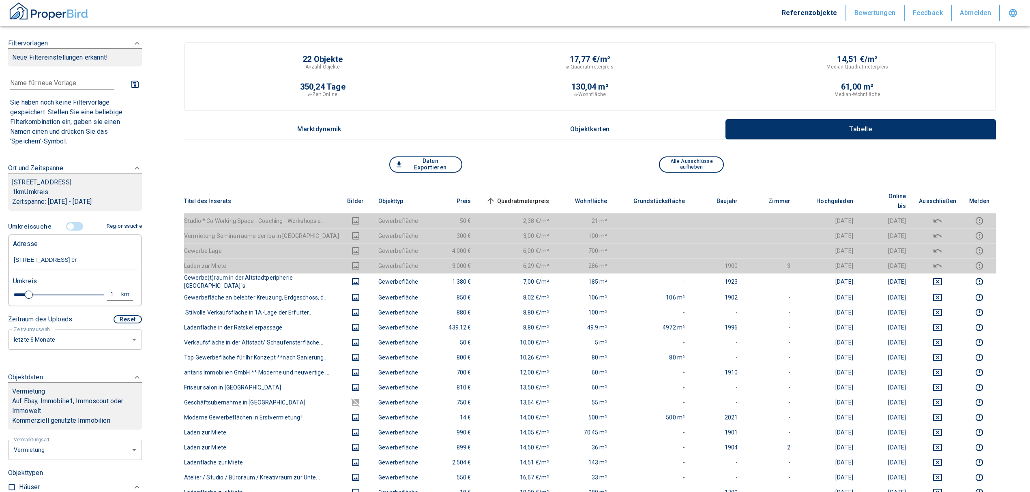
type input "2020"
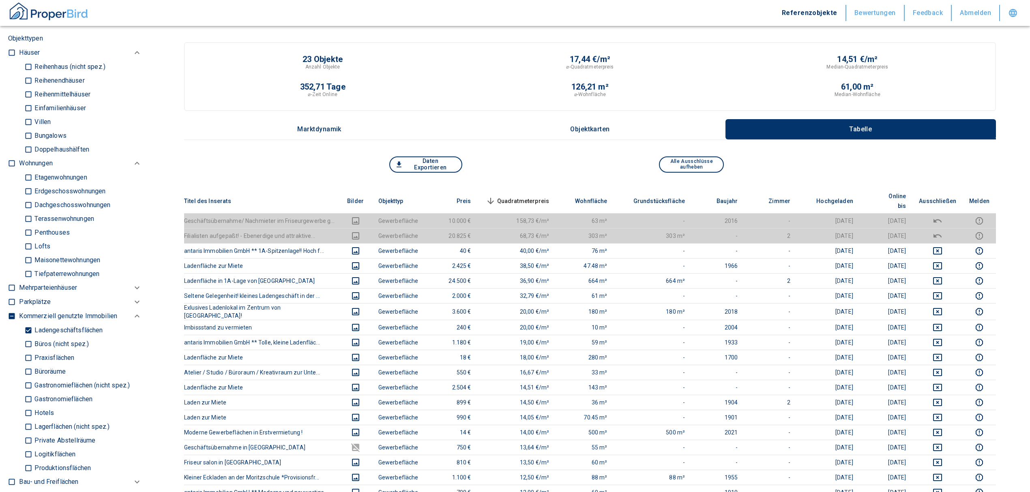
scroll to position [432, 0]
type input "[STREET_ADDRESS]"
click at [527, 189] on th "Quadratmeterpreis sorted descending" at bounding box center [517, 201] width 78 height 25
click at [527, 196] on span "Quadratmeterpreis sorted descending" at bounding box center [516, 201] width 65 height 10
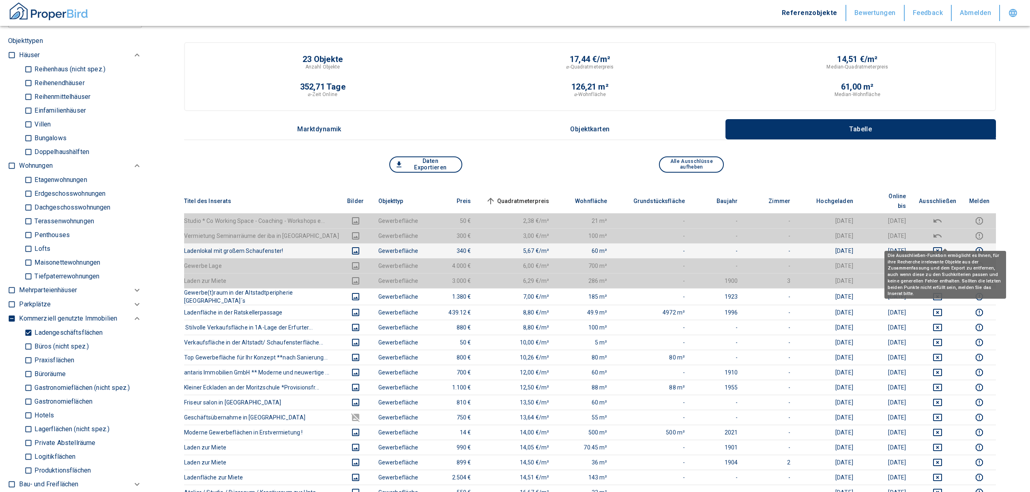
click at [942, 246] on icon "deselect this listing" at bounding box center [937, 251] width 10 height 10
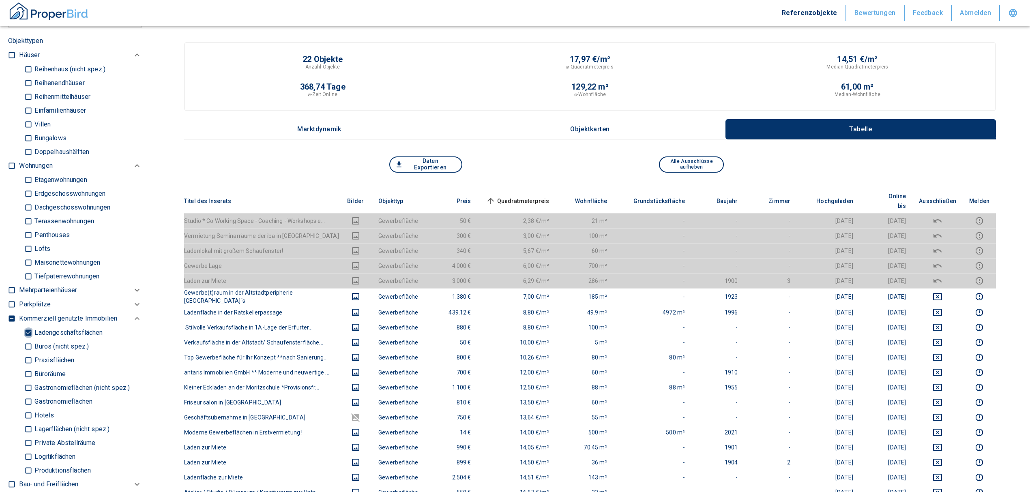
click at [31, 329] on input "Ladengeschäftsflächen" at bounding box center [28, 333] width 8 height 14
checkbox input "false"
type input "2020"
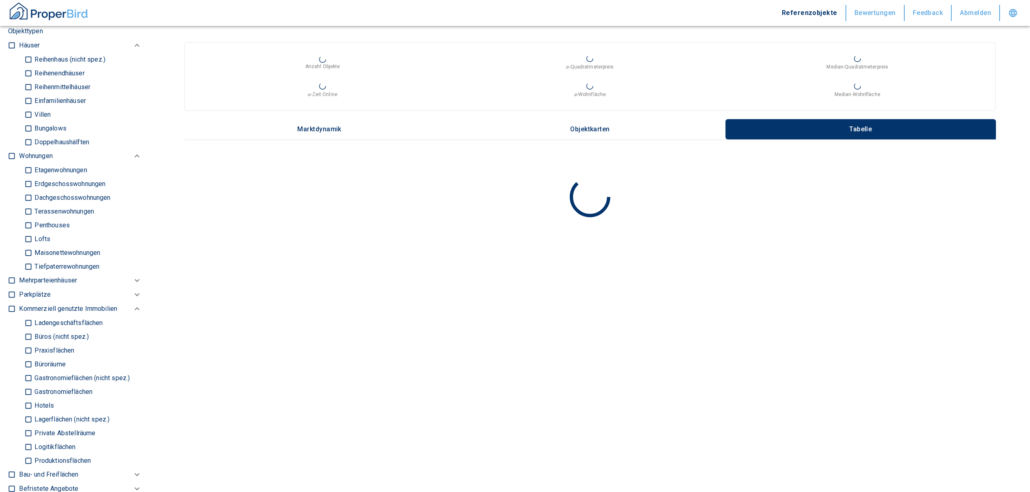
click at [29, 360] on input "Büroräume" at bounding box center [28, 364] width 8 height 14
checkbox input "true"
type input "2020"
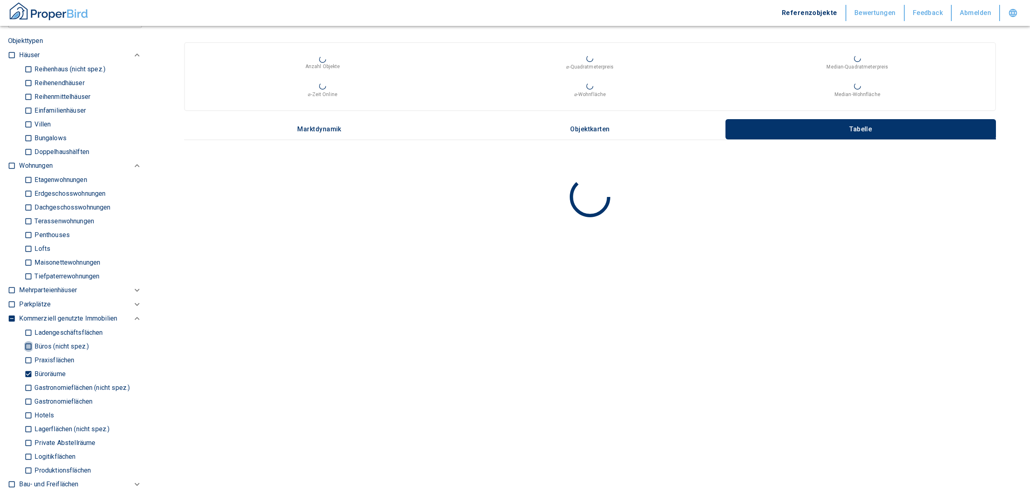
click at [27, 343] on input "Büros (nicht spez.)" at bounding box center [28, 346] width 8 height 14
checkbox input "true"
type input "2020"
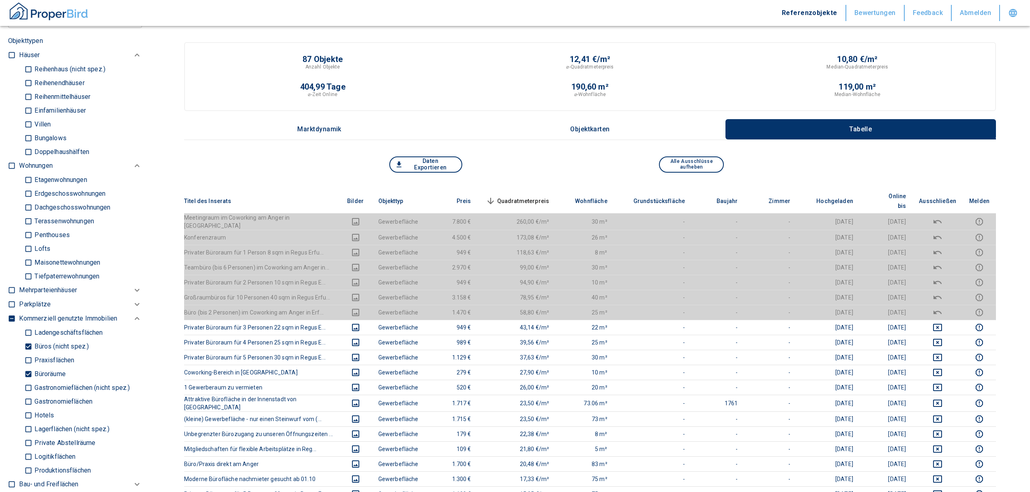
click at [525, 196] on span "Quadratmeterpreis sorted descending" at bounding box center [516, 201] width 65 height 10
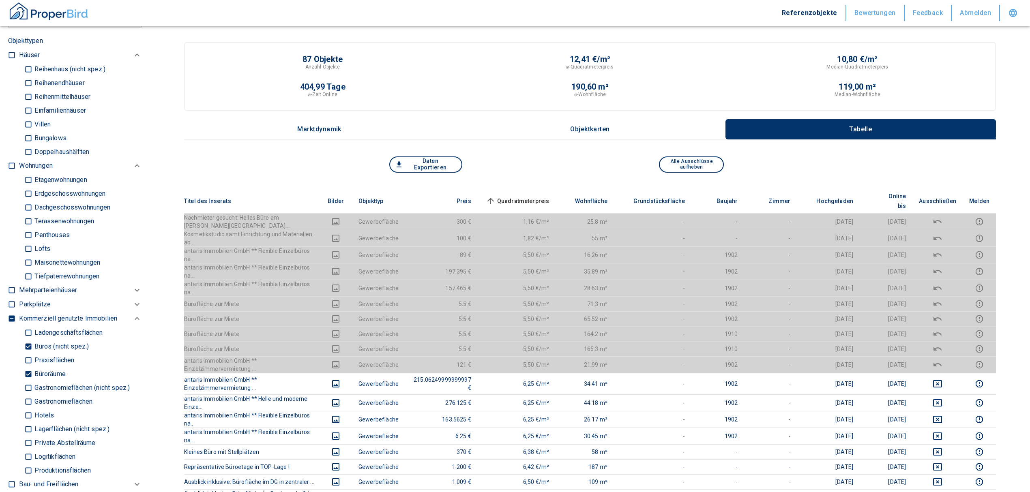
click at [528, 196] on span "Quadratmeterpreis sorted ascending" at bounding box center [516, 201] width 65 height 10
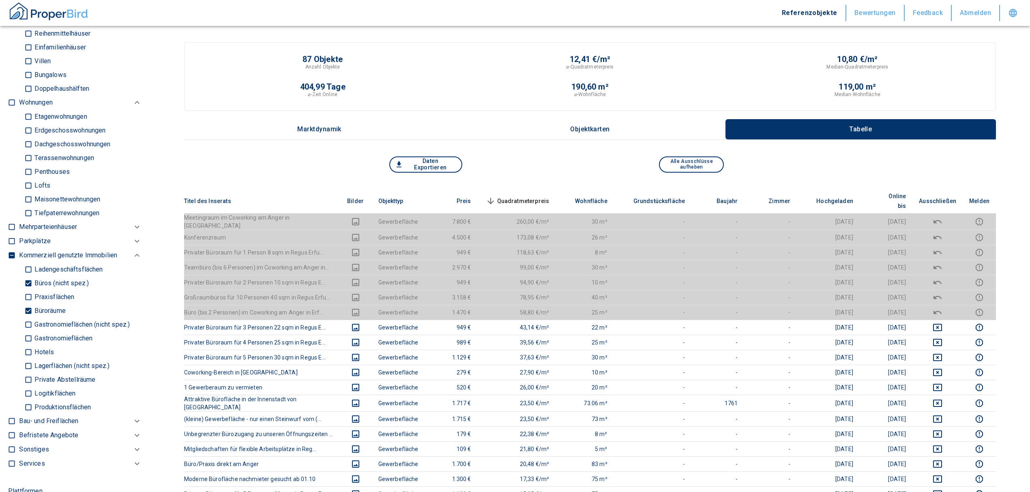
scroll to position [486, 0]
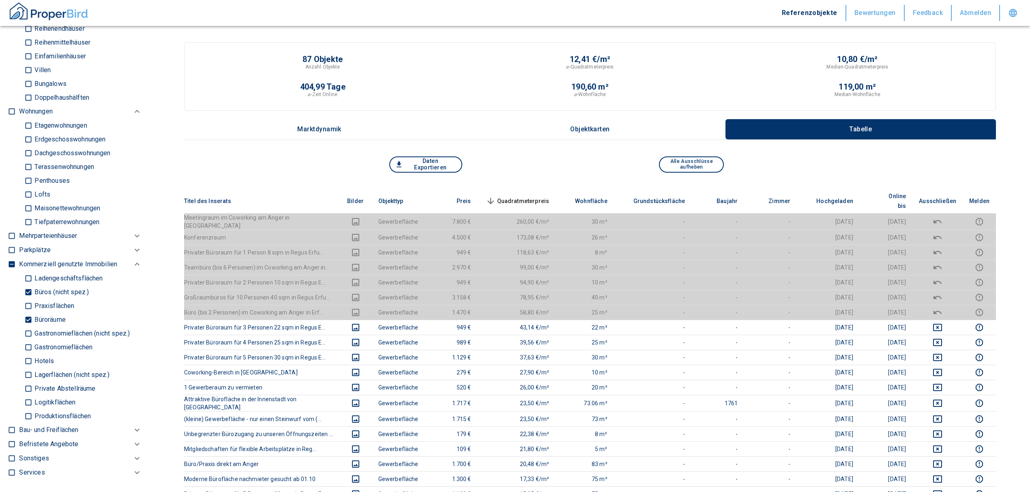
click at [25, 320] on input "Büroräume" at bounding box center [28, 320] width 8 height 14
checkbox input "false"
type input "2020"
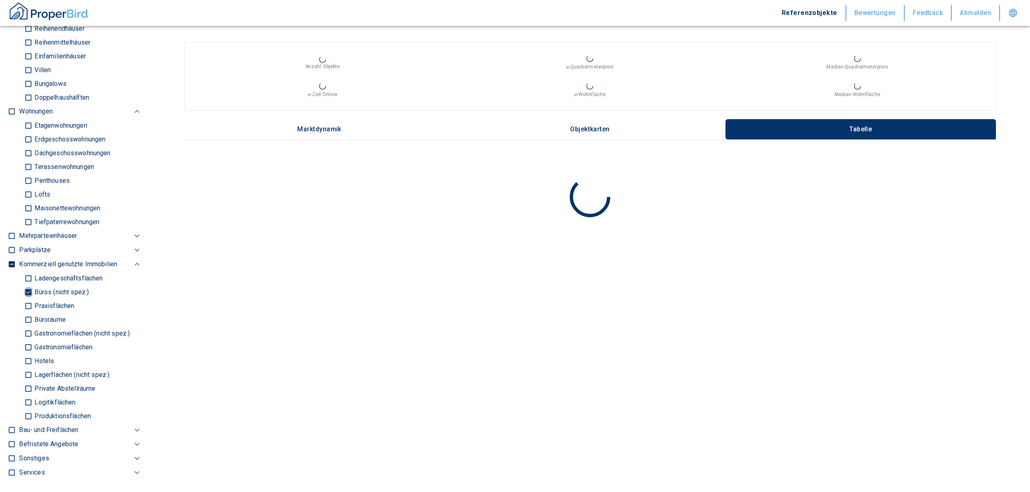
click at [26, 289] on input "Büros (nicht spez.)" at bounding box center [28, 292] width 8 height 14
checkbox input "false"
type input "2020"
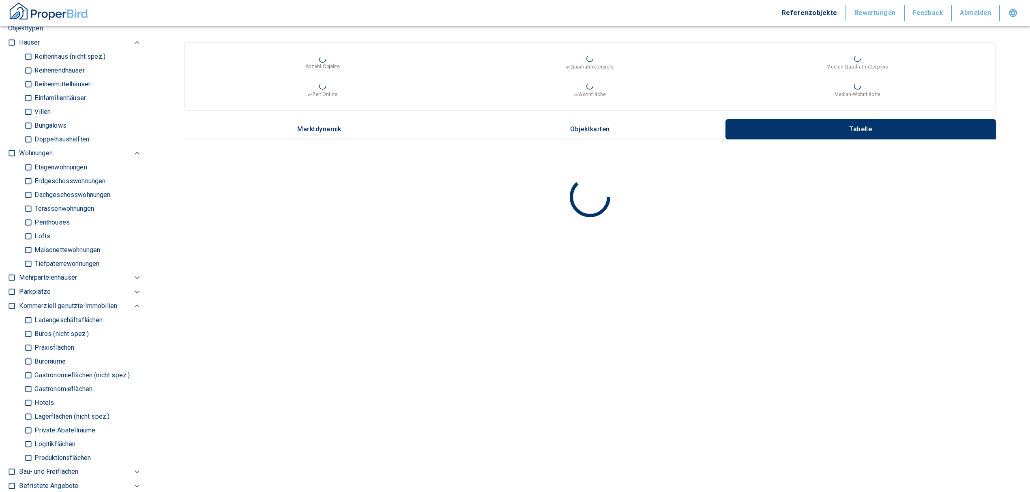
scroll to position [378, 0]
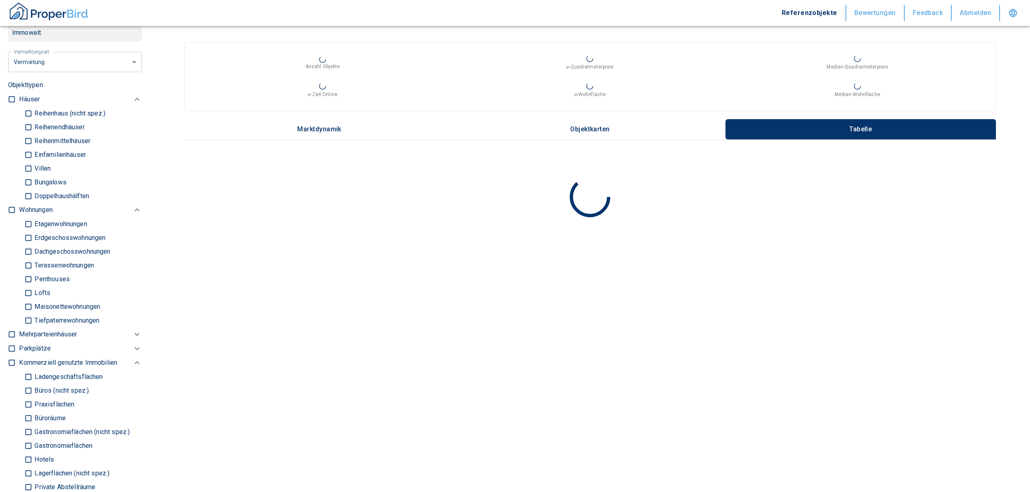
click at [12, 210] on input "checkbox" at bounding box center [12, 210] width 8 height 8
checkbox input "true"
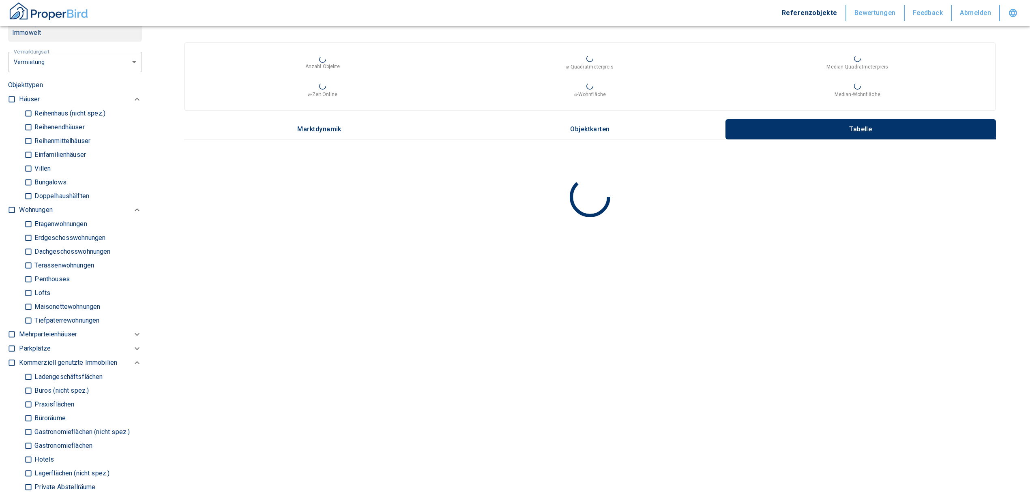
checkbox input "true"
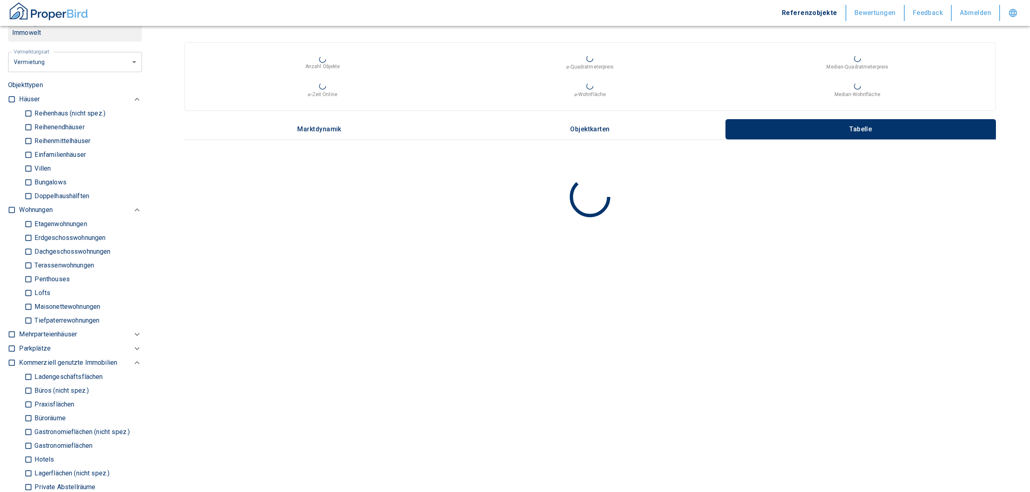
type input "2020"
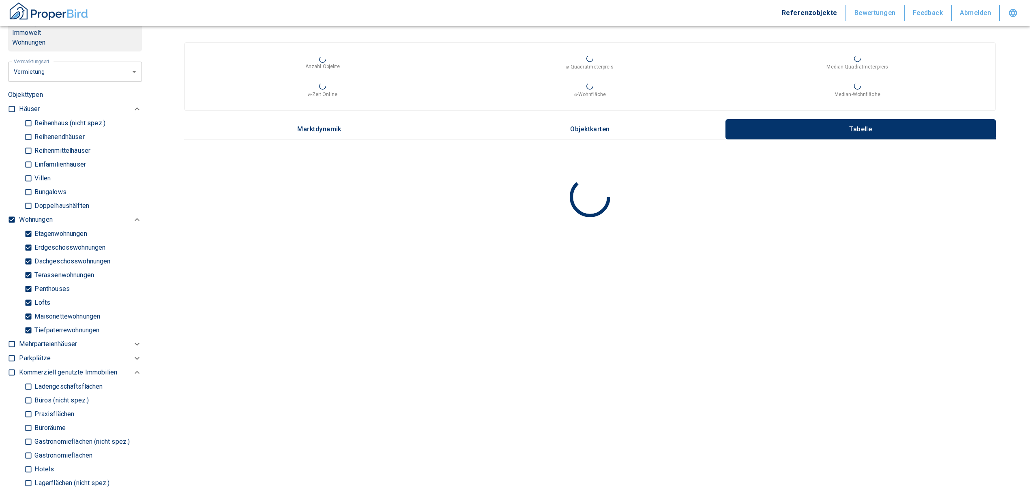
click at [28, 326] on input "Tiefpaterrewohnungen" at bounding box center [28, 330] width 8 height 14
checkbox input "false"
type input "2020"
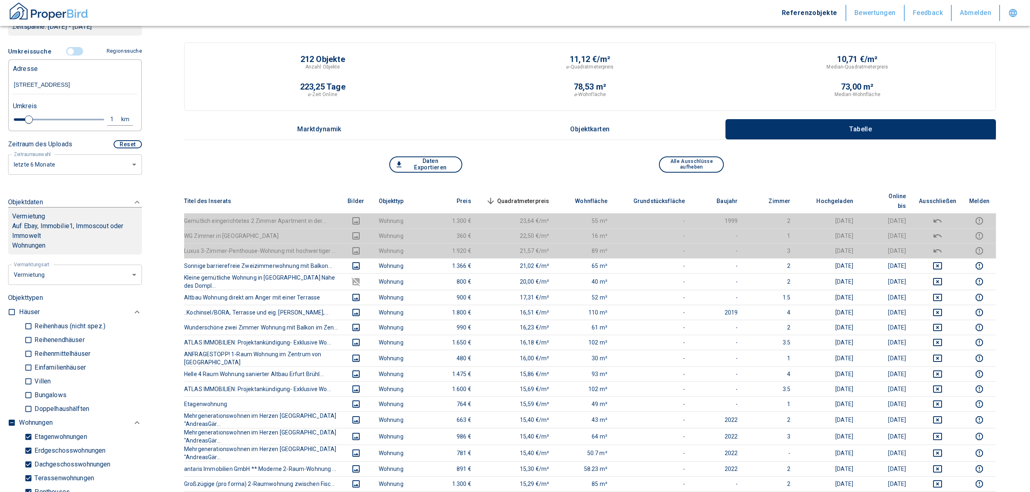
scroll to position [162, 0]
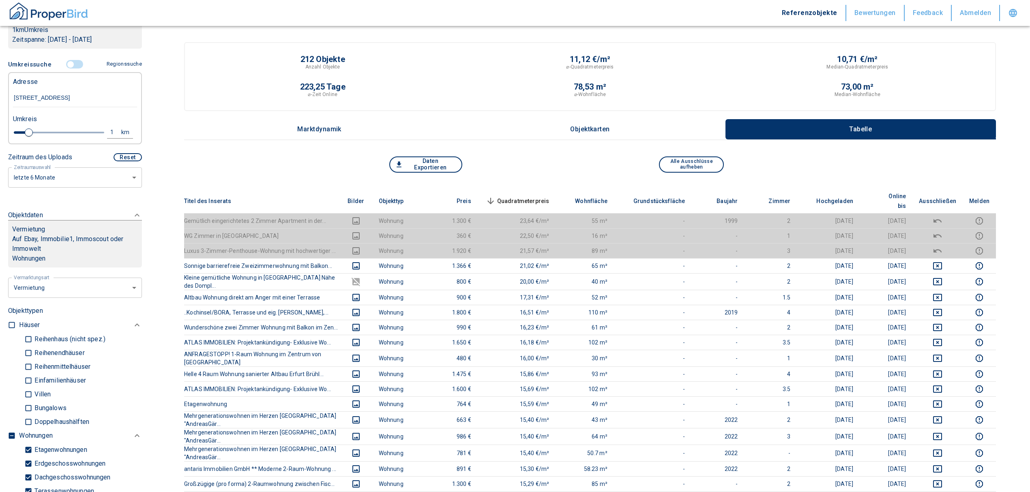
click at [109, 128] on div "1" at bounding box center [116, 132] width 15 height 10
click at [49, 128] on input "1" at bounding box center [49, 131] width 23 height 13
type input "0,5"
click at [98, 128] on button "Neue Suchen" at bounding box center [108, 131] width 45 height 11
type input "2020"
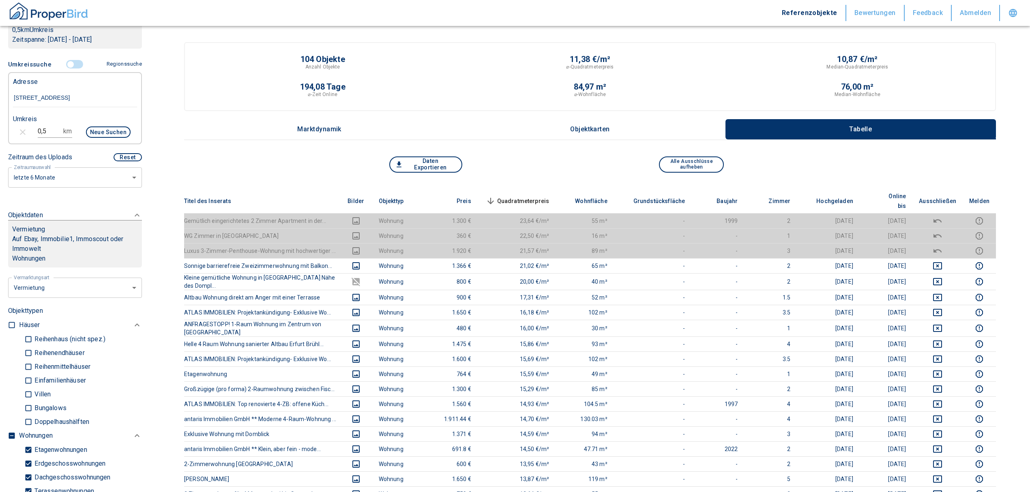
click at [548, 190] on th "Quadratmeterpreis sorted descending" at bounding box center [517, 201] width 78 height 25
click at [546, 196] on span "Quadratmeterpreis sorted descending" at bounding box center [516, 201] width 65 height 10
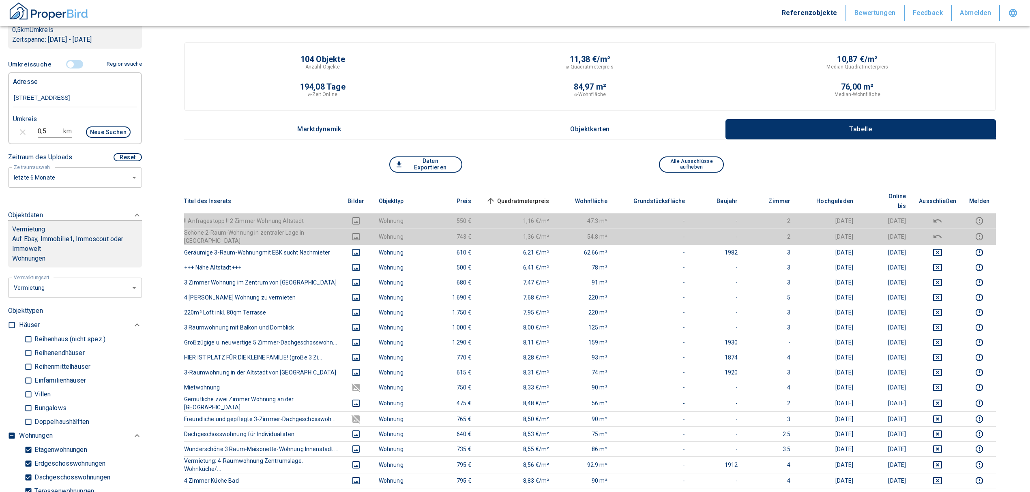
click at [546, 196] on span "Quadratmeterpreis sorted ascending" at bounding box center [516, 201] width 65 height 10
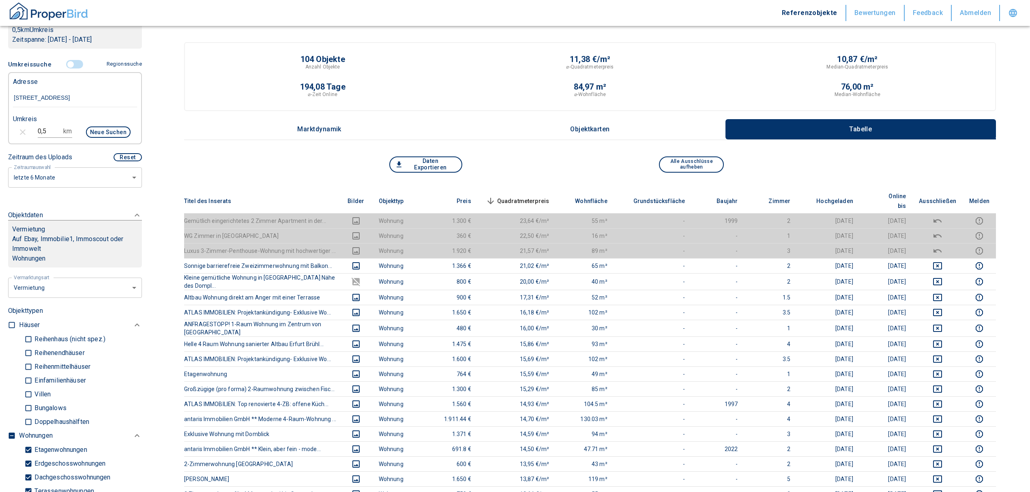
click at [67, 65] on input "controlled" at bounding box center [70, 64] width 24 height 9
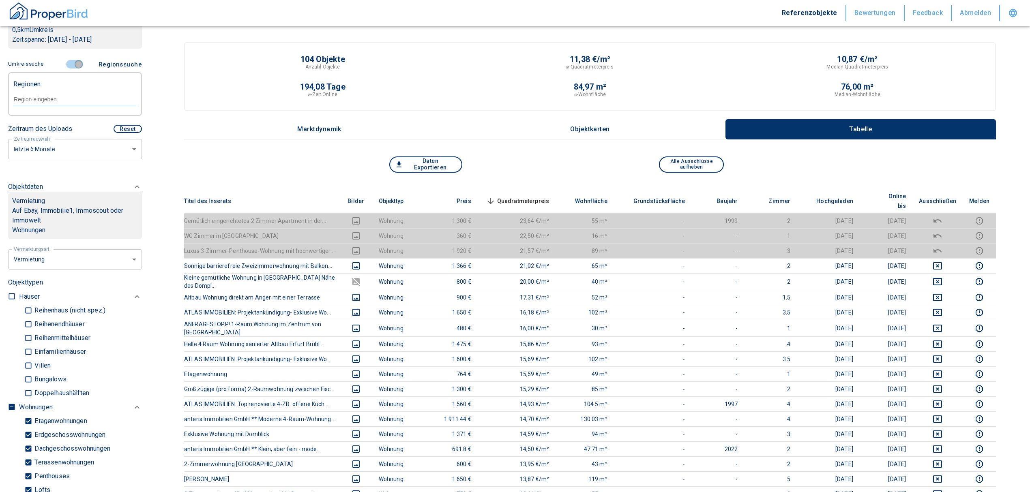
click at [76, 66] on input "controlled" at bounding box center [78, 64] width 24 height 9
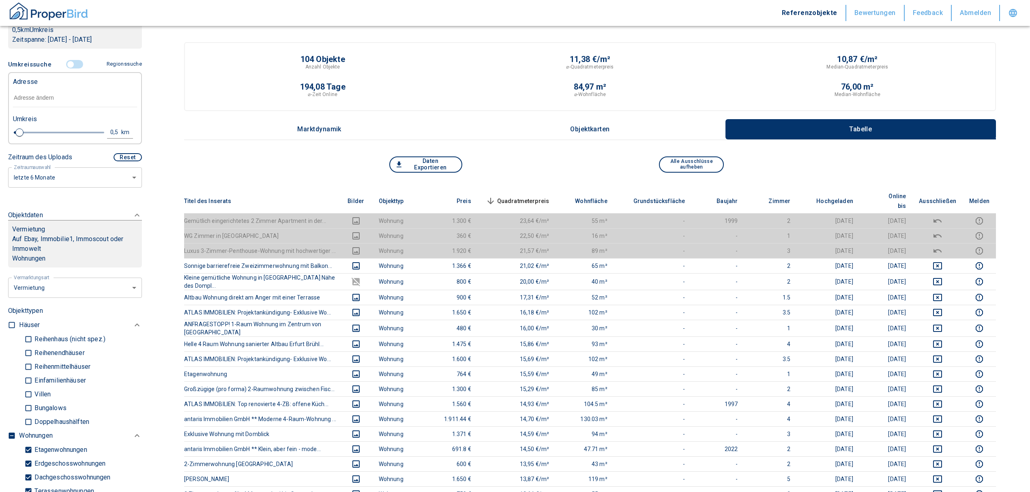
click at [68, 104] on input "text" at bounding box center [75, 98] width 124 height 19
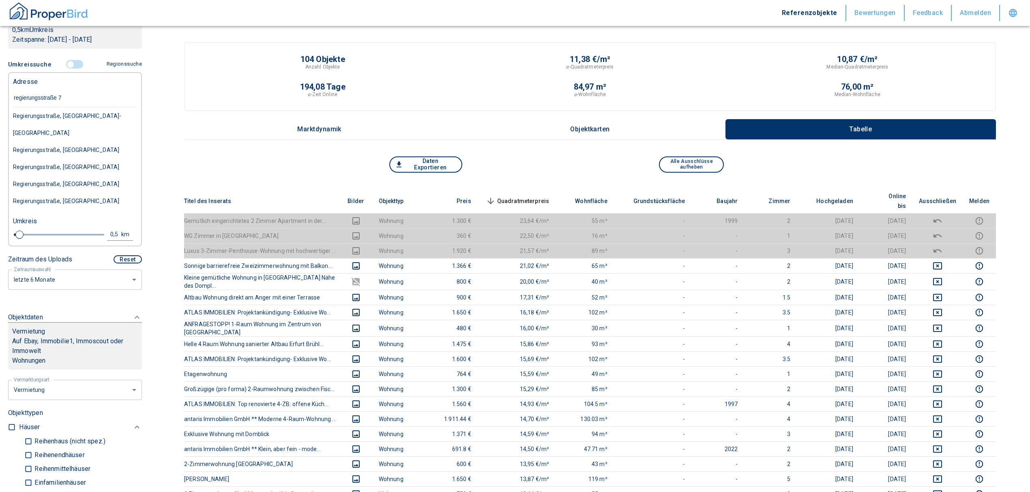
type input "regierungsstraße 71"
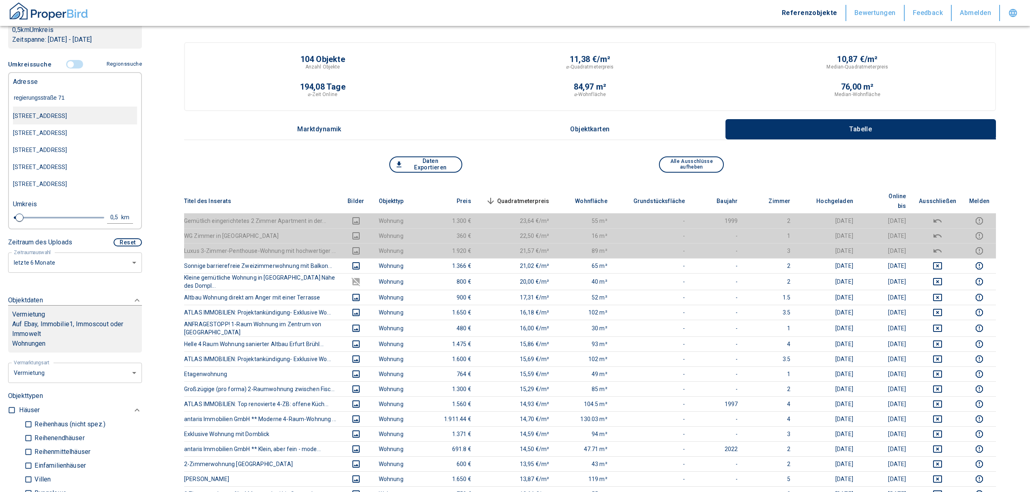
click at [71, 120] on div "[STREET_ADDRESS]" at bounding box center [75, 115] width 124 height 17
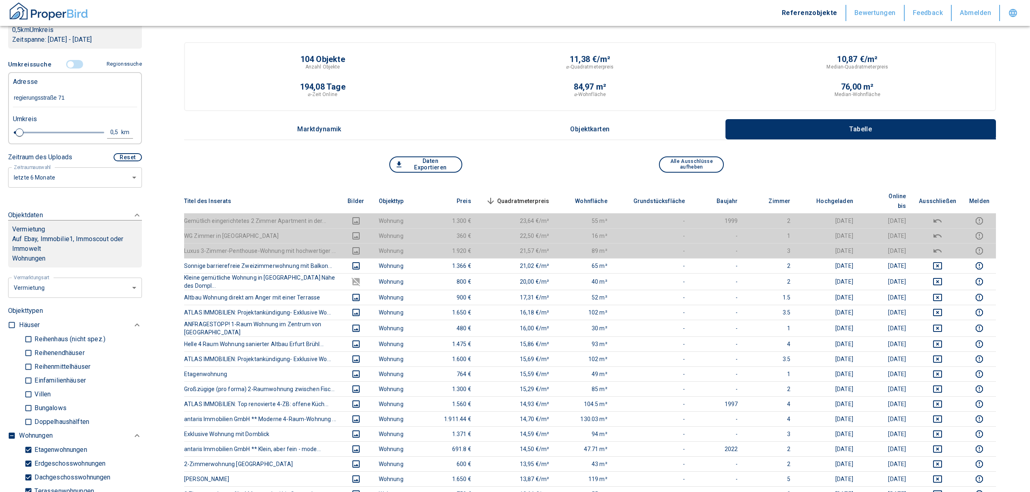
type input "2020"
type input "[STREET_ADDRESS]"
type input "0.6"
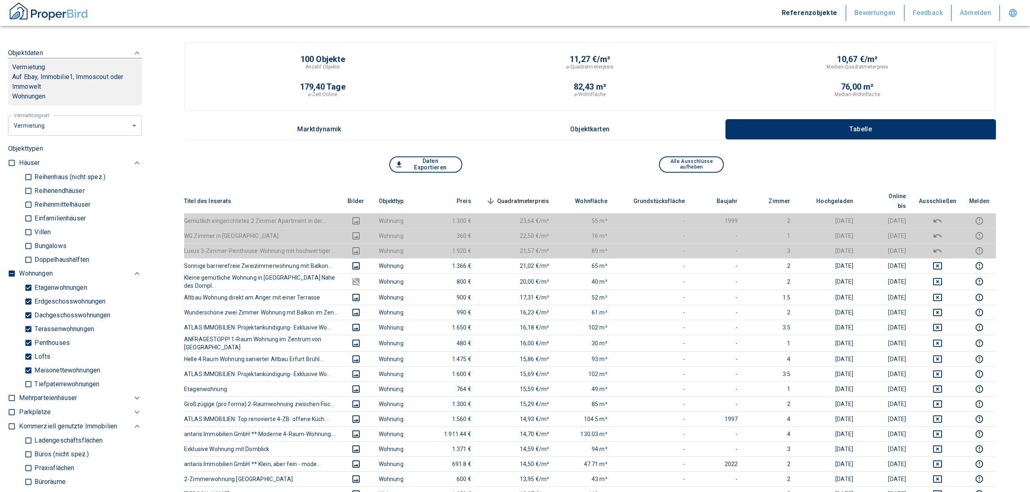
scroll to position [270, 0]
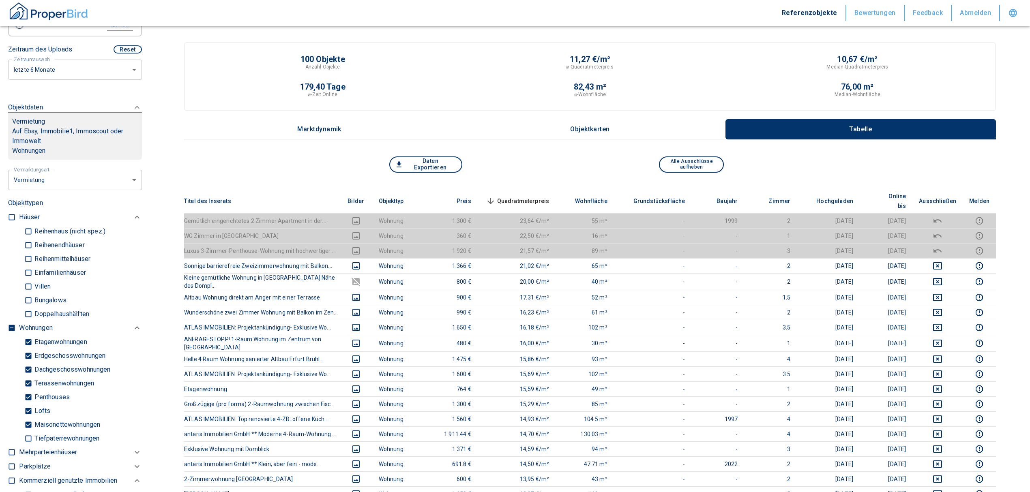
type input "[STREET_ADDRESS]"
click at [542, 196] on span "Quadratmeterpreis sorted descending" at bounding box center [516, 201] width 65 height 10
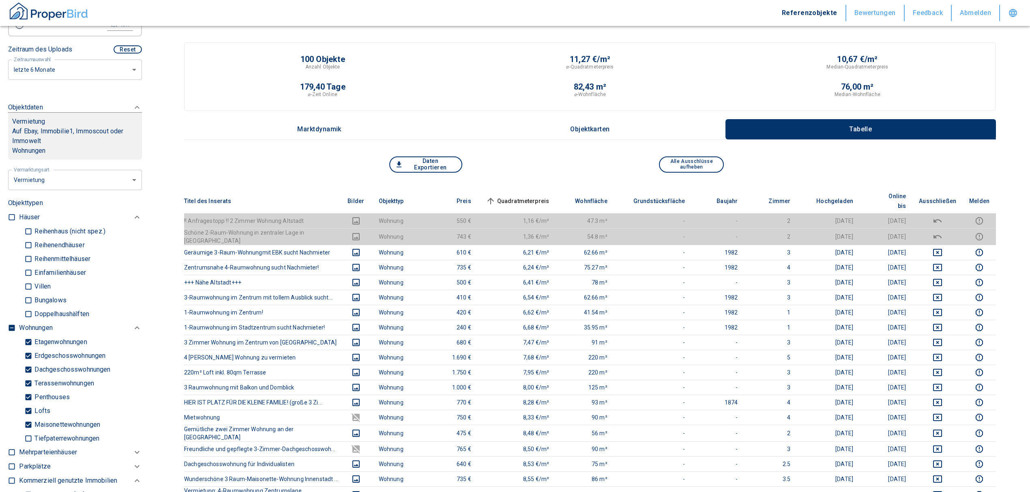
click at [542, 196] on span "Quadratmeterpreis sorted ascending" at bounding box center [516, 201] width 65 height 10
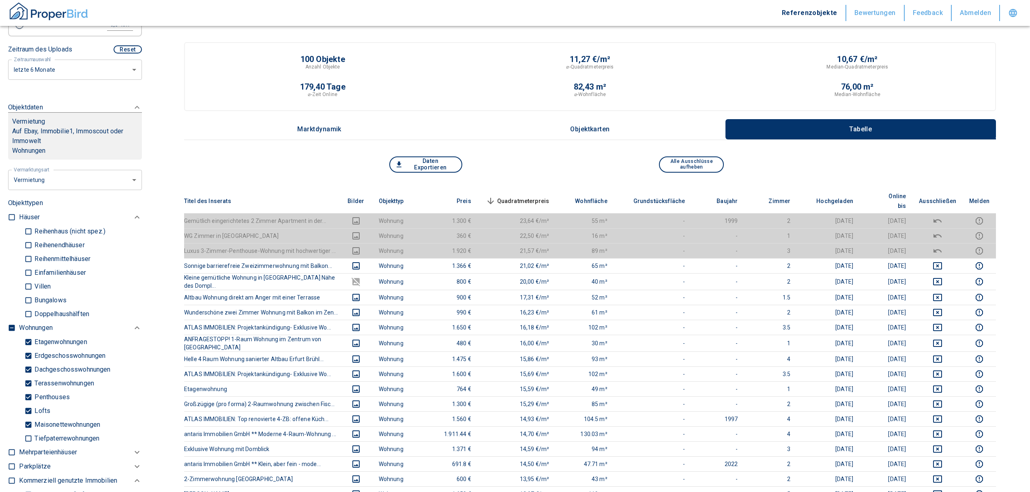
click at [549, 196] on span "Quadratmeterpreis sorted descending" at bounding box center [516, 201] width 65 height 10
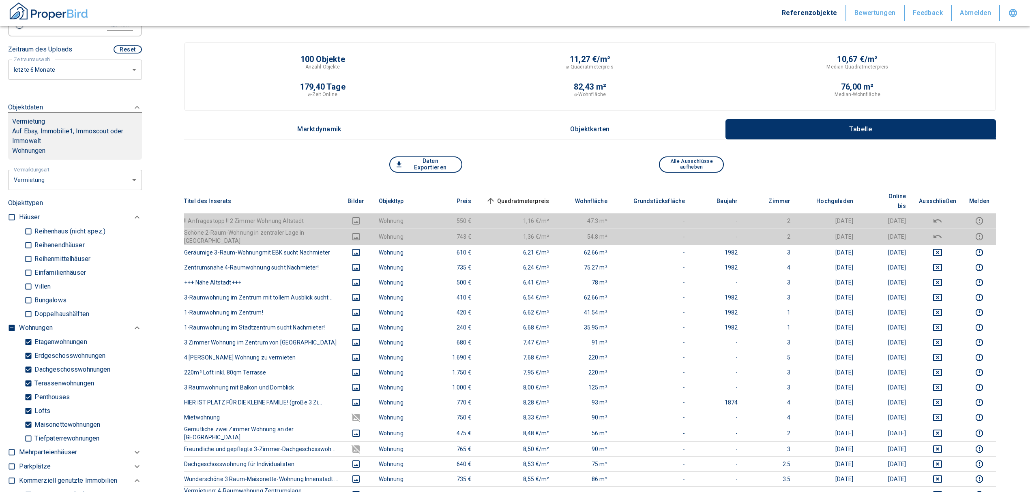
click at [13, 324] on input "checkbox" at bounding box center [12, 328] width 8 height 8
checkbox input "true"
type input "2020"
type input "0.6"
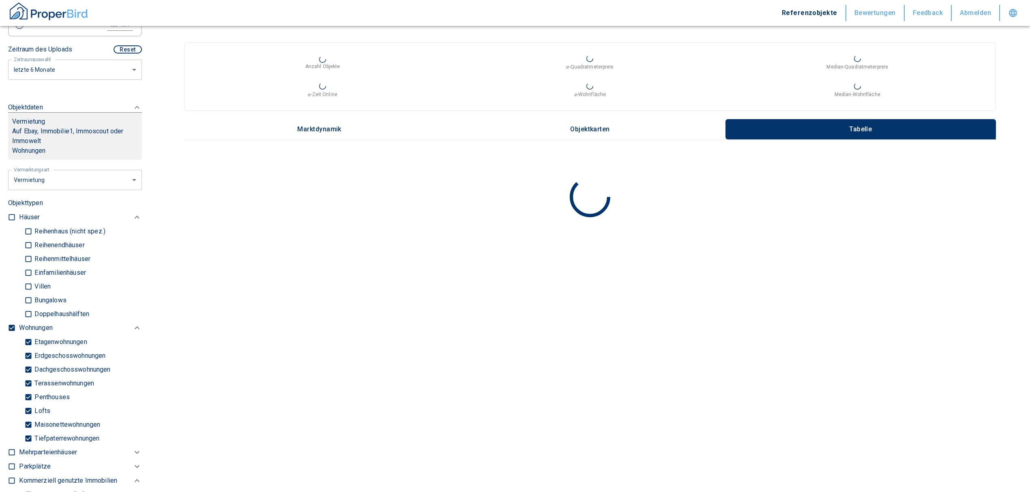
type input "2020"
type input "0.6"
click at [13, 324] on input "checkbox" at bounding box center [12, 328] width 8 height 8
checkbox input "false"
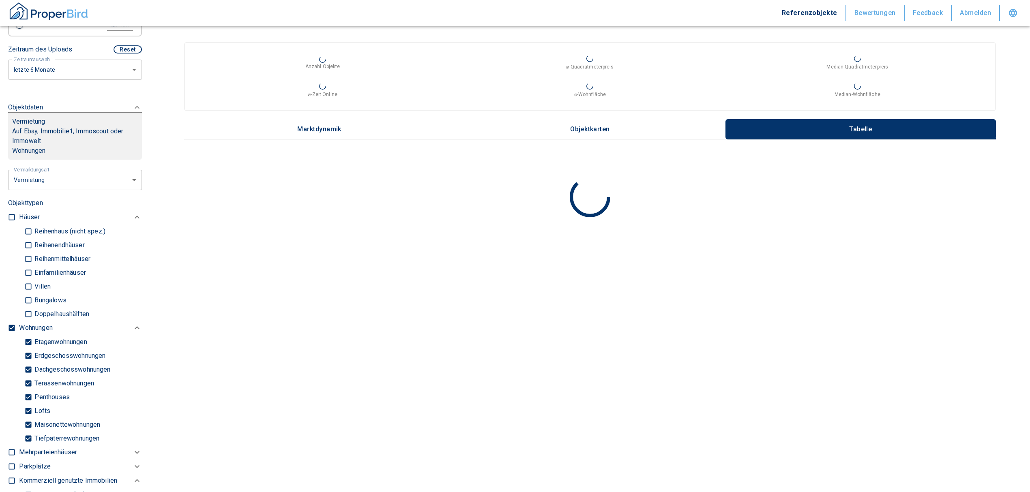
checkbox input "false"
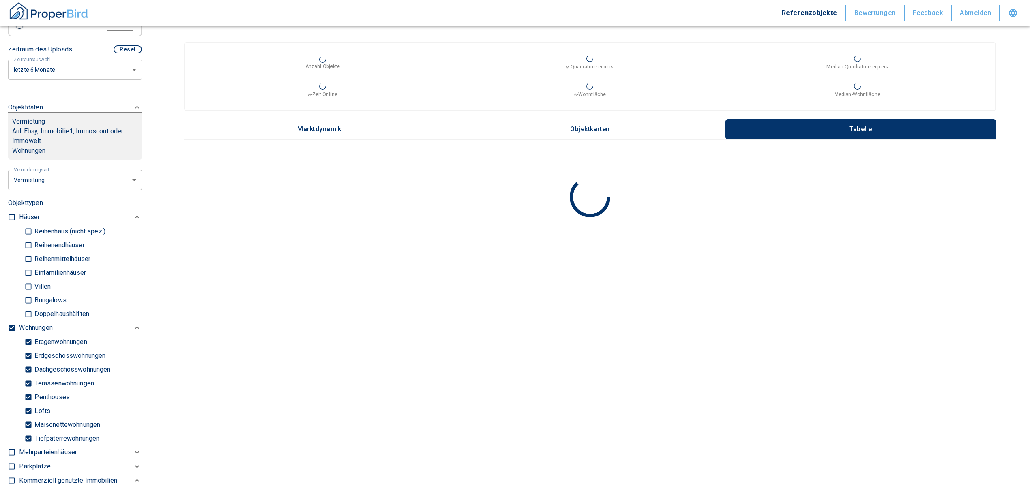
checkbox input "false"
type input "2020"
type input "0.6"
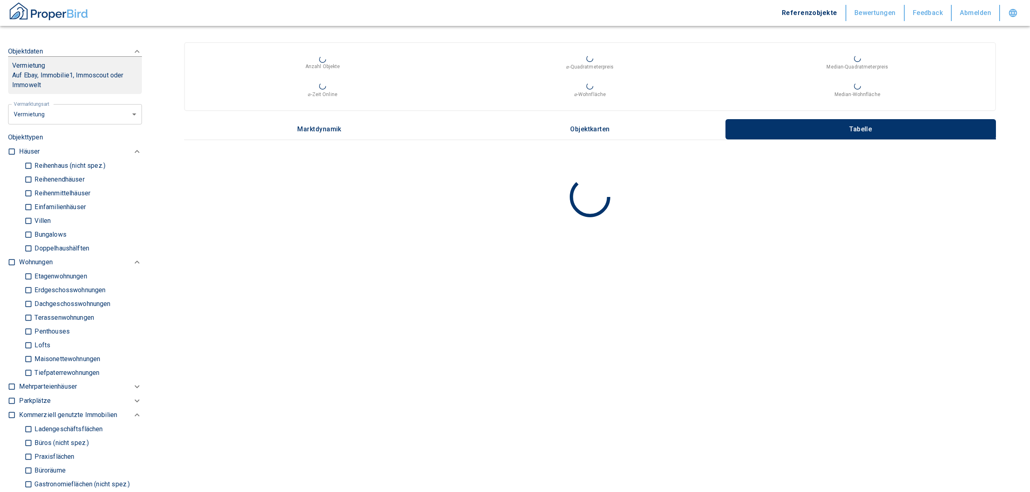
scroll to position [378, 0]
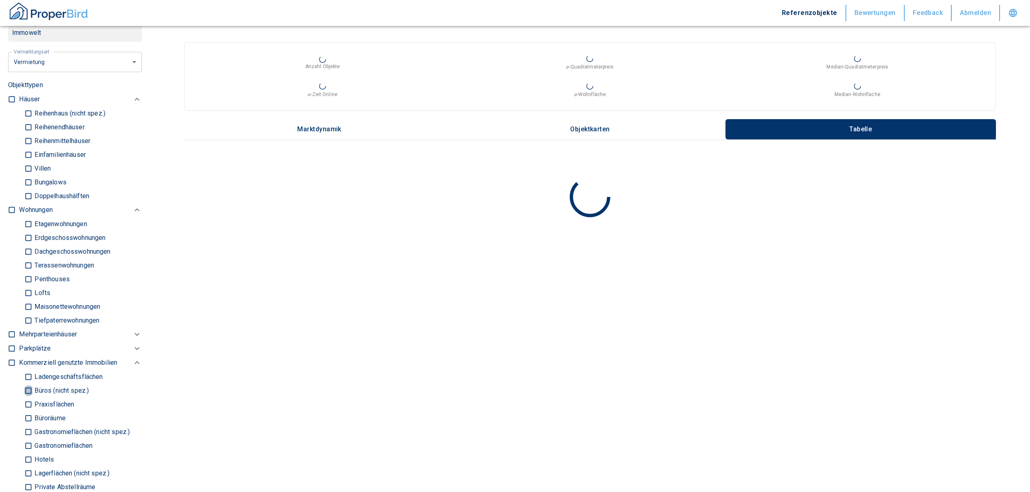
click at [30, 390] on input "Büros (nicht spez.)" at bounding box center [28, 390] width 8 height 14
checkbox input "true"
type input "2020"
type input "0.6"
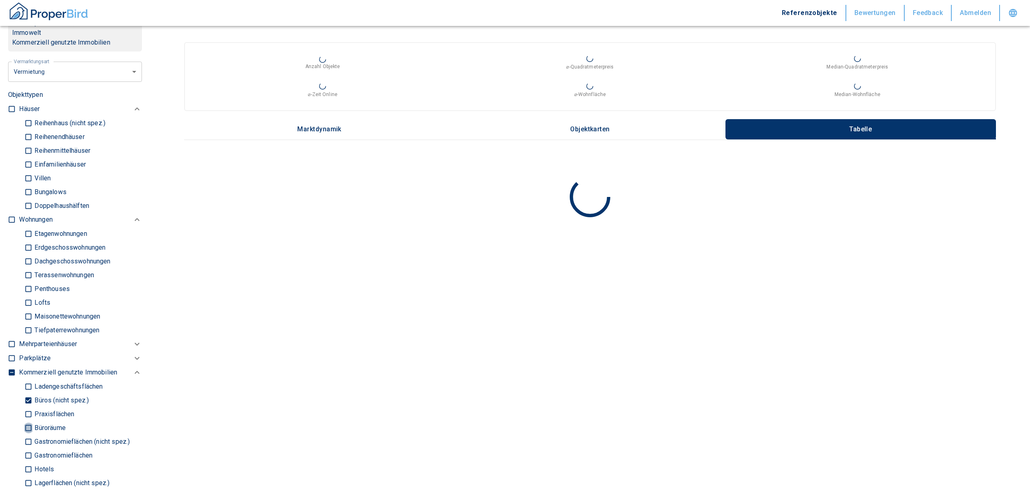
click at [28, 424] on input "Büroräume" at bounding box center [28, 428] width 8 height 14
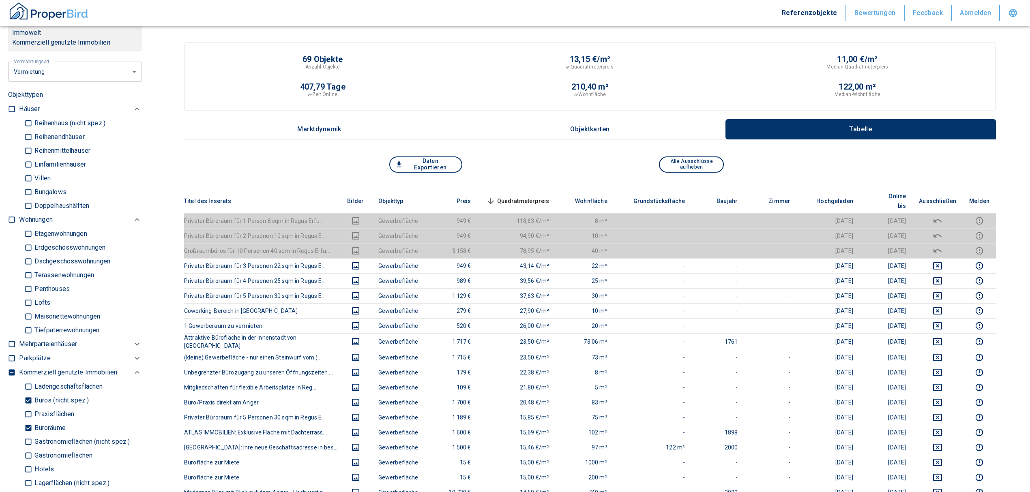
scroll to position [54, 0]
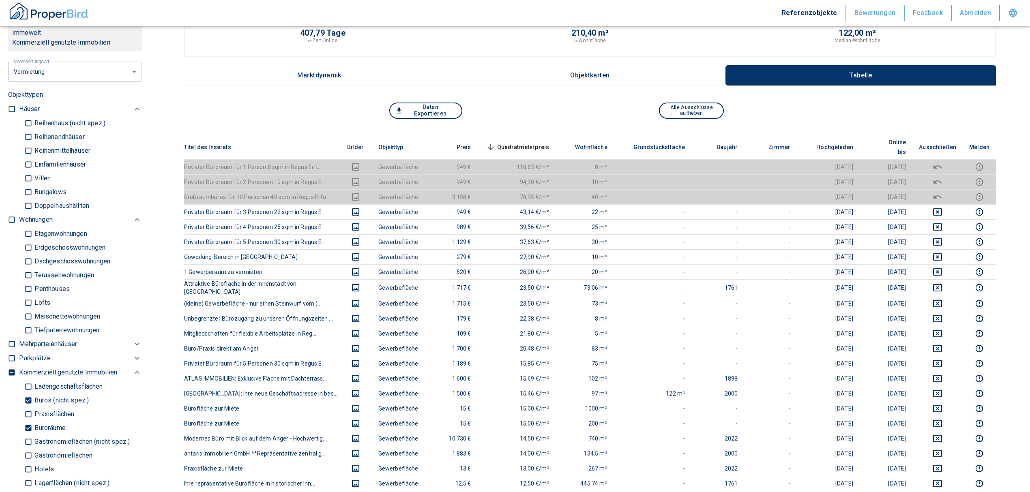
click at [518, 142] on span "Quadratmeterpreis sorted descending" at bounding box center [516, 147] width 65 height 10
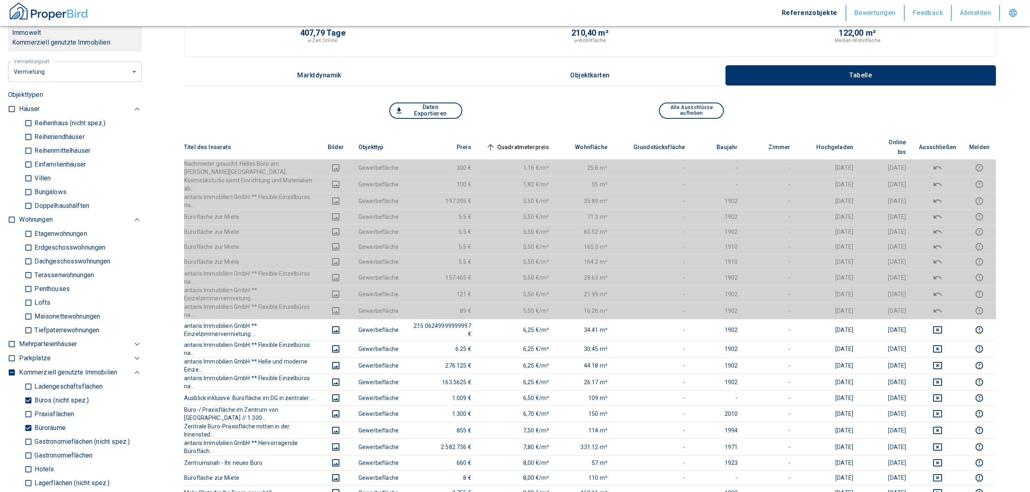
click at [523, 135] on th "Quadratmeterpreis sorted ascending" at bounding box center [517, 147] width 78 height 25
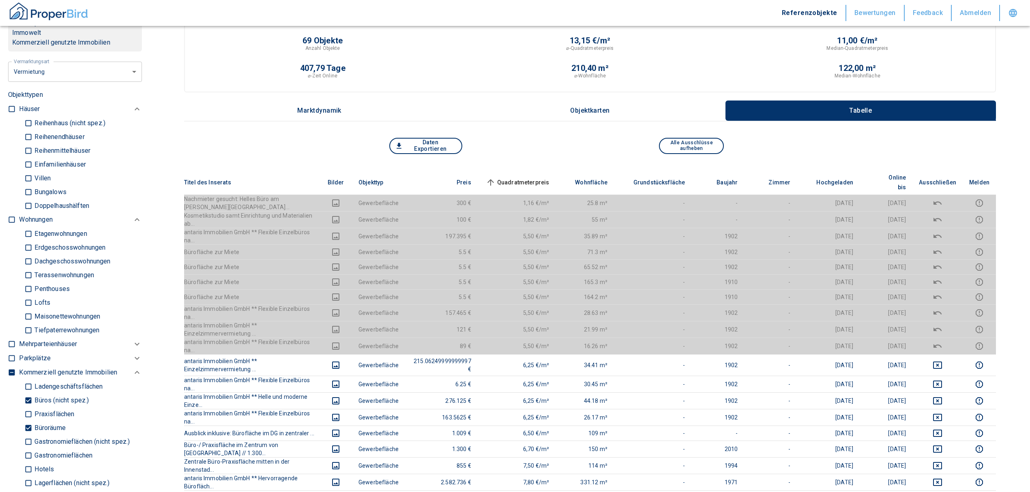
scroll to position [0, 0]
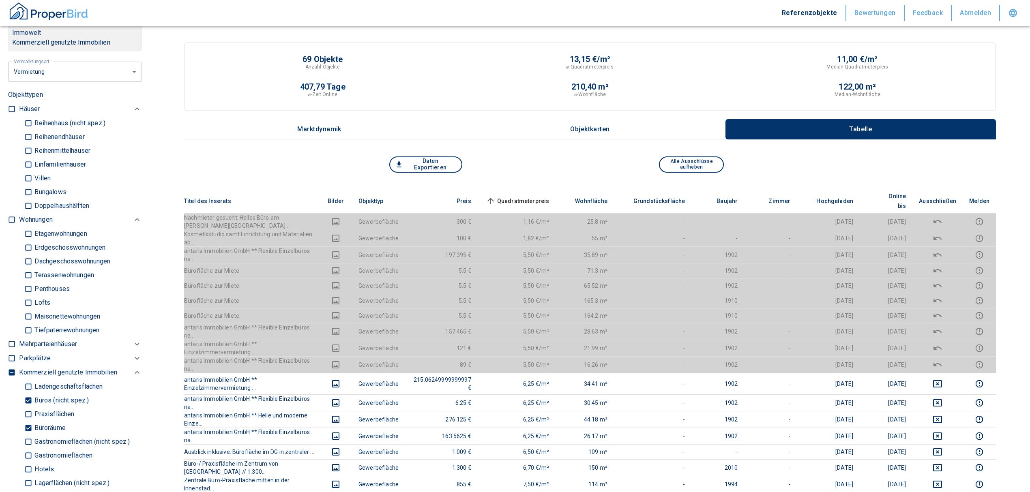
click at [549, 196] on span "Quadratmeterpreis sorted ascending" at bounding box center [516, 201] width 65 height 10
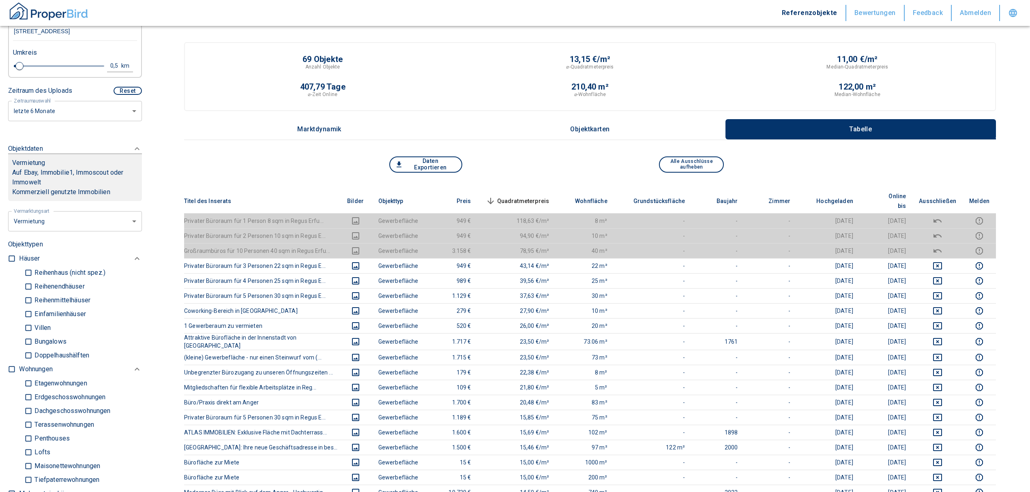
scroll to position [216, 0]
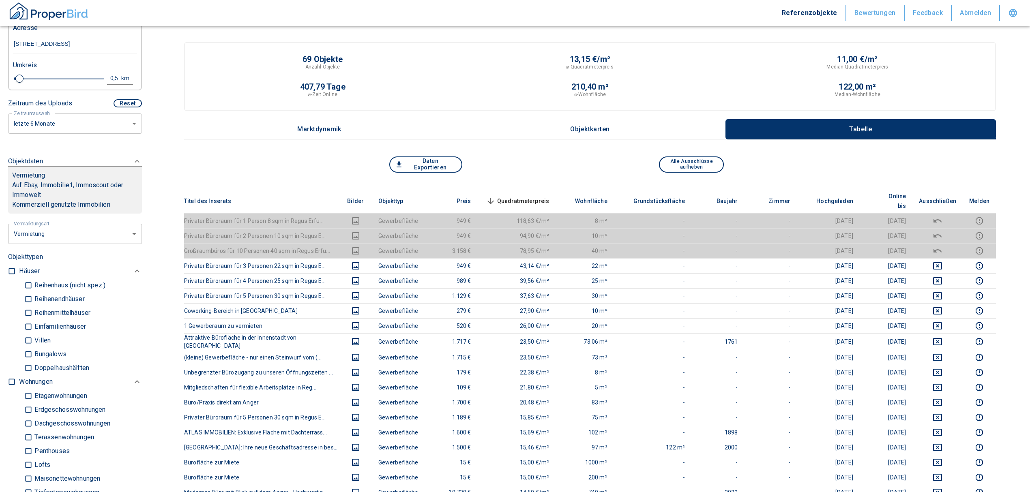
click at [508, 196] on span "Quadratmeterpreis sorted descending" at bounding box center [516, 201] width 65 height 10
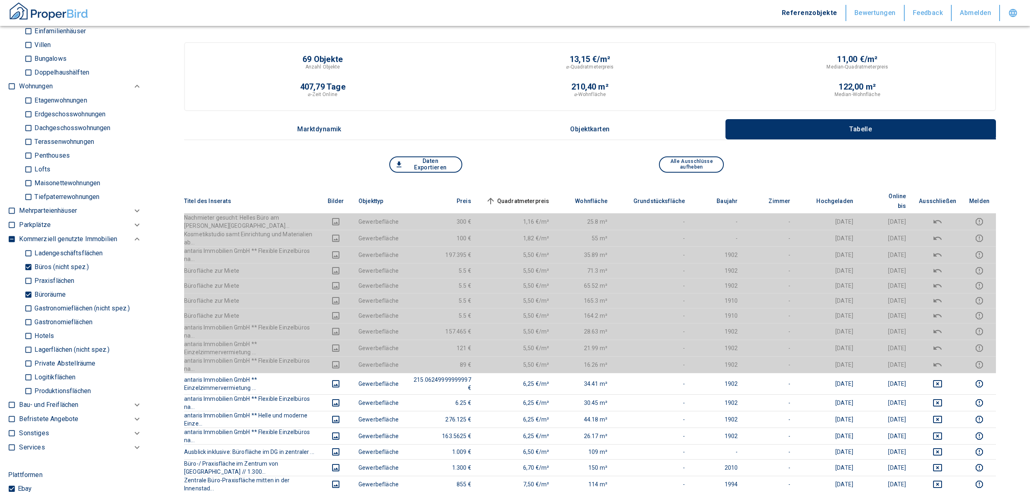
scroll to position [540, 0]
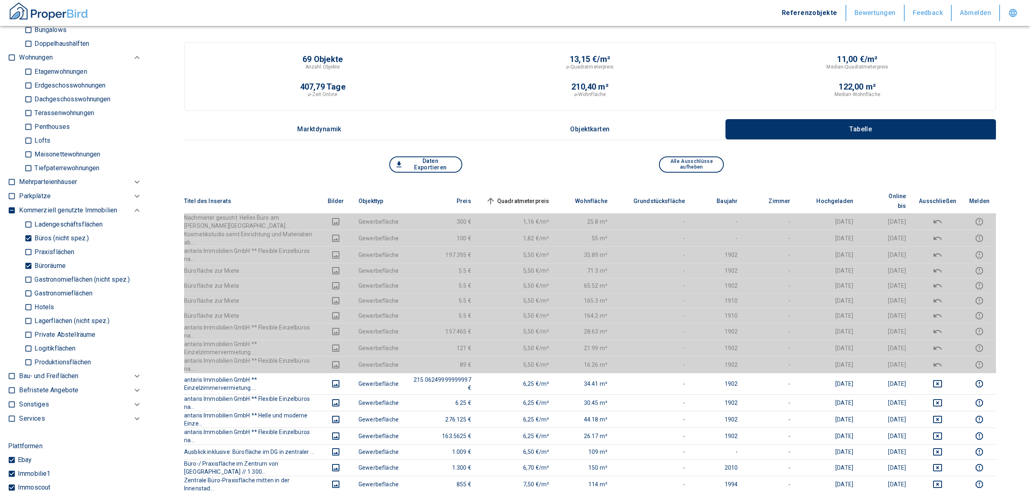
click at [23, 175] on div "Ladengeschäftsflächen Büros (nicht spez.) Praxisflächen Büroräume Gastronomiefl…" at bounding box center [80, 120] width 123 height 110
click at [26, 234] on input "Büros (nicht spez.)" at bounding box center [28, 238] width 8 height 14
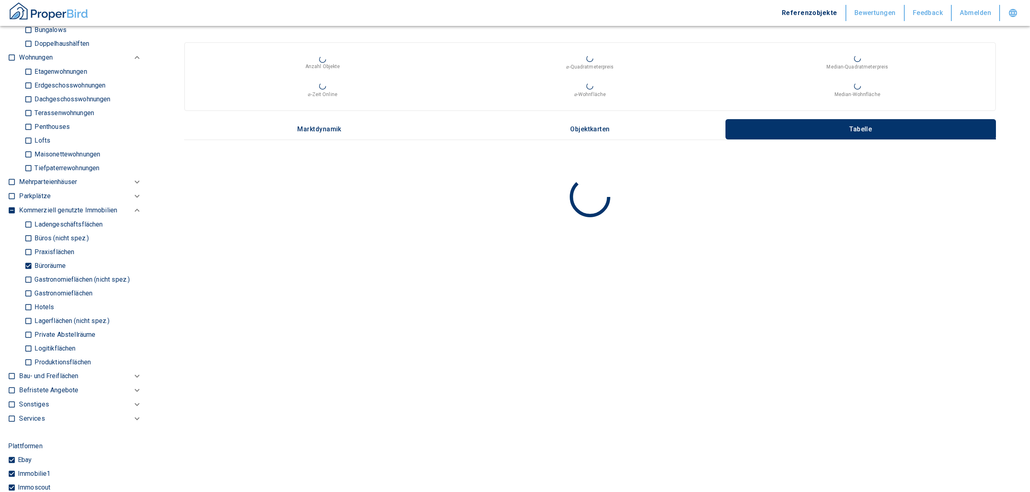
click at [31, 266] on input "Büroräume" at bounding box center [28, 266] width 8 height 14
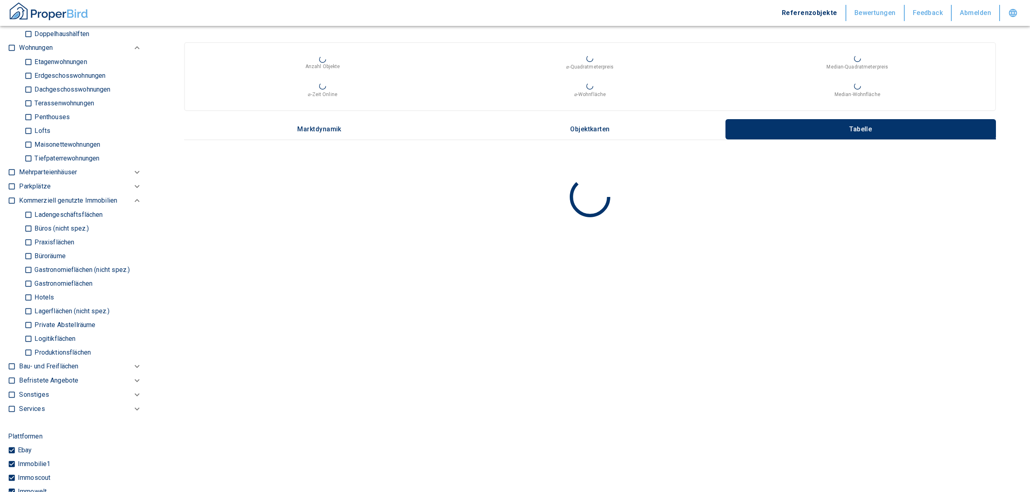
click at [31, 216] on input "Ladengeschäftsflächen" at bounding box center [28, 215] width 8 height 14
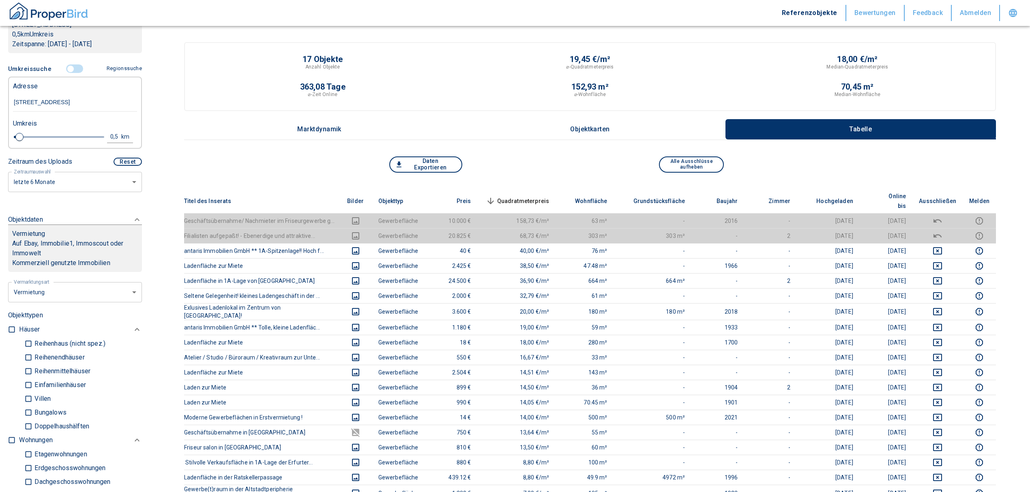
scroll to position [108, 0]
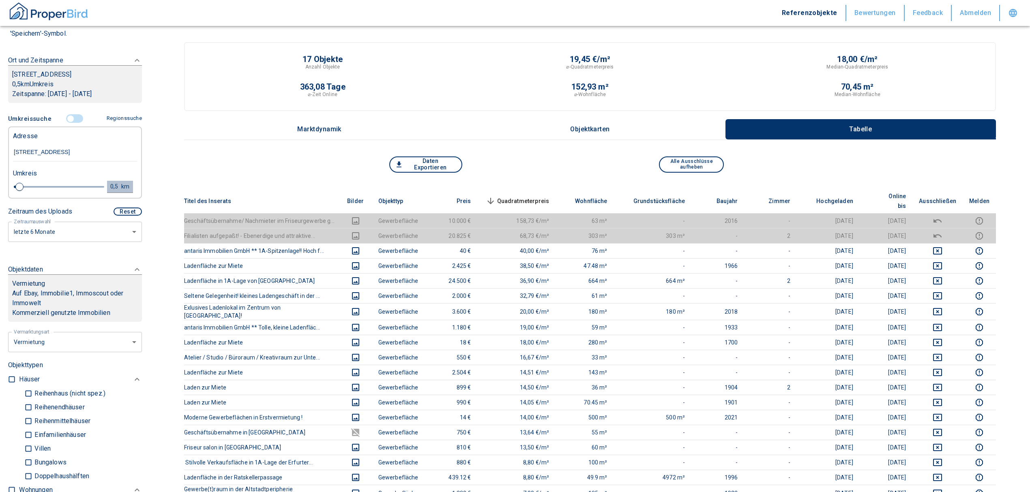
click at [109, 182] on div "0,5" at bounding box center [116, 187] width 15 height 10
drag, startPoint x: 49, startPoint y: 184, endPoint x: 7, endPoint y: 188, distance: 42.4
click at [7, 188] on div "0,5 km Neue Suchen" at bounding box center [68, 187] width 124 height 19
click at [90, 187] on button "Neue Suchen" at bounding box center [108, 186] width 45 height 11
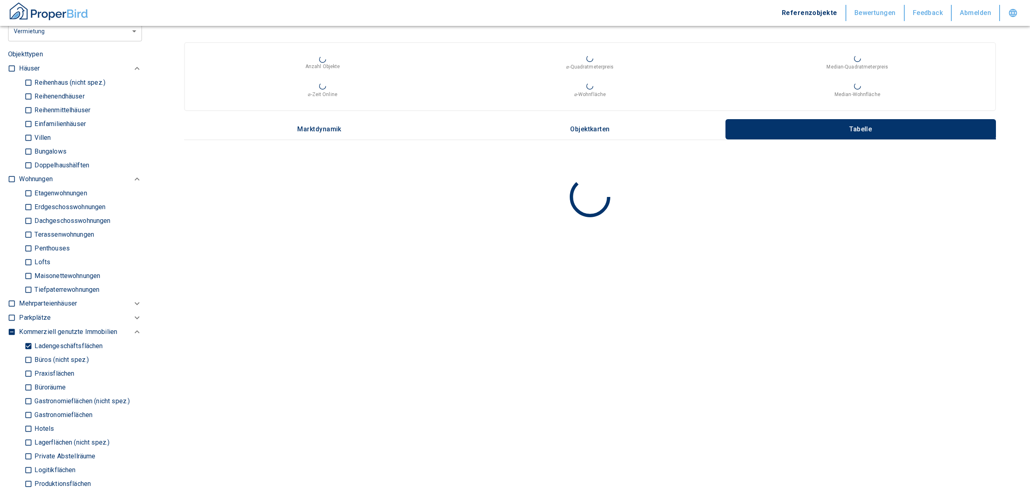
scroll to position [432, 0]
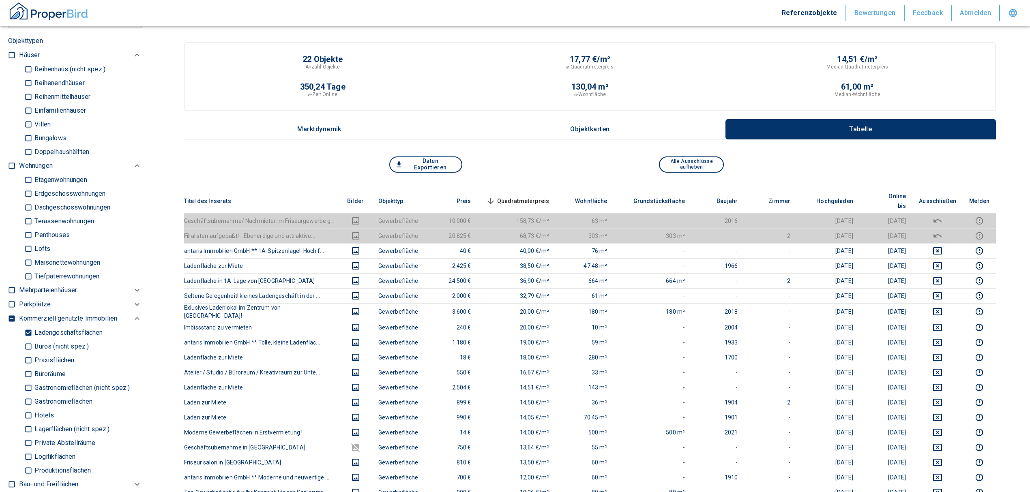
click at [516, 196] on span "Quadratmeterpreis sorted descending" at bounding box center [516, 201] width 65 height 10
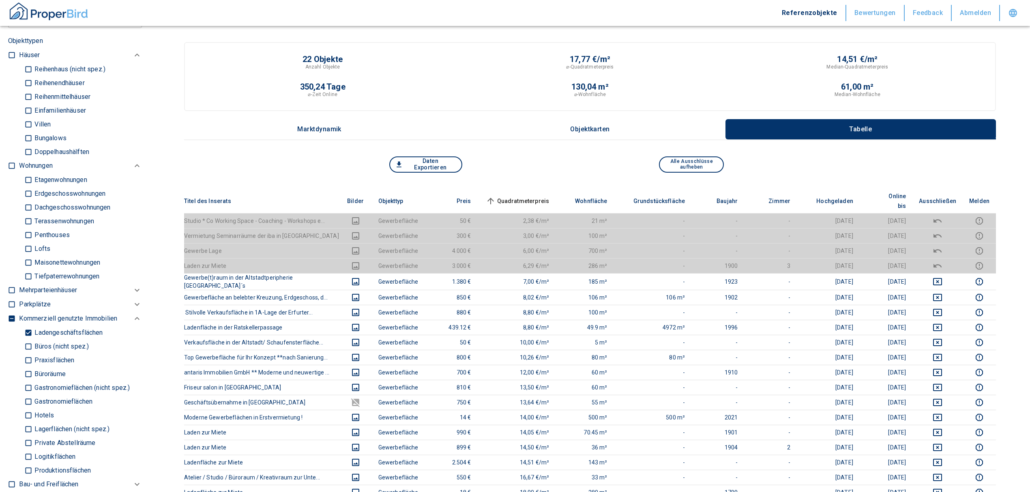
click at [517, 196] on span "Quadratmeterpreis sorted ascending" at bounding box center [516, 201] width 65 height 10
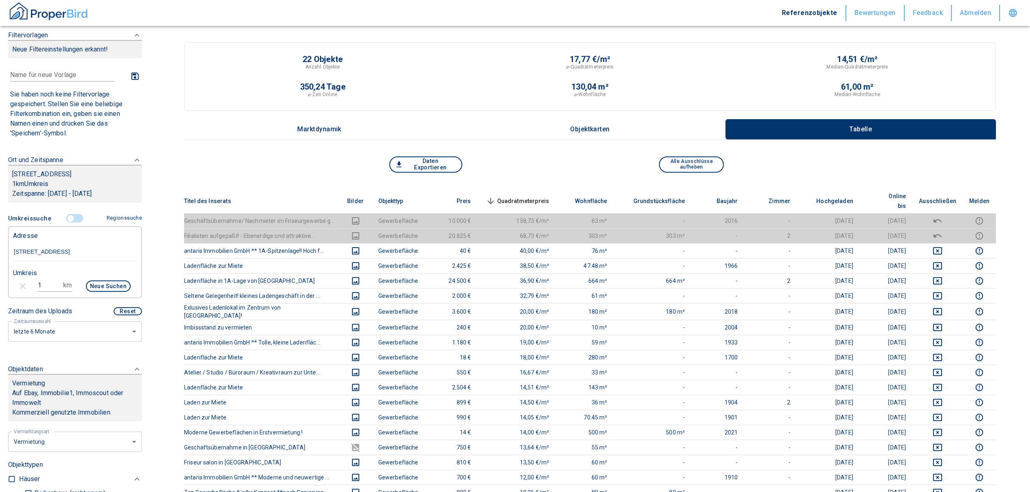
scroll to position [0, 0]
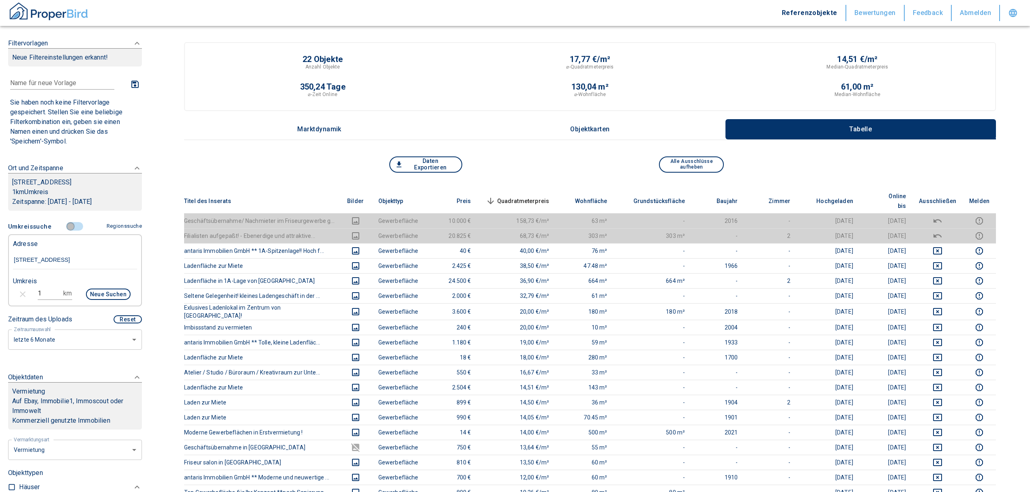
click at [66, 226] on input "controlled" at bounding box center [70, 226] width 24 height 9
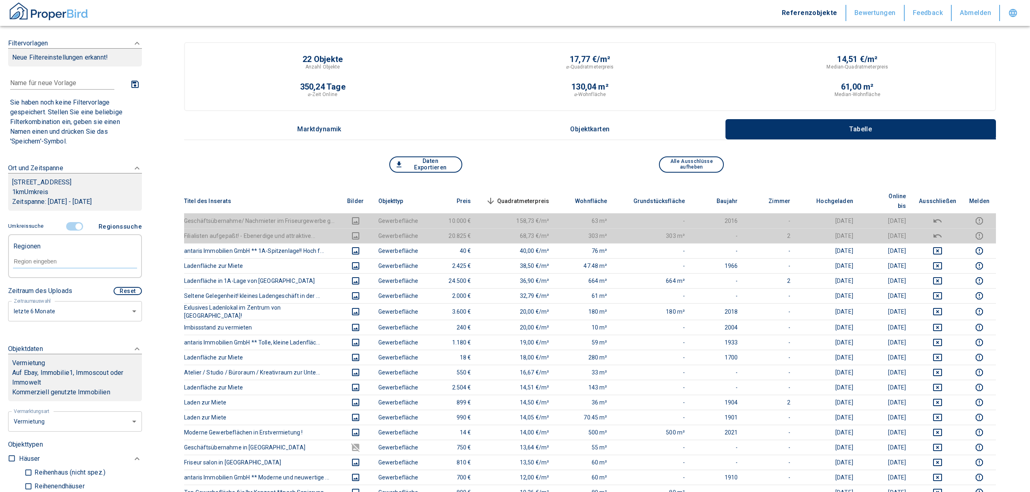
drag, startPoint x: 66, startPoint y: 226, endPoint x: 77, endPoint y: 224, distance: 10.3
click at [77, 224] on input "controlled" at bounding box center [78, 226] width 24 height 9
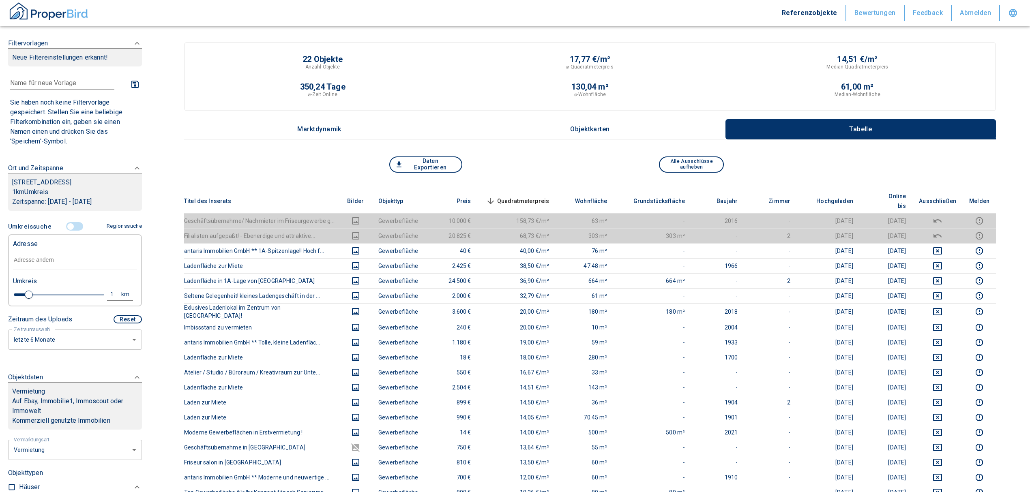
click at [52, 259] on input "text" at bounding box center [75, 260] width 124 height 19
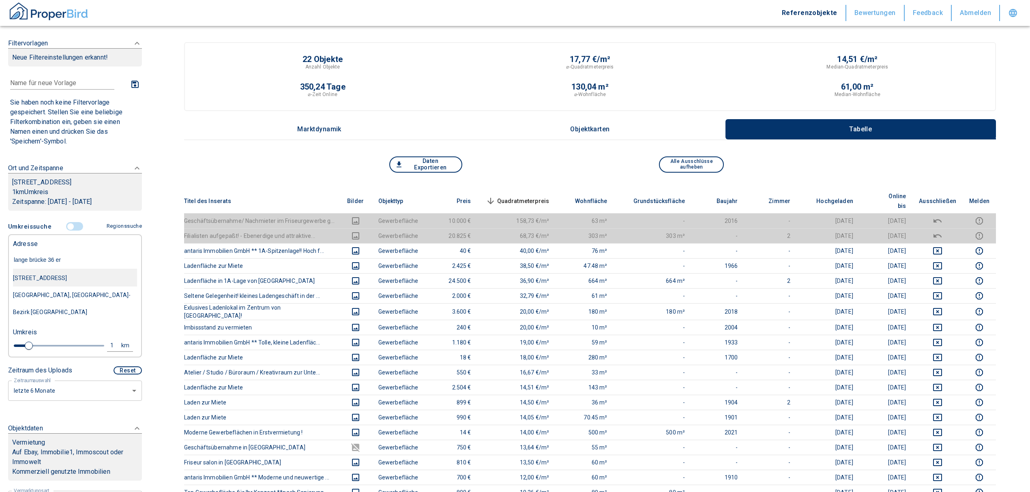
click at [54, 281] on div "[STREET_ADDRESS]" at bounding box center [75, 278] width 124 height 17
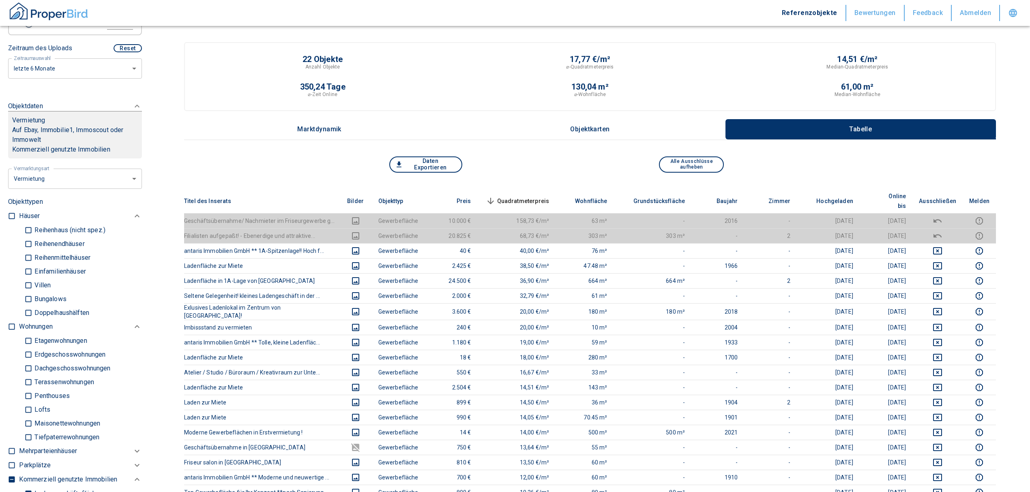
scroll to position [270, 0]
click at [534, 196] on span "Quadratmeterpreis sorted descending" at bounding box center [516, 201] width 65 height 10
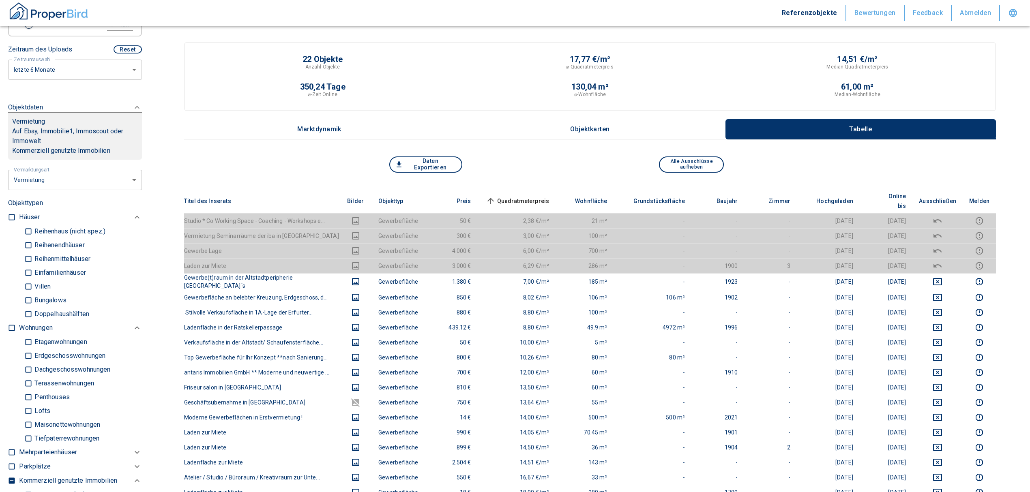
click at [534, 189] on th "Quadratmeterpreis sorted ascending" at bounding box center [517, 201] width 78 height 25
click at [532, 196] on span "Quadratmeterpreis sorted ascending" at bounding box center [516, 201] width 65 height 10
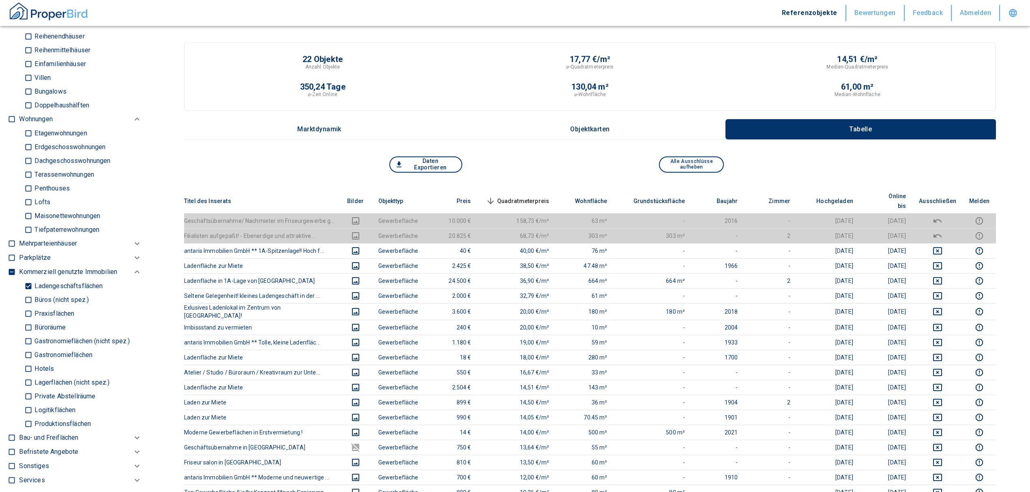
scroll to position [486, 0]
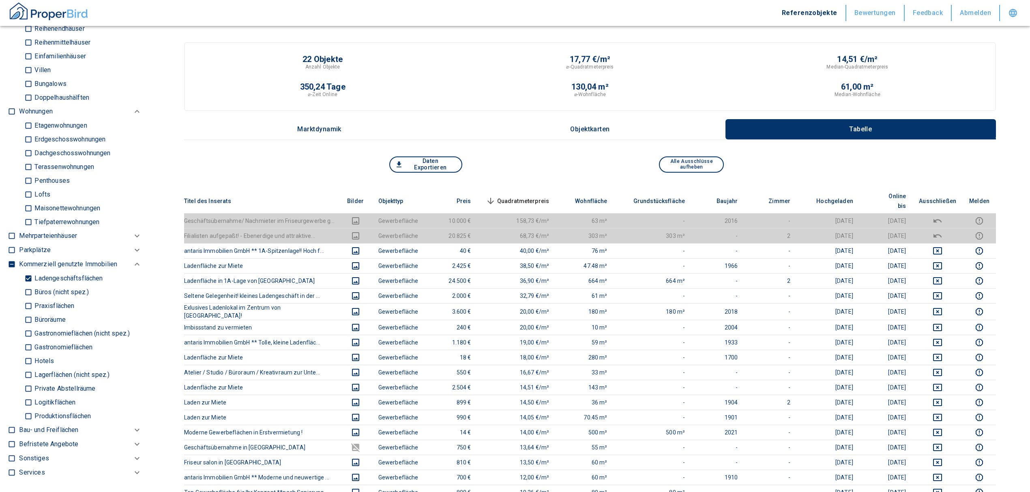
click at [29, 275] on input "Ladengeschäftsflächen" at bounding box center [28, 278] width 8 height 14
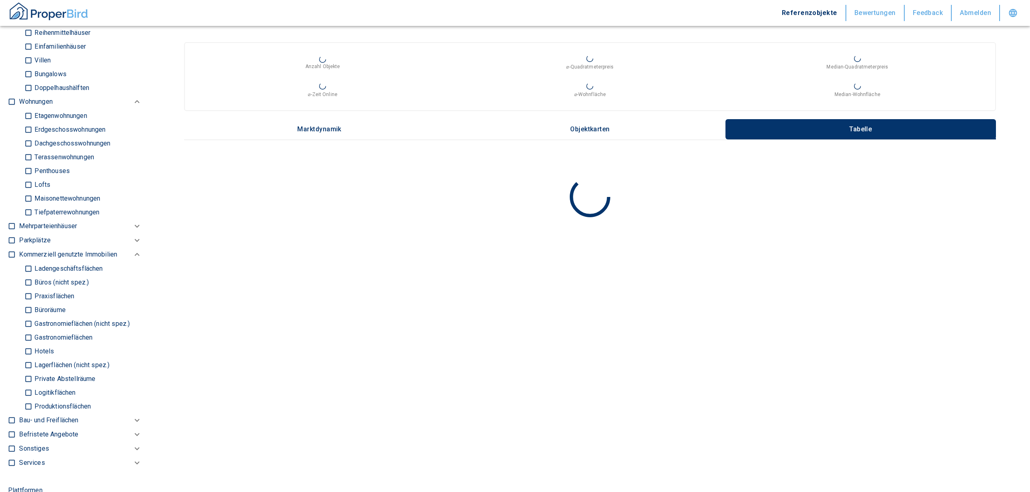
scroll to position [432, 0]
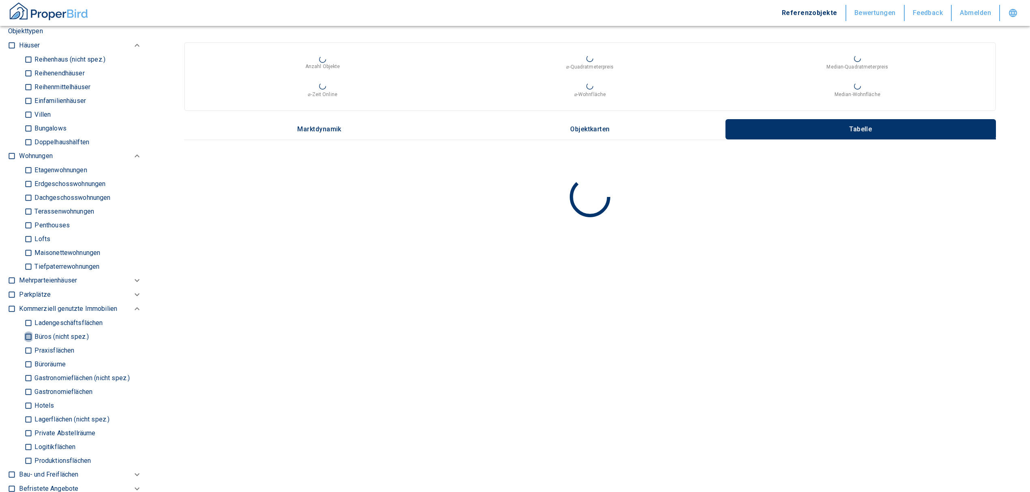
click at [26, 334] on input "Büros (nicht spez.)" at bounding box center [28, 337] width 8 height 14
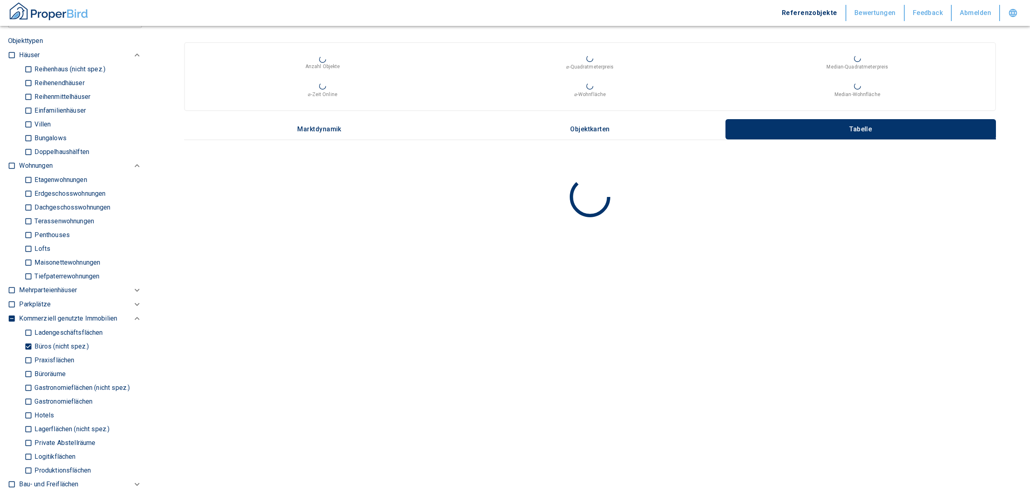
click at [28, 373] on input "Büroräume" at bounding box center [28, 374] width 8 height 14
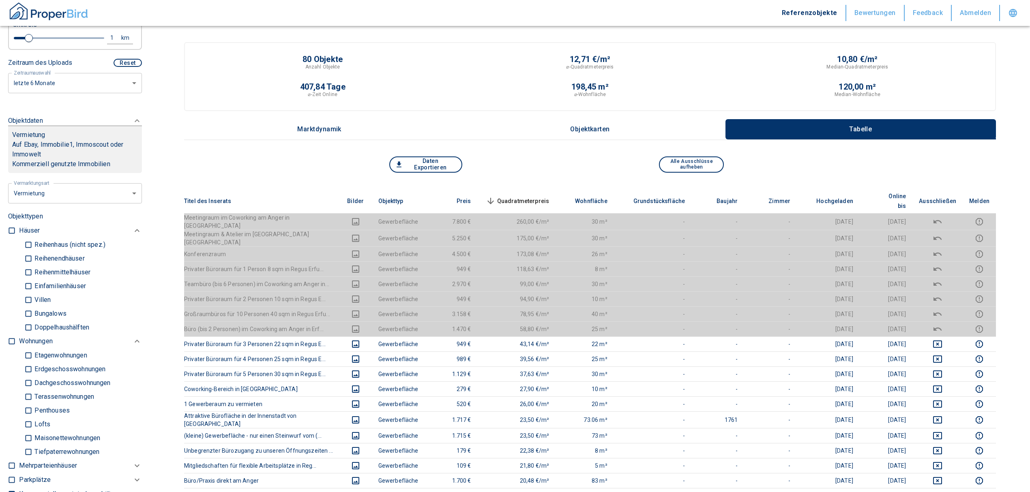
scroll to position [216, 0]
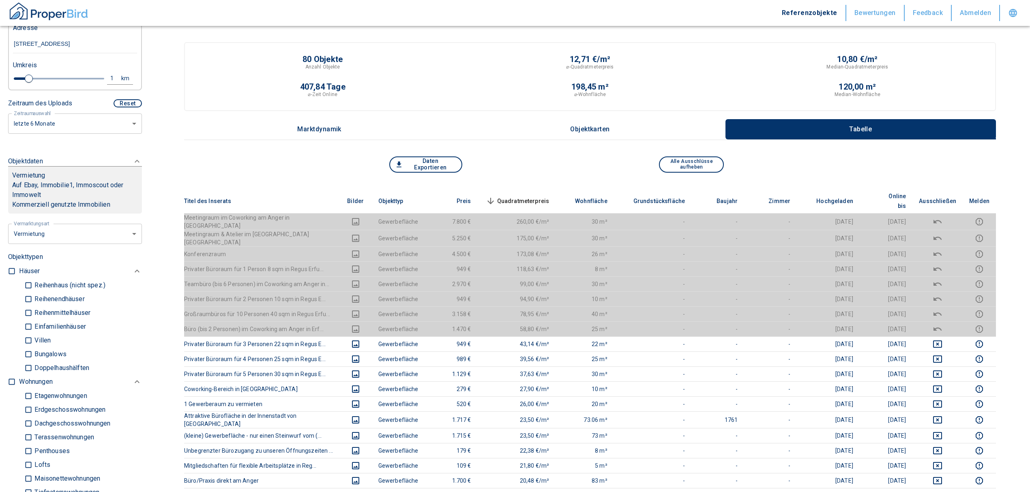
click at [539, 196] on span "Quadratmeterpreis sorted descending" at bounding box center [516, 201] width 65 height 10
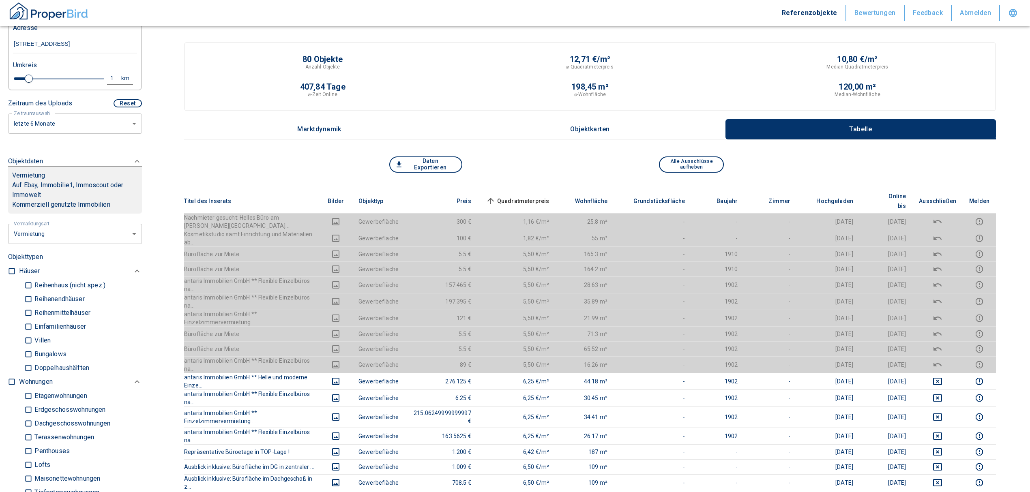
click at [539, 196] on span "Quadratmeterpreis sorted ascending" at bounding box center [516, 201] width 65 height 10
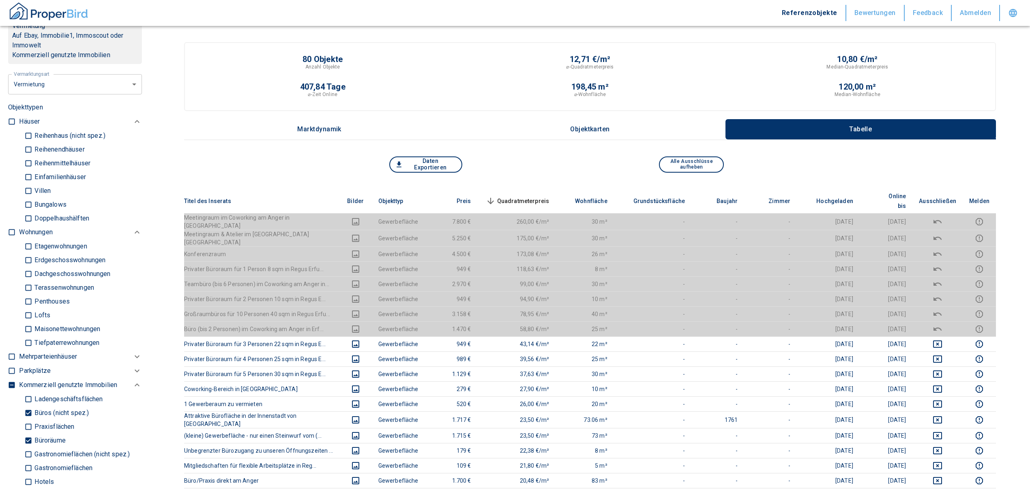
scroll to position [378, 0]
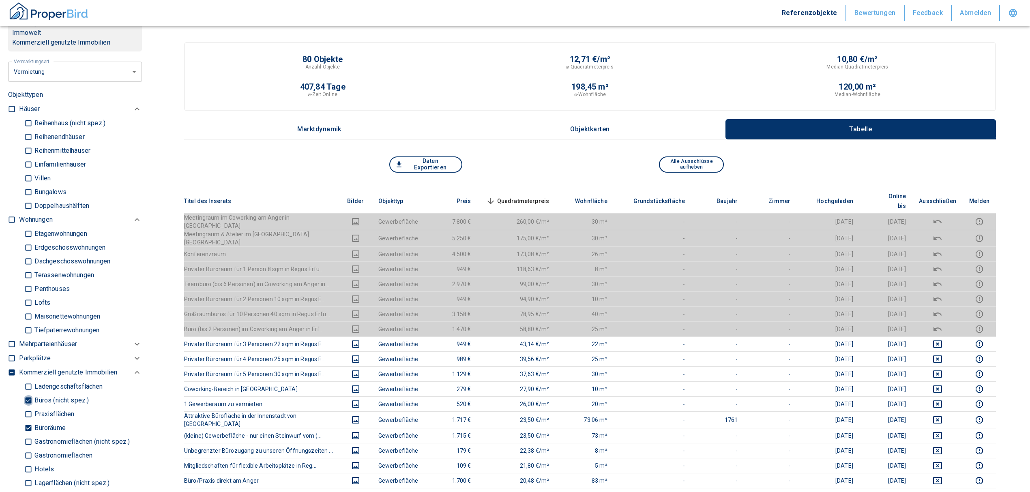
drag, startPoint x: 32, startPoint y: 400, endPoint x: 28, endPoint y: 415, distance: 15.0
click at [32, 400] on input "Büros (nicht spez.)" at bounding box center [28, 400] width 8 height 14
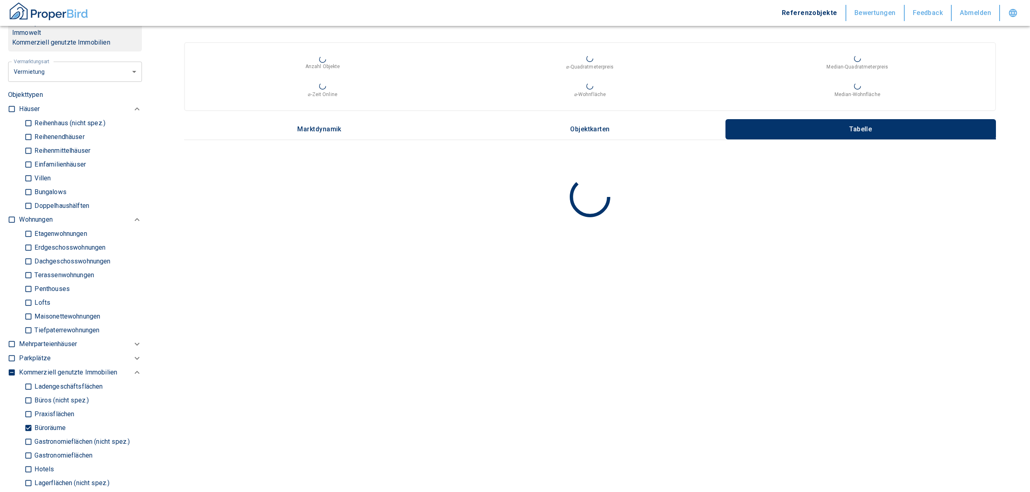
drag, startPoint x: 24, startPoint y: 422, endPoint x: 33, endPoint y: 424, distance: 8.6
click at [25, 423] on input "Büroräume" at bounding box center [28, 428] width 8 height 14
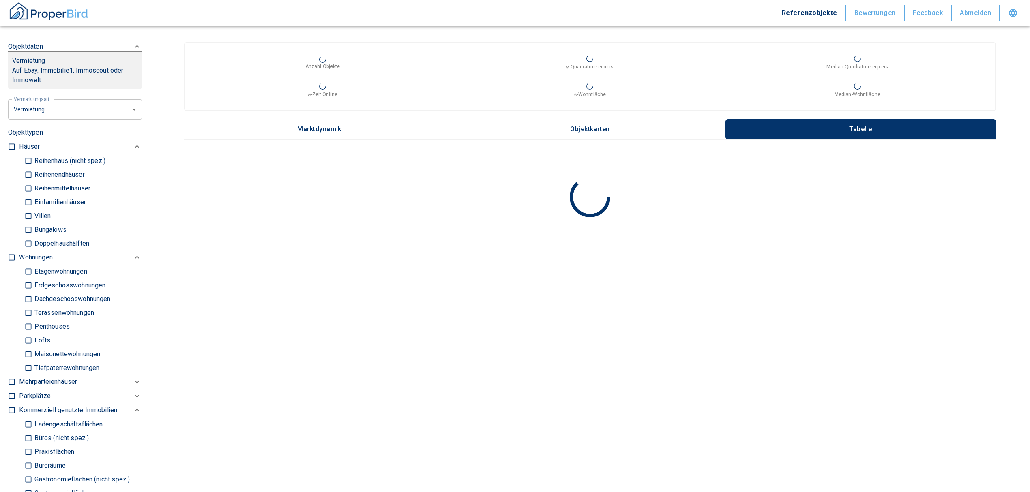
scroll to position [270, 0]
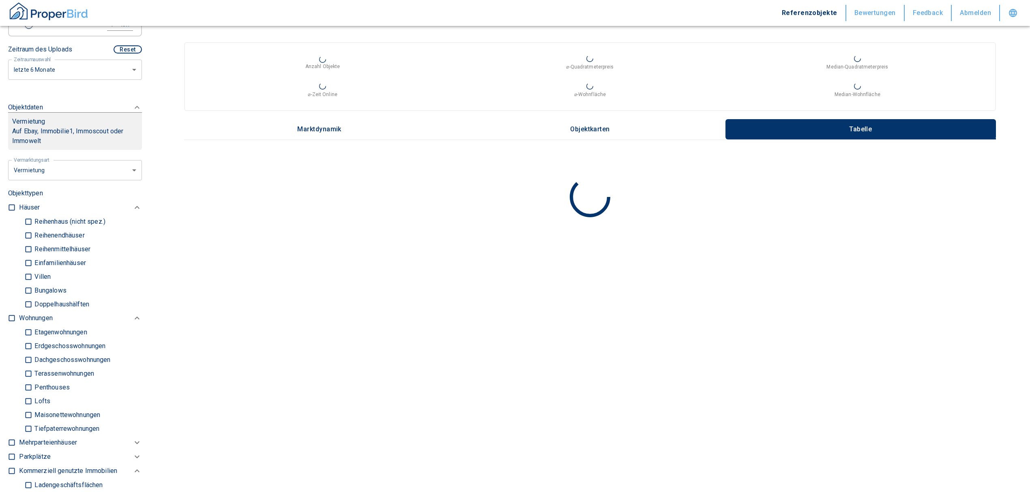
click at [11, 314] on input "checkbox" at bounding box center [12, 318] width 8 height 8
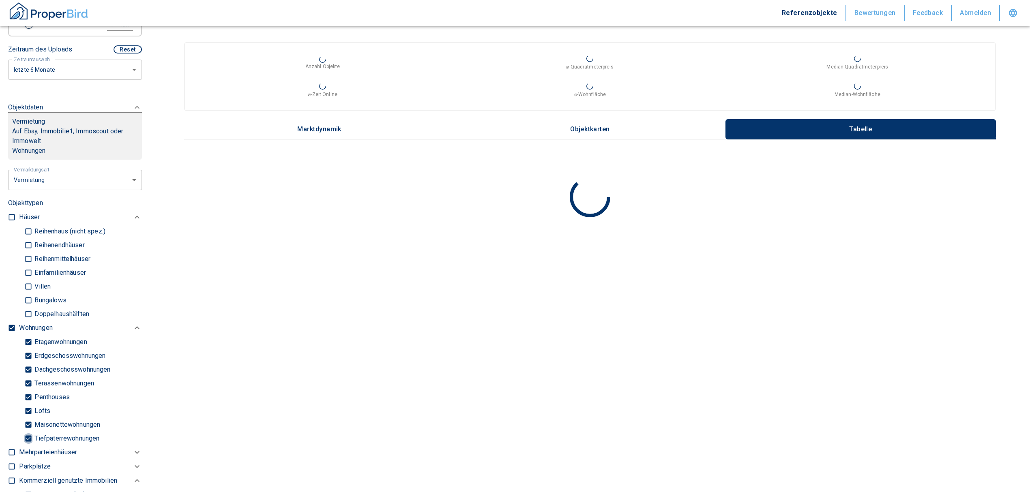
click at [32, 432] on input "Tiefpaterrewohnungen" at bounding box center [28, 438] width 8 height 14
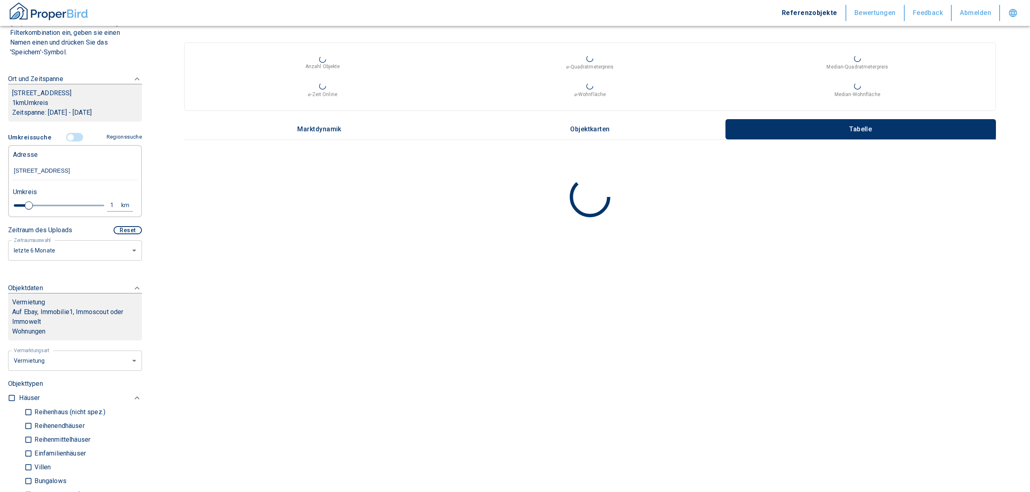
scroll to position [216, 0]
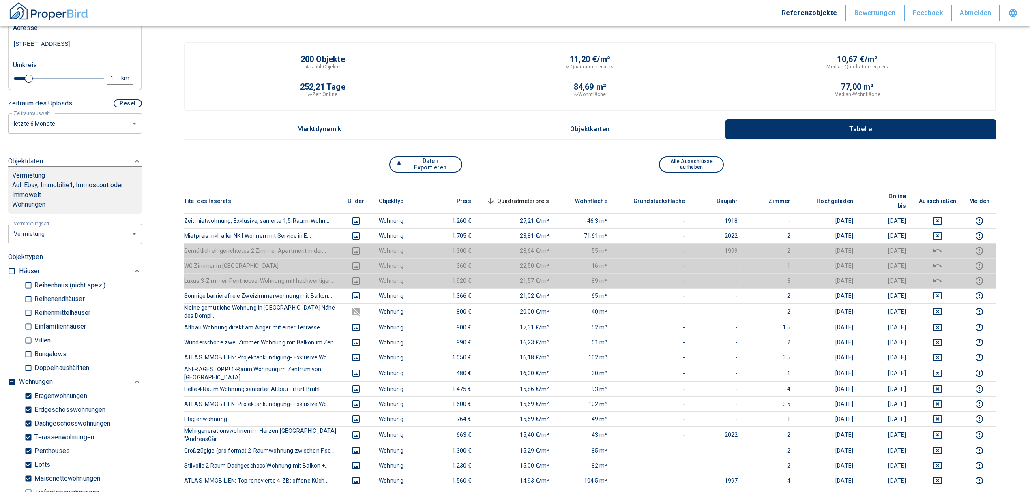
click at [109, 75] on div "1" at bounding box center [116, 78] width 15 height 10
click at [41, 75] on input "1" at bounding box center [49, 77] width 23 height 13
click at [87, 78] on button "Neue Suchen" at bounding box center [108, 78] width 45 height 11
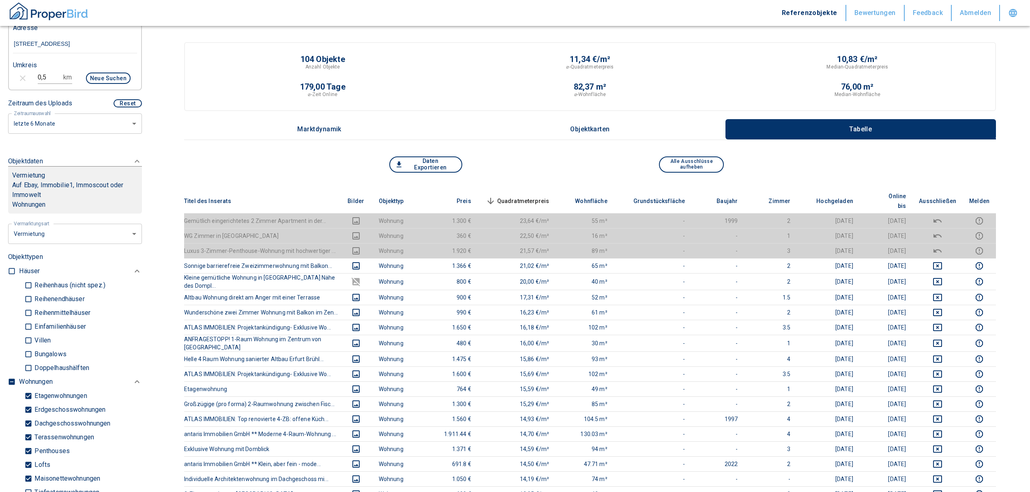
click at [526, 196] on span "Quadratmeterpreis sorted descending" at bounding box center [516, 201] width 65 height 10
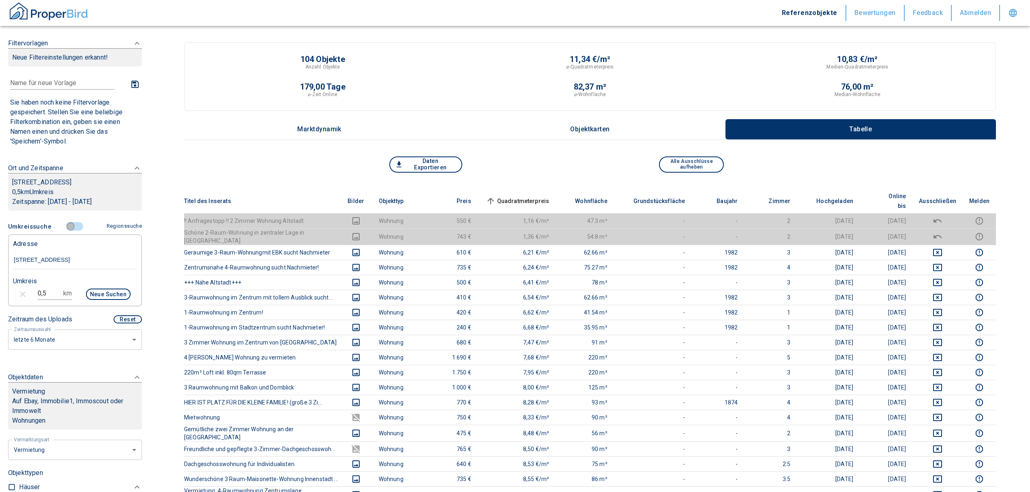
click at [66, 227] on input "controlled" at bounding box center [70, 226] width 24 height 9
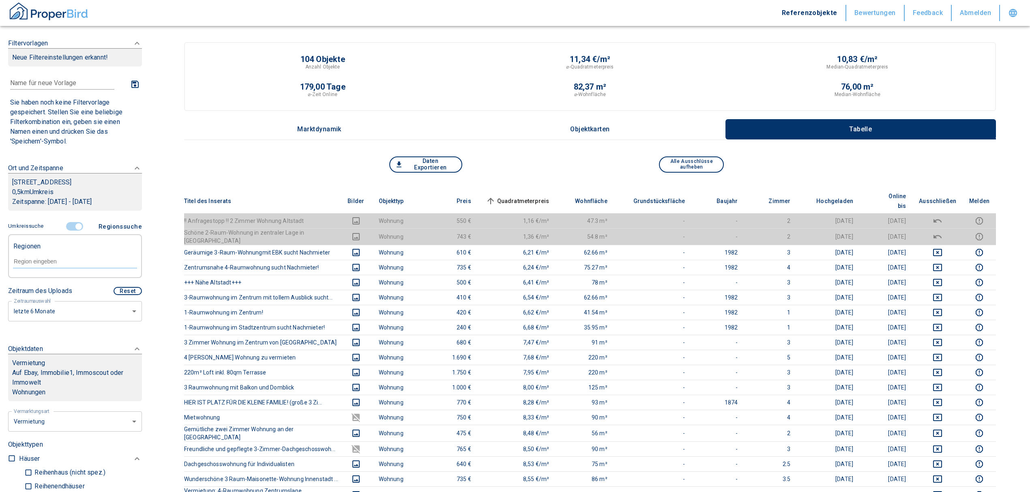
click at [69, 225] on input "controlled" at bounding box center [78, 226] width 24 height 9
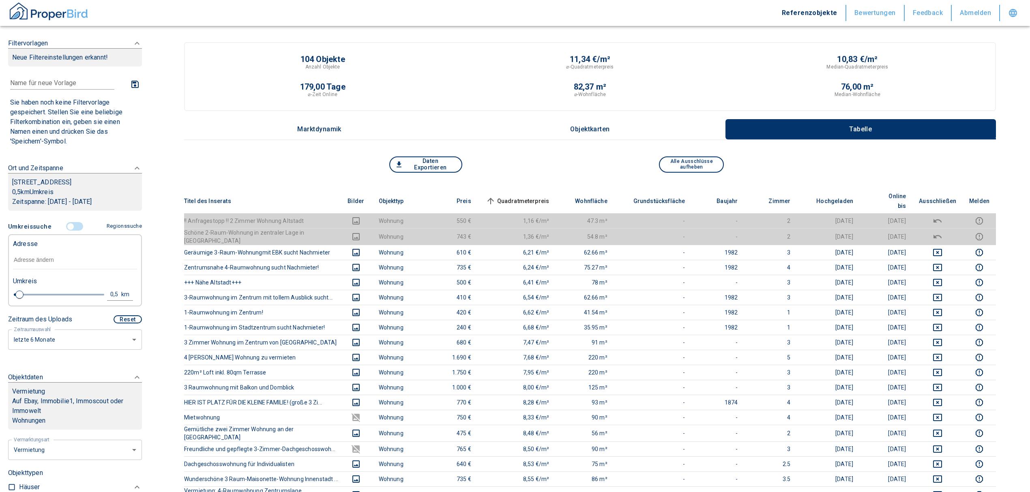
click at [54, 259] on input "text" at bounding box center [75, 260] width 124 height 19
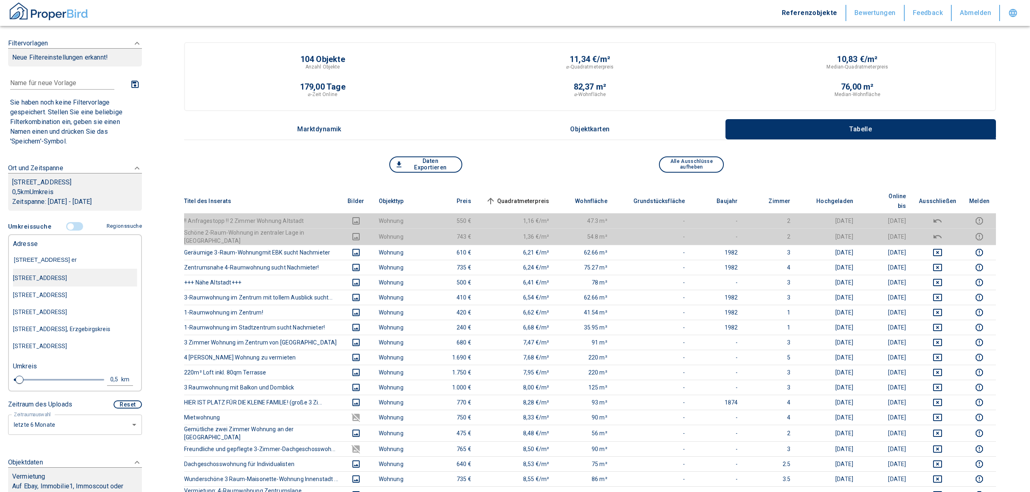
click at [65, 284] on div "[STREET_ADDRESS]" at bounding box center [75, 278] width 124 height 17
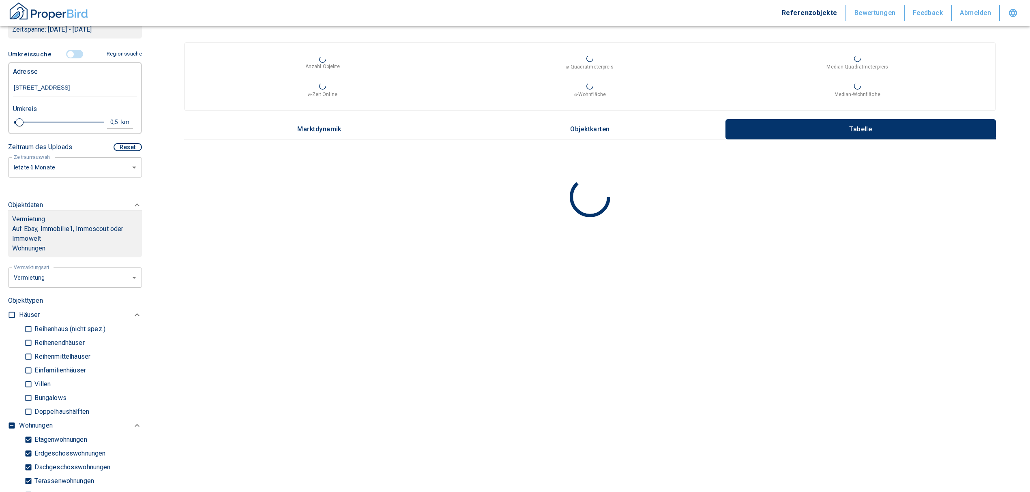
scroll to position [162, 0]
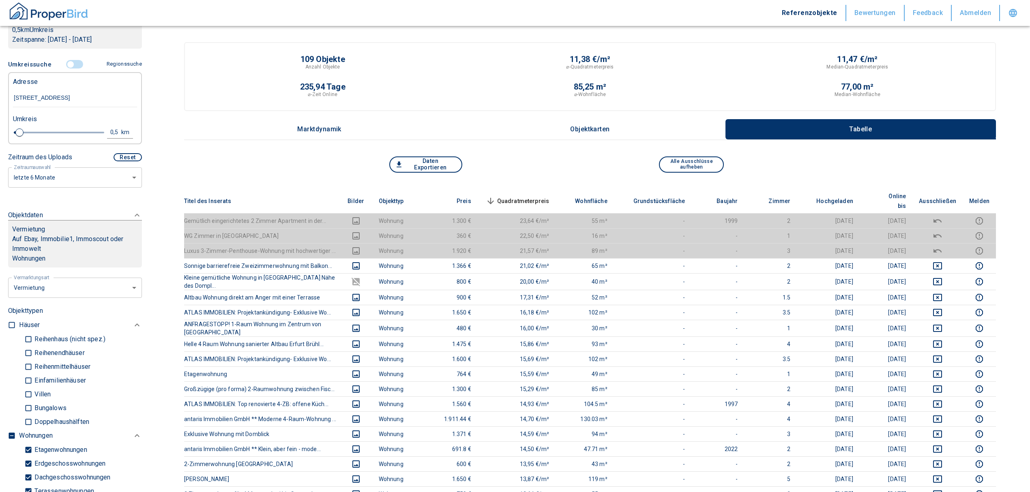
click at [539, 196] on span "Quadratmeterpreis sorted descending" at bounding box center [516, 201] width 65 height 10
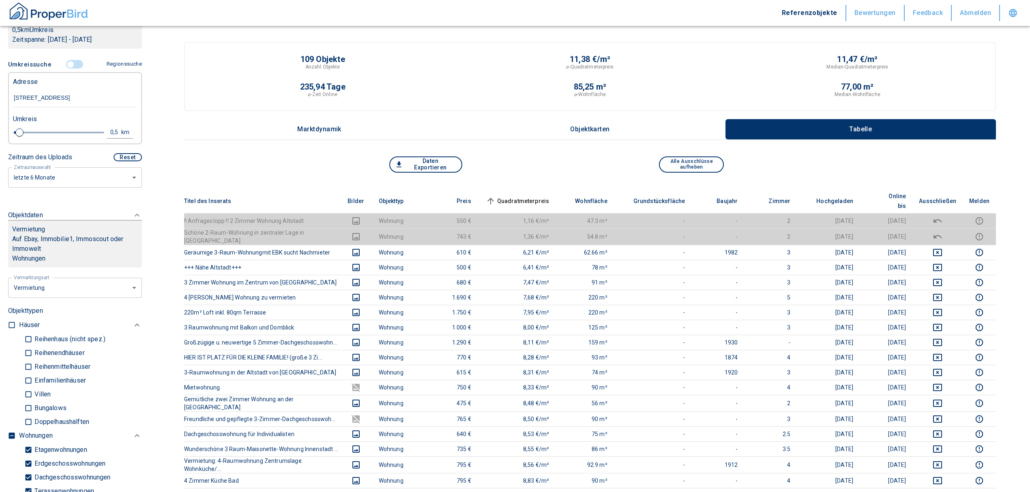
click at [539, 196] on span "Quadratmeterpreis sorted ascending" at bounding box center [516, 201] width 65 height 10
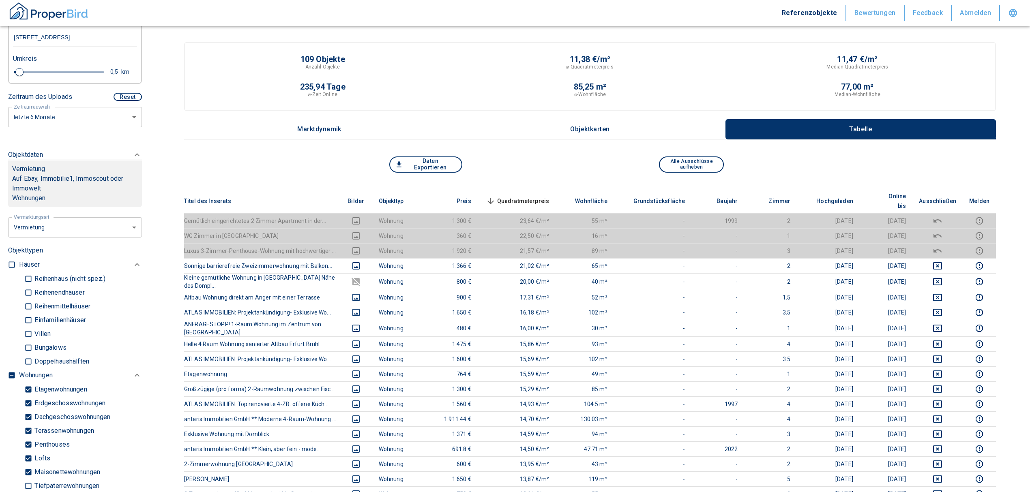
scroll to position [324, 0]
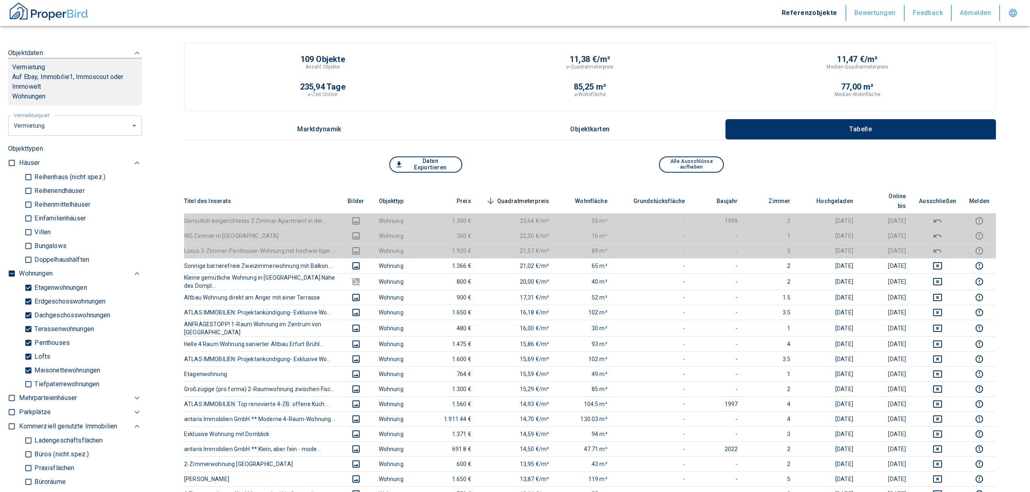
click at [13, 273] on input "checkbox" at bounding box center [12, 274] width 8 height 8
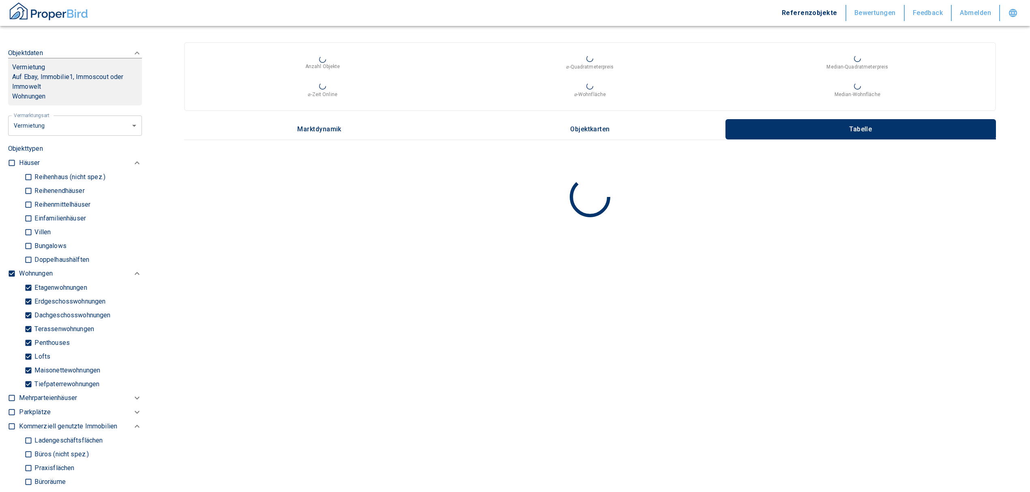
click at [13, 273] on input "checkbox" at bounding box center [12, 274] width 8 height 8
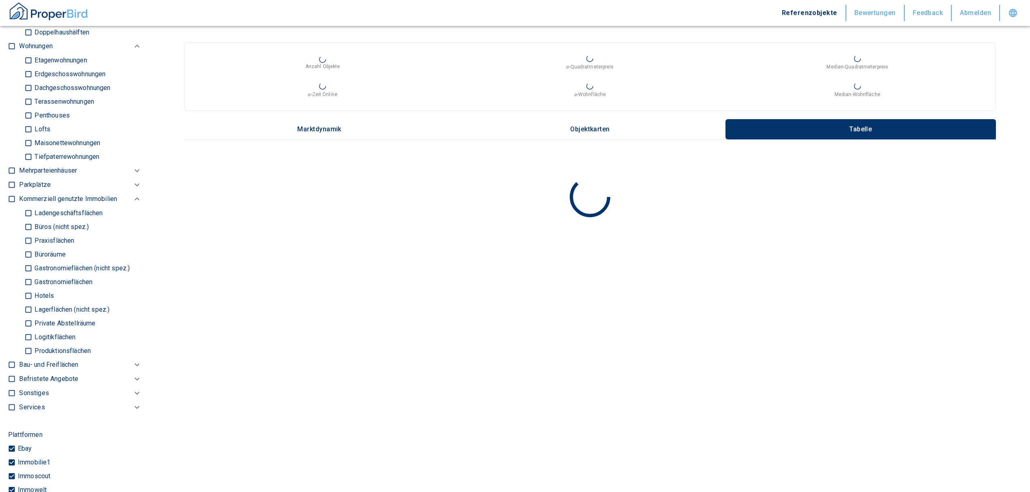
scroll to position [432, 0]
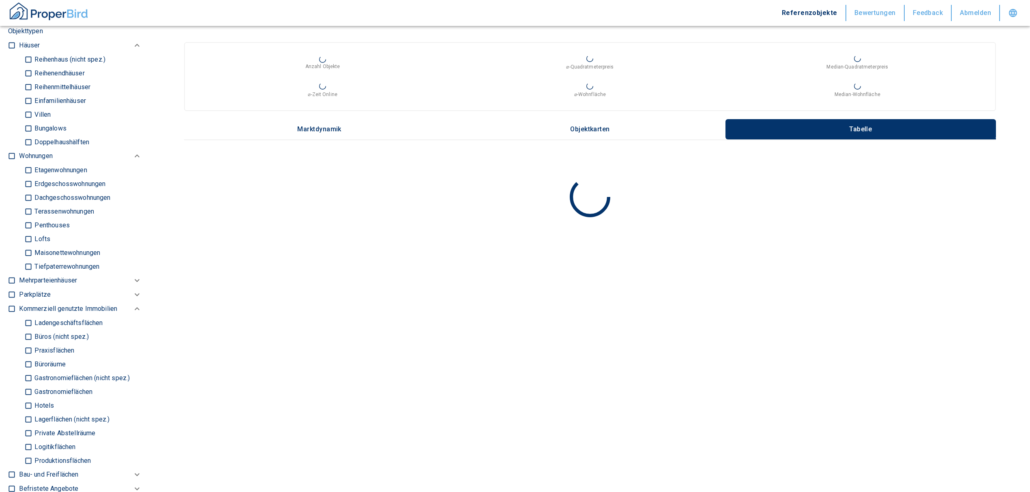
click at [31, 336] on input "Büros (nicht spez.)" at bounding box center [28, 337] width 8 height 14
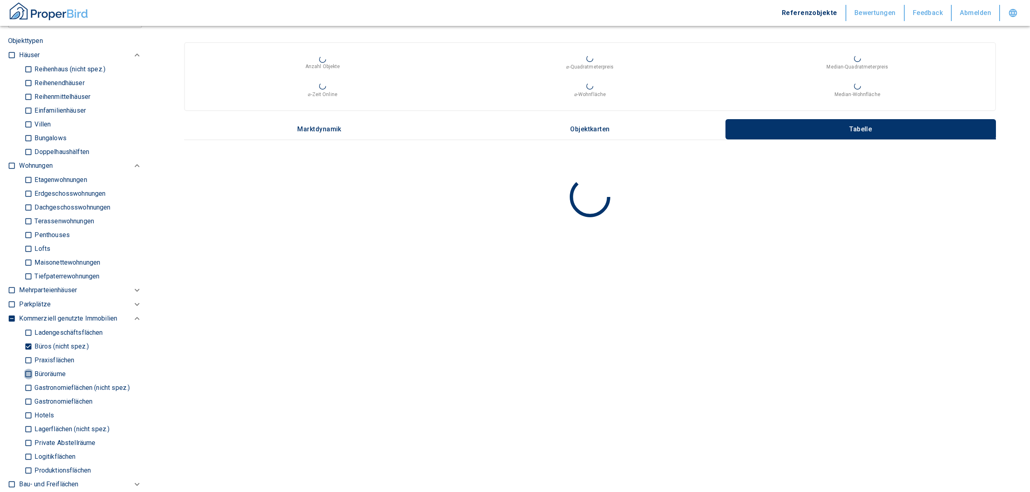
click at [29, 373] on input "Büroräume" at bounding box center [28, 374] width 8 height 14
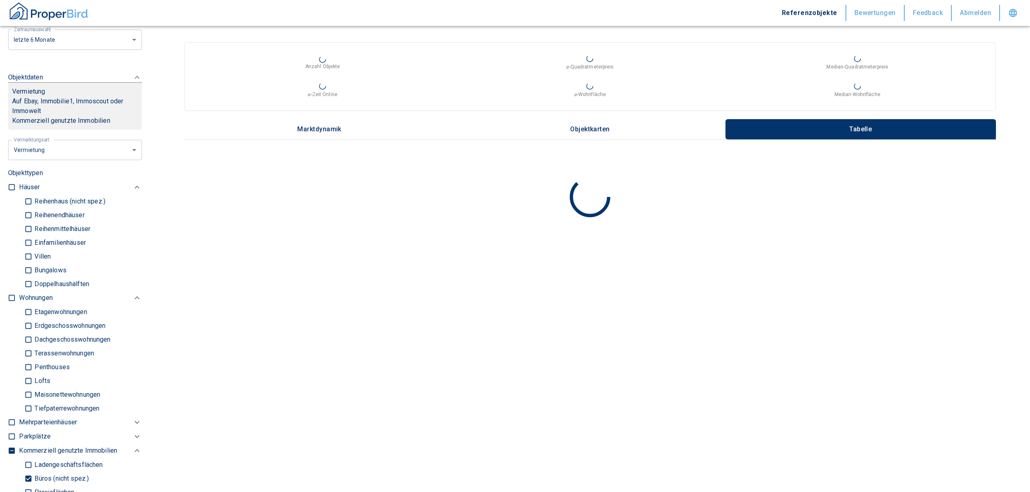
scroll to position [162, 0]
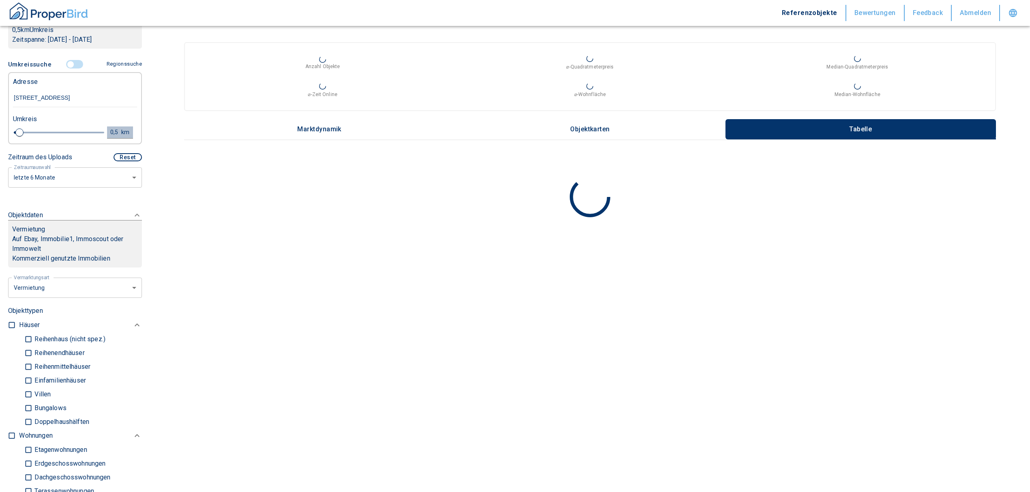
click at [107, 126] on button "0,5 km" at bounding box center [120, 132] width 26 height 12
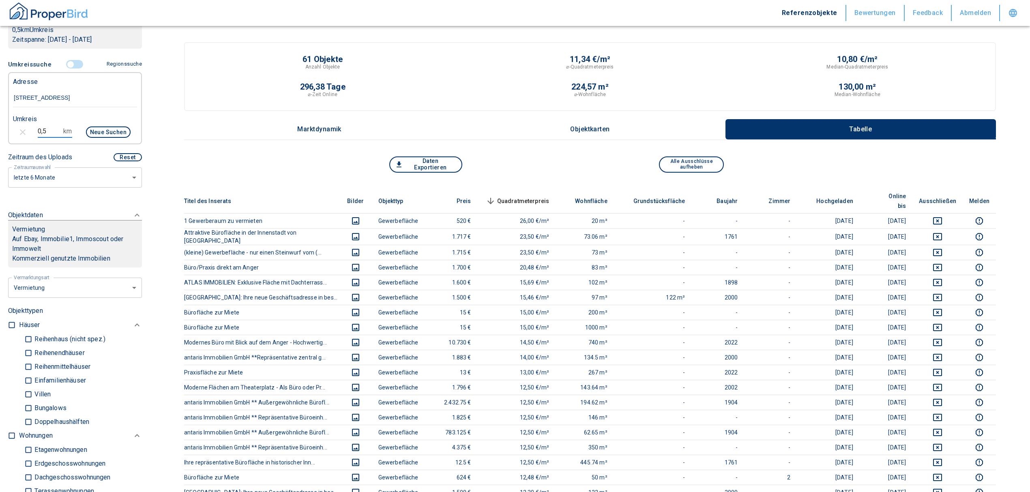
drag, startPoint x: 53, startPoint y: 132, endPoint x: 23, endPoint y: 131, distance: 29.6
click at [23, 131] on div "0,5 km Neue Suchen" at bounding box center [68, 132] width 124 height 19
click at [90, 135] on button "Neue Suchen" at bounding box center [108, 131] width 45 height 11
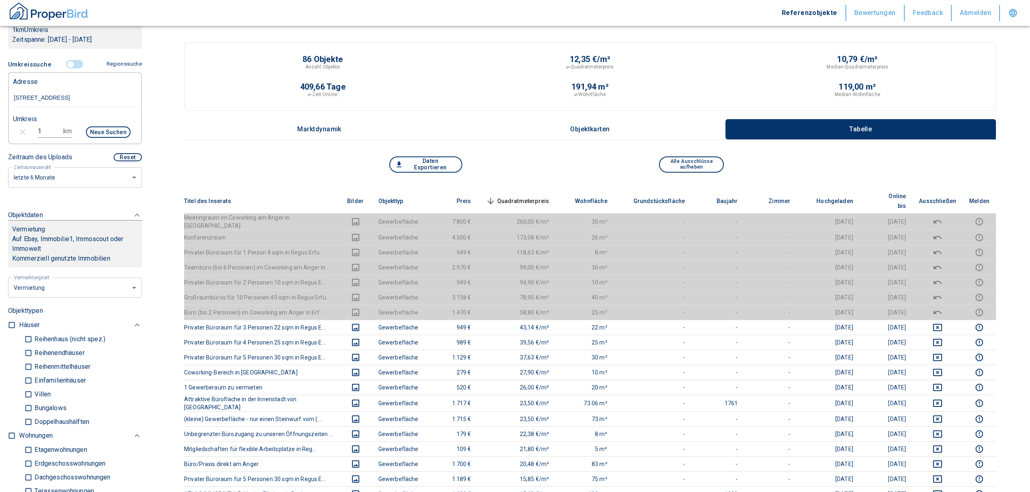
click at [529, 196] on span "Quadratmeterpreis sorted descending" at bounding box center [516, 201] width 65 height 10
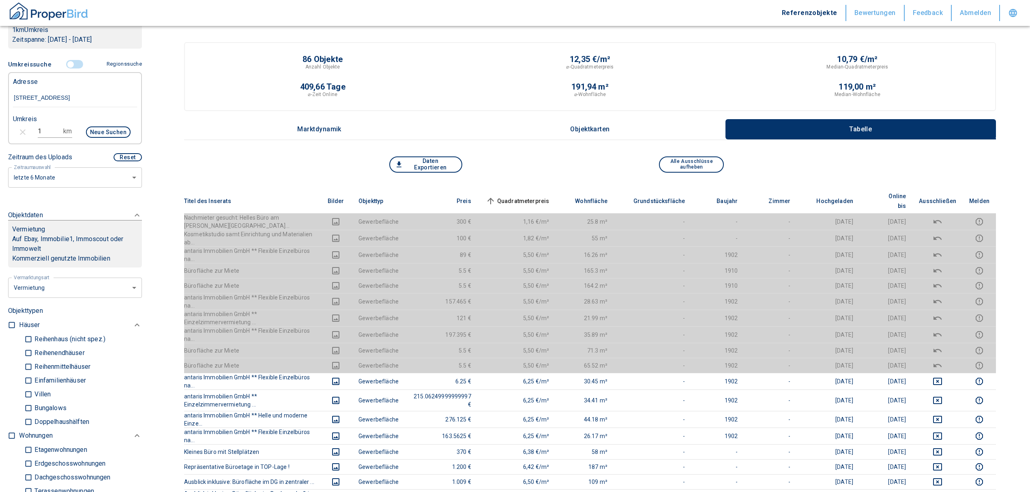
click at [529, 196] on span "Quadratmeterpreis sorted ascending" at bounding box center [516, 201] width 65 height 10
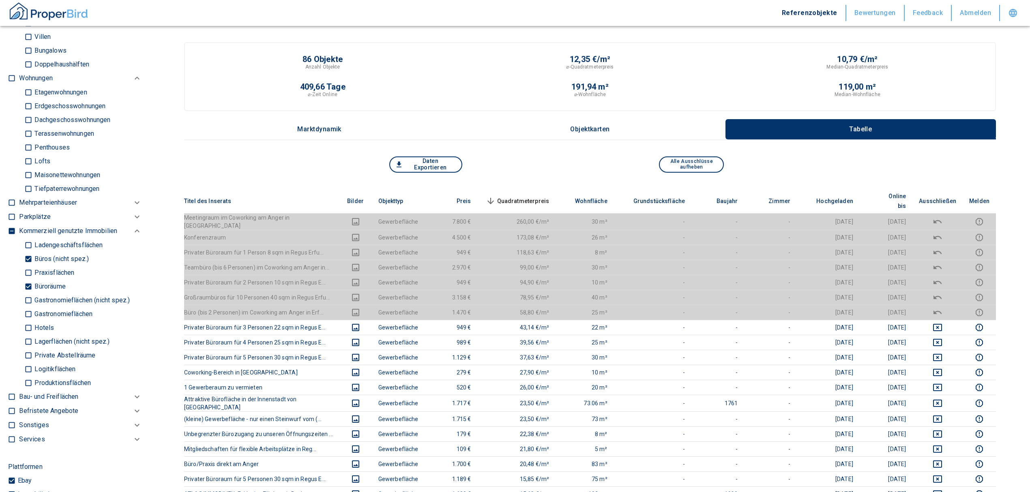
scroll to position [594, 0]
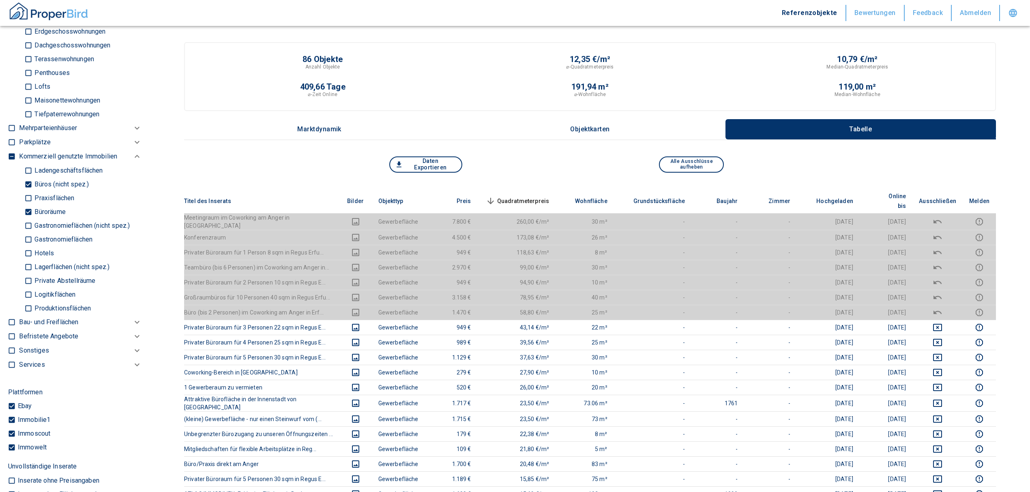
click at [28, 210] on input "Büroräume" at bounding box center [28, 212] width 8 height 14
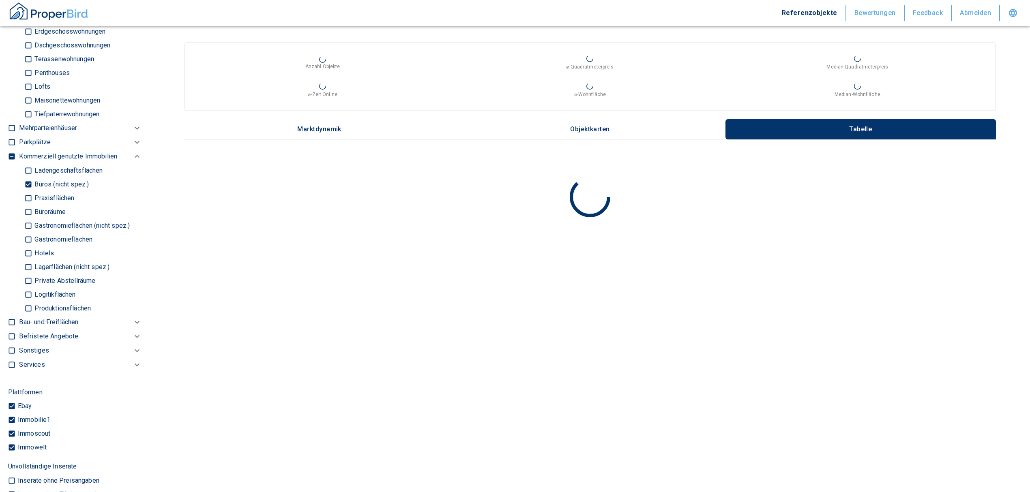
click at [26, 185] on input "Büros (nicht spez.)" at bounding box center [28, 184] width 8 height 14
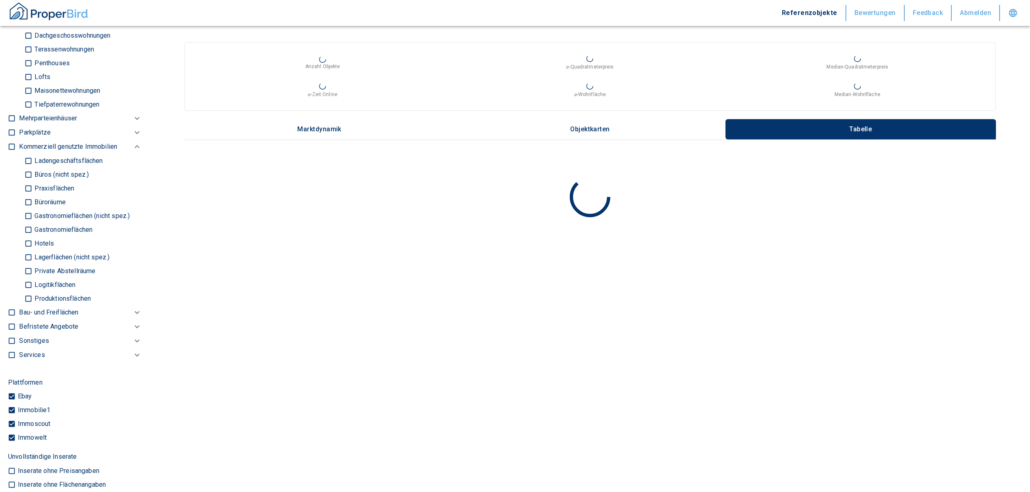
click at [26, 156] on input "Ladengeschäftsflächen" at bounding box center [28, 161] width 8 height 14
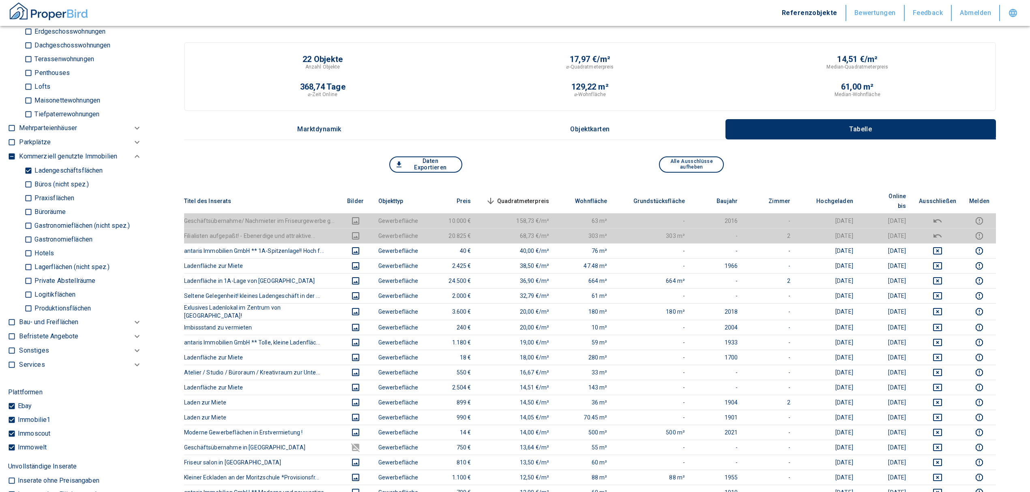
click at [529, 196] on span "Quadratmeterpreis sorted descending" at bounding box center [516, 201] width 65 height 10
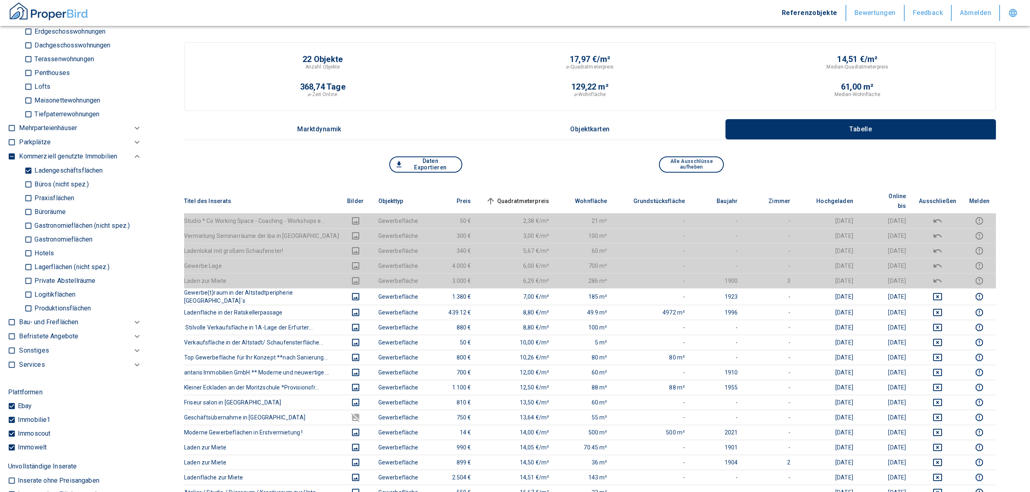
click at [533, 196] on span "Quadratmeterpreis sorted ascending" at bounding box center [516, 201] width 65 height 10
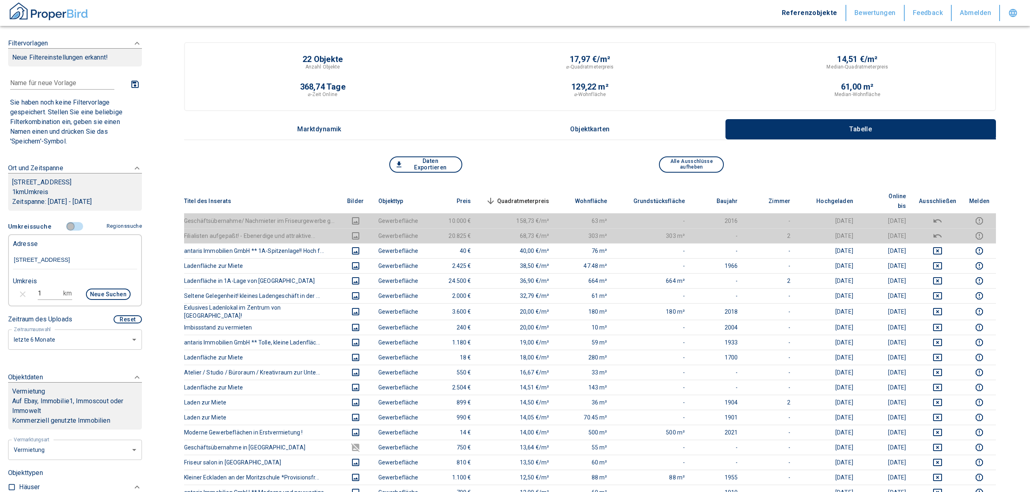
click at [65, 225] on input "controlled" at bounding box center [70, 226] width 24 height 9
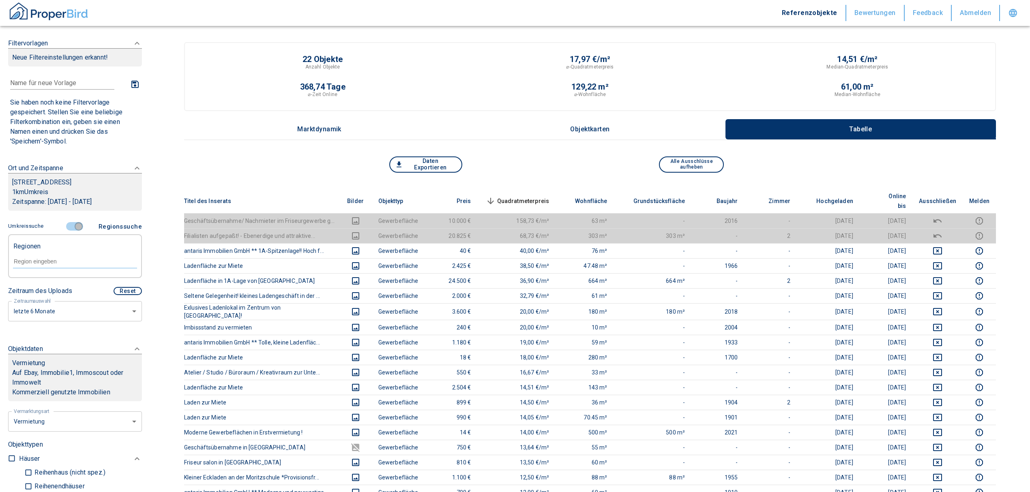
click at [69, 223] on input "controlled" at bounding box center [78, 226] width 24 height 9
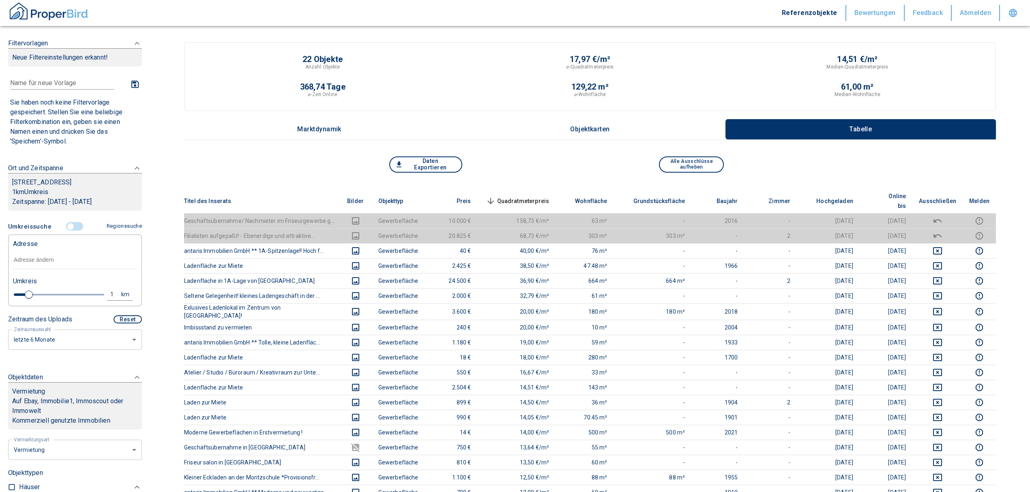
click at [57, 255] on input "text" at bounding box center [75, 260] width 124 height 19
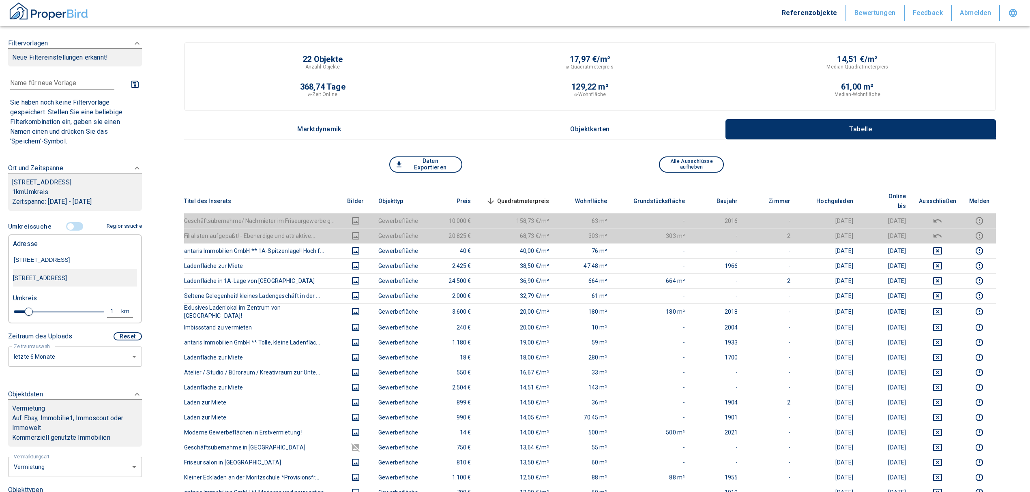
click at [64, 280] on div "[STREET_ADDRESS]" at bounding box center [75, 278] width 124 height 17
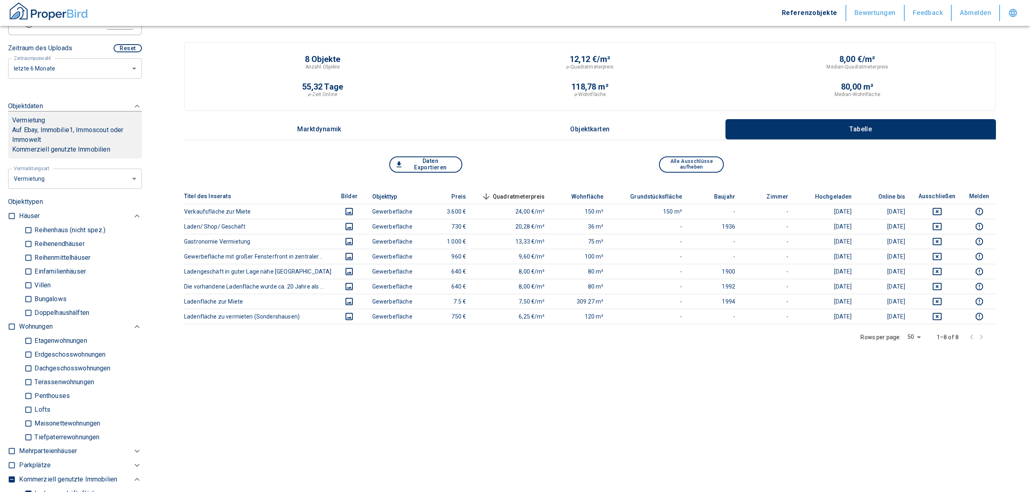
scroll to position [324, 0]
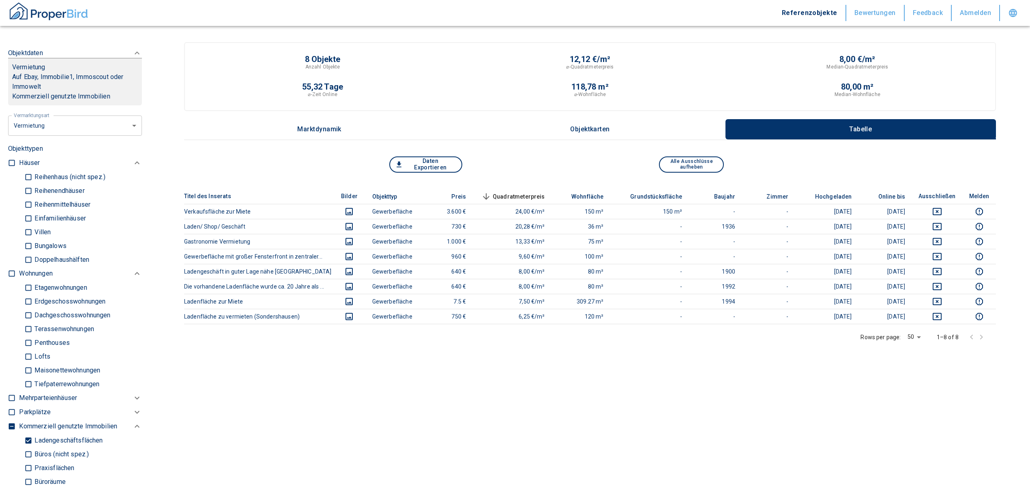
click at [28, 438] on input "Ladengeschäftsflächen" at bounding box center [28, 440] width 8 height 14
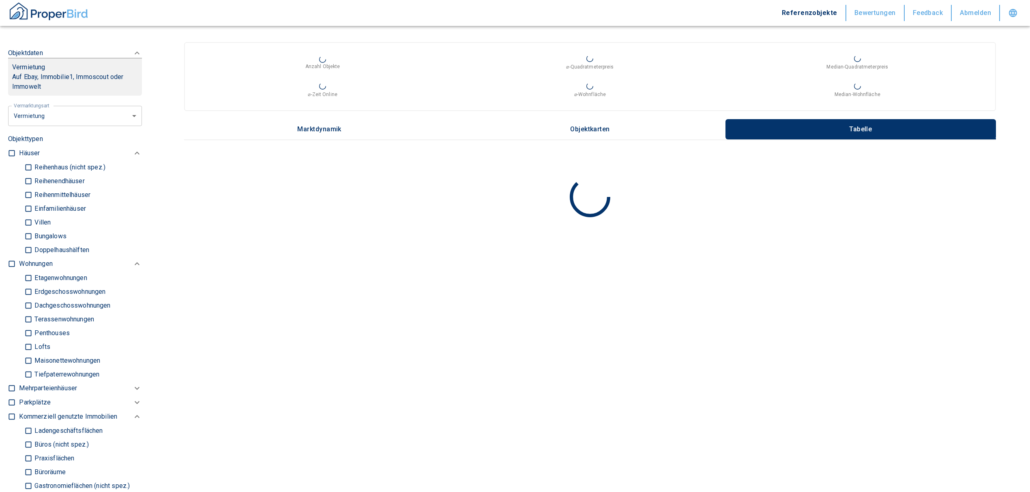
click at [9, 260] on input "checkbox" at bounding box center [12, 264] width 8 height 8
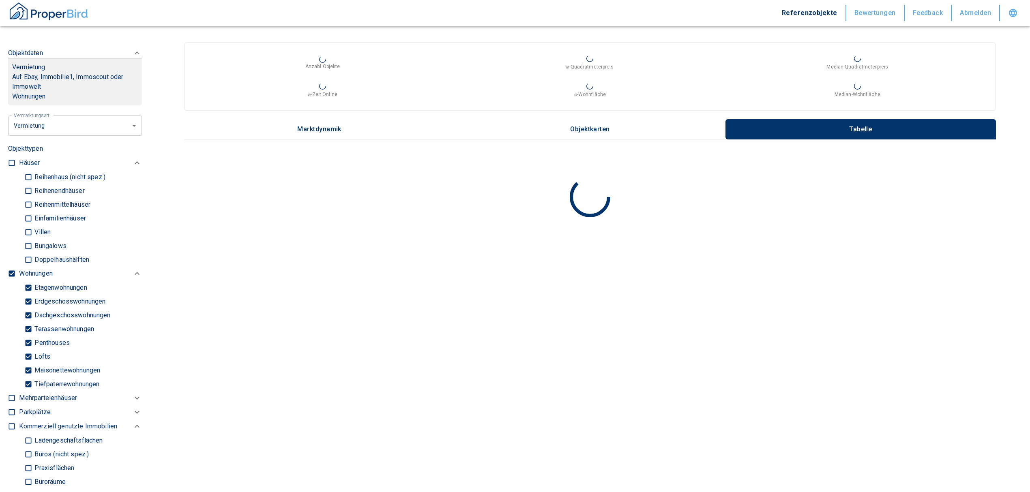
click at [25, 381] on input "Tiefpaterrewohnungen" at bounding box center [28, 384] width 8 height 14
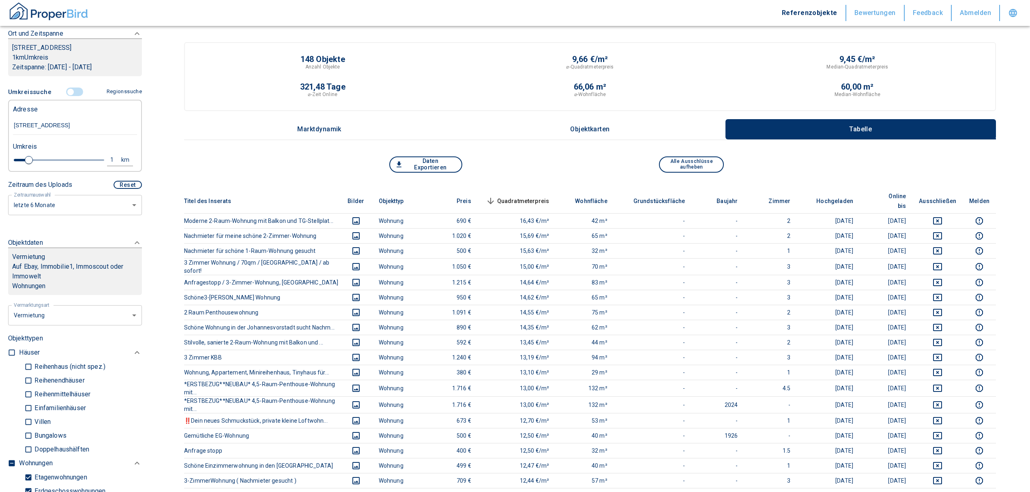
scroll to position [108, 0]
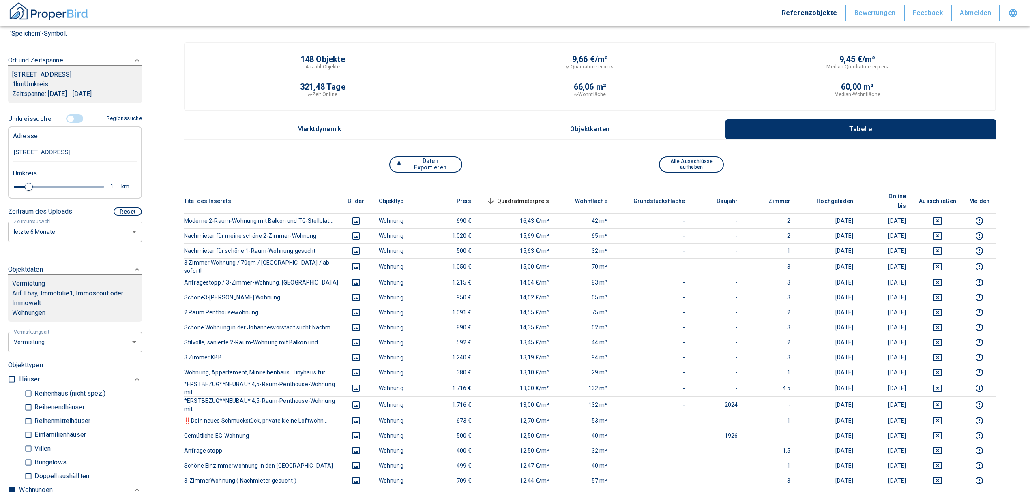
click at [109, 182] on div "1" at bounding box center [116, 187] width 15 height 10
drag, startPoint x: 45, startPoint y: 184, endPoint x: 23, endPoint y: 184, distance: 21.5
click at [23, 184] on div "1 km Neue Suchen" at bounding box center [68, 187] width 124 height 19
click at [92, 187] on button "Neue Suchen" at bounding box center [108, 186] width 45 height 11
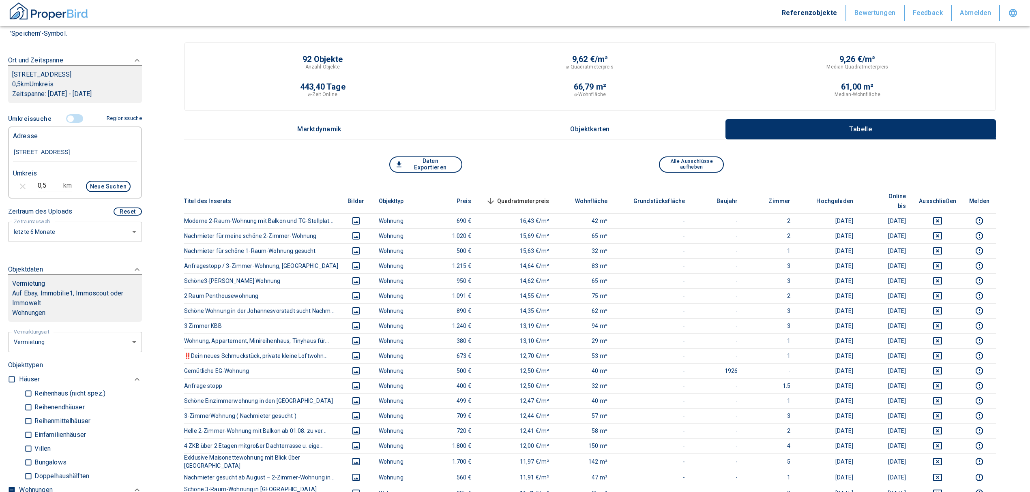
click at [519, 196] on span "Quadratmeterpreis sorted descending" at bounding box center [516, 201] width 65 height 10
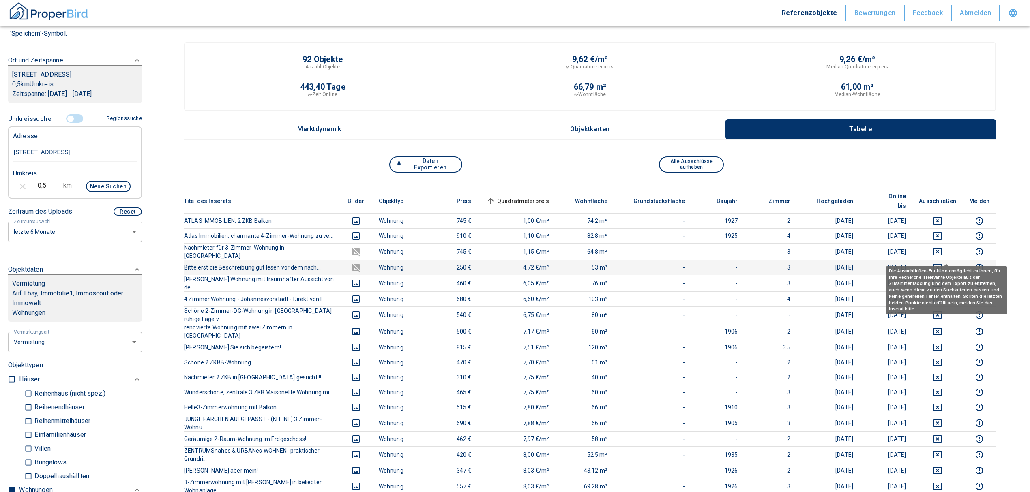
click at [942, 263] on icon "deselect this listing" at bounding box center [937, 268] width 10 height 10
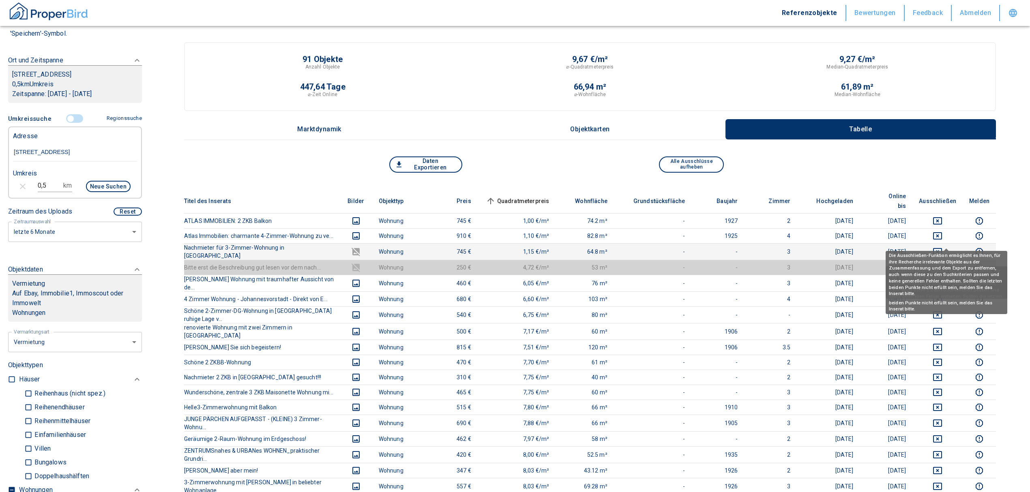
click at [942, 247] on icon "deselect this listing" at bounding box center [937, 252] width 10 height 10
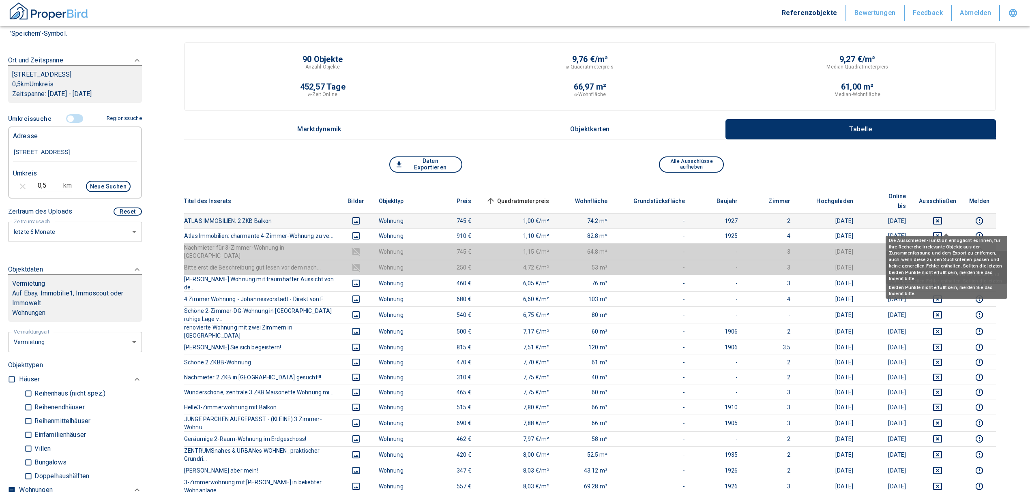
drag, startPoint x: 942, startPoint y: 224, endPoint x: 940, endPoint y: 209, distance: 15.3
click at [941, 231] on icon "deselect this listing" at bounding box center [937, 236] width 10 height 10
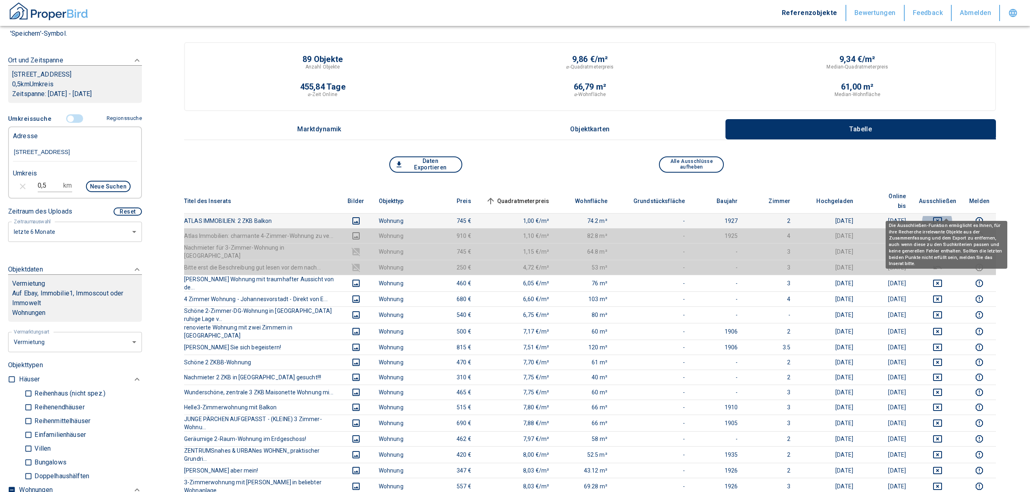
click at [939, 216] on button "deselect this listing" at bounding box center [937, 221] width 37 height 10
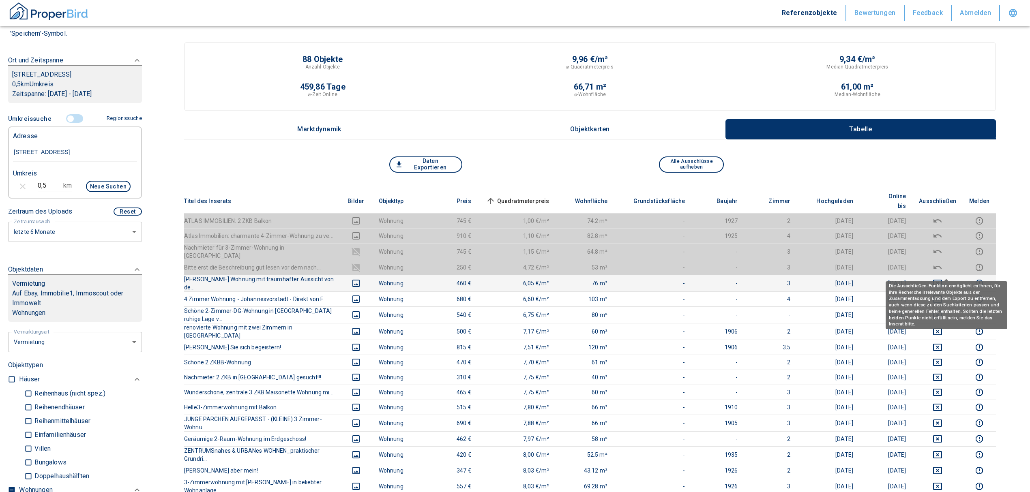
click at [942, 280] on icon "deselect this listing" at bounding box center [937, 283] width 9 height 7
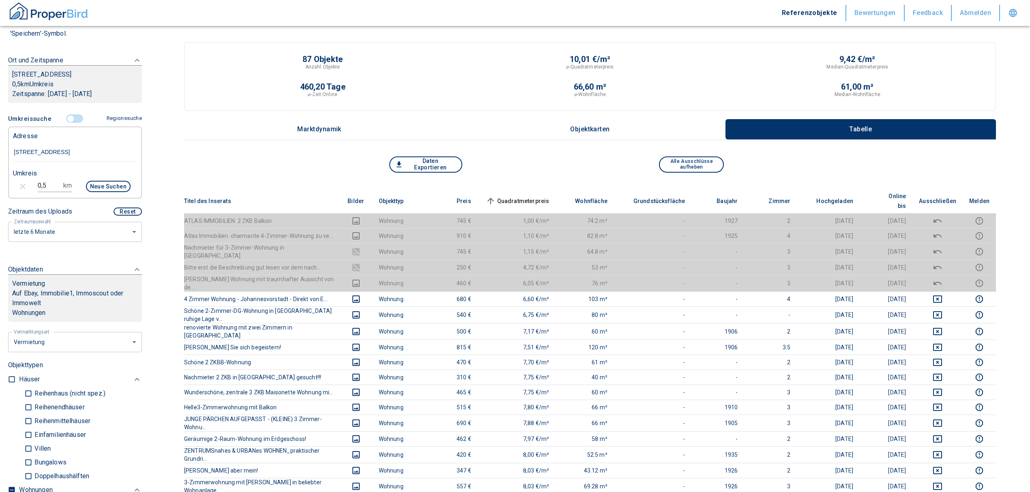
click at [545, 196] on span "Quadratmeterpreis sorted ascending" at bounding box center [516, 201] width 65 height 10
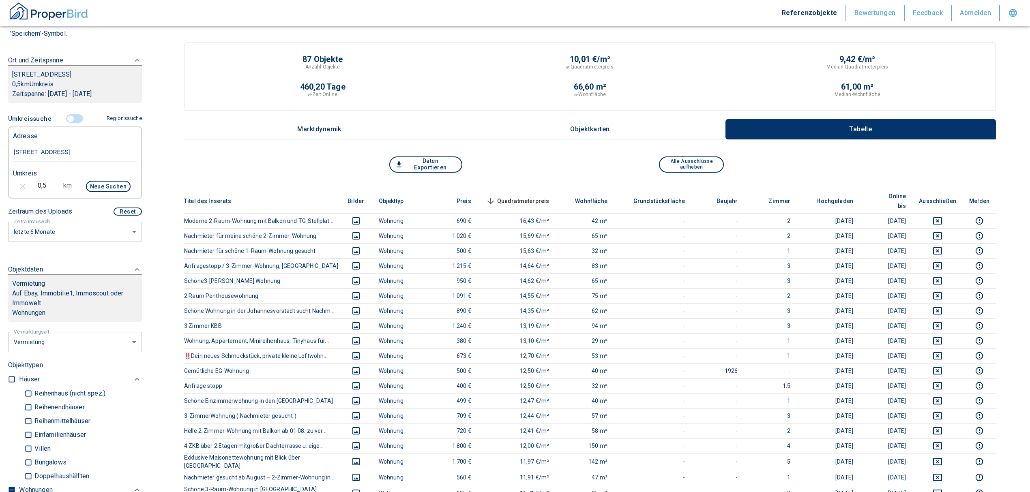
drag, startPoint x: 515, startPoint y: 187, endPoint x: 517, endPoint y: 191, distance: 4.7
click at [515, 189] on th "Quadratmeterpreis sorted descending" at bounding box center [517, 201] width 78 height 25
click at [517, 196] on span "Quadratmeterpreis sorted descending" at bounding box center [516, 201] width 65 height 10
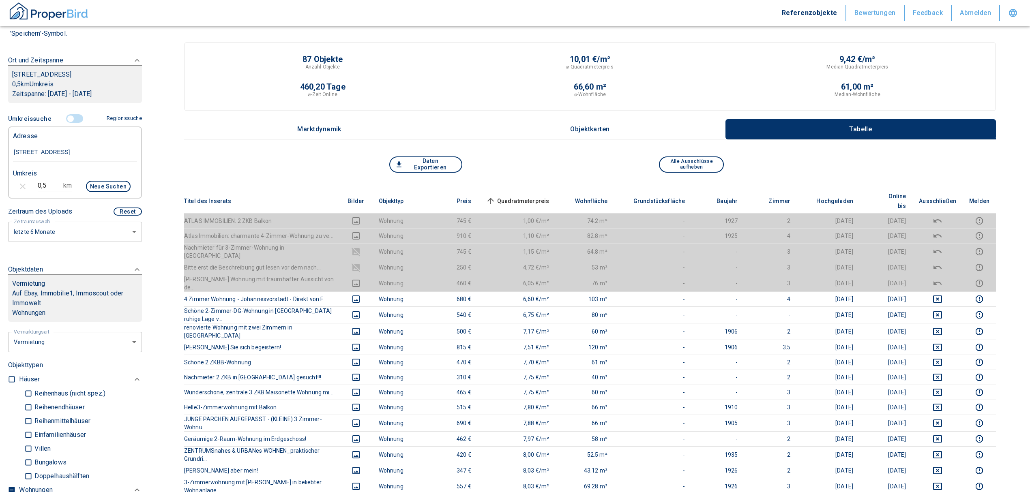
click at [66, 116] on input "controlled" at bounding box center [70, 118] width 24 height 9
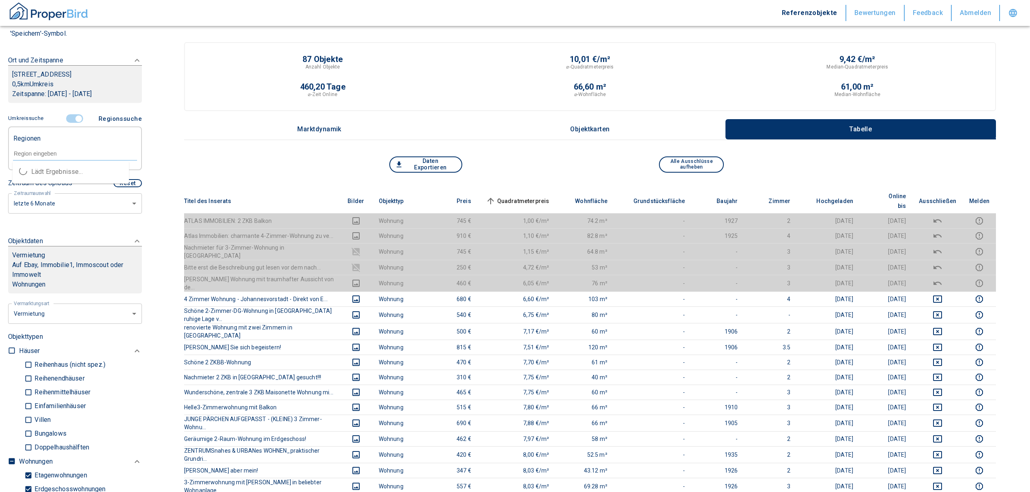
click at [46, 150] on input "text" at bounding box center [75, 153] width 124 height 7
click at [59, 171] on li "99086 [GEOGRAPHIC_DATA]" at bounding box center [71, 172] width 116 height 15
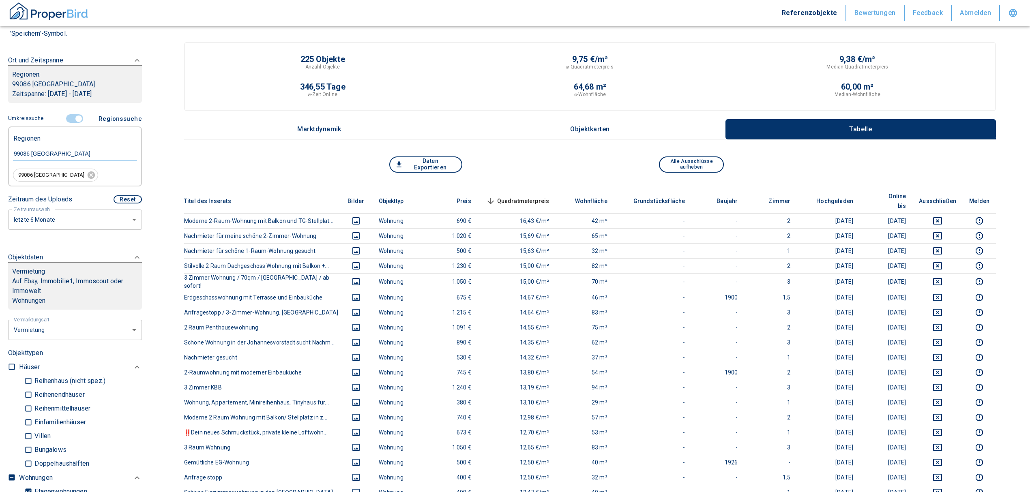
click at [539, 189] on th "Quadratmeterpreis sorted descending" at bounding box center [517, 201] width 78 height 25
click at [539, 196] on span "Quadratmeterpreis sorted descending" at bounding box center [516, 201] width 65 height 10
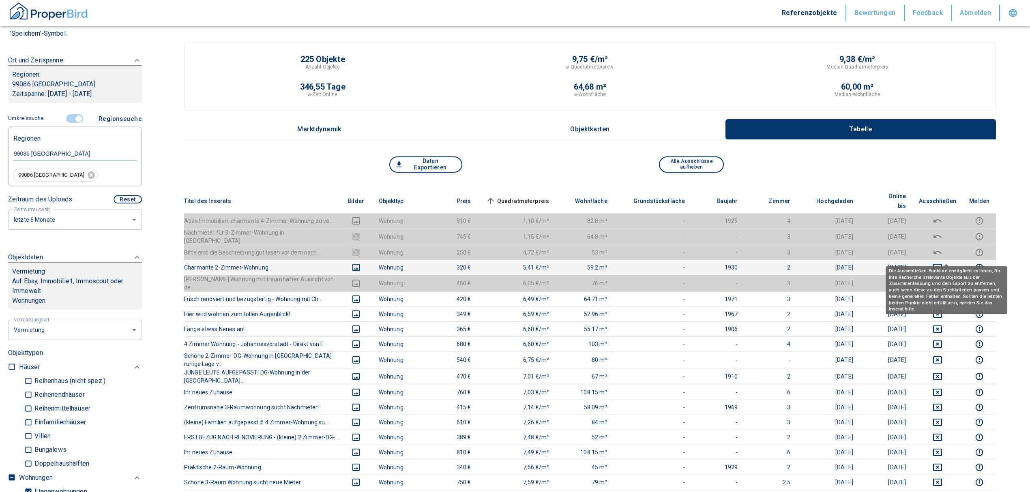
click at [942, 264] on icon "deselect this listing" at bounding box center [937, 267] width 9 height 7
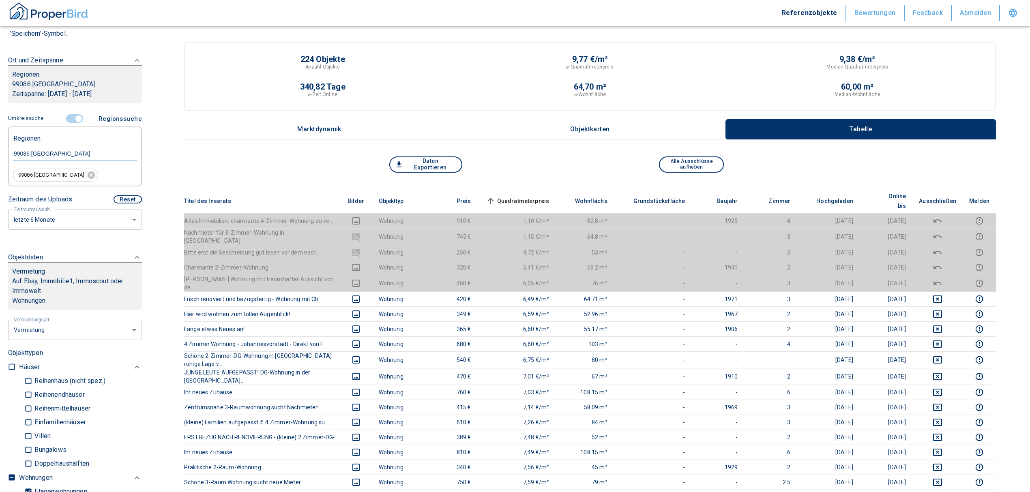
click at [531, 196] on span "Quadratmeterpreis sorted ascending" at bounding box center [516, 201] width 65 height 10
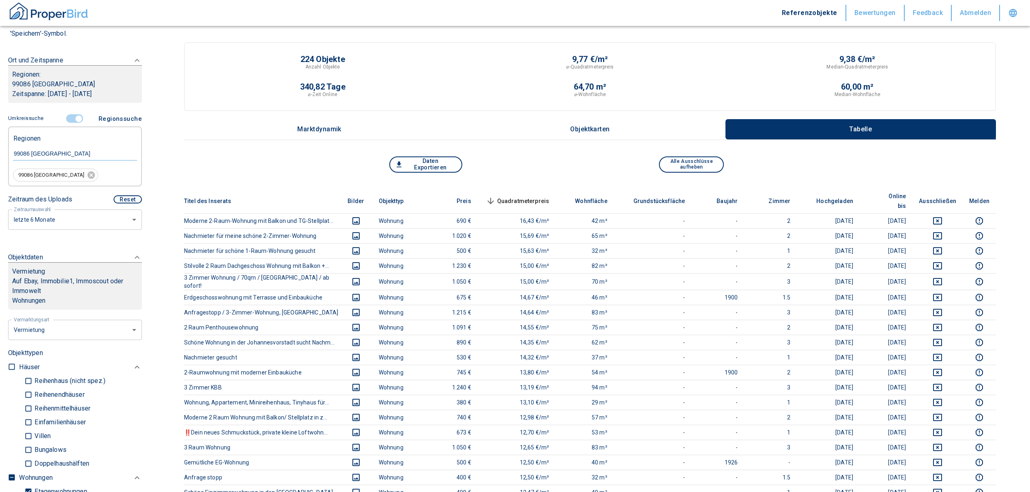
click at [525, 196] on span "Quadratmeterpreis sorted descending" at bounding box center [516, 201] width 65 height 10
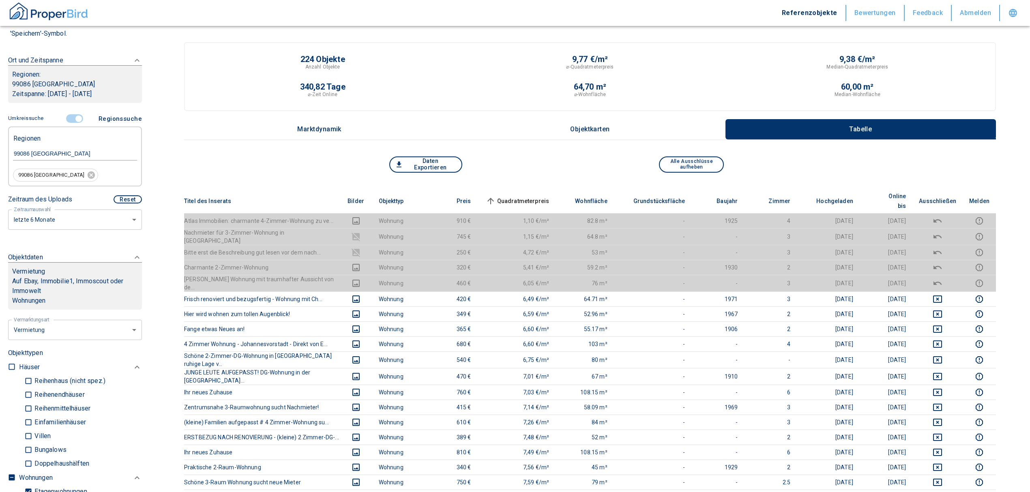
click at [77, 118] on input "controlled" at bounding box center [78, 118] width 24 height 9
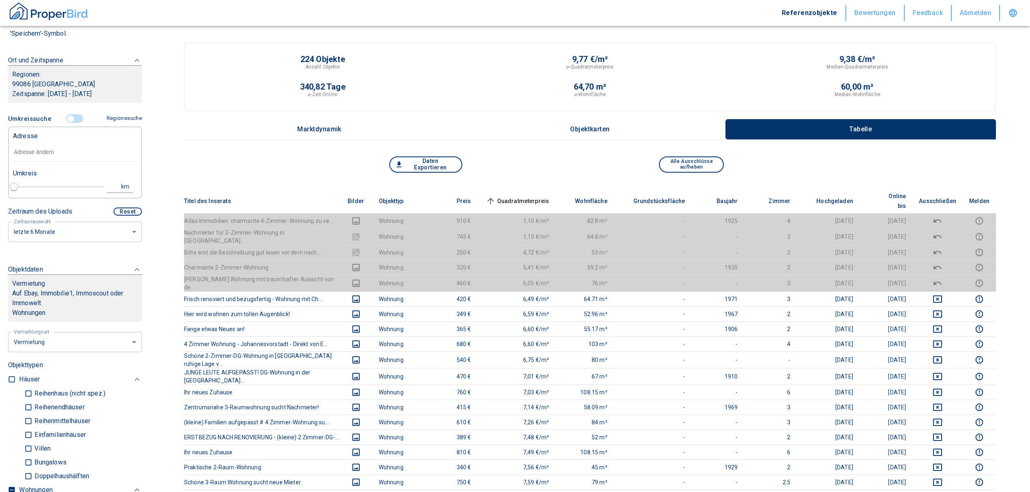
click at [47, 155] on input "text" at bounding box center [75, 152] width 124 height 19
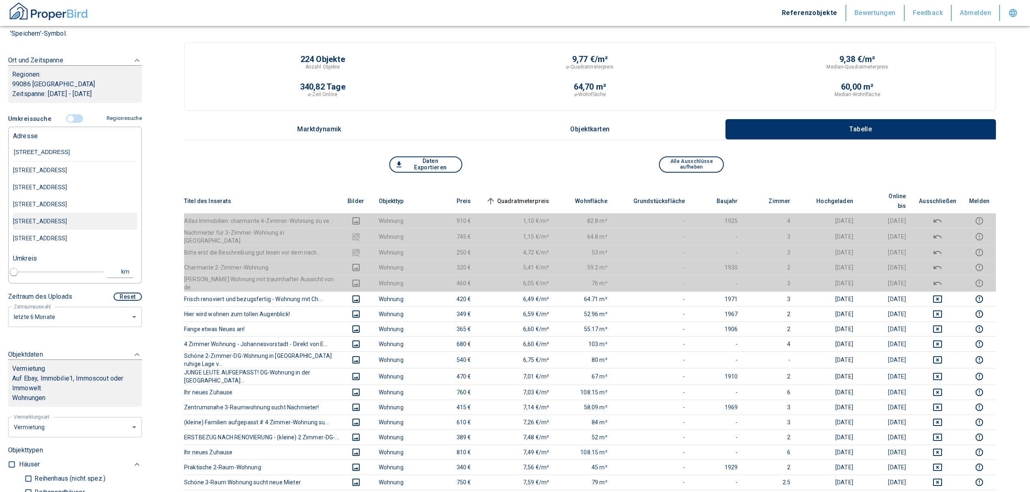
click at [70, 179] on div "[STREET_ADDRESS]" at bounding box center [75, 170] width 124 height 17
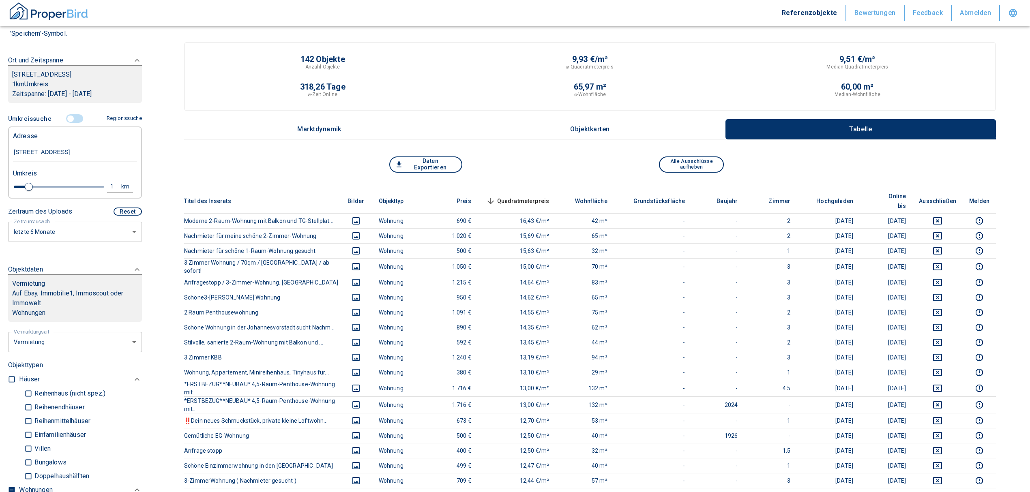
click at [529, 196] on span "Quadratmeterpreis sorted descending" at bounding box center [516, 201] width 65 height 10
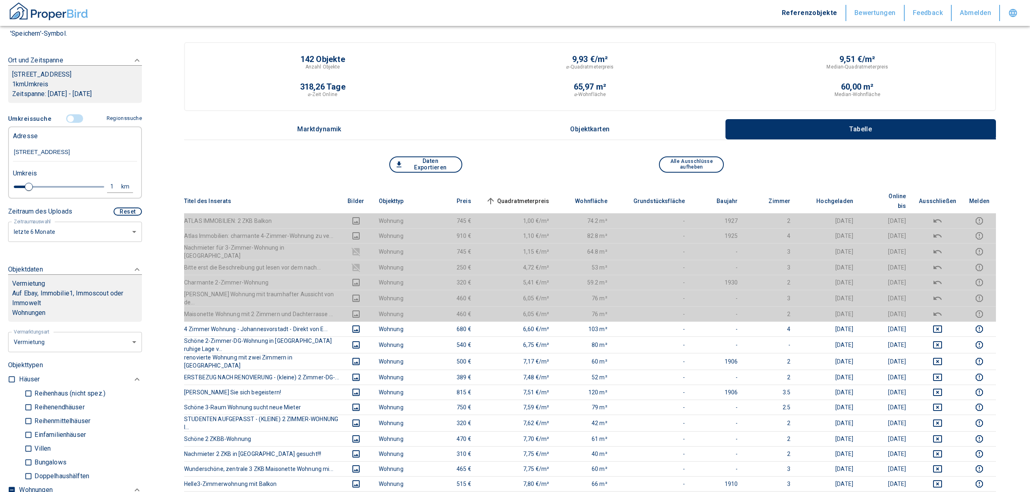
click at [529, 196] on span "Quadratmeterpreis sorted ascending" at bounding box center [516, 201] width 65 height 10
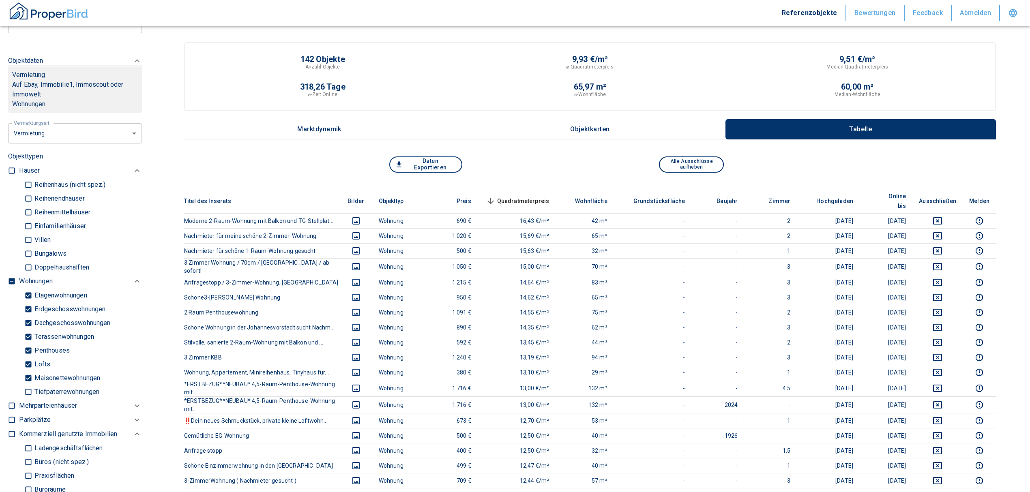
scroll to position [324, 0]
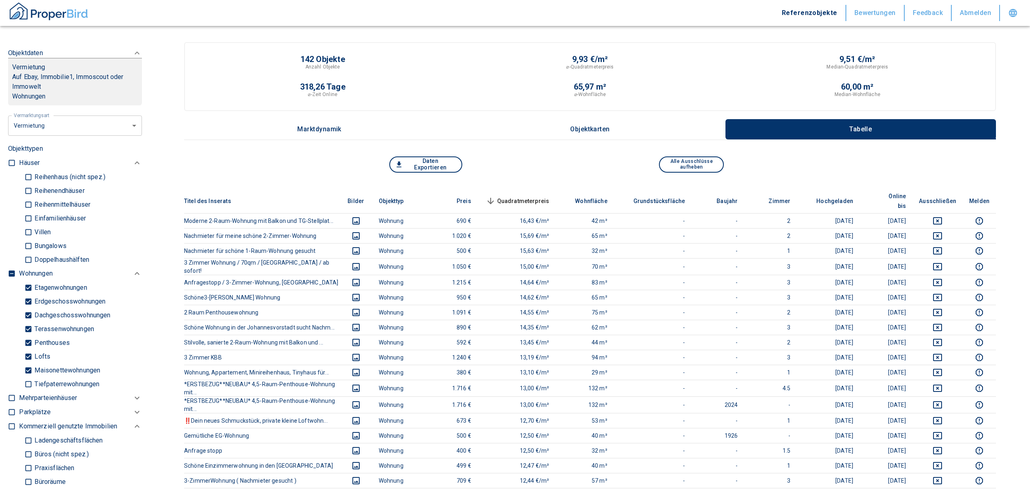
click at [11, 267] on label at bounding box center [10, 272] width 12 height 11
click at [11, 270] on input "checkbox" at bounding box center [12, 274] width 8 height 8
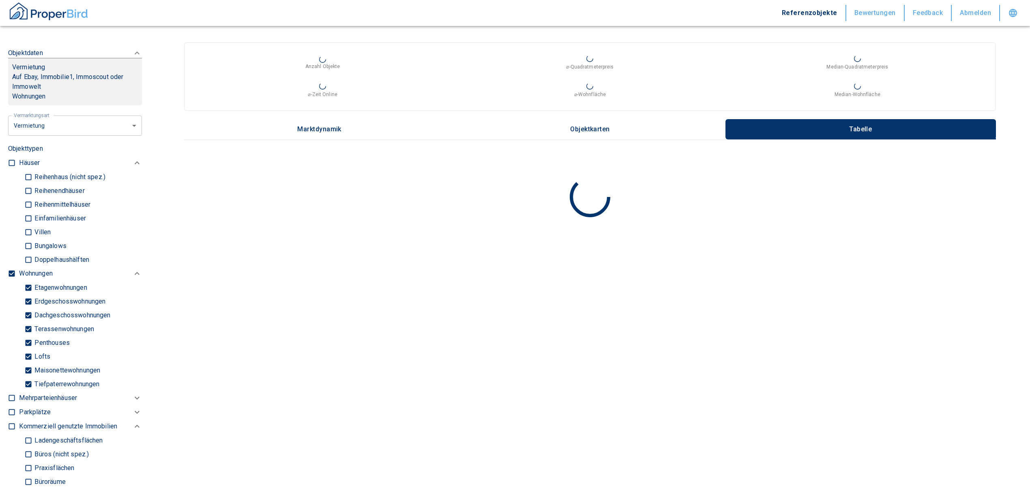
click at [14, 273] on input "checkbox" at bounding box center [12, 274] width 8 height 8
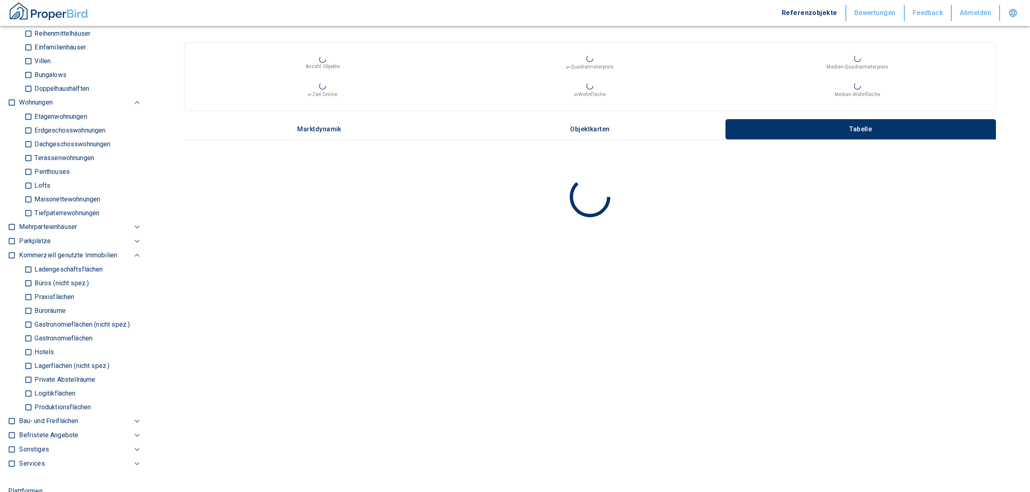
scroll to position [486, 0]
click at [26, 281] on input "Büros (nicht spez.)" at bounding box center [28, 282] width 8 height 14
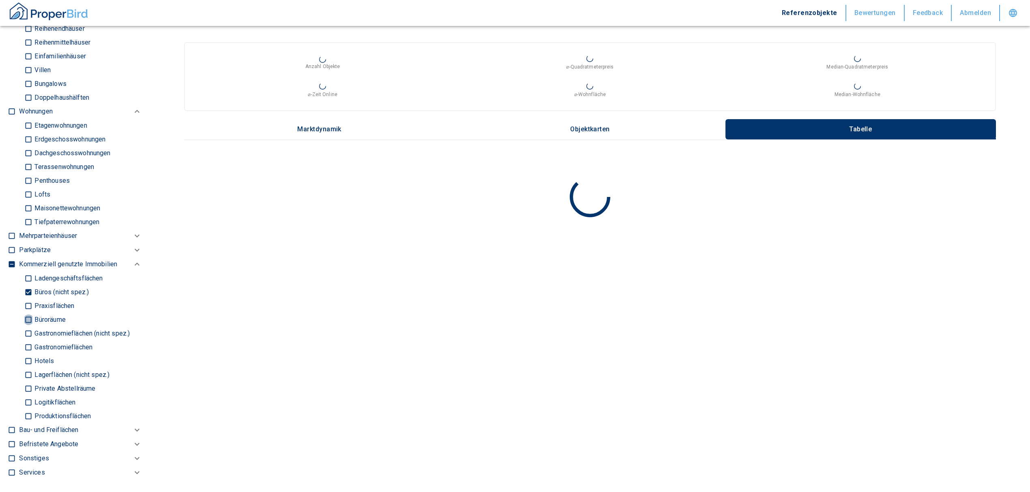
click at [26, 325] on input "Büroräume" at bounding box center [28, 320] width 8 height 14
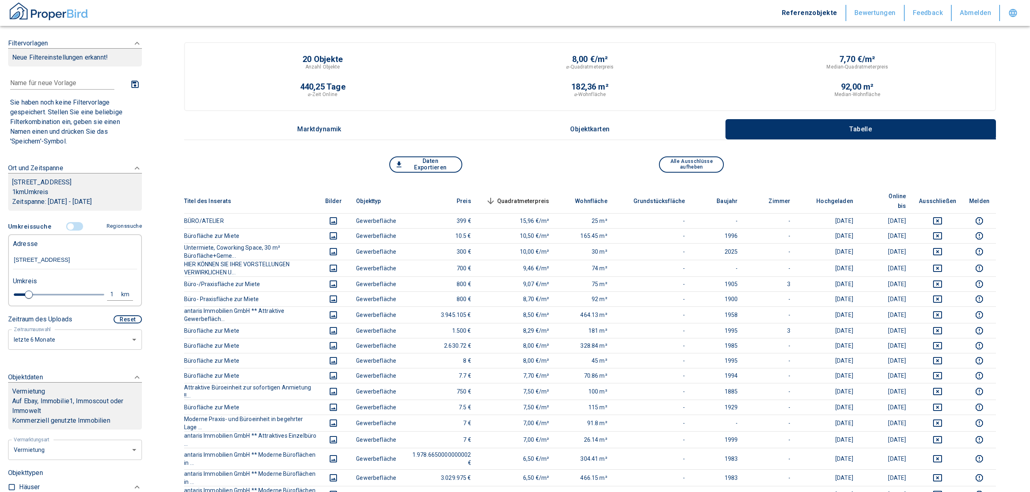
click at [549, 196] on span "Quadratmeterpreis sorted descending" at bounding box center [516, 201] width 65 height 10
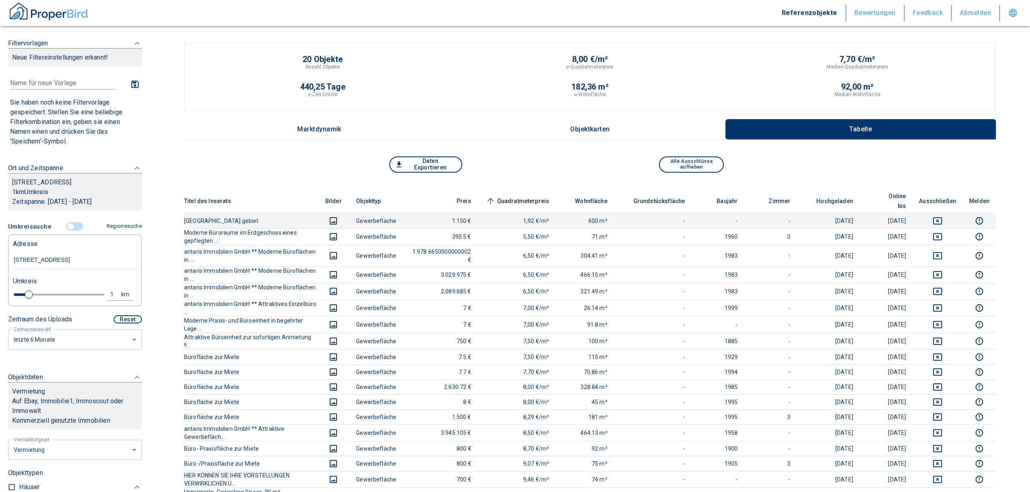
click at [942, 216] on icon "deselect this listing" at bounding box center [937, 221] width 10 height 10
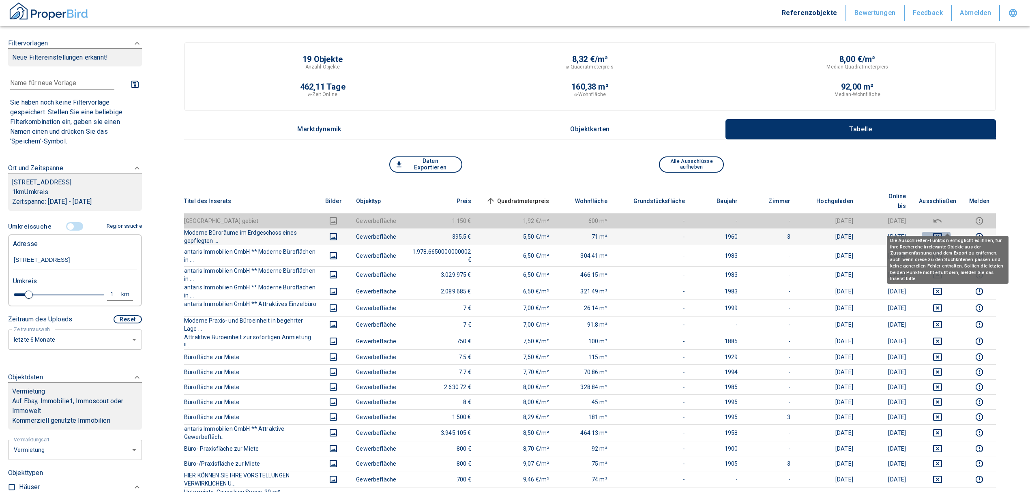
click at [942, 233] on icon "deselect this listing" at bounding box center [937, 236] width 9 height 7
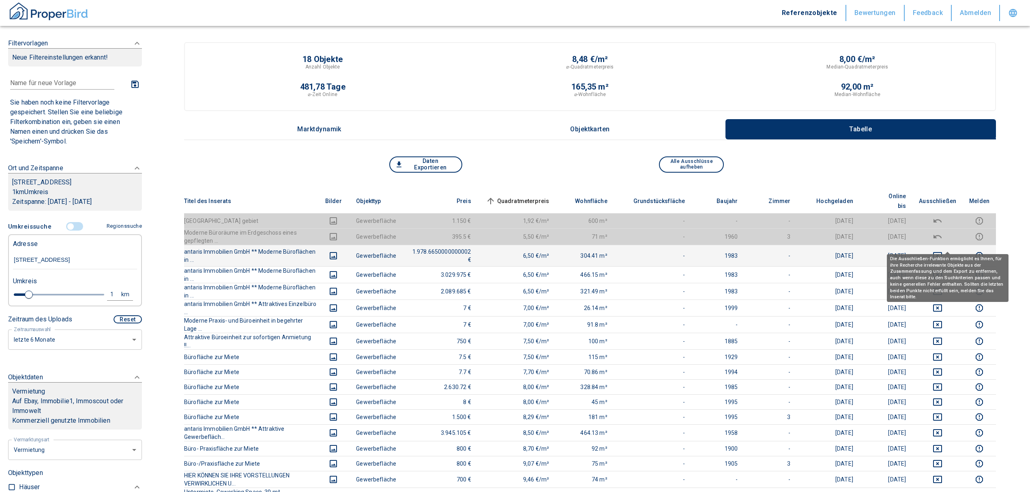
click at [942, 251] on icon "deselect this listing" at bounding box center [937, 256] width 10 height 10
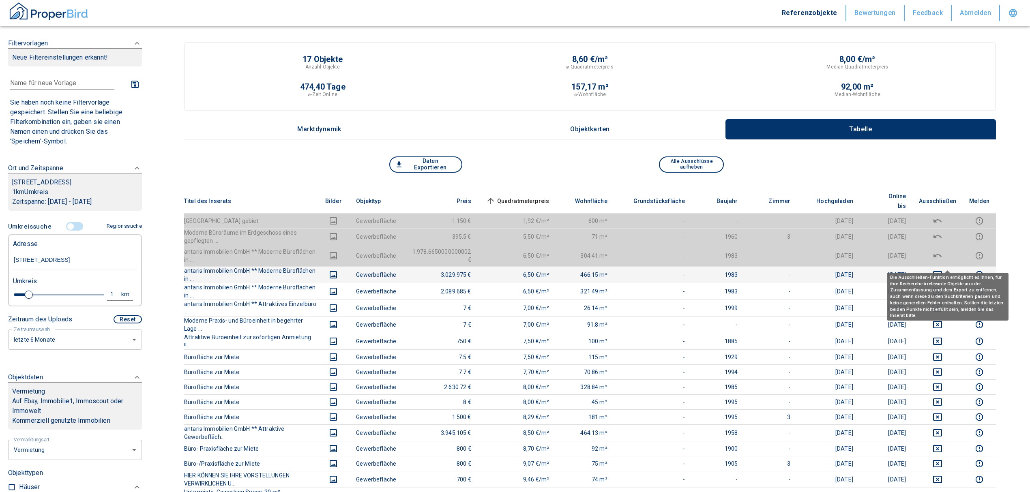
click at [942, 270] on icon "deselect this listing" at bounding box center [937, 275] width 10 height 10
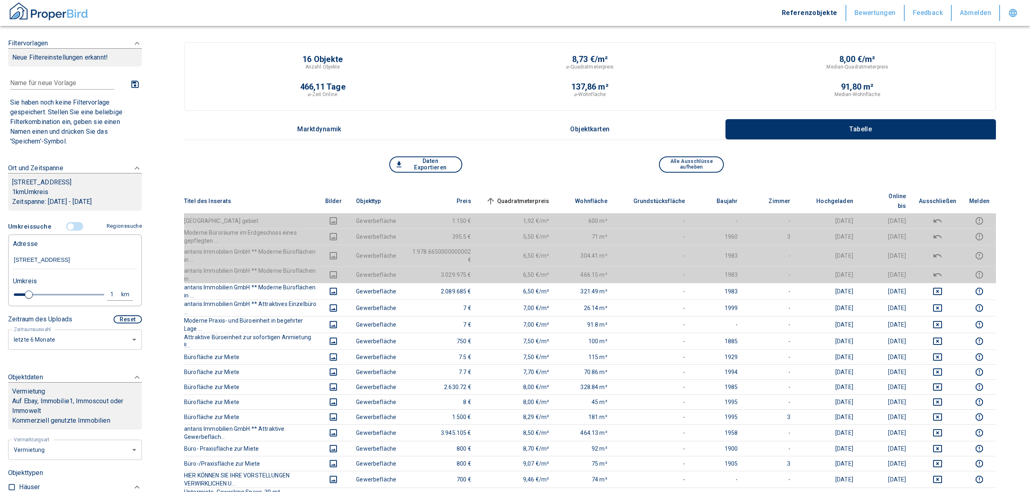
click at [549, 196] on span "Quadratmeterpreis sorted ascending" at bounding box center [516, 201] width 65 height 10
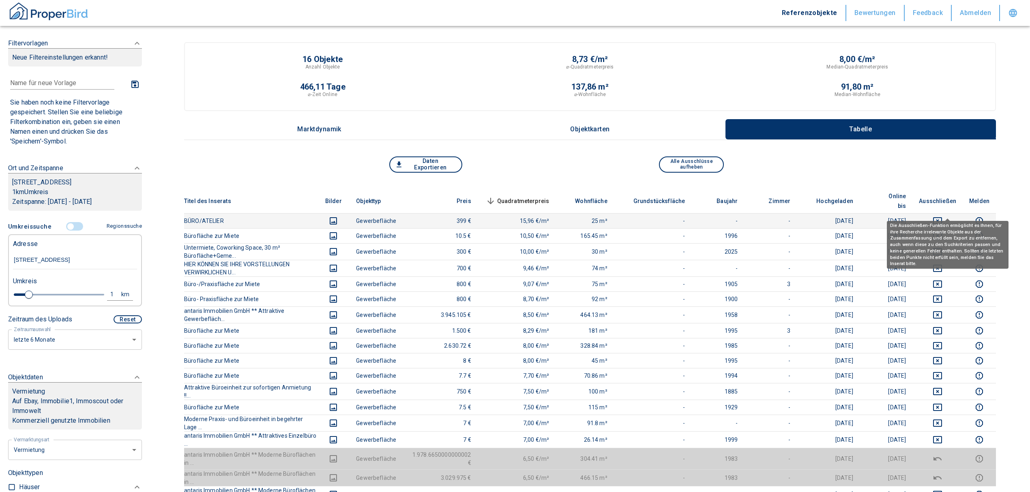
click at [942, 216] on icon "deselect this listing" at bounding box center [937, 221] width 10 height 10
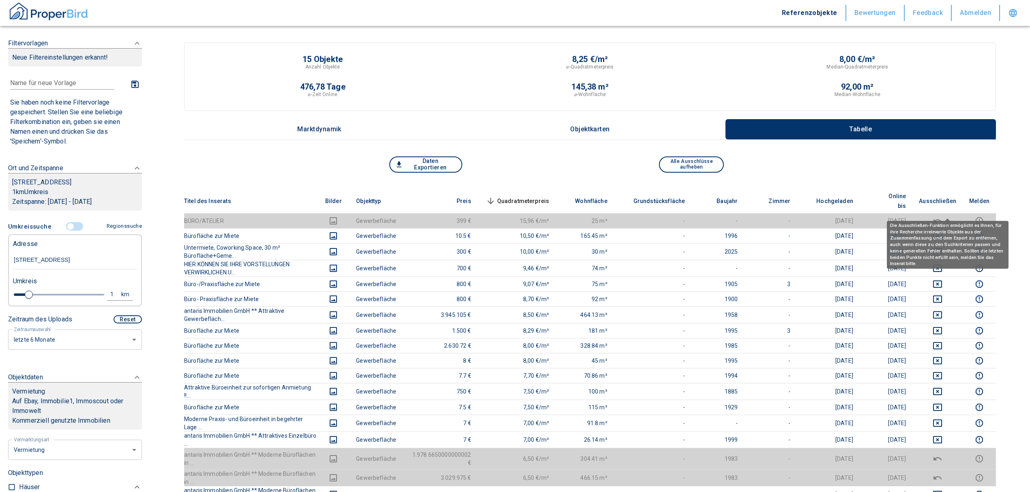
click at [942, 216] on icon "deselect this listing" at bounding box center [937, 221] width 10 height 10
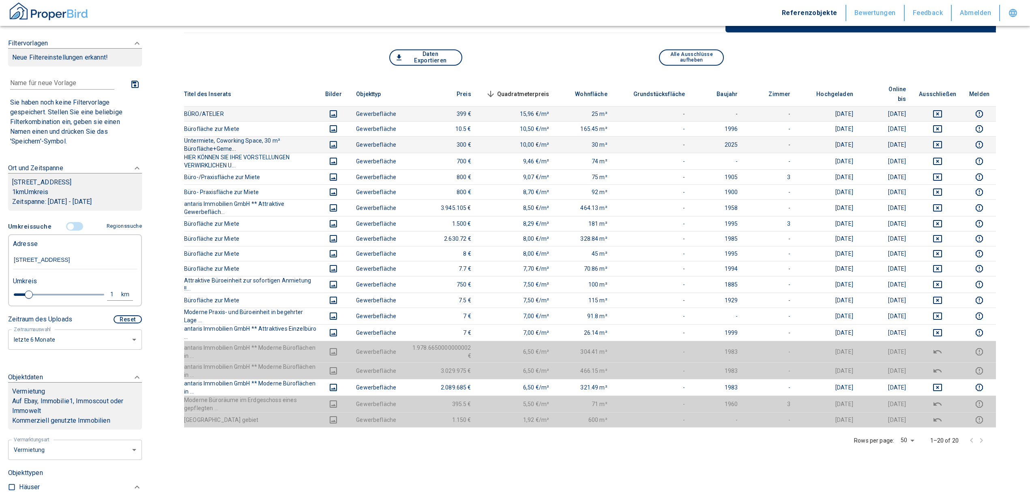
scroll to position [108, 0]
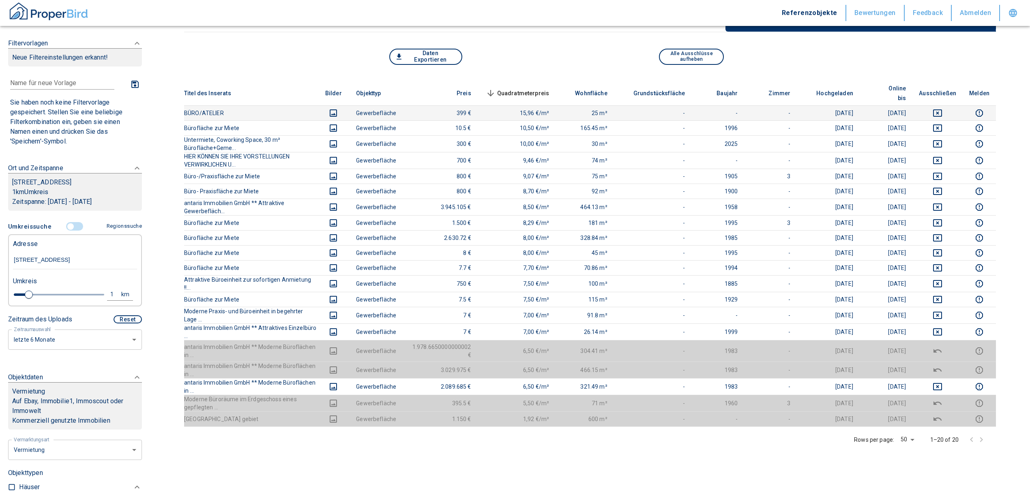
click at [68, 222] on input "controlled" at bounding box center [70, 226] width 24 height 9
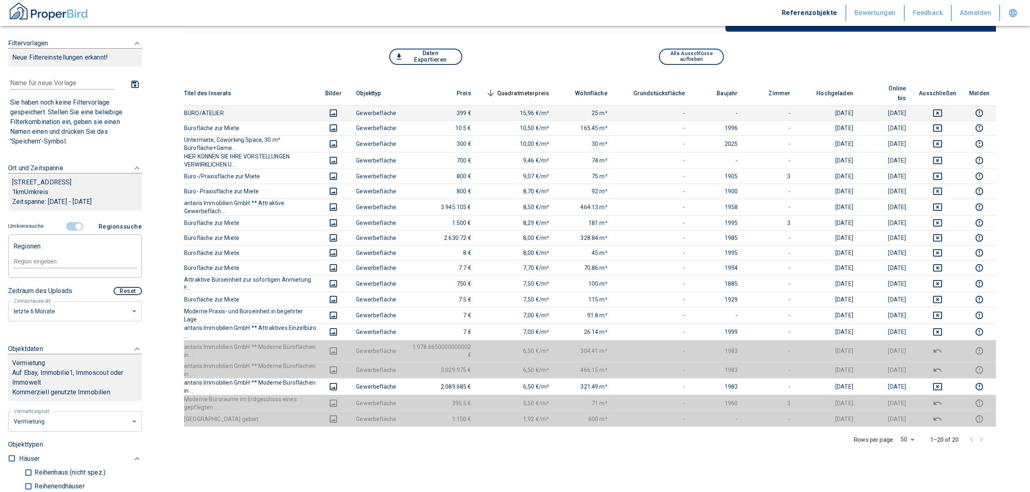
click at [67, 259] on input "text" at bounding box center [75, 261] width 124 height 7
click at [75, 276] on li "99086 [GEOGRAPHIC_DATA]" at bounding box center [71, 280] width 116 height 15
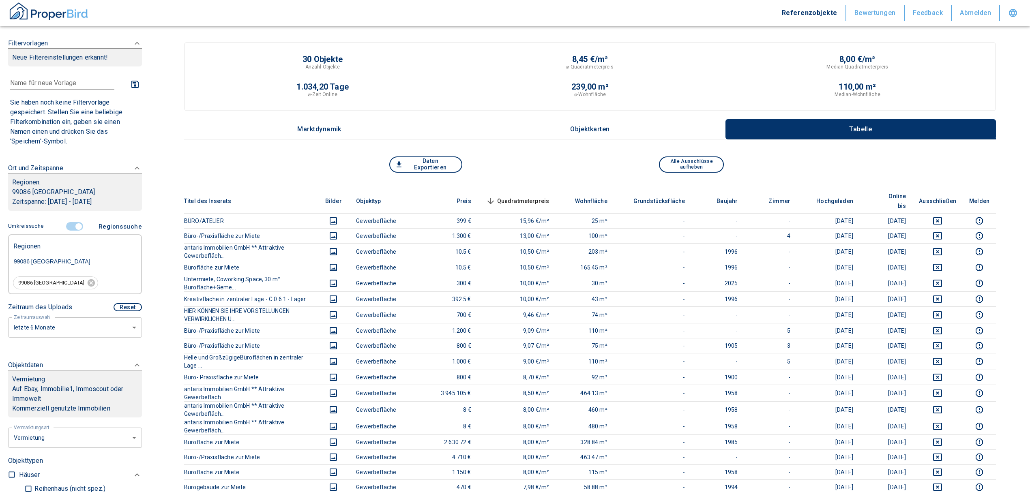
click at [531, 196] on span "Quadratmeterpreis sorted descending" at bounding box center [516, 201] width 65 height 10
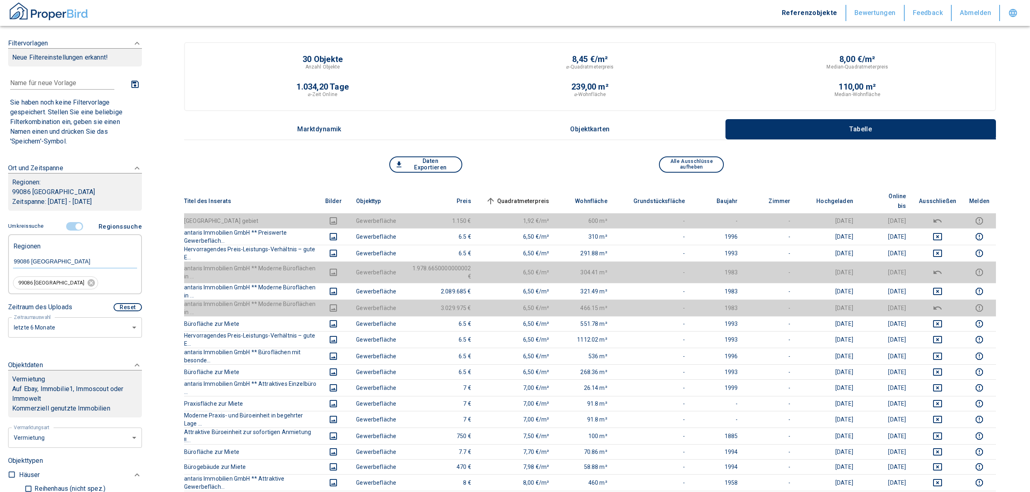
click at [532, 189] on th "Quadratmeterpreis sorted ascending" at bounding box center [517, 201] width 78 height 25
click at [535, 190] on th "Quadratmeterpreis sorted ascending" at bounding box center [517, 201] width 78 height 25
click at [538, 196] on span "Quadratmeterpreis sorted ascending" at bounding box center [516, 201] width 65 height 10
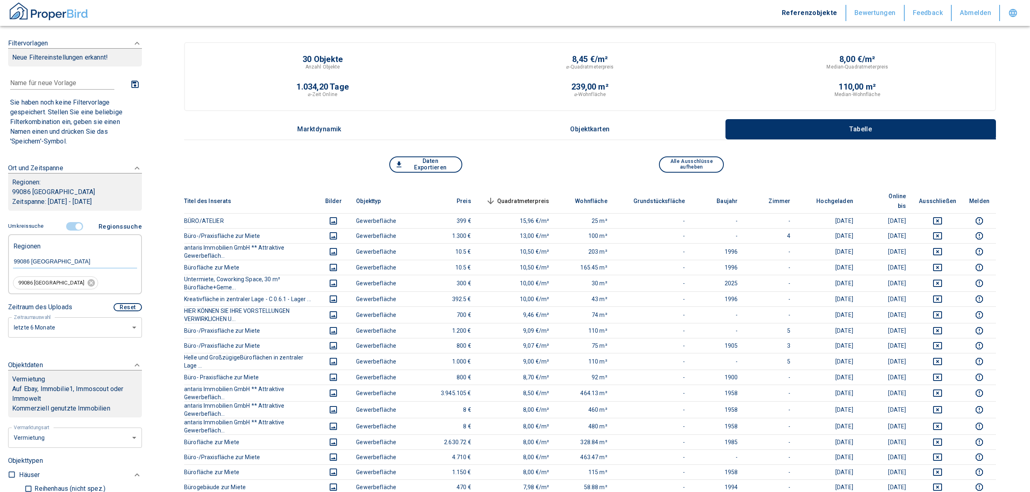
click at [530, 196] on span "Quadratmeterpreis sorted descending" at bounding box center [516, 201] width 65 height 10
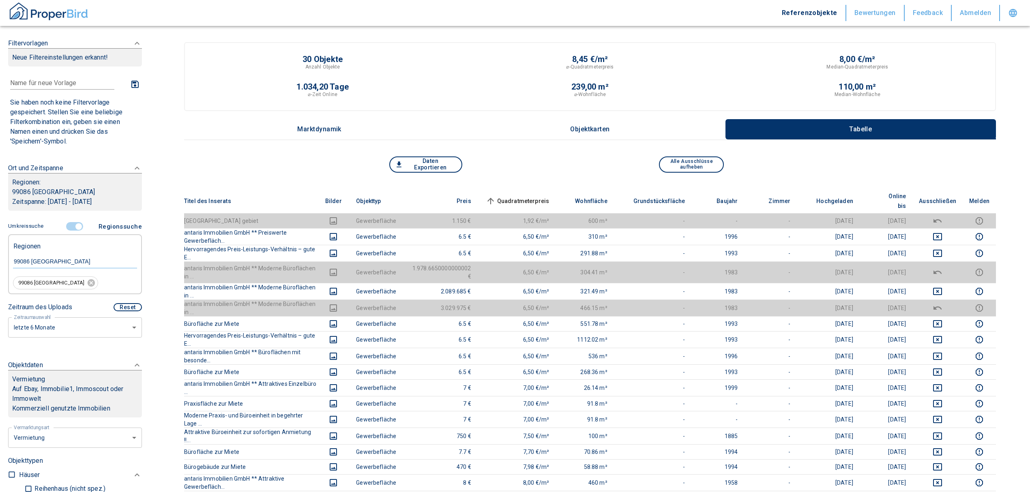
click at [544, 196] on span "Quadratmeterpreis sorted ascending" at bounding box center [516, 201] width 65 height 10
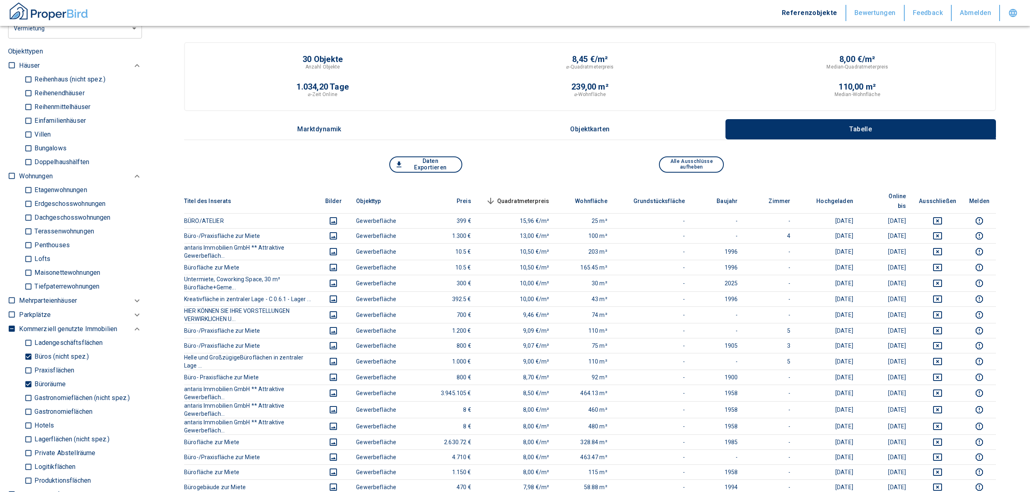
scroll to position [432, 0]
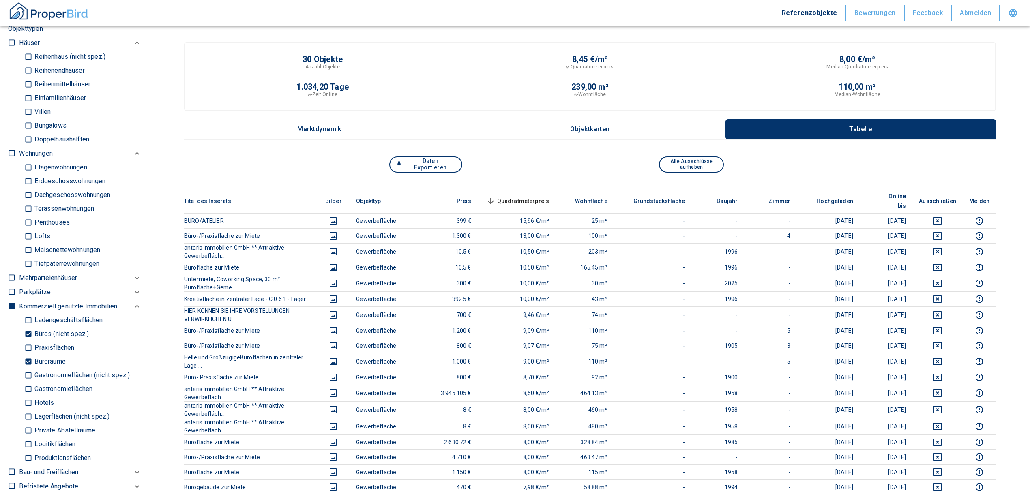
click at [21, 271] on div "Ladengeschäftsflächen Büros (nicht spez.) Praxisflächen Büroräume Gastronomiefl…" at bounding box center [80, 216] width 123 height 110
click at [26, 362] on input "Büroräume" at bounding box center [28, 362] width 8 height 14
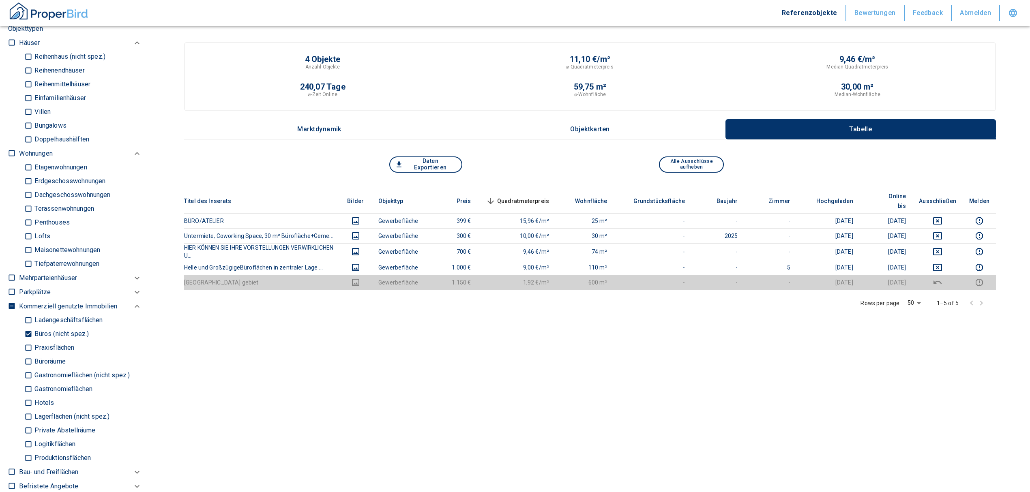
click at [25, 334] on input "Büros (nicht spez.)" at bounding box center [28, 334] width 8 height 14
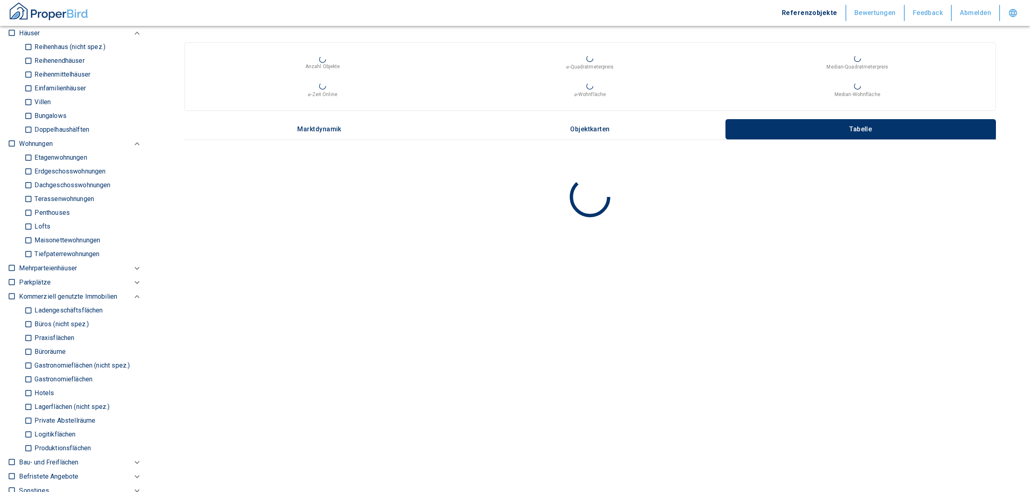
click at [26, 311] on input "Ladengeschäftsflächen" at bounding box center [28, 311] width 8 height 14
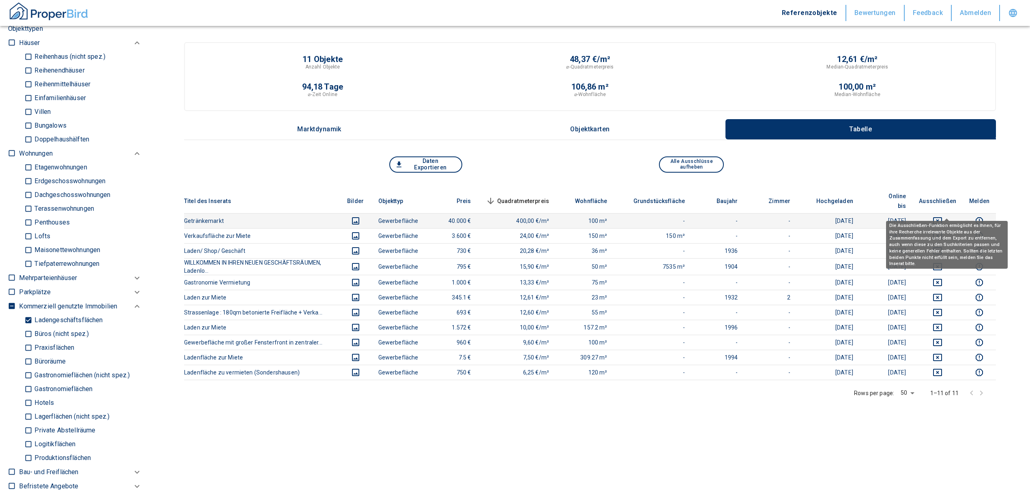
click at [942, 216] on icon "deselect this listing" at bounding box center [937, 221] width 10 height 10
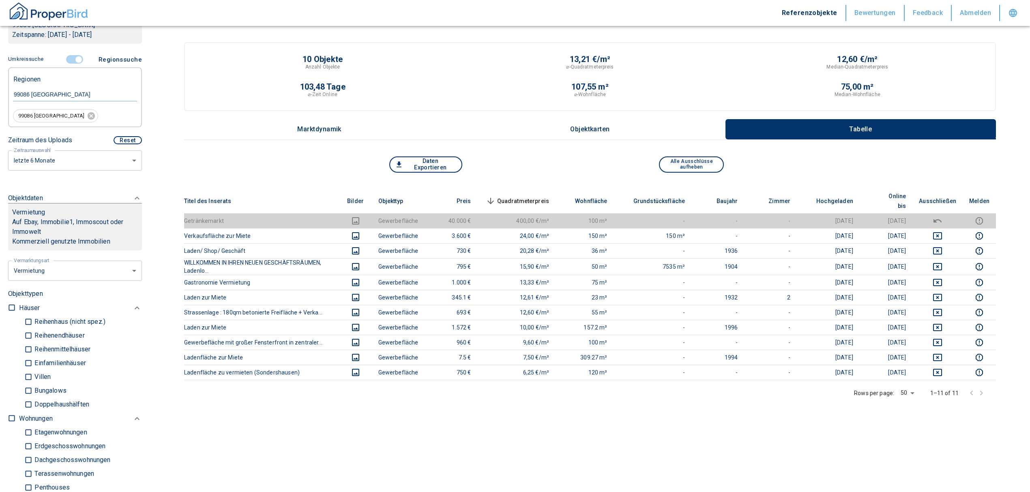
scroll to position [108, 0]
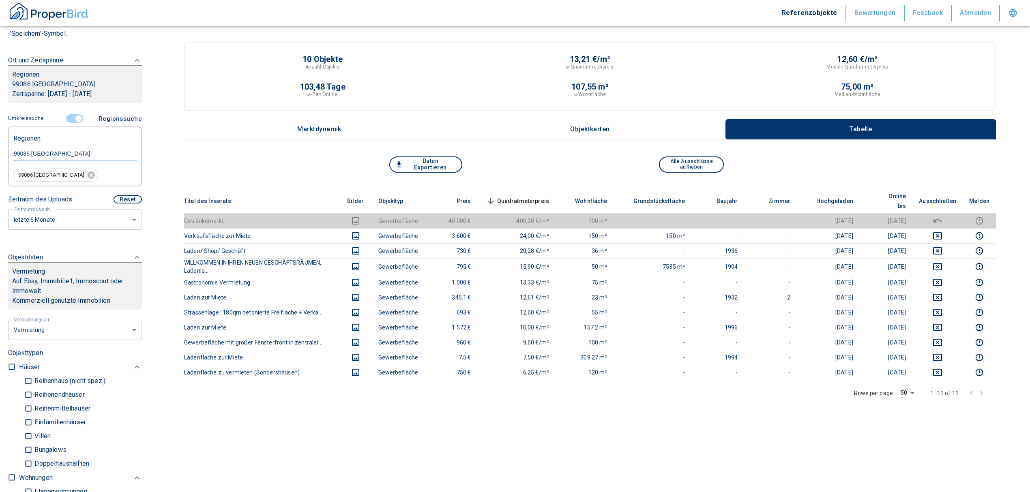
click at [75, 116] on input "controlled" at bounding box center [78, 118] width 24 height 9
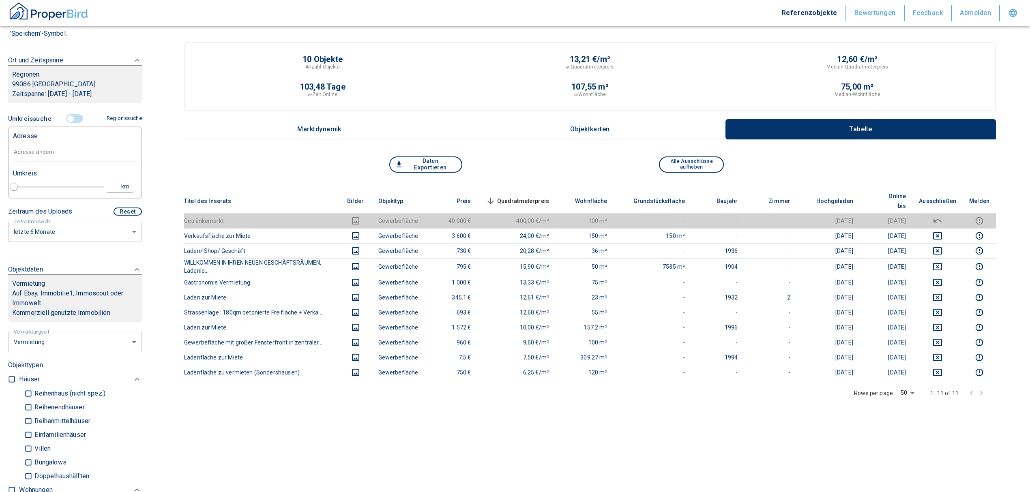
click at [23, 159] on input "text" at bounding box center [75, 152] width 124 height 19
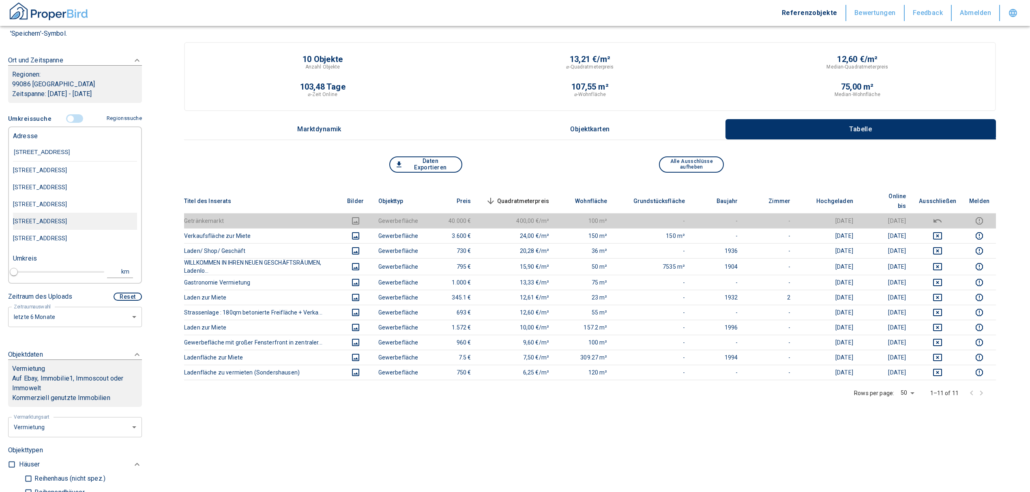
click at [52, 179] on div "[STREET_ADDRESS]" at bounding box center [75, 170] width 124 height 17
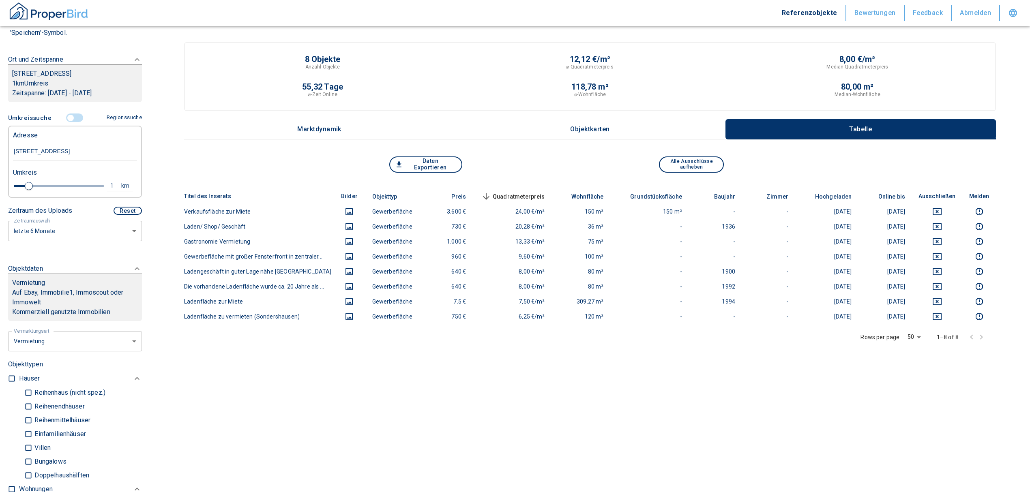
scroll to position [108, 0]
click at [107, 181] on button "1 km" at bounding box center [120, 187] width 26 height 12
click at [15, 188] on div "1 km Neue Suchen" at bounding box center [68, 187] width 124 height 19
click at [86, 188] on button "Neue Suchen" at bounding box center [108, 186] width 45 height 11
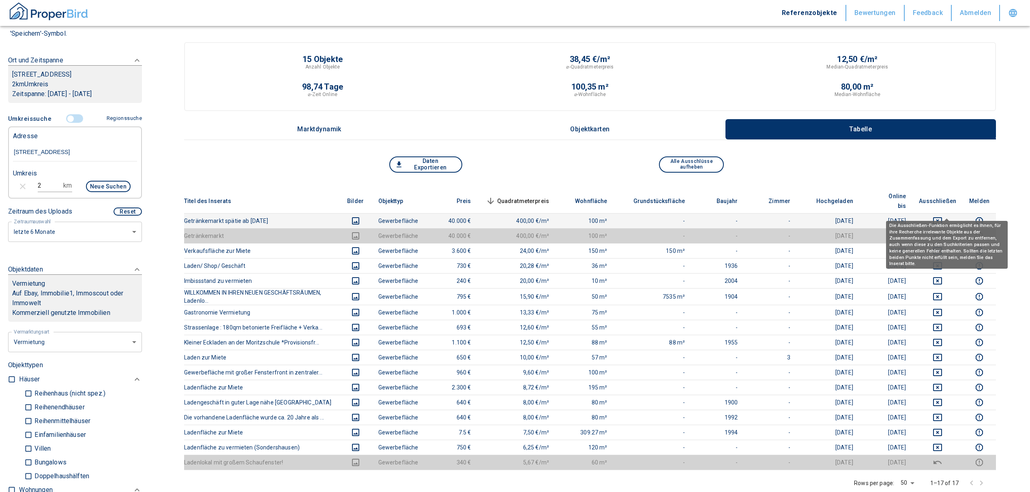
click at [942, 216] on icon "deselect this listing" at bounding box center [937, 221] width 10 height 10
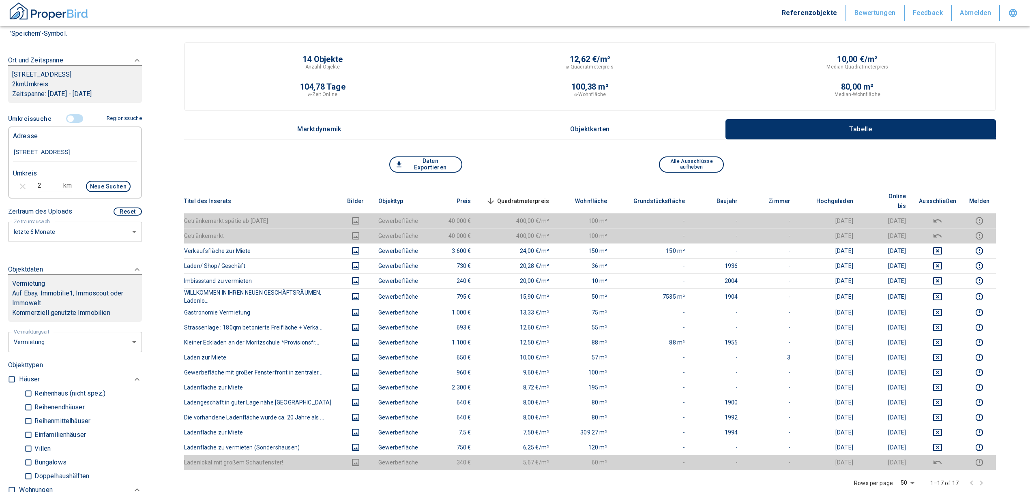
click at [69, 117] on input "controlled" at bounding box center [70, 118] width 24 height 9
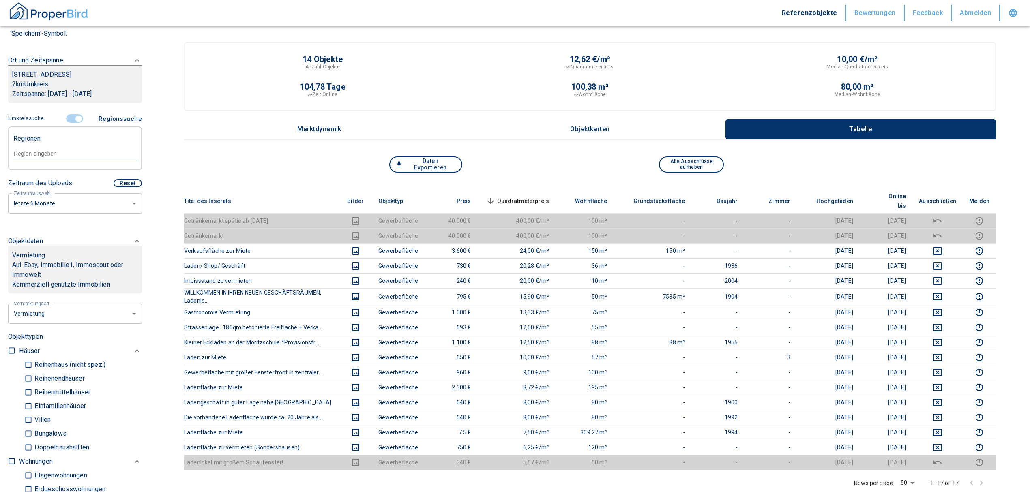
click at [75, 118] on input "controlled" at bounding box center [78, 118] width 24 height 9
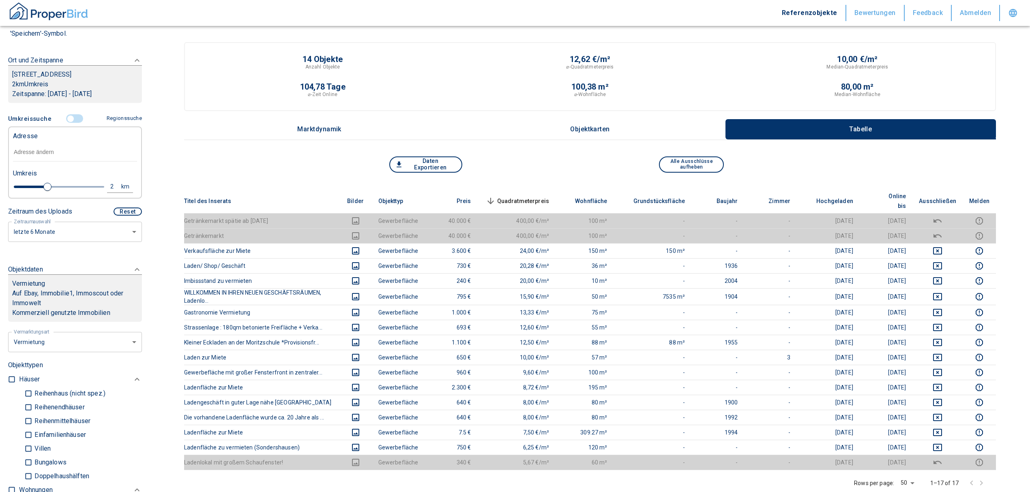
click at [55, 153] on input "text" at bounding box center [75, 152] width 124 height 19
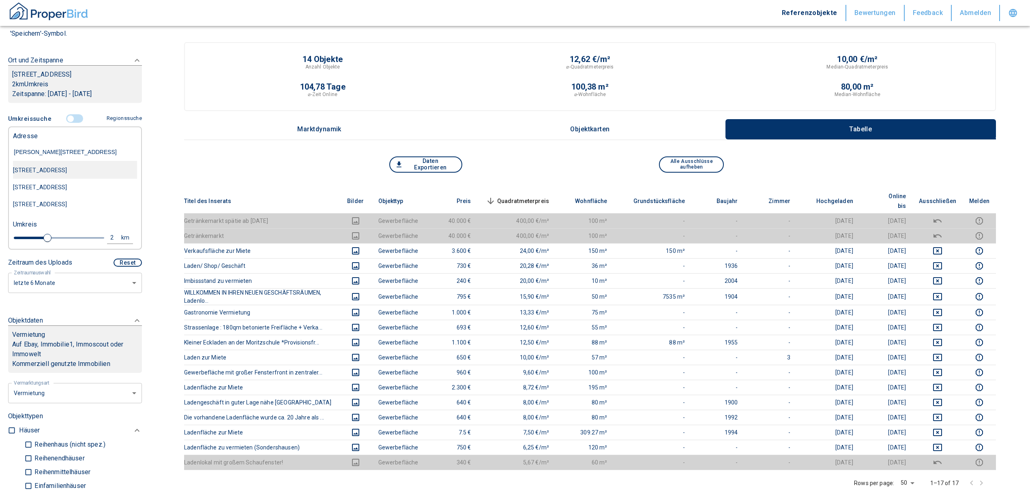
click at [80, 166] on div "[STREET_ADDRESS]" at bounding box center [75, 170] width 124 height 17
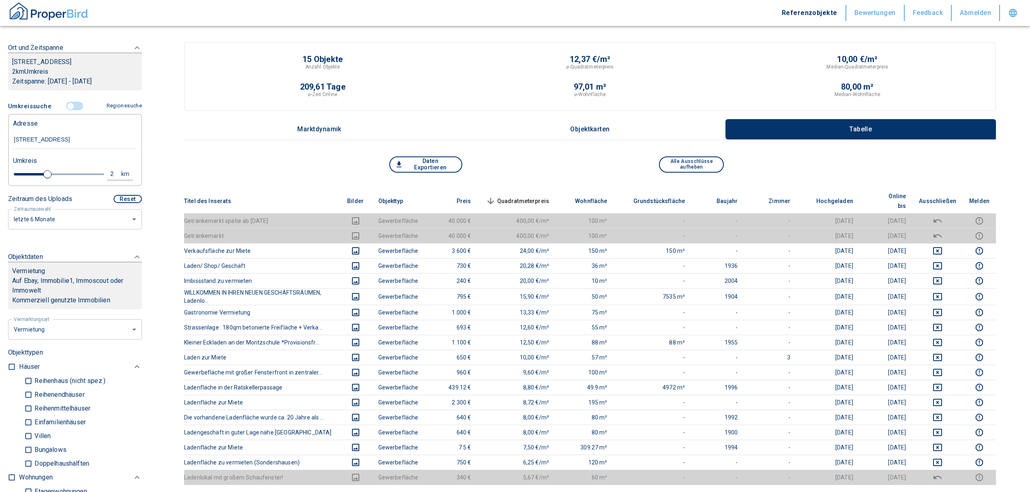
scroll to position [108, 0]
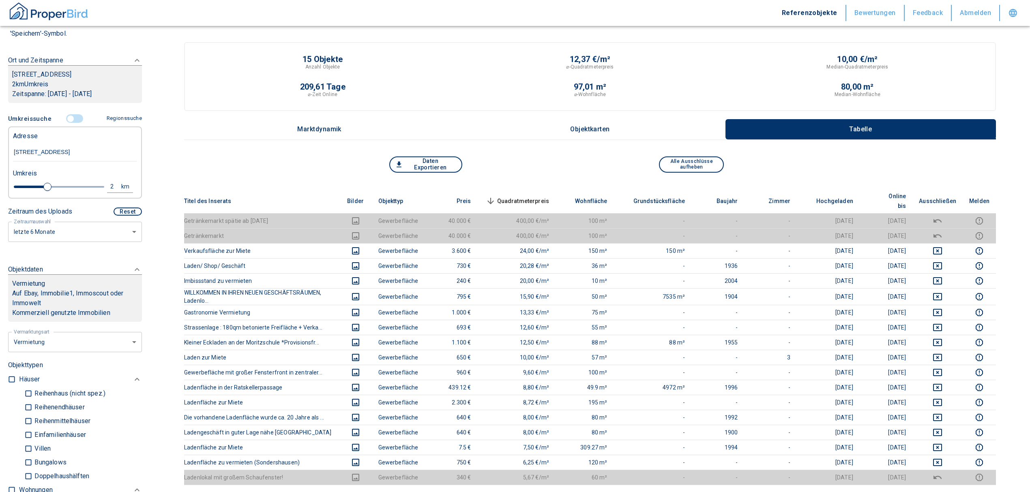
click at [68, 123] on input "controlled" at bounding box center [70, 118] width 24 height 9
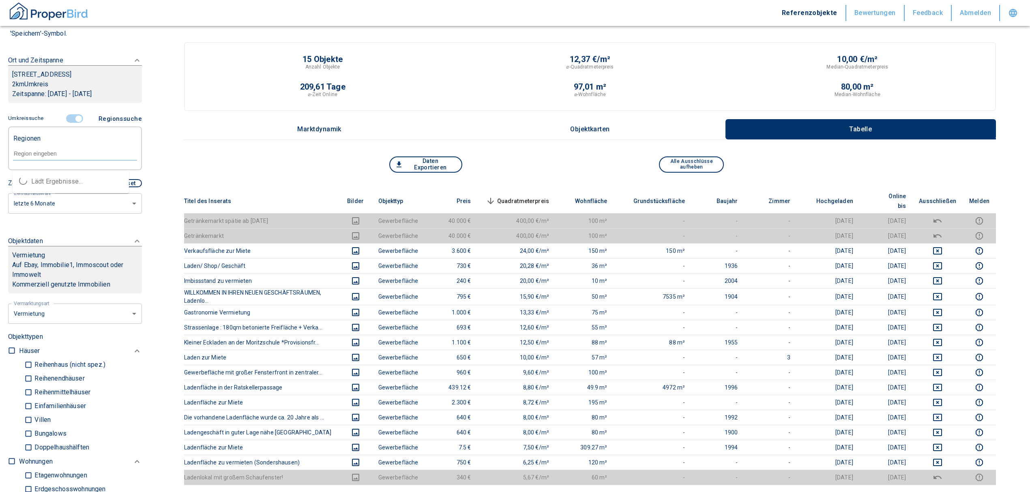
click at [52, 157] on input "text" at bounding box center [75, 153] width 124 height 7
click at [46, 177] on li "99089 [GEOGRAPHIC_DATA]" at bounding box center [71, 181] width 116 height 15
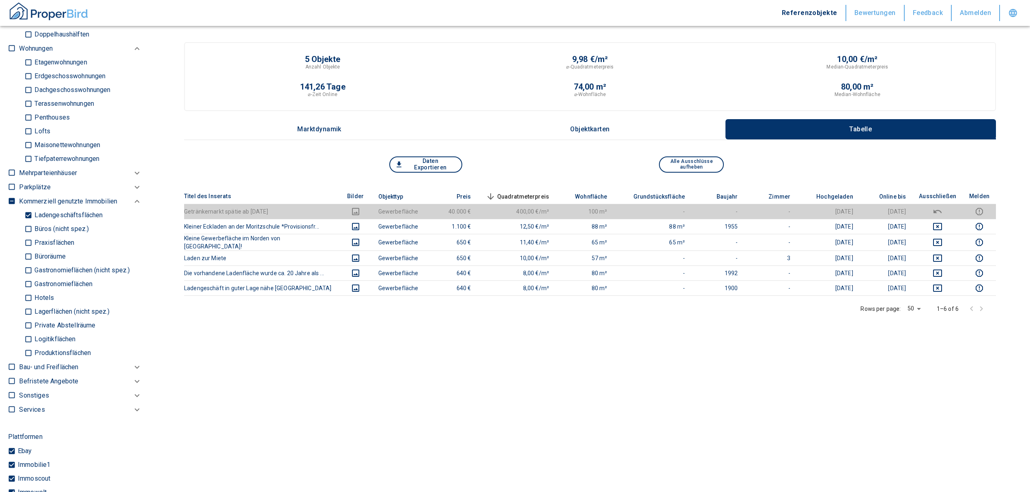
scroll to position [540, 0]
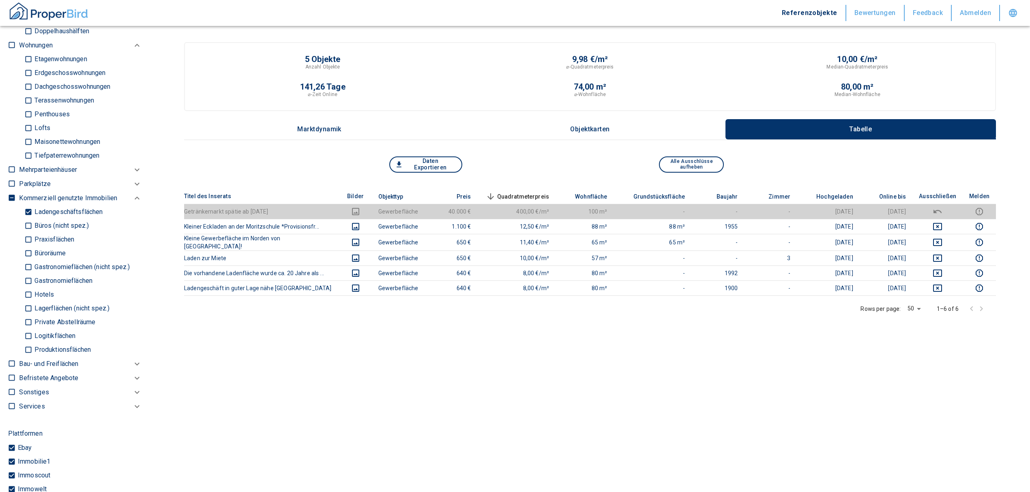
drag, startPoint x: 29, startPoint y: 208, endPoint x: 28, endPoint y: 221, distance: 12.6
click at [29, 208] on input "Ladengeschäftsflächen" at bounding box center [28, 212] width 8 height 14
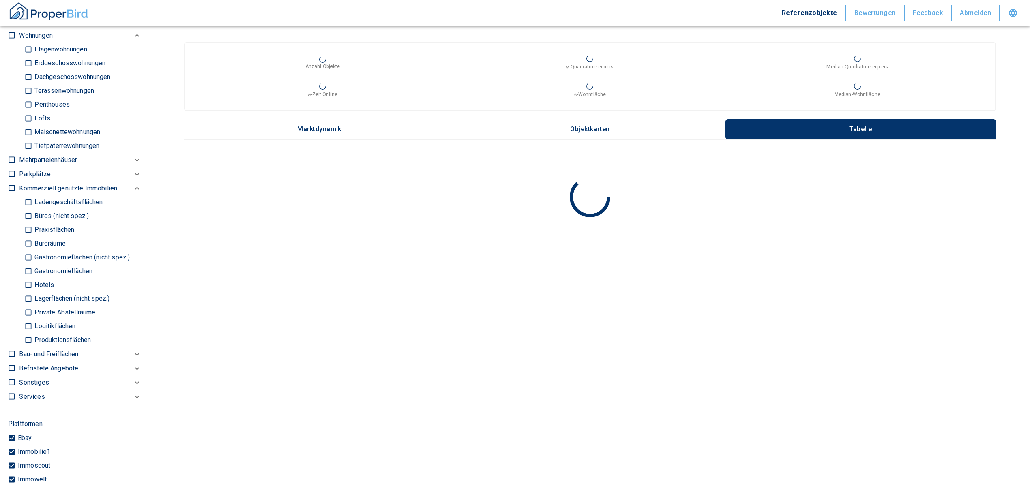
click at [25, 213] on input "Büros (nicht spez.)" at bounding box center [28, 216] width 8 height 14
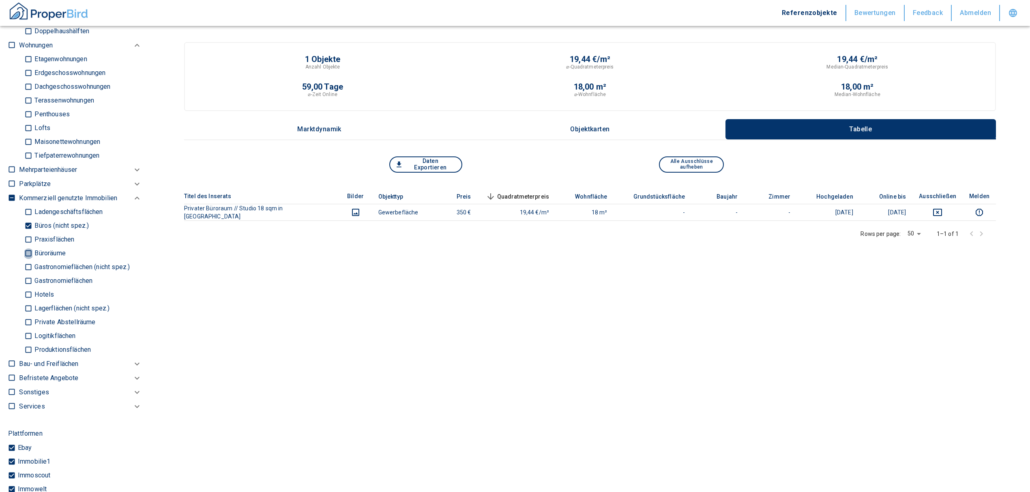
click at [27, 252] on input "Büroräume" at bounding box center [28, 253] width 8 height 14
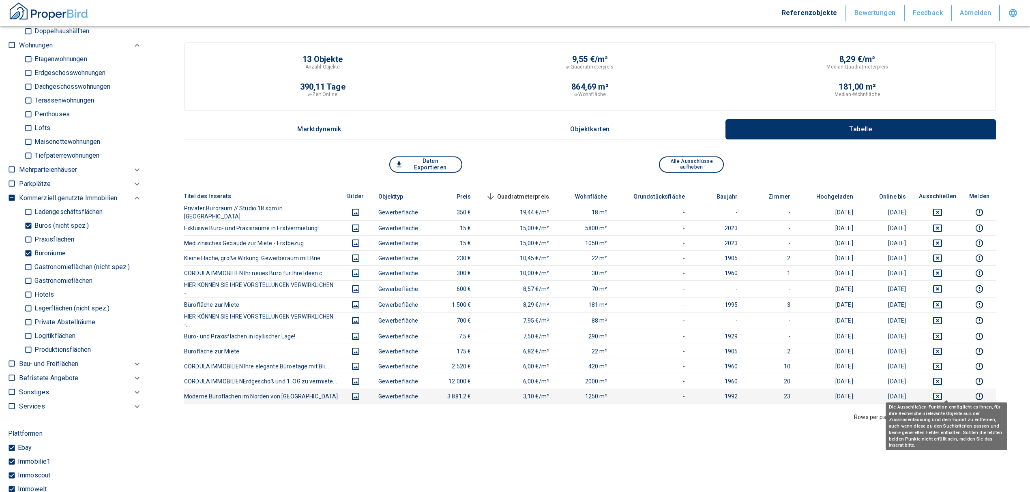
click at [942, 393] on icon "deselect this listing" at bounding box center [937, 396] width 9 height 7
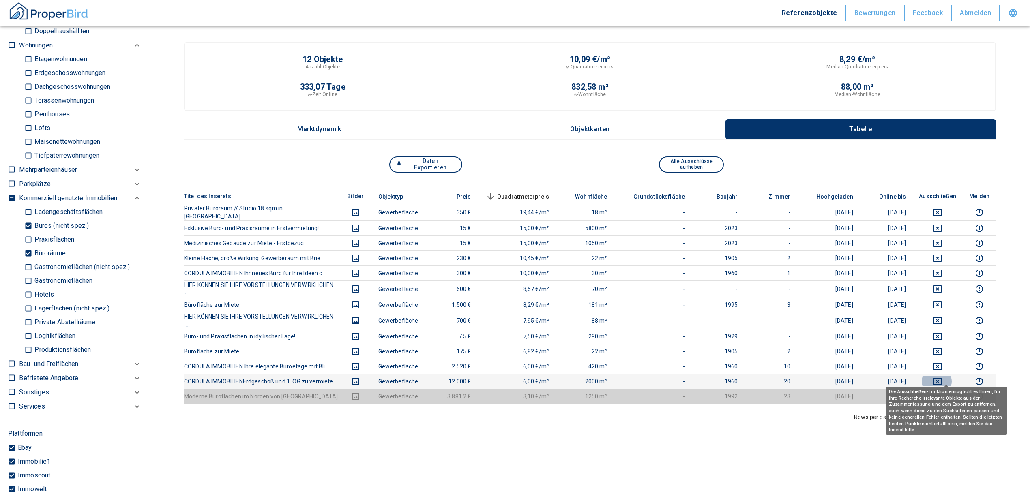
click at [942, 380] on icon "deselect this listing" at bounding box center [937, 381] width 9 height 7
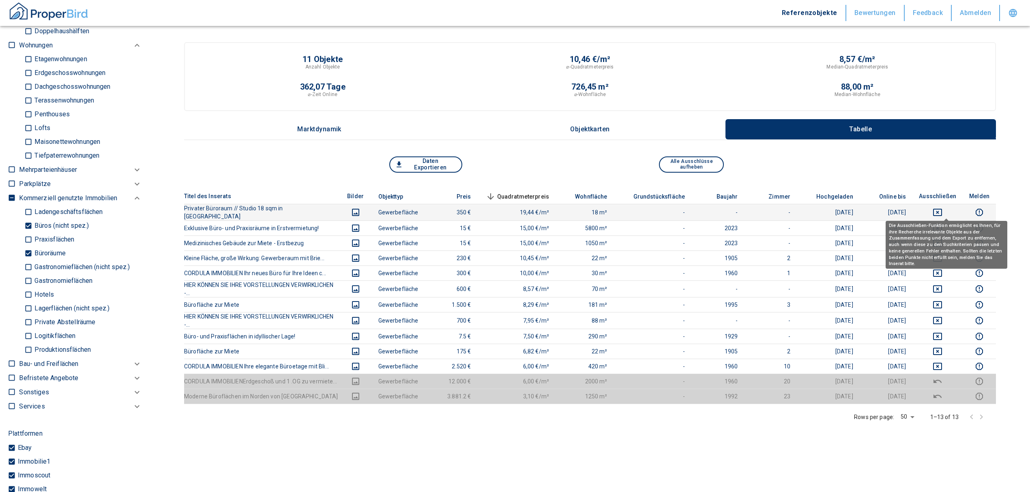
click at [942, 208] on icon "deselect this listing" at bounding box center [937, 213] width 10 height 10
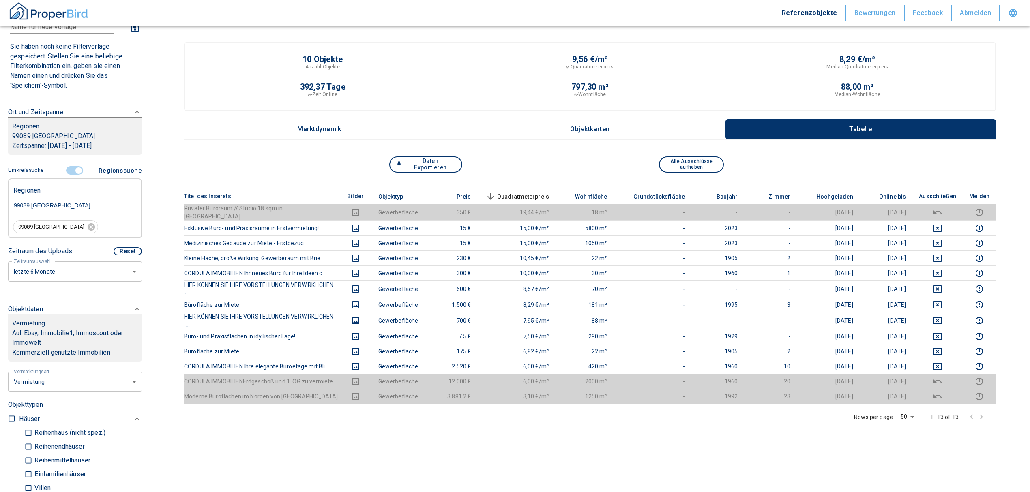
scroll to position [54, 0]
click at [72, 169] on input "controlled" at bounding box center [78, 172] width 24 height 9
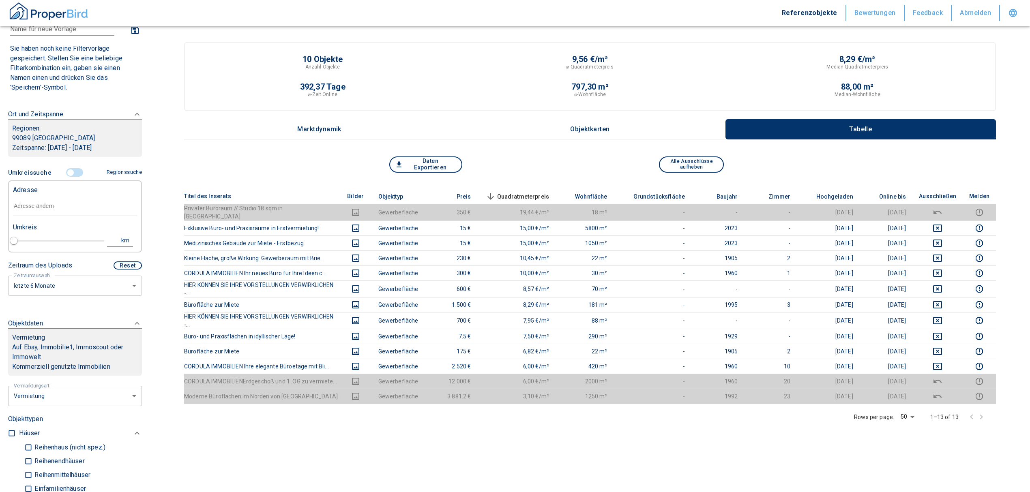
click at [39, 214] on input "text" at bounding box center [75, 206] width 124 height 19
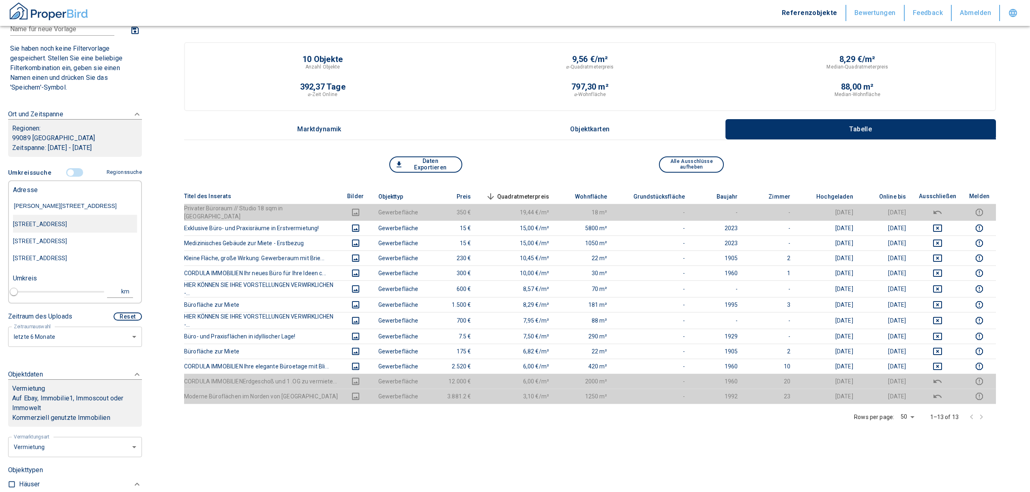
click at [64, 221] on div "[STREET_ADDRESS]" at bounding box center [75, 224] width 124 height 17
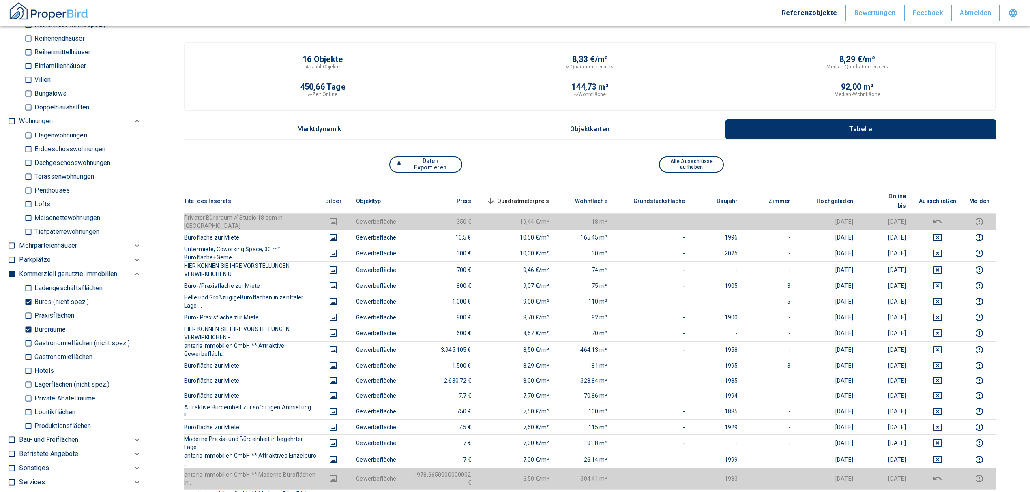
scroll to position [540, 0]
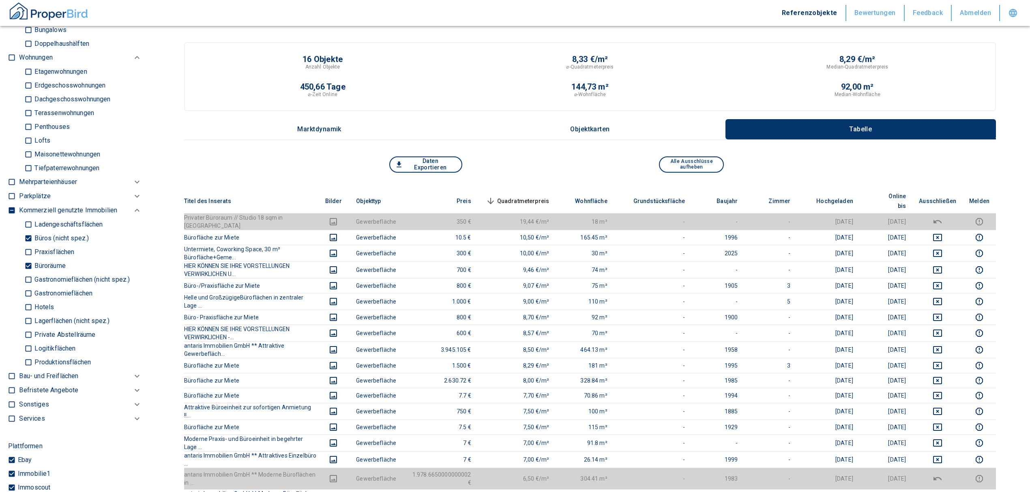
click at [24, 273] on input "Büroräume" at bounding box center [28, 266] width 8 height 14
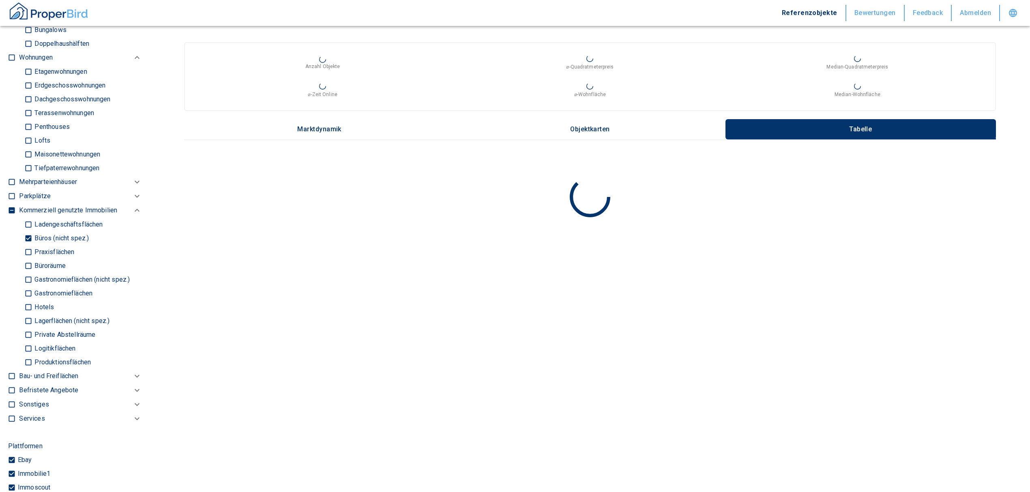
click at [25, 245] on input "Büros (nicht spez.)" at bounding box center [28, 238] width 8 height 14
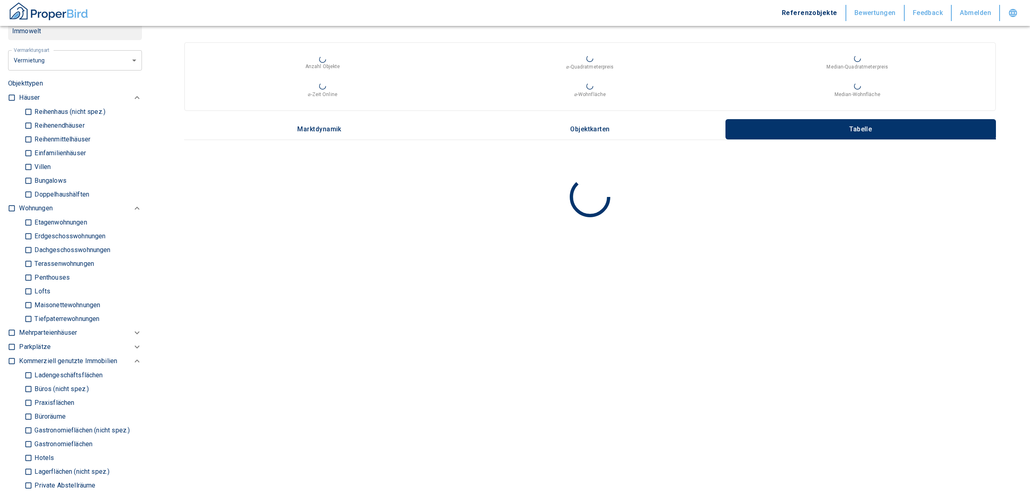
scroll to position [378, 0]
click at [13, 214] on input "checkbox" at bounding box center [12, 210] width 8 height 8
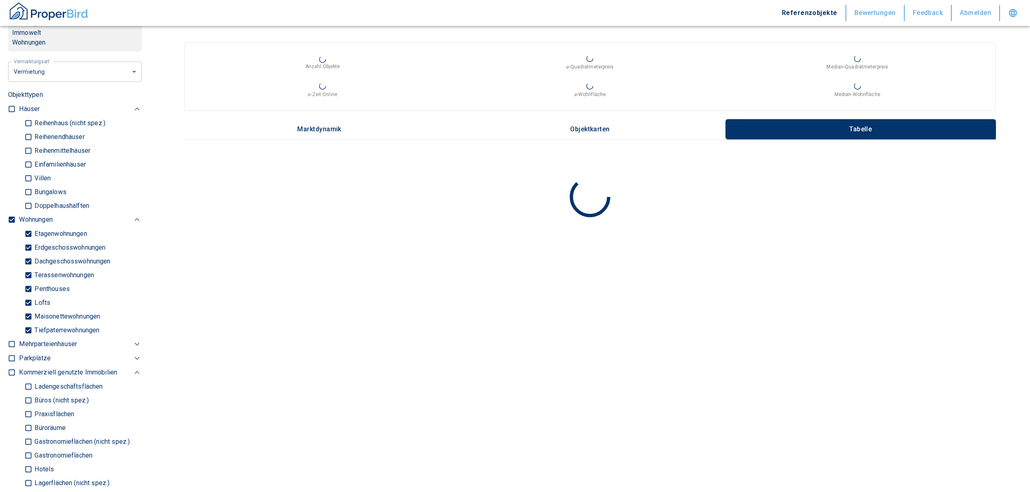
click at [28, 337] on input "Tiefpaterrewohnungen" at bounding box center [28, 330] width 8 height 14
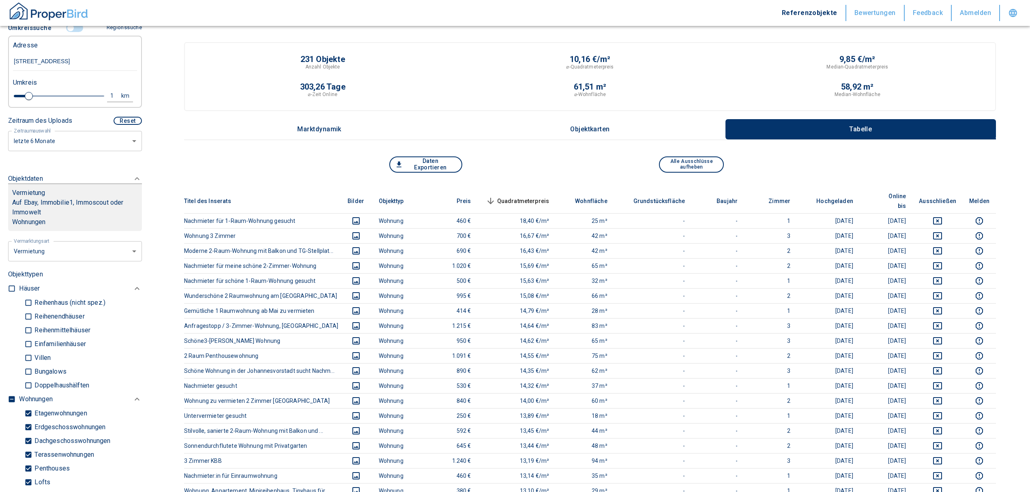
scroll to position [162, 0]
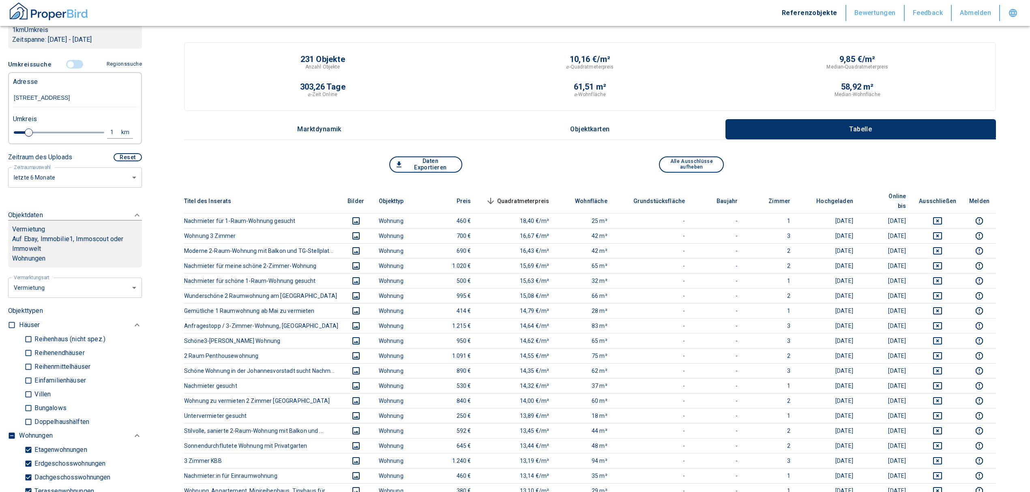
click at [109, 137] on div "1" at bounding box center [116, 132] width 15 height 10
click at [43, 138] on input "1" at bounding box center [49, 131] width 23 height 13
click at [88, 138] on button "Neue Suchen" at bounding box center [108, 131] width 45 height 11
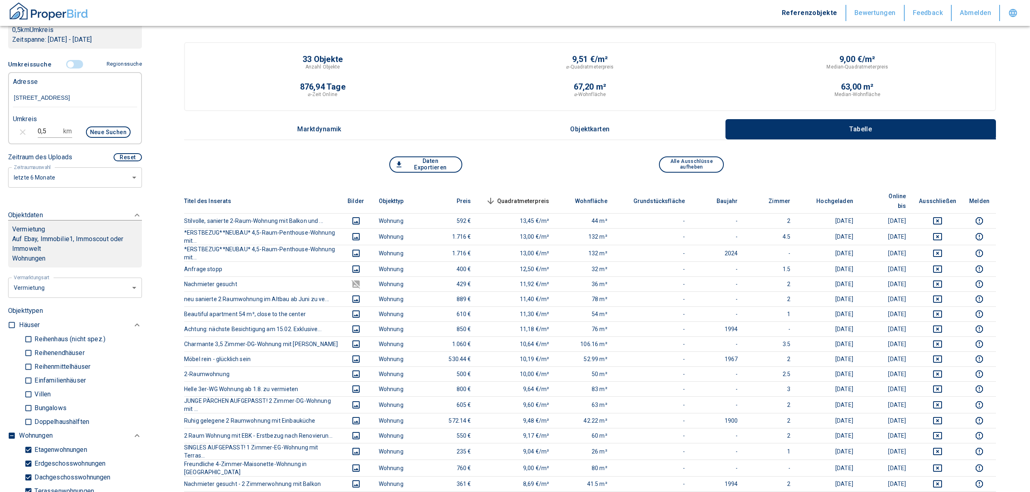
click at [535, 197] on span "Quadratmeterpreis sorted descending" at bounding box center [516, 201] width 65 height 10
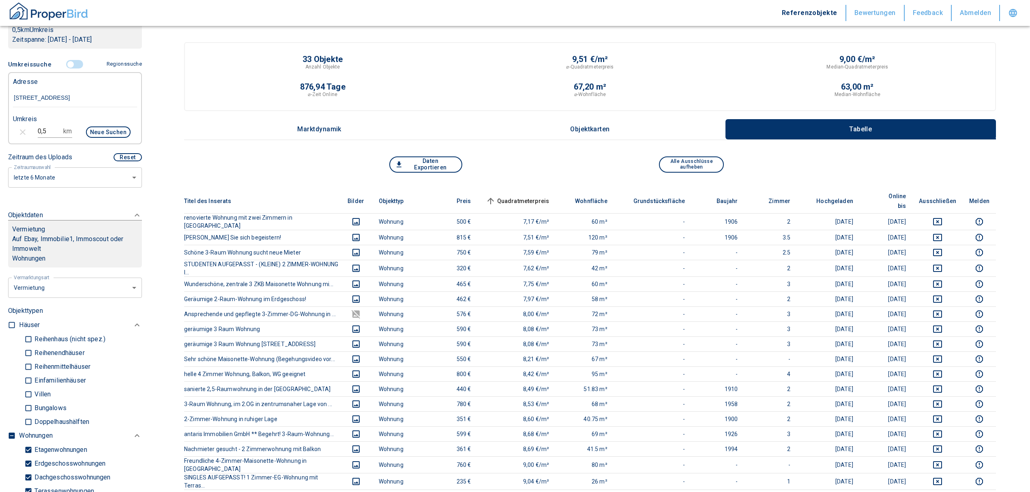
click at [532, 196] on span "Quadratmeterpreis sorted ascending" at bounding box center [516, 201] width 65 height 10
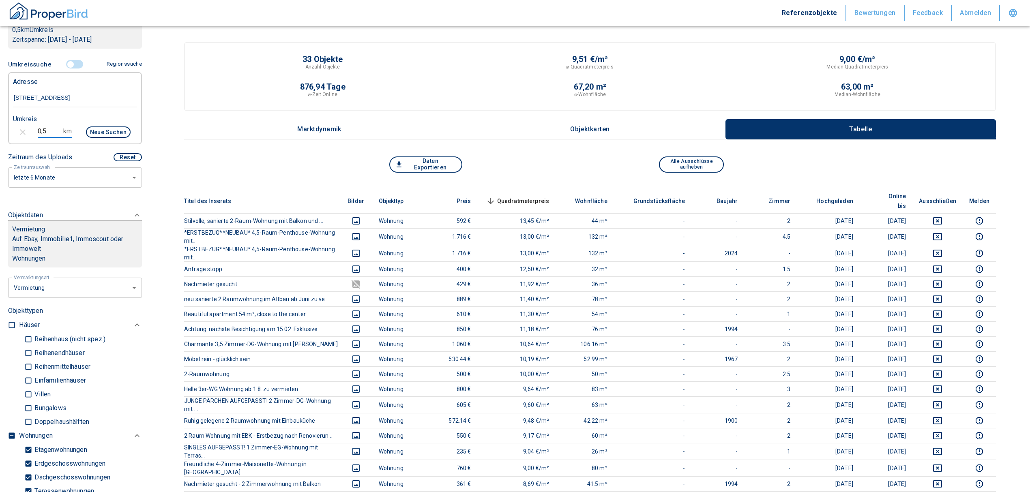
click at [45, 138] on input "0,5" at bounding box center [49, 131] width 23 height 13
click at [96, 136] on button "Neue Suchen" at bounding box center [108, 131] width 45 height 11
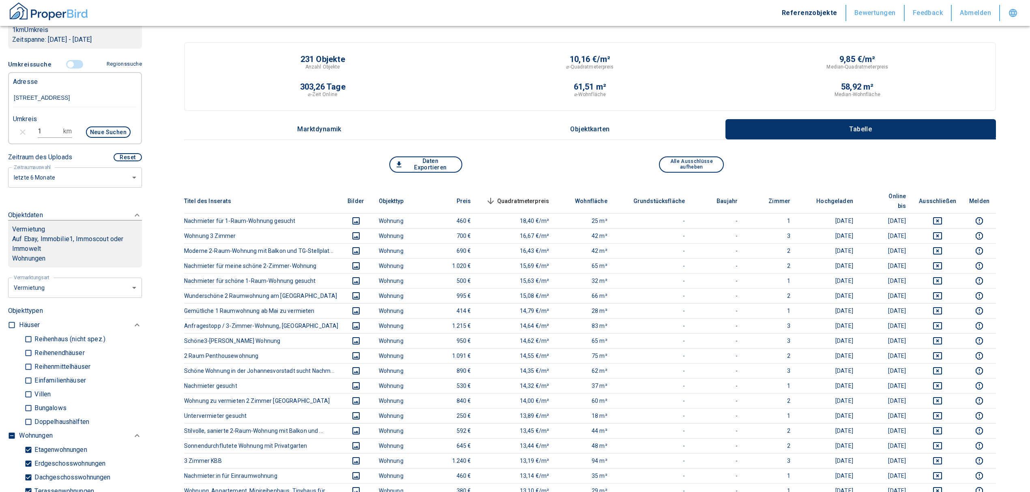
drag, startPoint x: 39, startPoint y: 138, endPoint x: 0, endPoint y: 146, distance: 39.8
click at [0, 146] on div "Filtervorlagen Neue Filtereinstellungen erkannt! Name für neue Vorlage x Sie ha…" at bounding box center [75, 246] width 150 height 492
click at [93, 138] on button "Neue Suchen" at bounding box center [108, 131] width 45 height 11
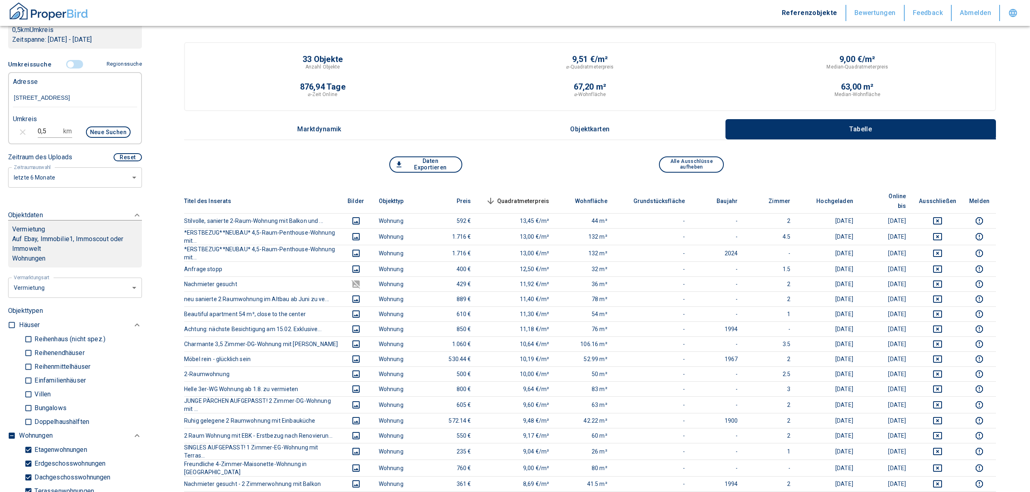
click at [527, 196] on span "Quadratmeterpreis sorted descending" at bounding box center [516, 201] width 65 height 10
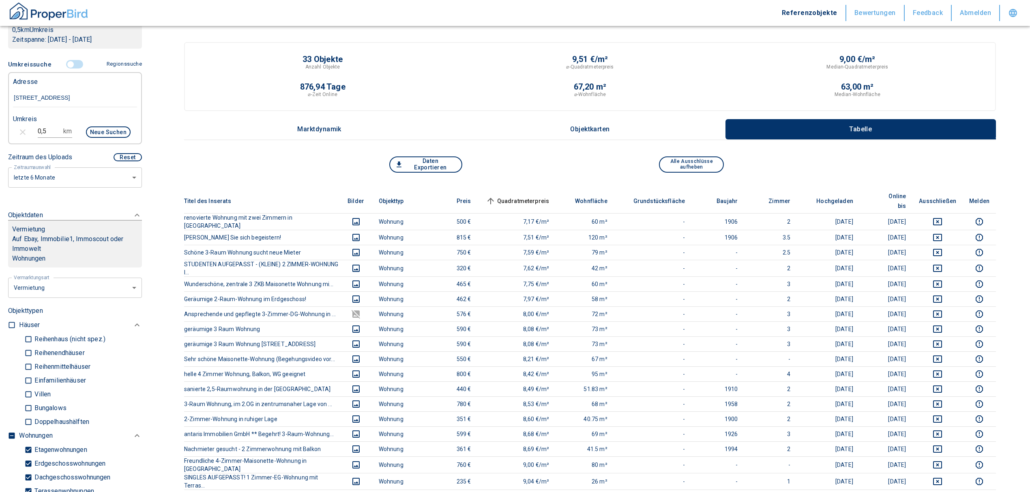
click at [526, 189] on th "Quadratmeterpreis sorted ascending" at bounding box center [517, 201] width 78 height 25
click at [527, 190] on th "Quadratmeterpreis sorted ascending" at bounding box center [517, 201] width 78 height 25
click at [529, 196] on span "Quadratmeterpreis sorted ascending" at bounding box center [516, 201] width 65 height 10
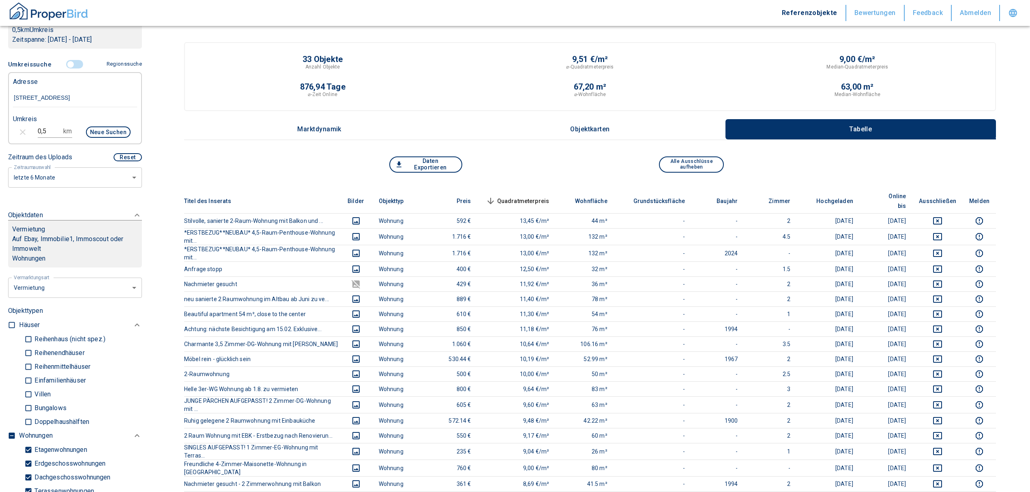
click at [526, 196] on span "Quadratmeterpreis sorted descending" at bounding box center [516, 201] width 65 height 10
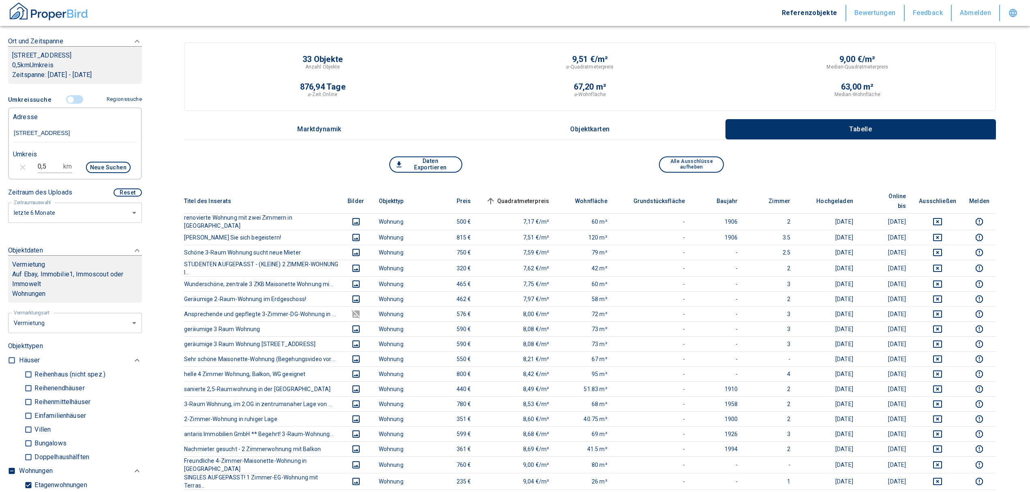
scroll to position [108, 0]
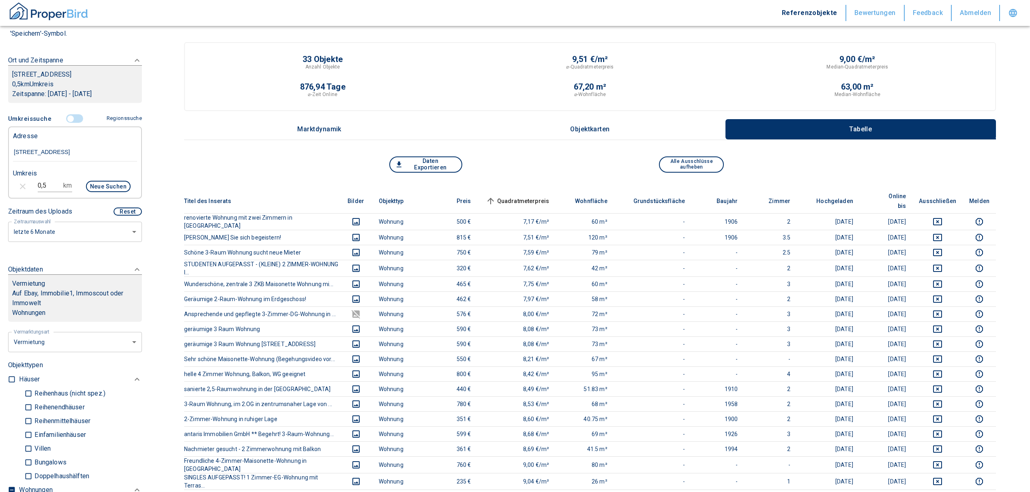
click at [69, 123] on input "controlled" at bounding box center [70, 118] width 24 height 9
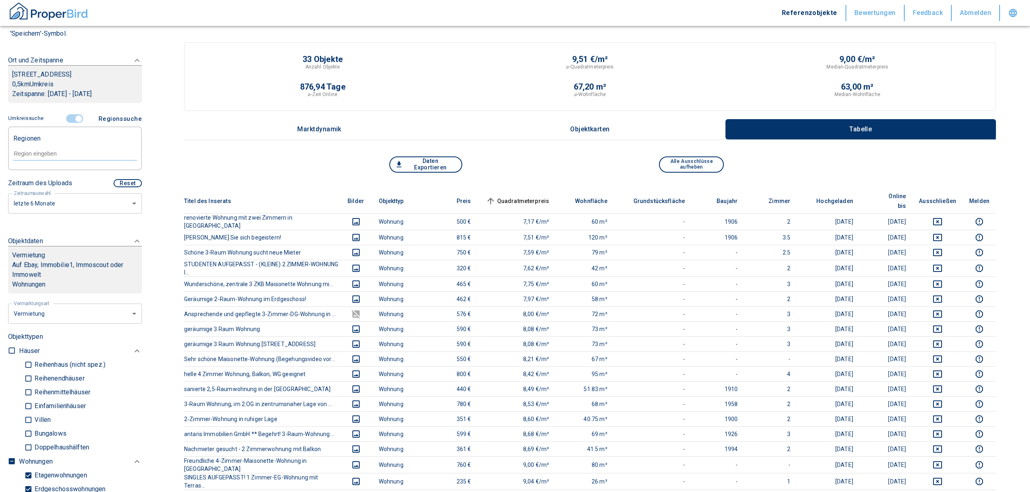
click at [31, 157] on input "text" at bounding box center [75, 153] width 124 height 7
click at [64, 184] on li "99089 [GEOGRAPHIC_DATA]" at bounding box center [71, 181] width 116 height 15
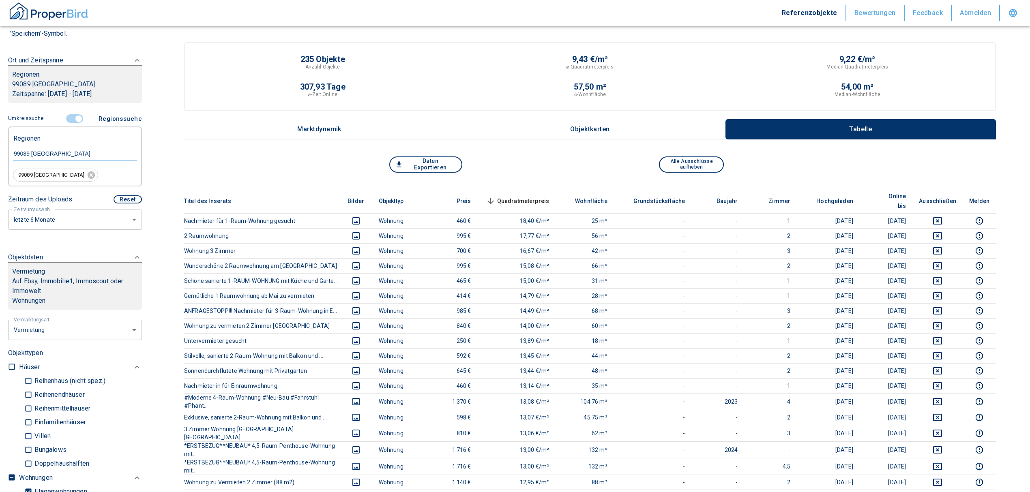
click at [548, 196] on span "Quadratmeterpreis sorted descending" at bounding box center [516, 201] width 65 height 10
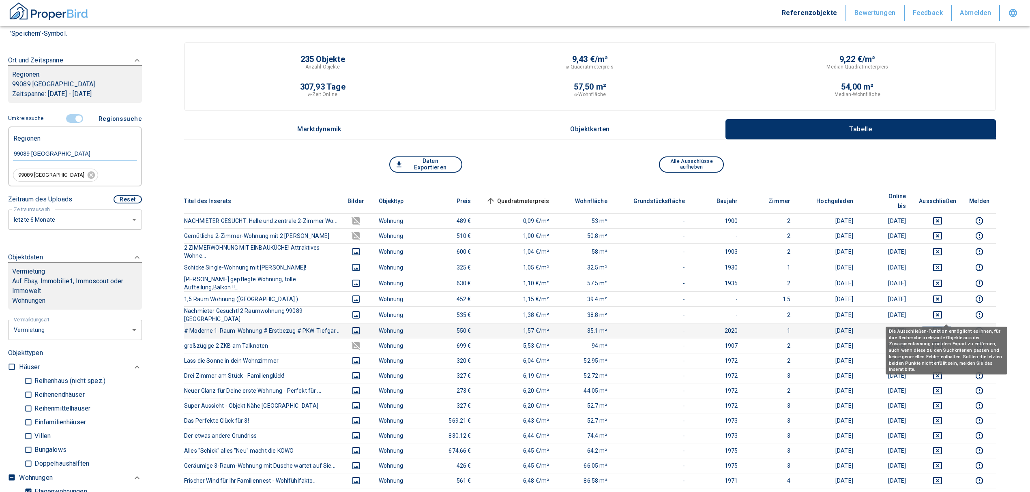
click at [942, 327] on icon "deselect this listing" at bounding box center [937, 330] width 9 height 7
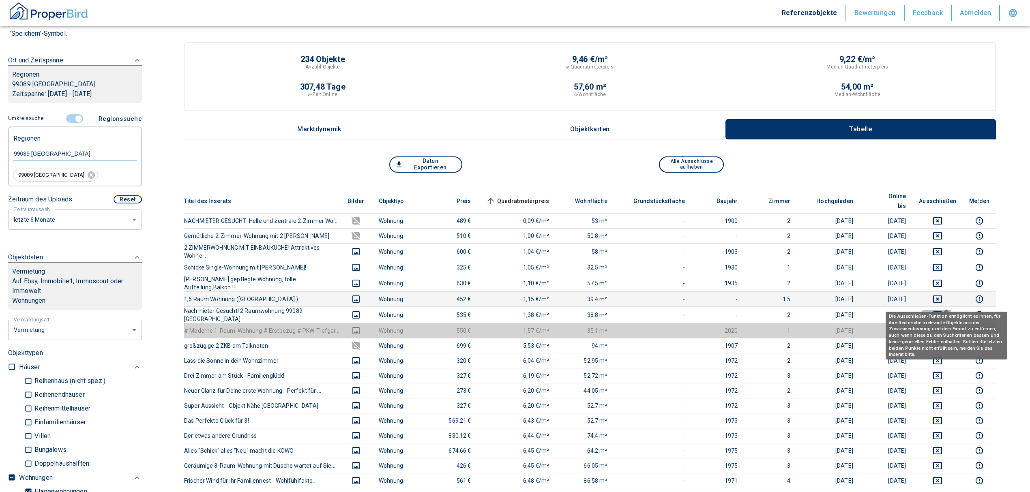
drag, startPoint x: 945, startPoint y: 302, endPoint x: 944, endPoint y: 283, distance: 19.1
click at [942, 310] on icon "deselect this listing" at bounding box center [937, 315] width 10 height 10
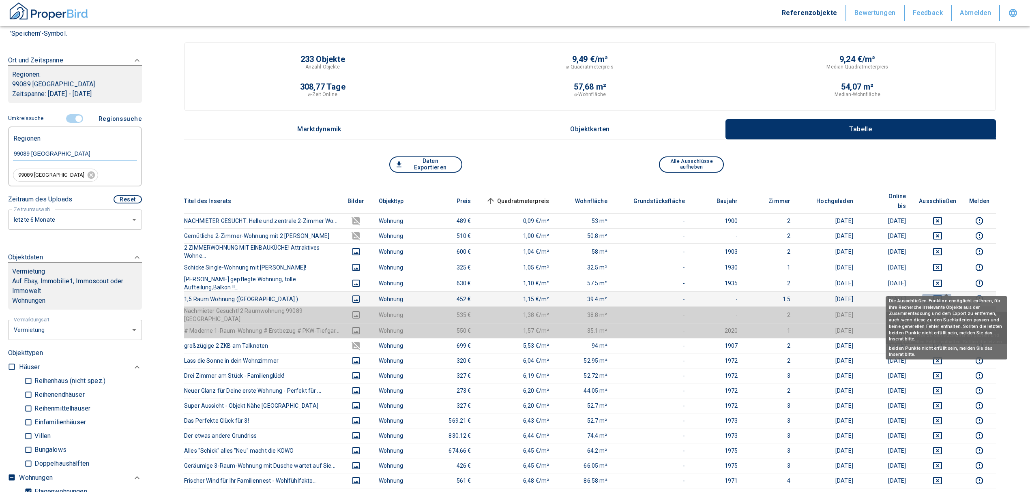
click at [942, 296] on icon "deselect this listing" at bounding box center [937, 299] width 9 height 7
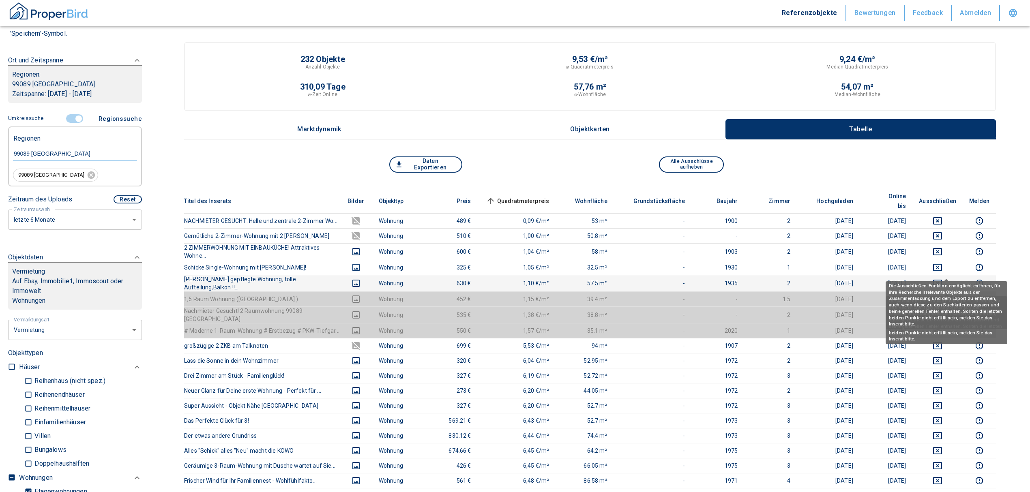
click at [942, 278] on icon "deselect this listing" at bounding box center [937, 283] width 10 height 10
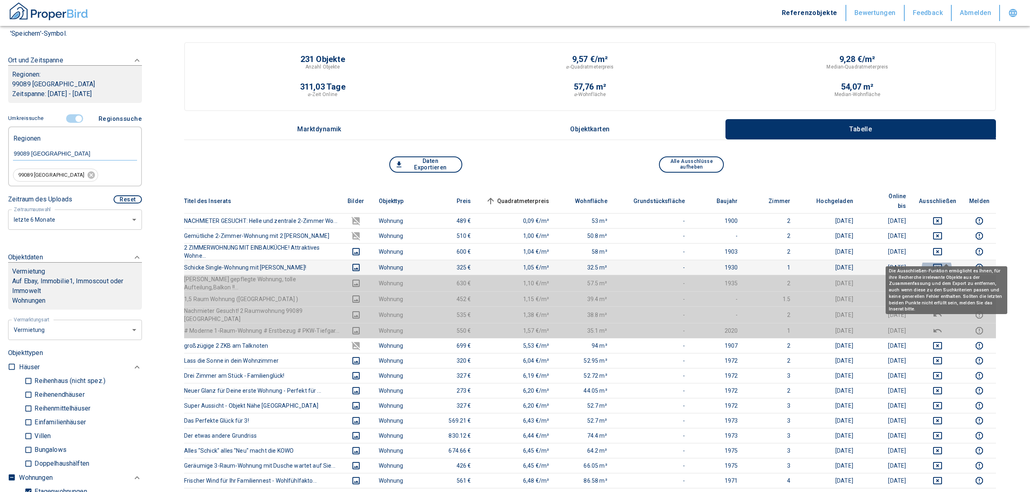
click at [942, 263] on icon "deselect this listing" at bounding box center [937, 268] width 10 height 10
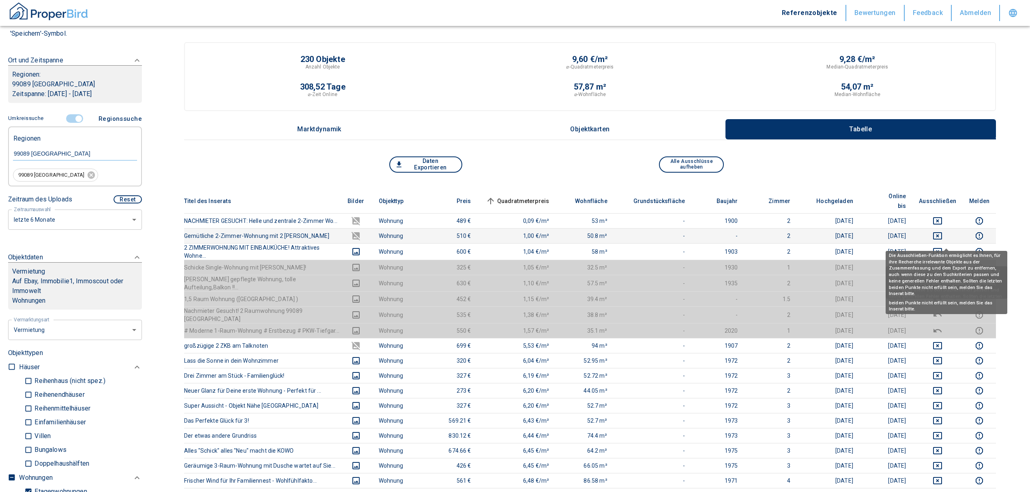
click at [942, 248] on icon "deselect this listing" at bounding box center [937, 251] width 9 height 7
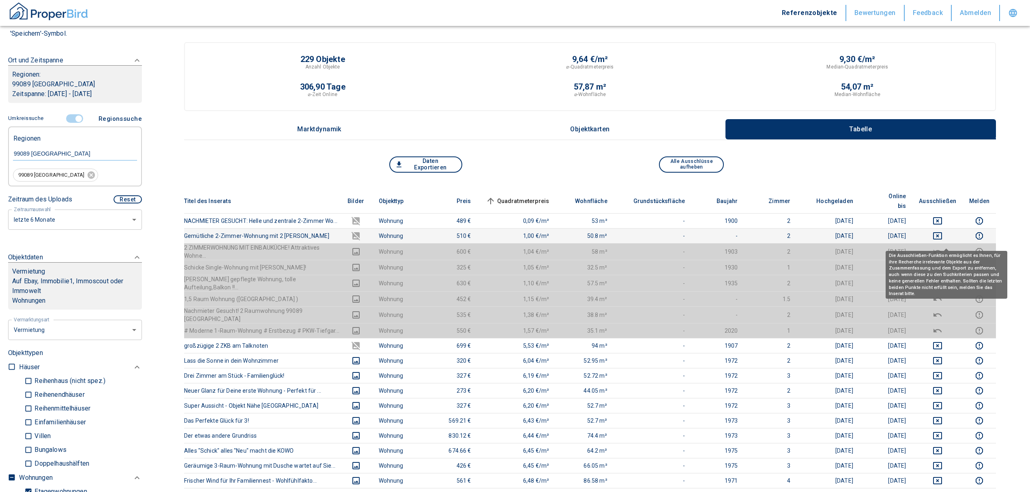
click at [946, 228] on td at bounding box center [937, 235] width 50 height 15
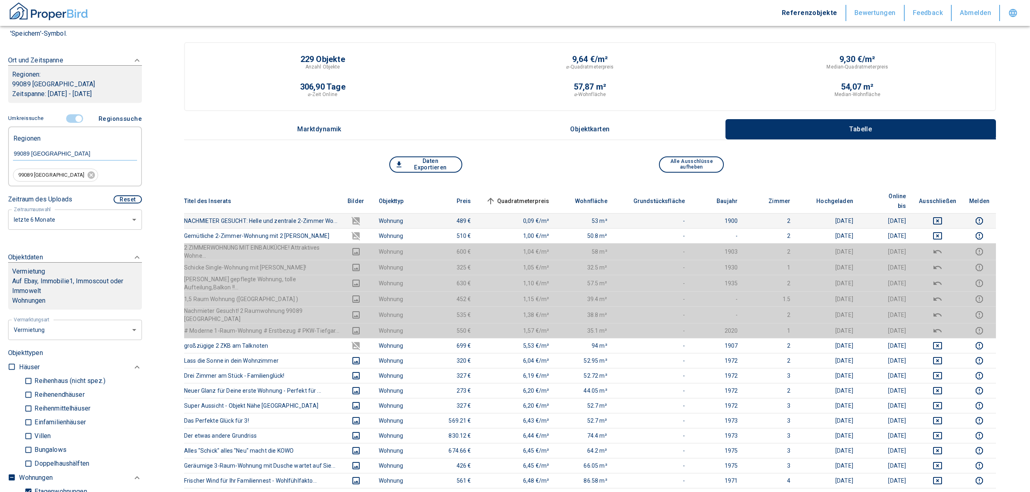
click at [946, 213] on td at bounding box center [937, 220] width 50 height 15
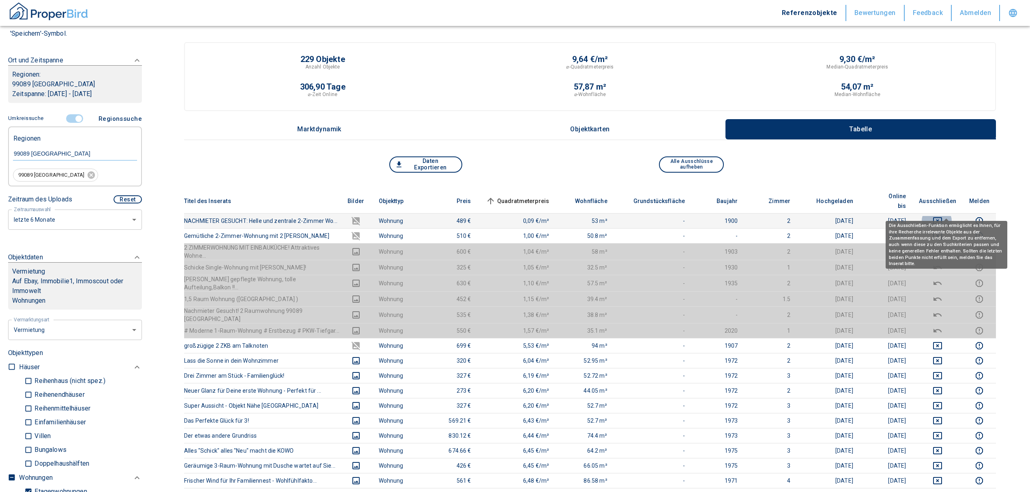
click at [942, 217] on icon "deselect this listing" at bounding box center [937, 220] width 9 height 7
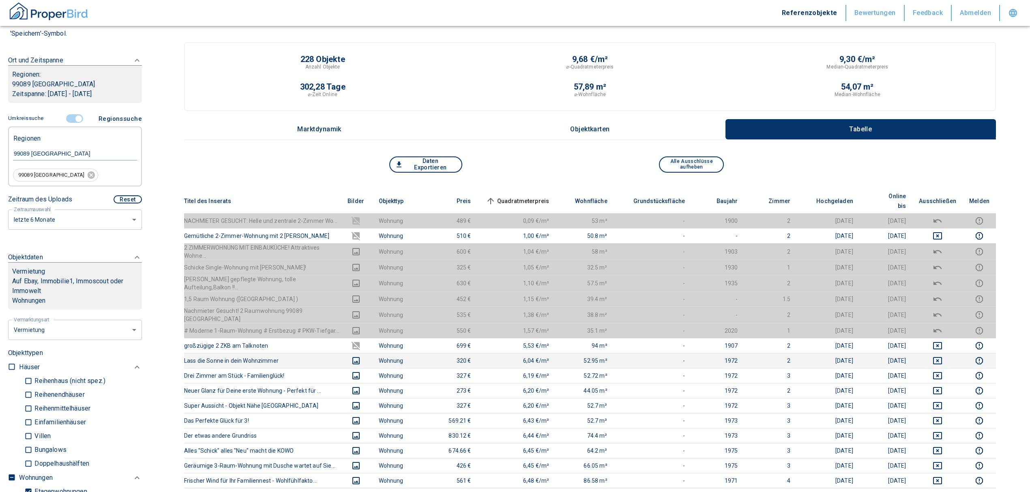
scroll to position [54, 0]
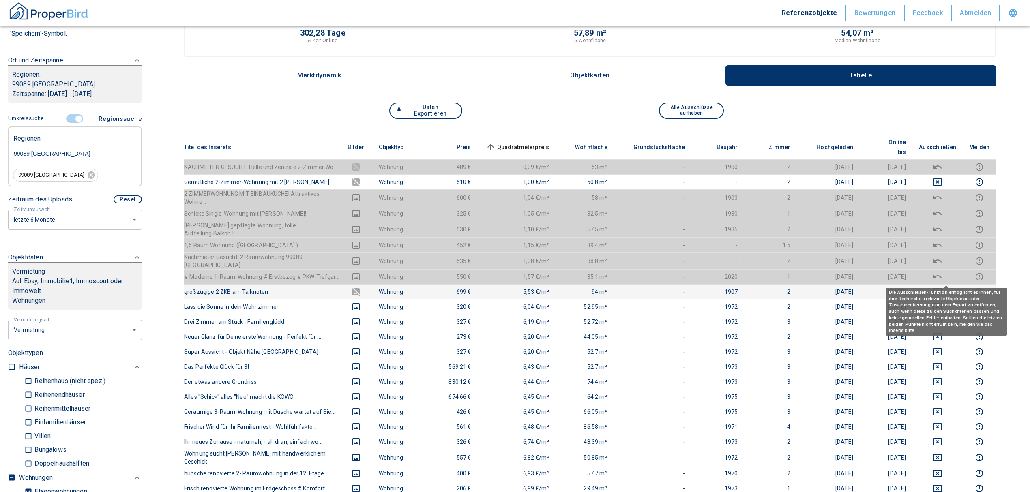
click at [942, 287] on icon "deselect this listing" at bounding box center [937, 292] width 10 height 10
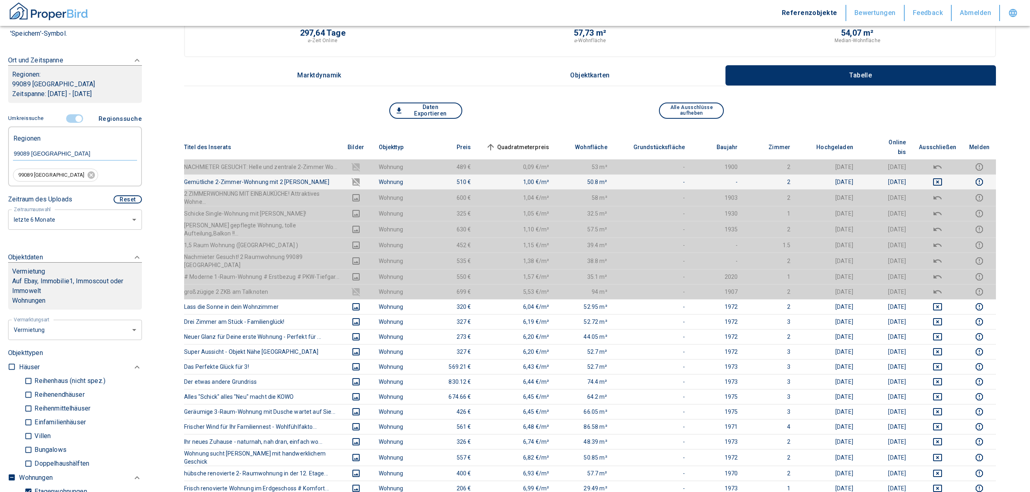
click at [942, 178] on icon "deselect this listing" at bounding box center [937, 181] width 9 height 7
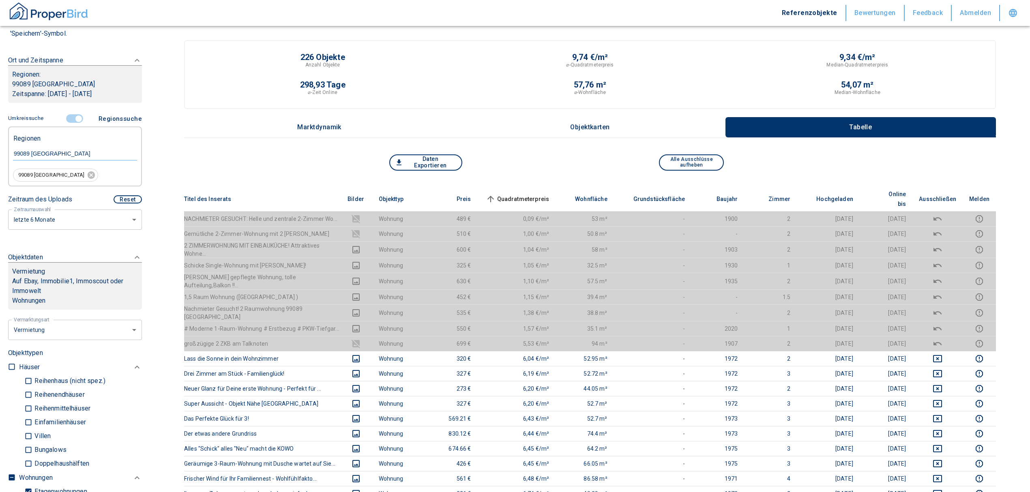
scroll to position [0, 0]
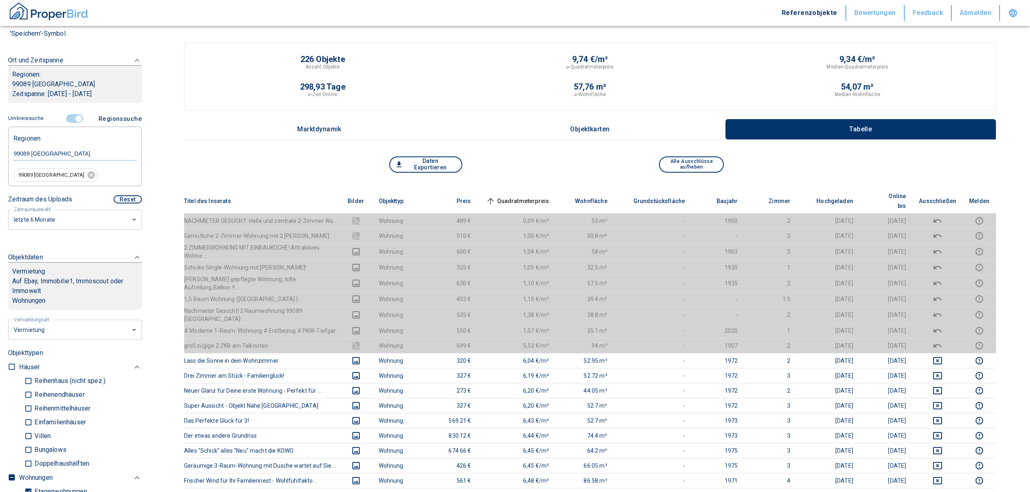
click at [542, 186] on div "Daten Exportieren Alle Ausschlüsse aufheben" at bounding box center [590, 172] width 812 height 32
click at [541, 190] on th "Quadratmeterpreis sorted ascending" at bounding box center [517, 201] width 78 height 25
click at [539, 196] on span "Quadratmeterpreis sorted ascending" at bounding box center [516, 201] width 65 height 10
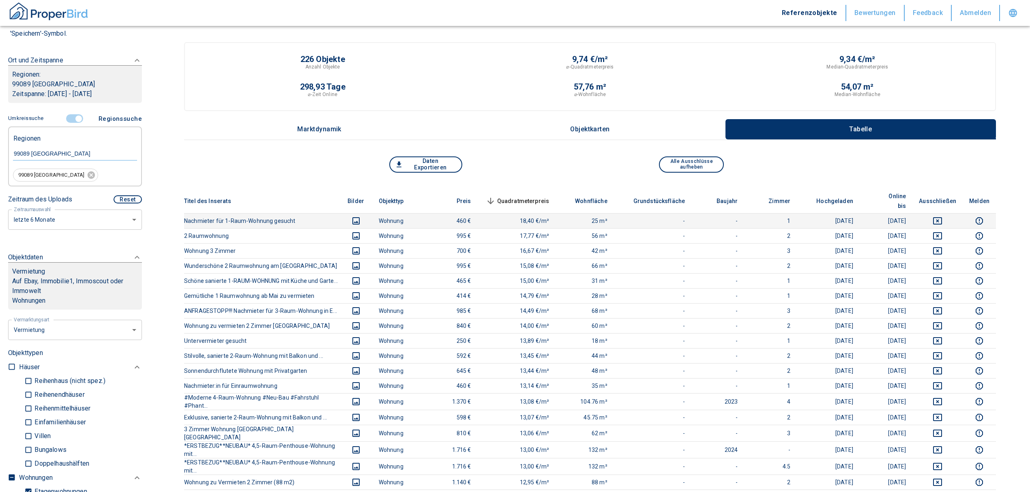
click at [942, 216] on icon "deselect this listing" at bounding box center [937, 221] width 10 height 10
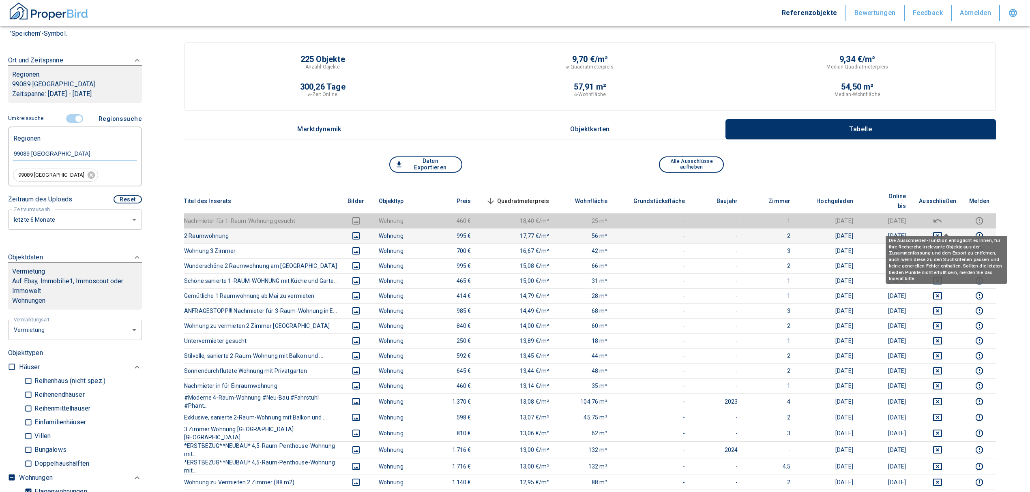
click at [942, 232] on icon "deselect this listing" at bounding box center [937, 235] width 9 height 7
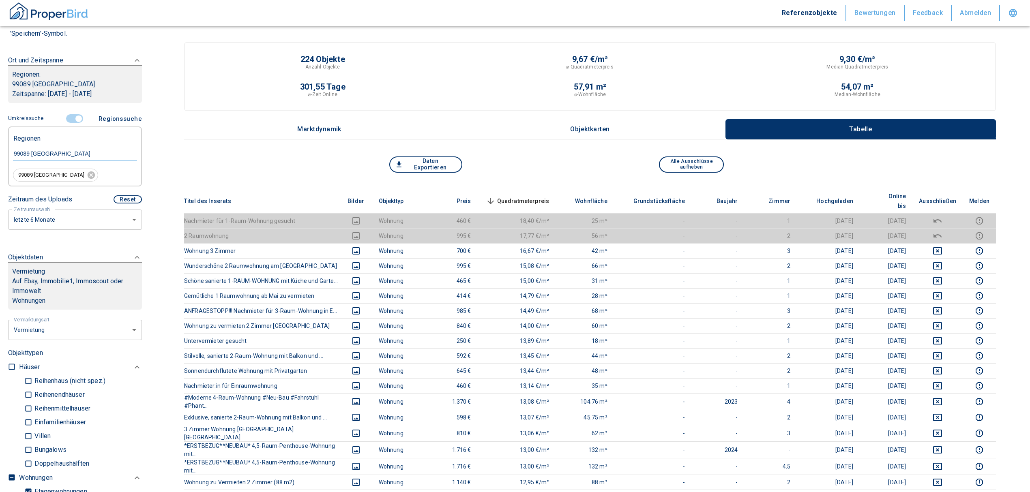
click at [530, 190] on th "Quadratmeterpreis sorted descending" at bounding box center [517, 201] width 78 height 25
click at [532, 196] on span "Quadratmeterpreis sorted descending" at bounding box center [516, 201] width 65 height 10
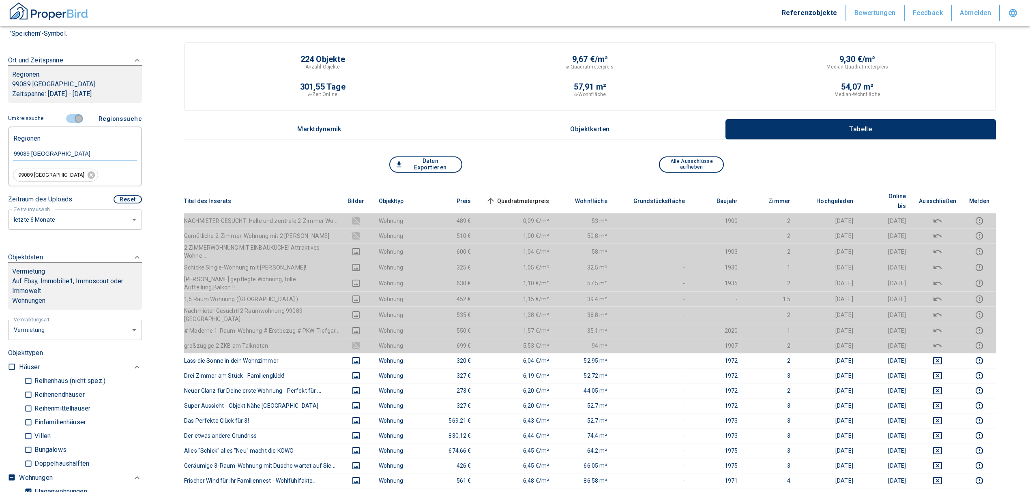
click at [75, 117] on input "controlled" at bounding box center [78, 118] width 24 height 9
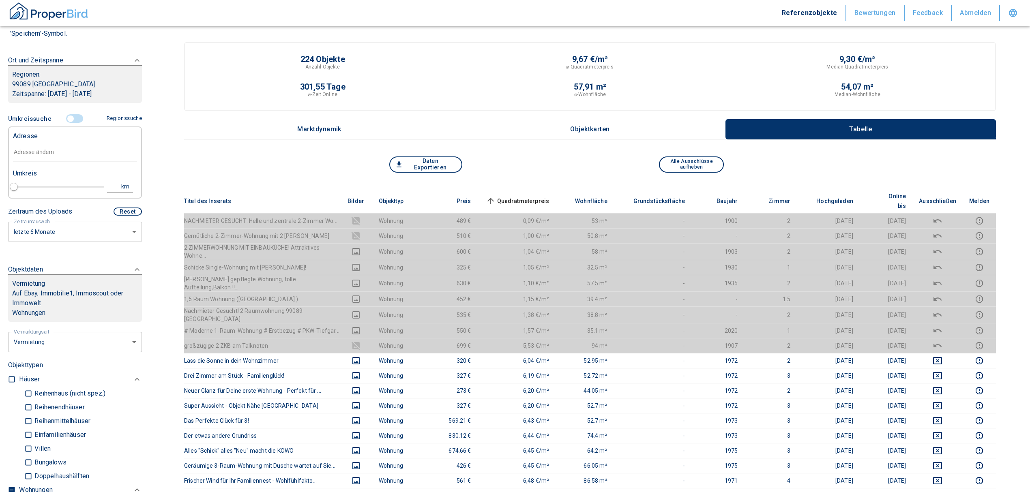
click at [54, 156] on input "text" at bounding box center [75, 152] width 124 height 19
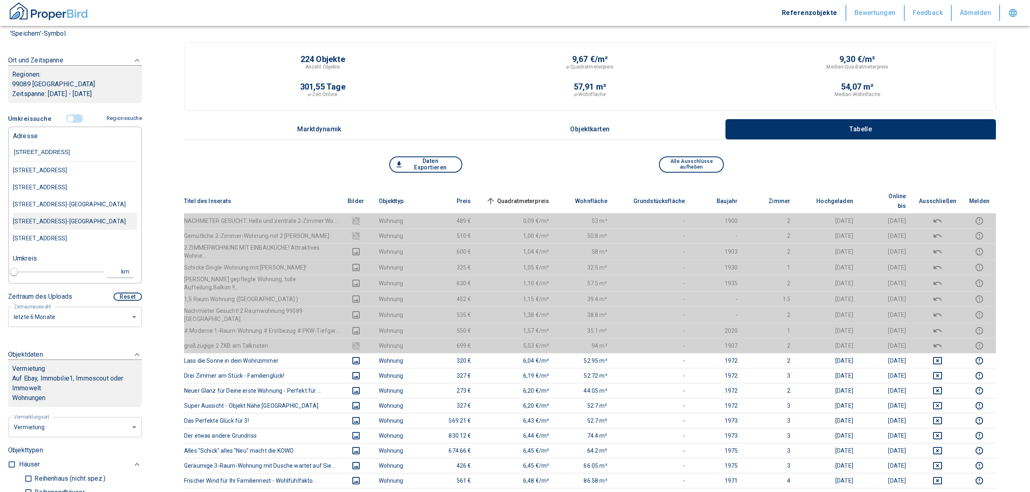
click at [73, 179] on div "[STREET_ADDRESS]-[GEOGRAPHIC_DATA]" at bounding box center [75, 170] width 124 height 17
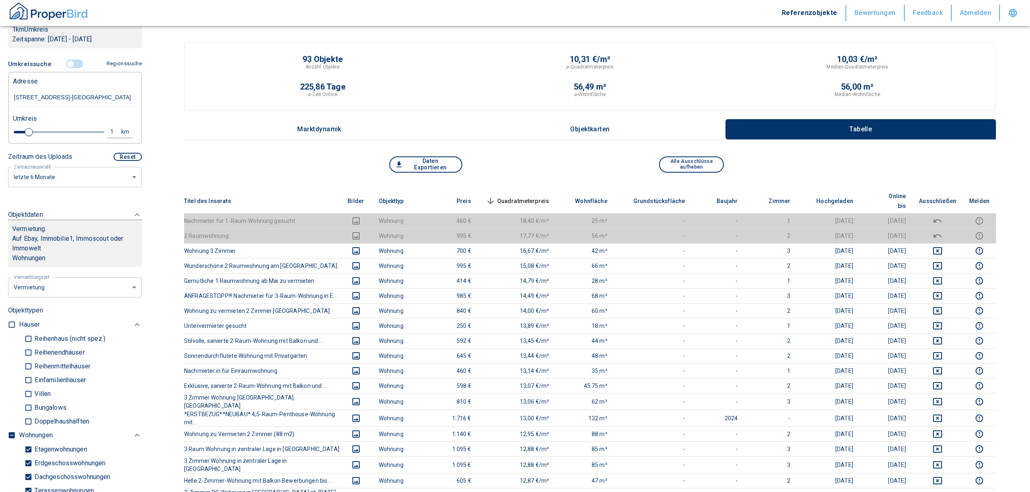
scroll to position [162, 0]
click at [105, 125] on div "Umkreis" at bounding box center [72, 118] width 124 height 16
click at [107, 133] on button "1 km" at bounding box center [120, 132] width 26 height 12
click at [38, 130] on input "1" at bounding box center [49, 131] width 23 height 13
click at [91, 131] on button "Neue Suchen" at bounding box center [108, 131] width 45 height 11
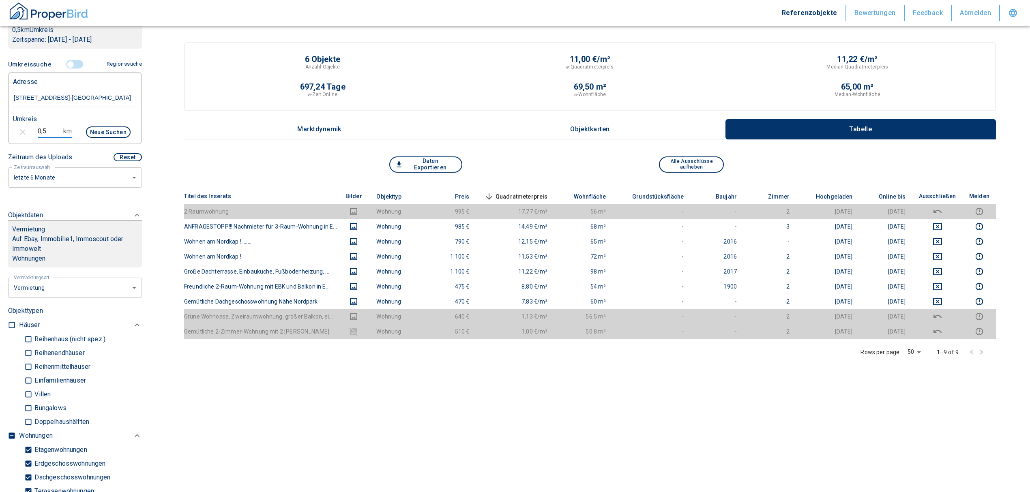
drag, startPoint x: 45, startPoint y: 128, endPoint x: 28, endPoint y: 127, distance: 16.6
click at [28, 127] on div "0,5 km Neue Suchen" at bounding box center [68, 132] width 124 height 19
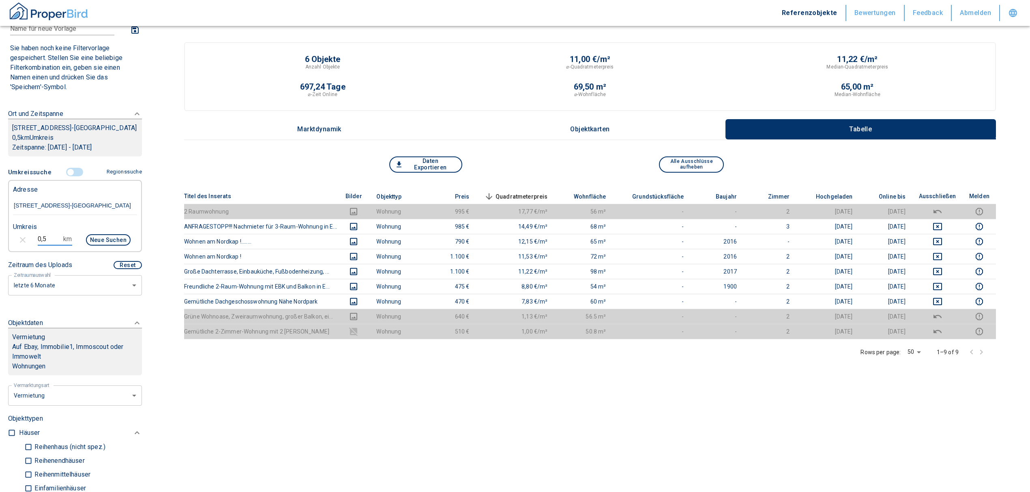
scroll to position [54, 0]
click at [97, 231] on div "Neue Suchen" at bounding box center [105, 240] width 52 height 19
click at [97, 236] on button "Neue Suchen" at bounding box center [108, 240] width 45 height 11
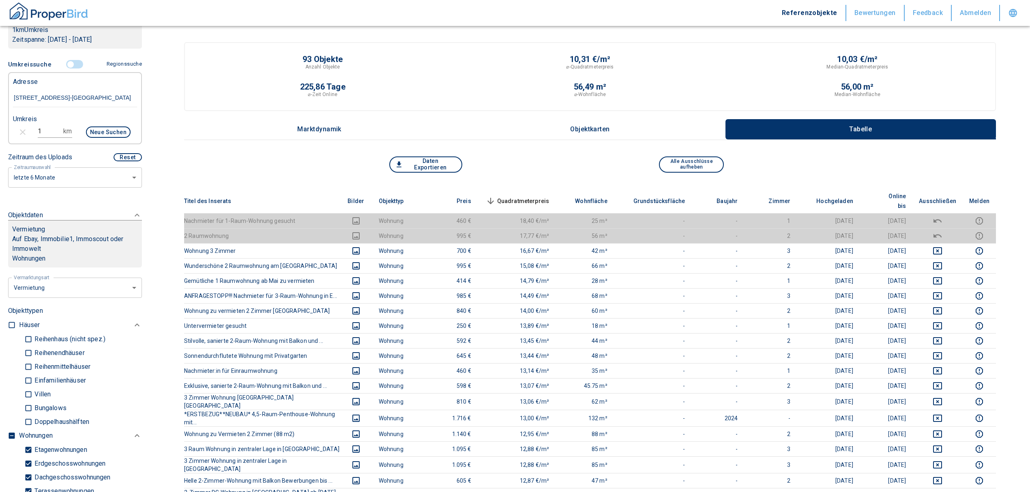
scroll to position [216, 0]
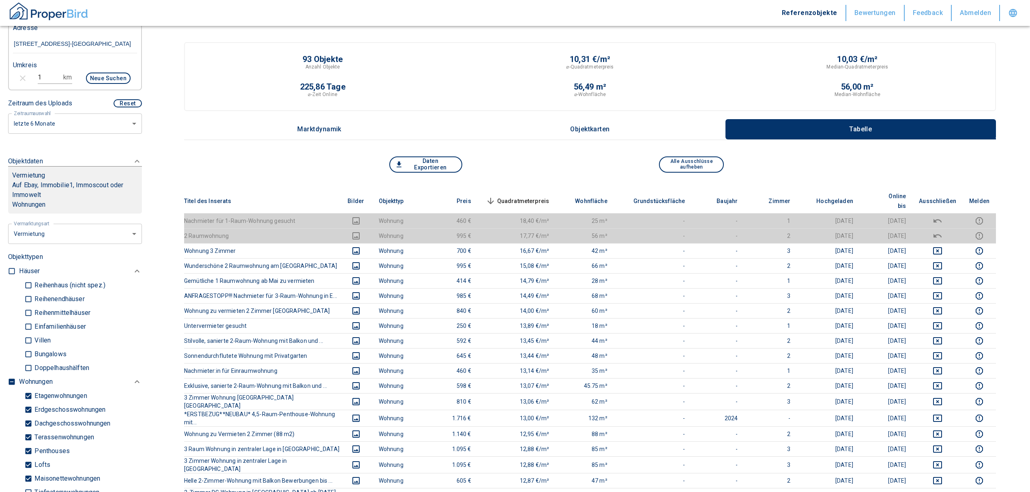
click at [540, 196] on span "Quadratmeterpreis sorted descending" at bounding box center [516, 201] width 65 height 10
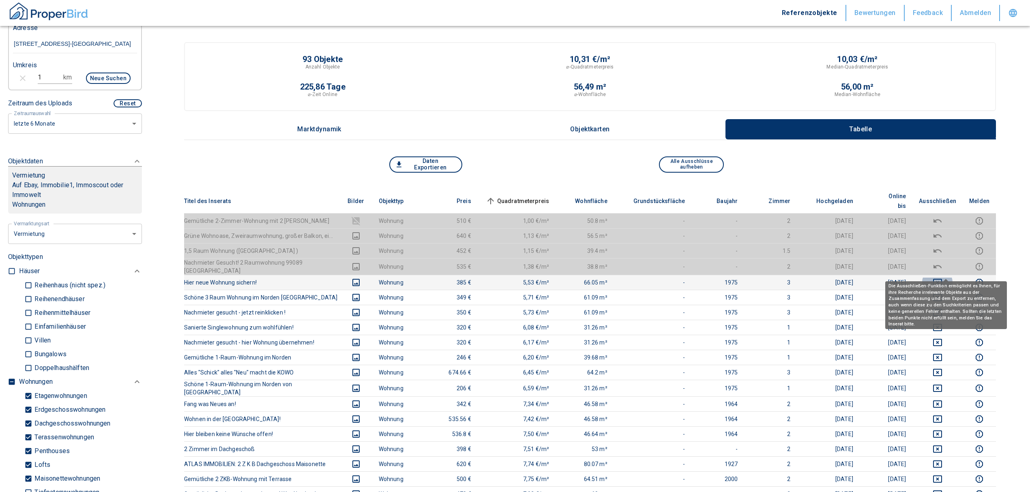
click at [942, 278] on icon "deselect this listing" at bounding box center [937, 283] width 10 height 10
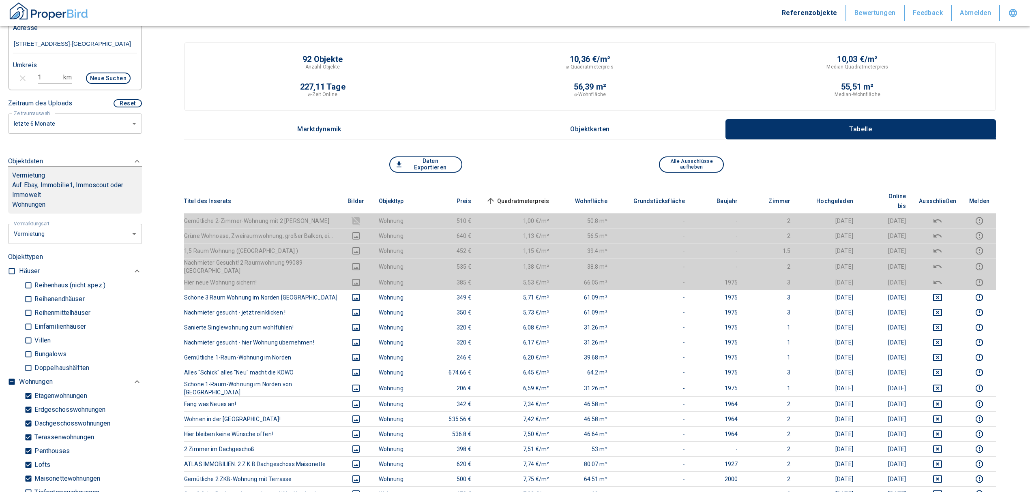
click at [537, 196] on span "Quadratmeterpreis sorted ascending" at bounding box center [516, 201] width 65 height 10
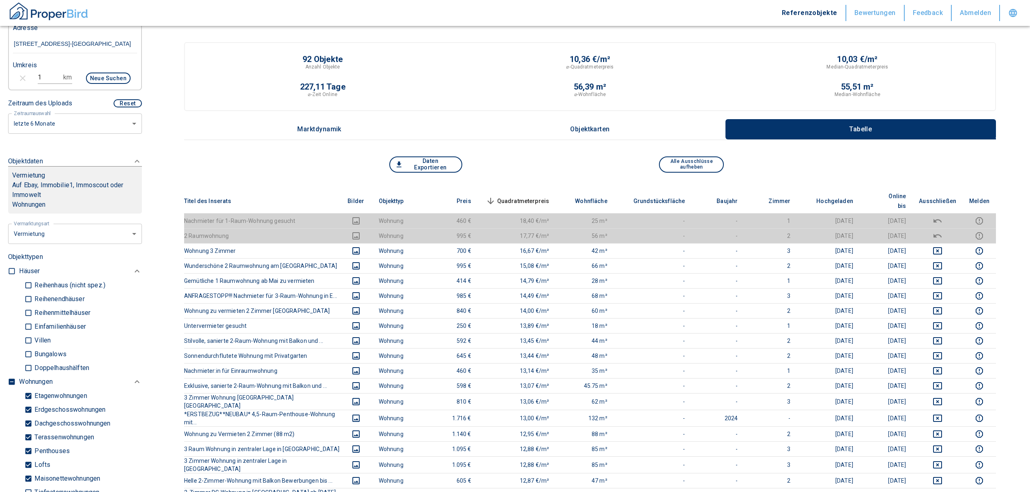
click at [525, 196] on span "Quadratmeterpreis sorted descending" at bounding box center [516, 201] width 65 height 10
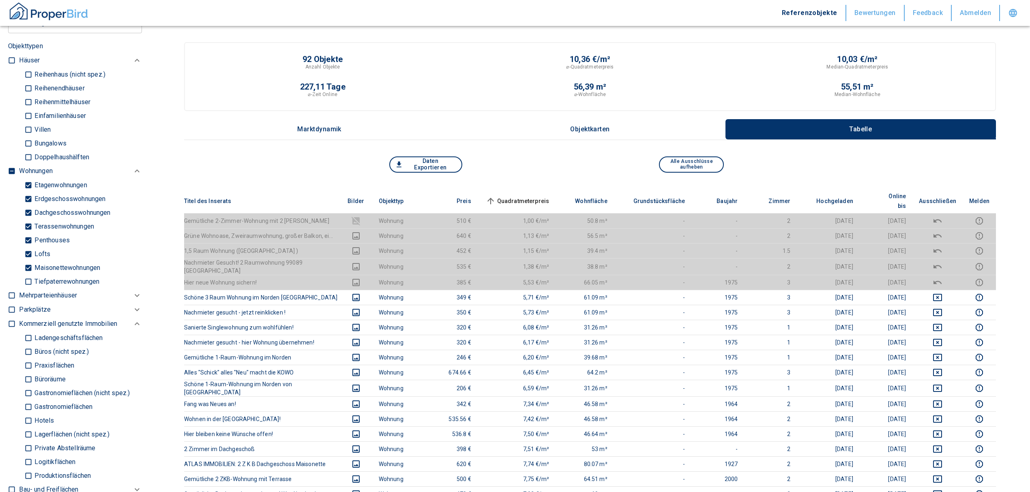
scroll to position [432, 0]
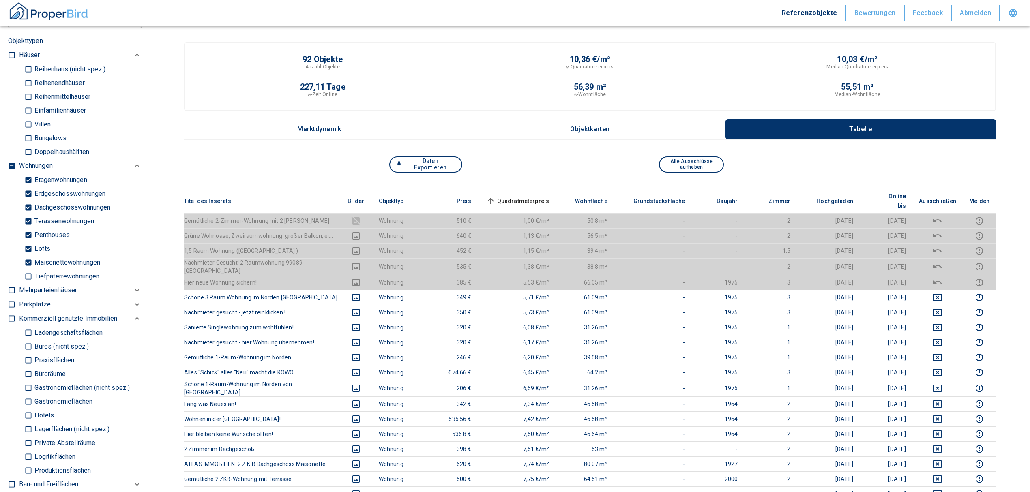
click at [9, 165] on input "checkbox" at bounding box center [12, 166] width 8 height 8
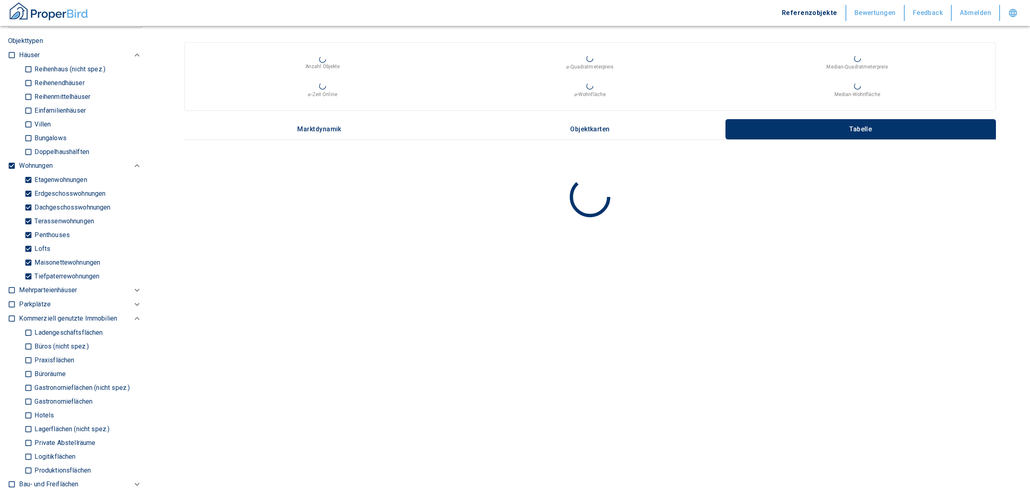
click at [12, 160] on label at bounding box center [10, 164] width 12 height 11
click at [12, 162] on input "checkbox" at bounding box center [12, 166] width 8 height 8
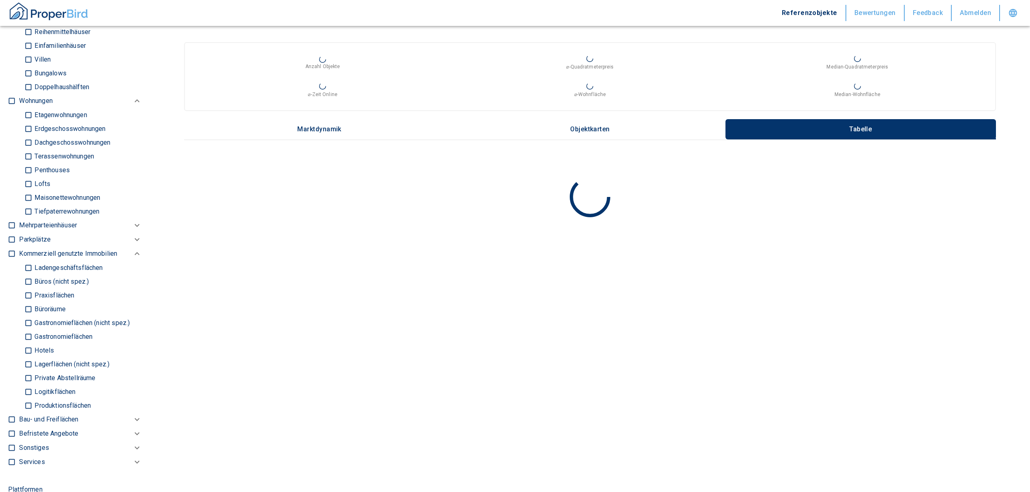
scroll to position [486, 0]
click at [30, 281] on input "Büros (nicht spez.)" at bounding box center [28, 282] width 8 height 14
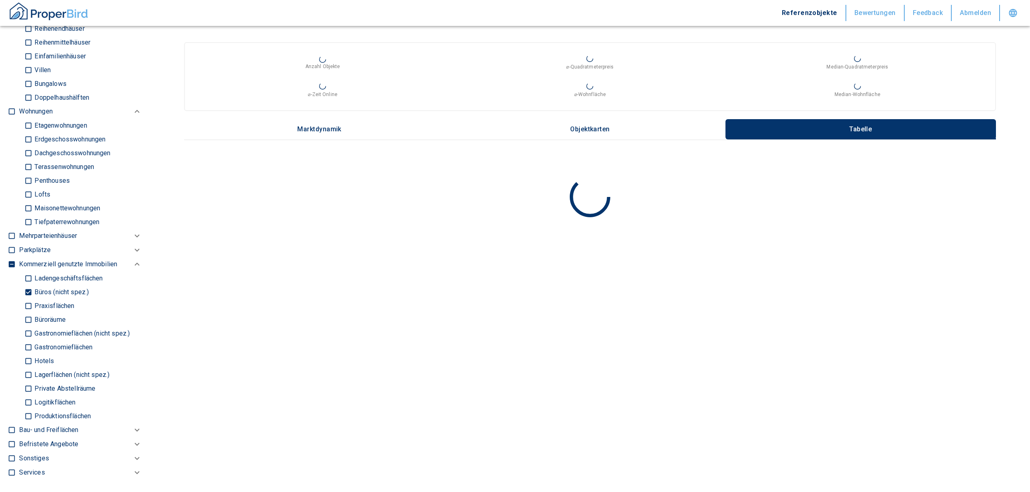
click at [30, 317] on input "Büroräume" at bounding box center [28, 320] width 8 height 14
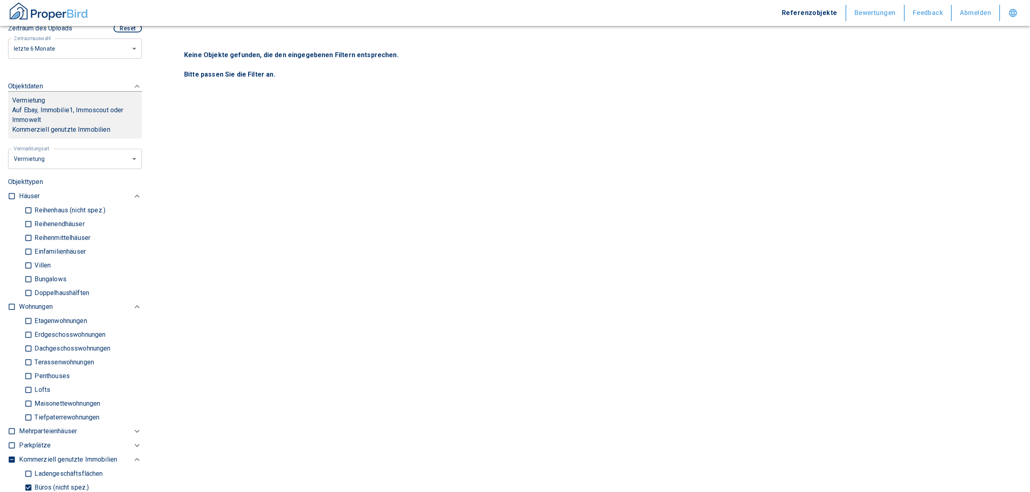
scroll to position [162, 0]
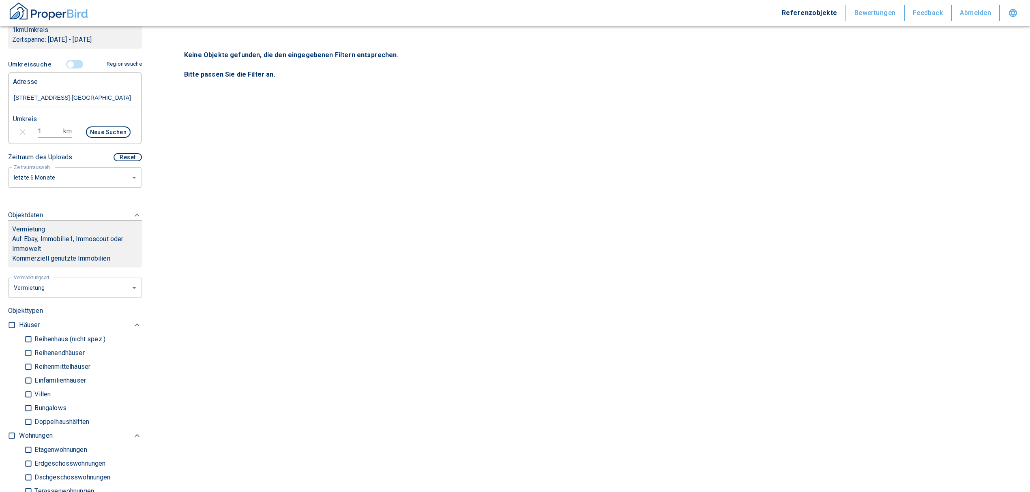
click at [93, 130] on button "Neue Suchen" at bounding box center [108, 131] width 45 height 11
drag, startPoint x: 45, startPoint y: 132, endPoint x: 20, endPoint y: 130, distance: 24.8
click at [20, 130] on div "1 km Neue Suchen" at bounding box center [68, 132] width 124 height 19
click at [91, 126] on button "Neue Suchen" at bounding box center [108, 131] width 45 height 11
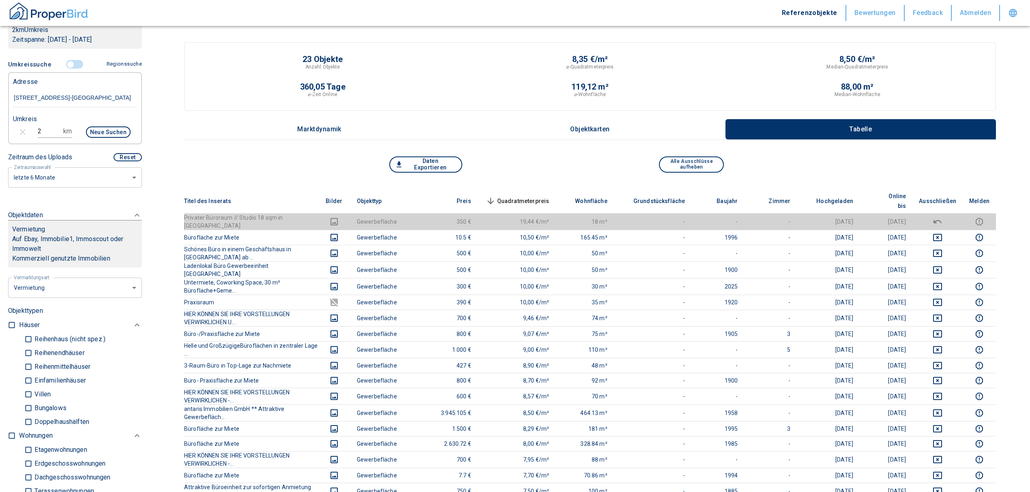
click at [547, 196] on span "Quadratmeterpreis sorted descending" at bounding box center [516, 201] width 65 height 10
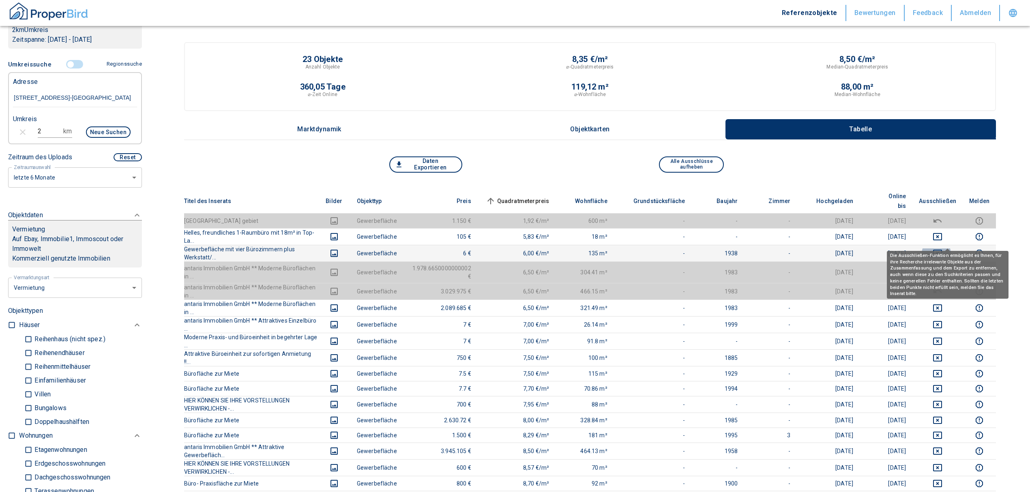
click at [942, 248] on icon "deselect this listing" at bounding box center [937, 253] width 10 height 10
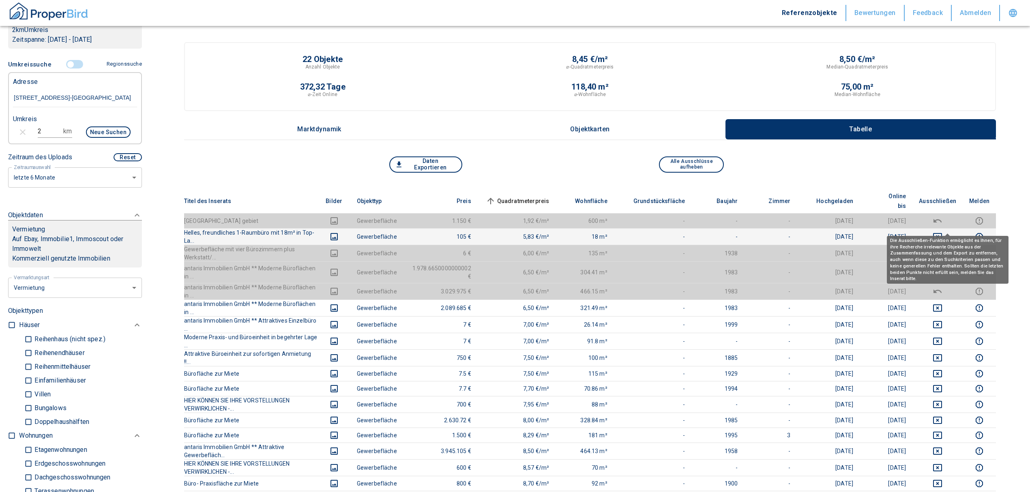
click at [942, 233] on icon "deselect this listing" at bounding box center [937, 236] width 9 height 7
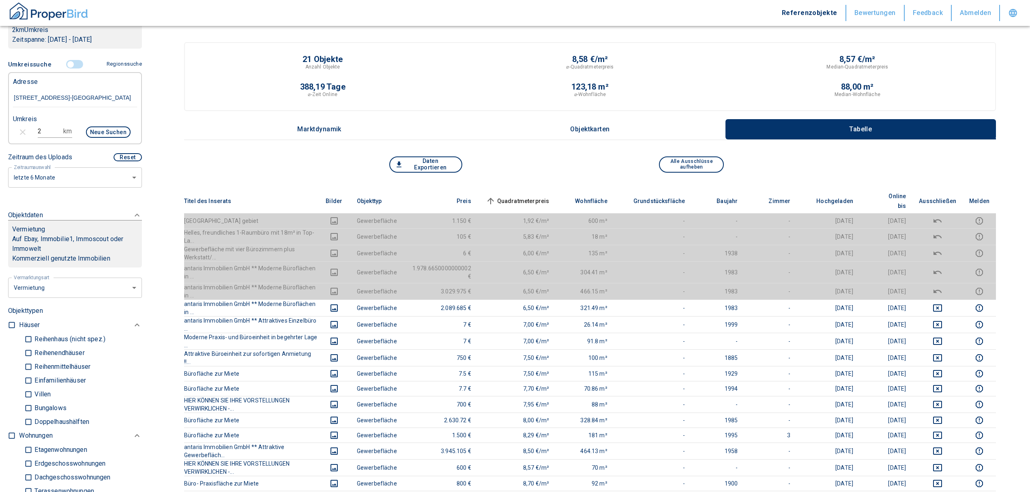
click at [521, 196] on span "Quadratmeterpreis sorted ascending" at bounding box center [516, 201] width 65 height 10
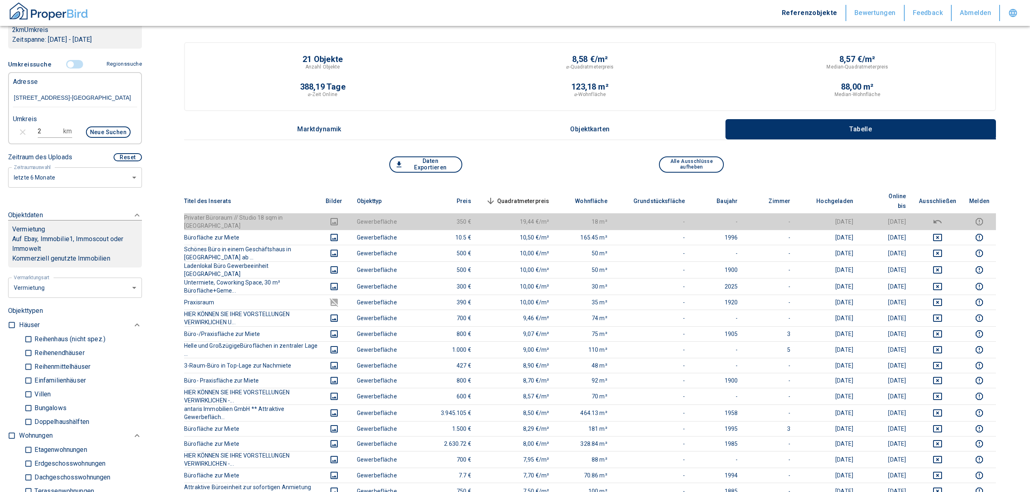
click at [537, 189] on th "Quadratmeterpreis sorted descending" at bounding box center [517, 201] width 78 height 25
click at [534, 196] on span "Quadratmeterpreis sorted descending" at bounding box center [516, 201] width 65 height 10
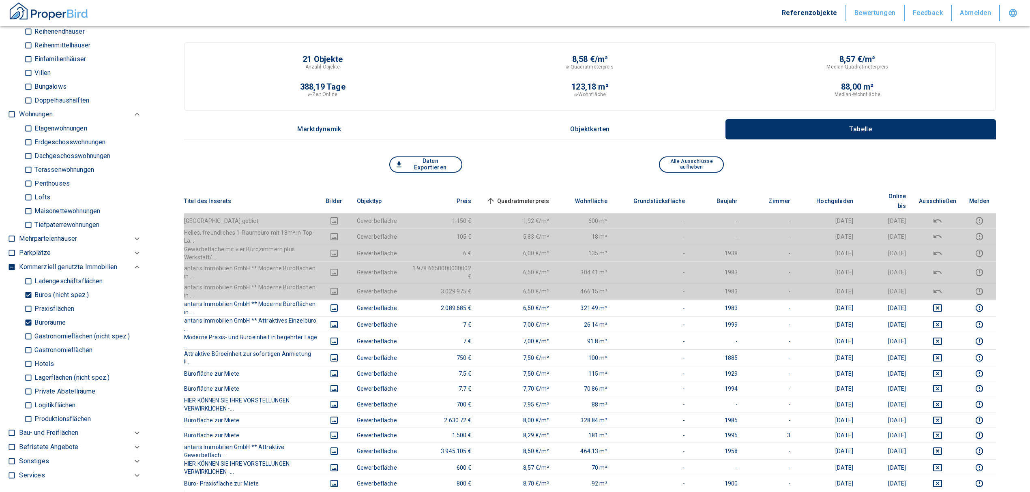
scroll to position [486, 0]
click at [25, 318] on input "Büroräume" at bounding box center [28, 320] width 8 height 14
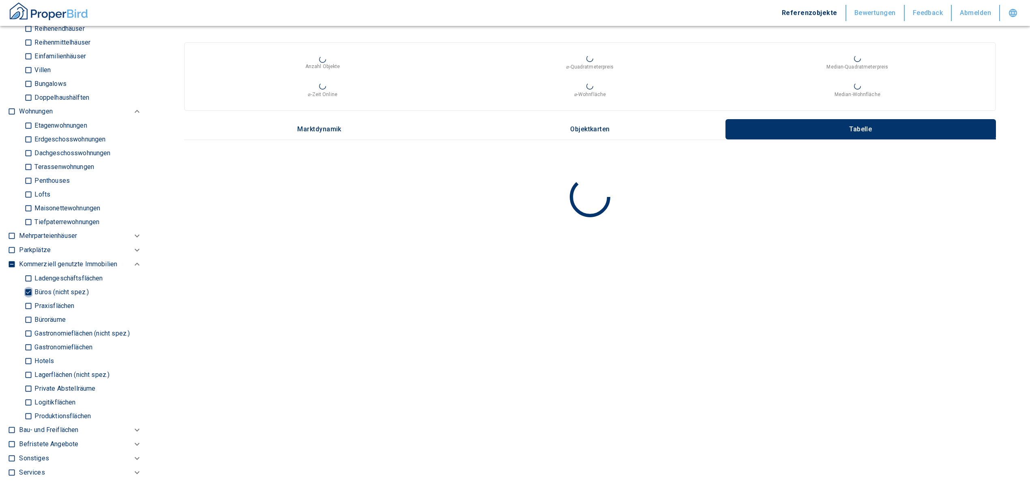
click at [30, 289] on input "Büros (nicht spez.)" at bounding box center [28, 292] width 8 height 14
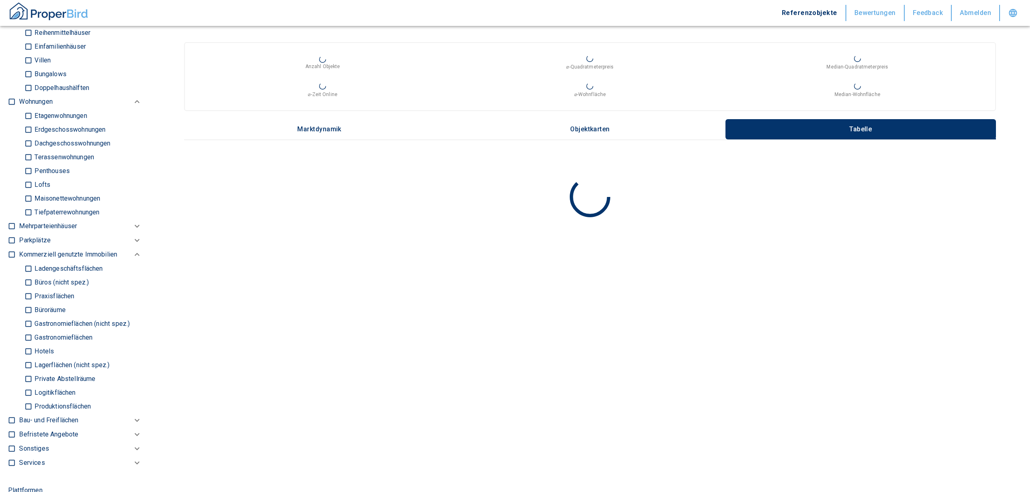
click at [26, 271] on input "Ladengeschäftsflächen" at bounding box center [28, 268] width 8 height 14
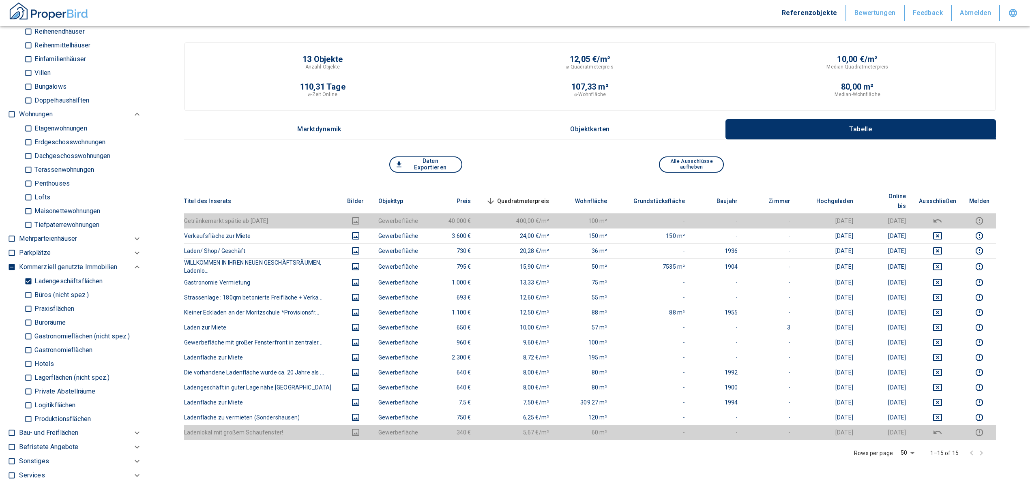
scroll to position [486, 0]
